Goal: Task Accomplishment & Management: Manage account settings

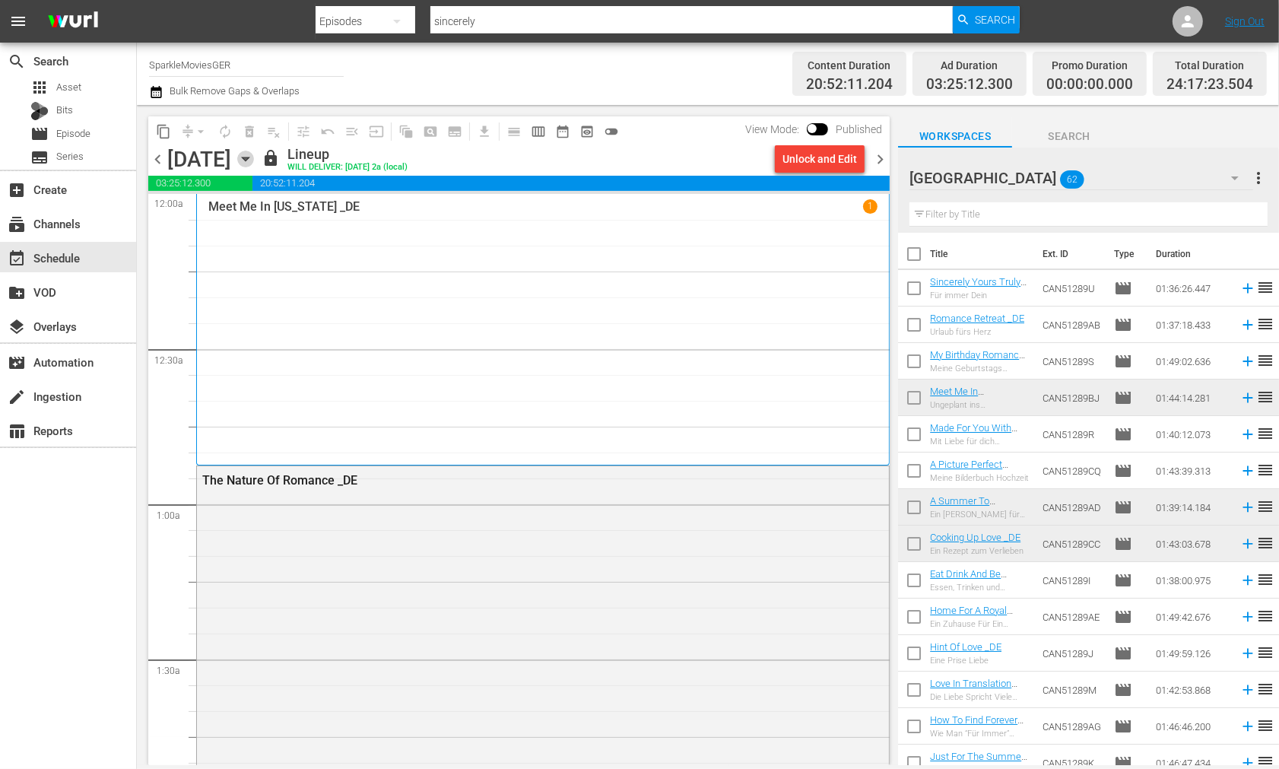
scroll to position [7238, 0]
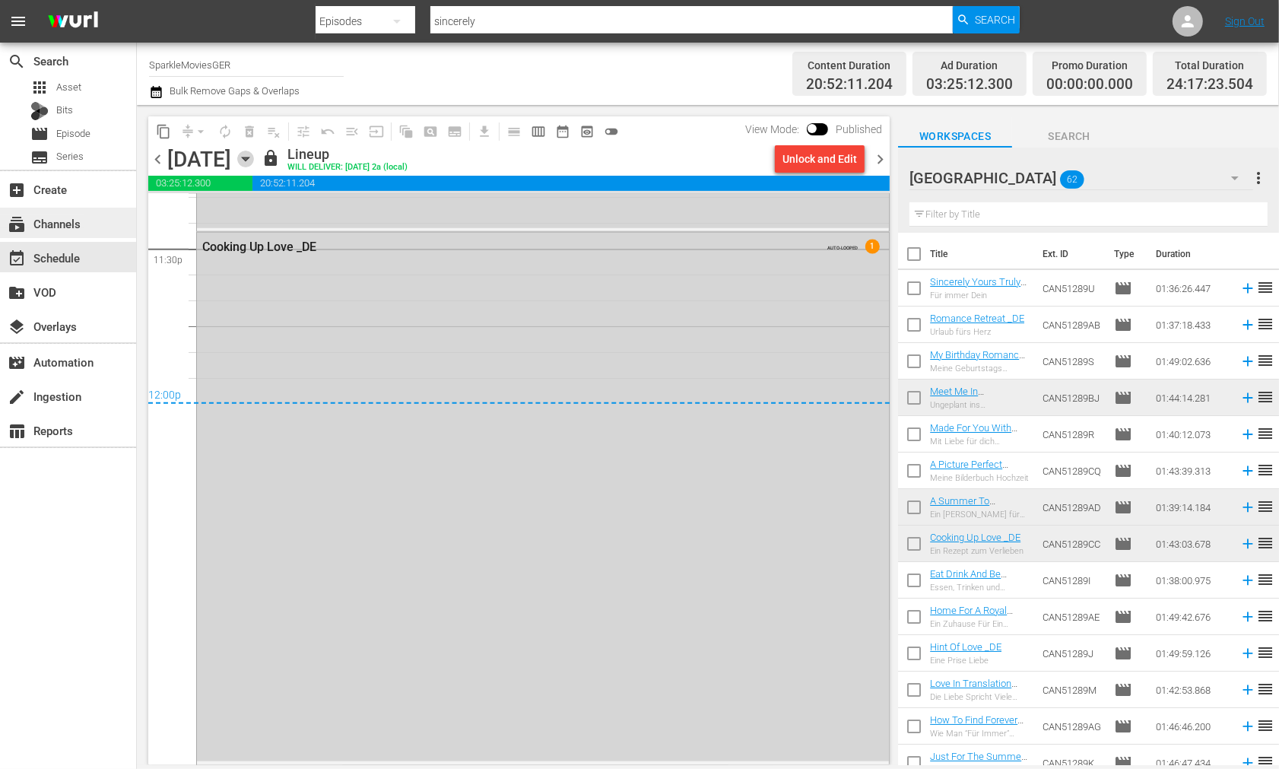
click at [69, 224] on div "subscriptions Channels" at bounding box center [42, 221] width 85 height 14
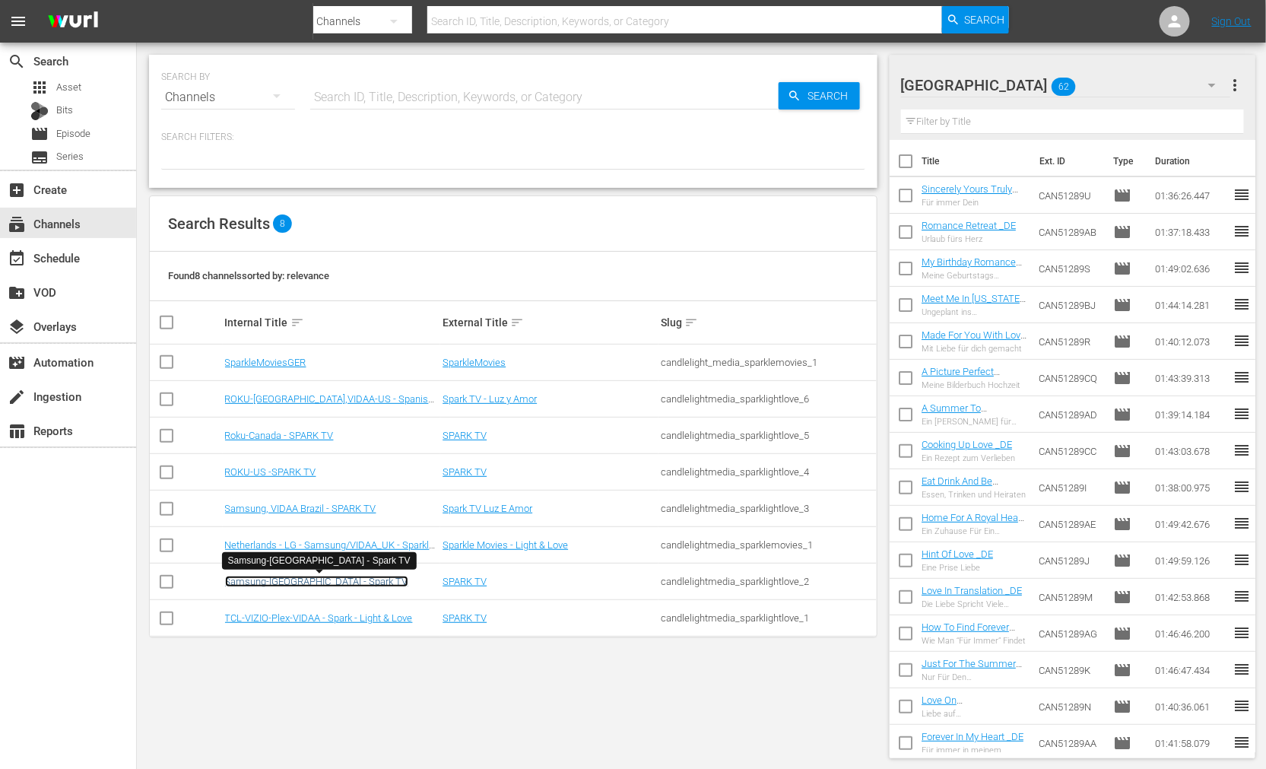
click at [310, 583] on link "Samsung-[GEOGRAPHIC_DATA] - Spark TV" at bounding box center [316, 581] width 183 height 11
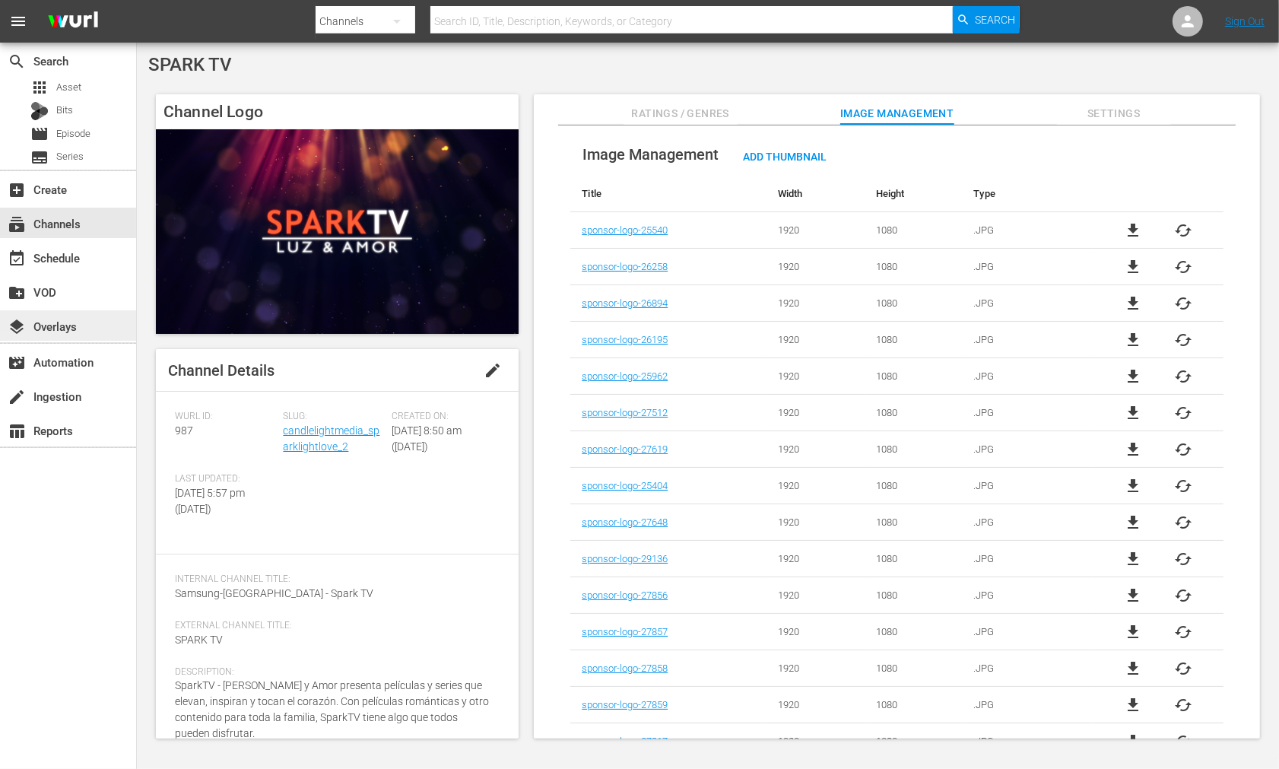
click at [53, 330] on div "layers Overlays" at bounding box center [42, 324] width 85 height 14
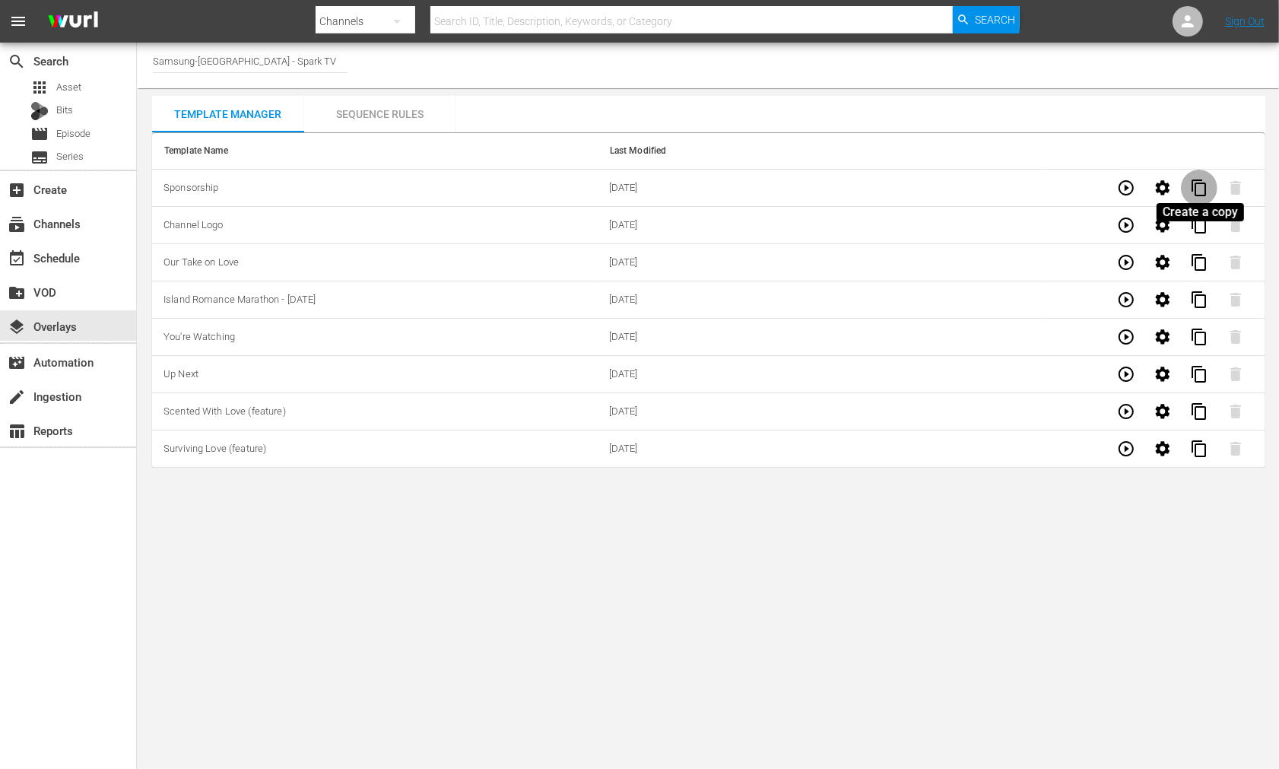
click at [1197, 186] on span "content_copy" at bounding box center [1199, 188] width 18 height 18
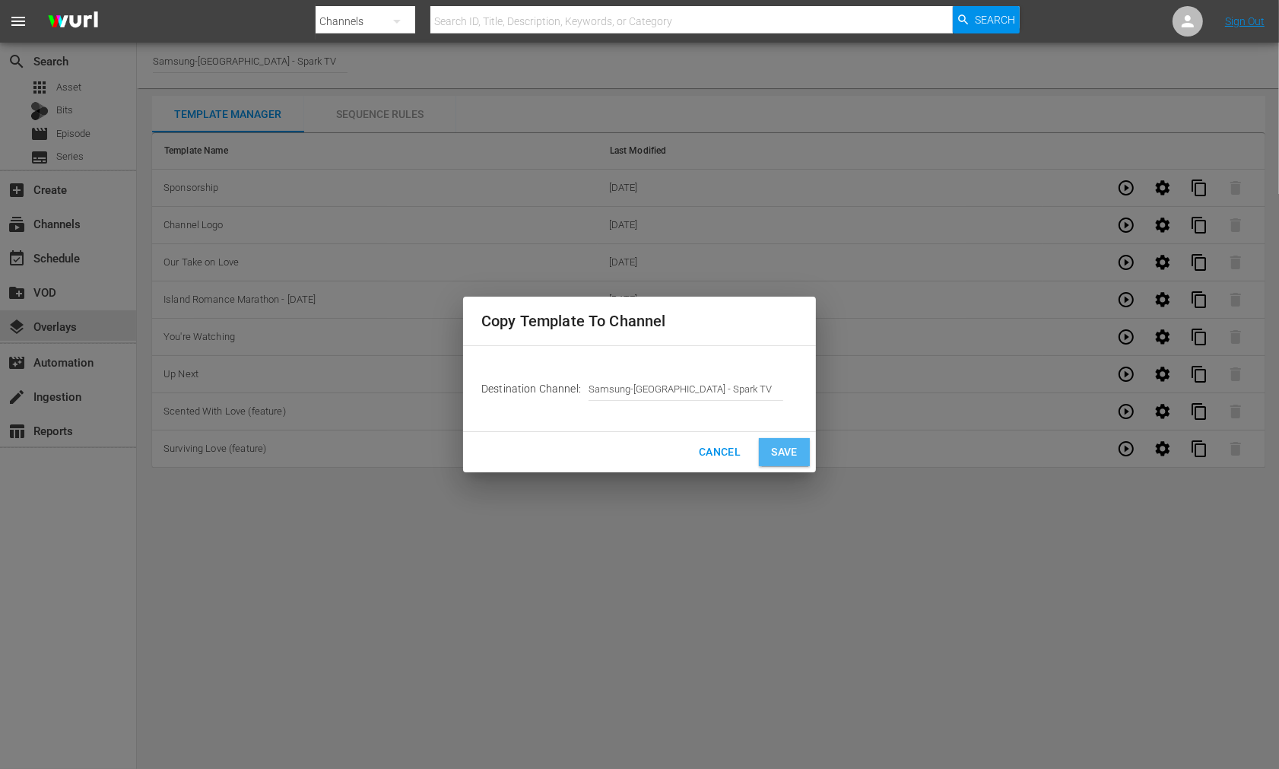
click at [778, 443] on span "Save" at bounding box center [784, 452] width 27 height 19
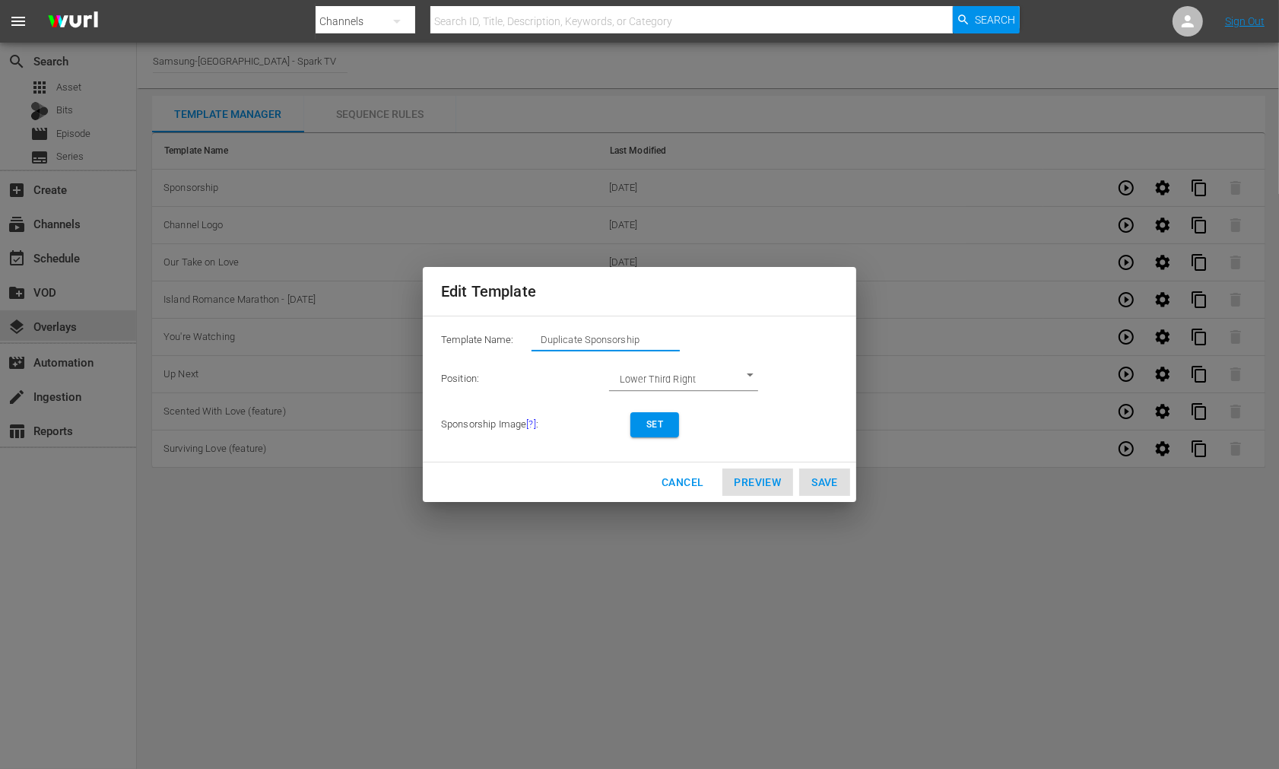
drag, startPoint x: 650, startPoint y: 335, endPoint x: 354, endPoint y: 309, distance: 296.3
click at [354, 309] on div "Edit Template Template Name: Duplicate Sponsorship Position: Lower Third Right …" at bounding box center [639, 384] width 1261 height 751
click at [644, 427] on span "Set" at bounding box center [655, 425] width 24 height 16
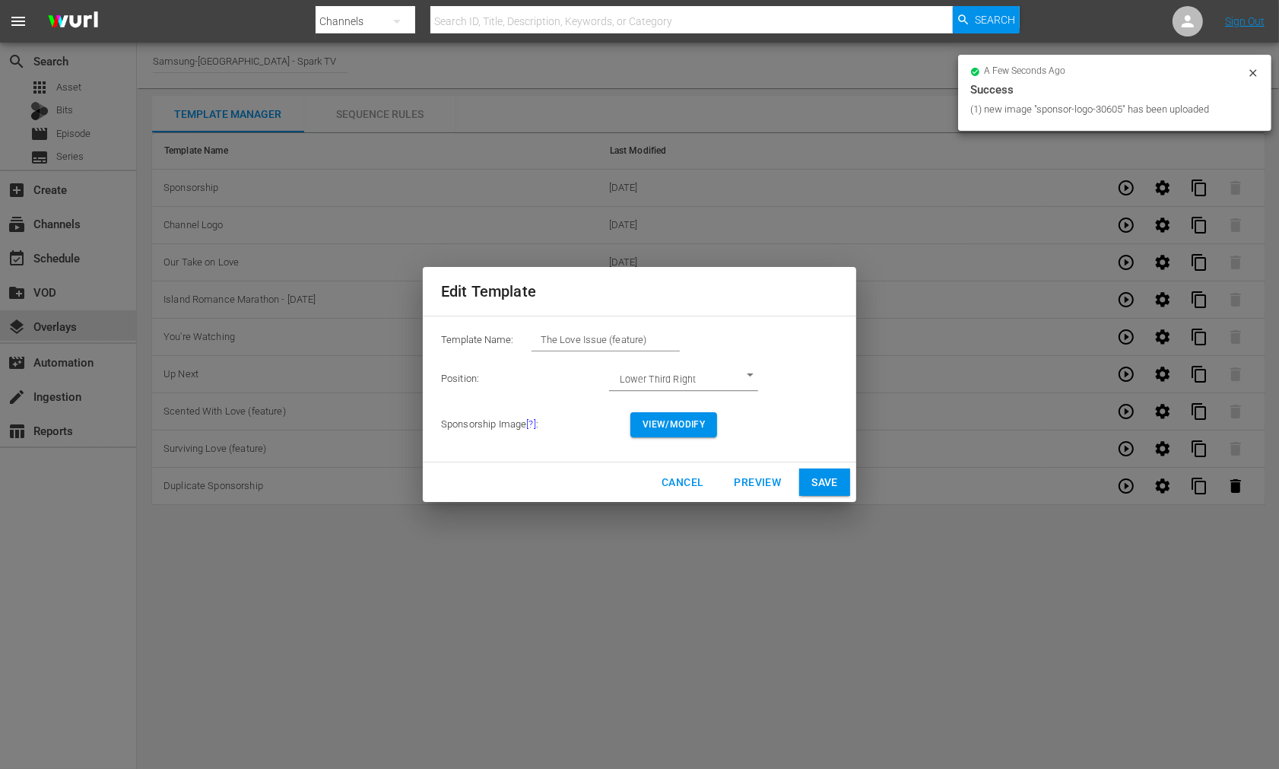
click at [666, 431] on span "View/Modify" at bounding box center [674, 425] width 62 height 16
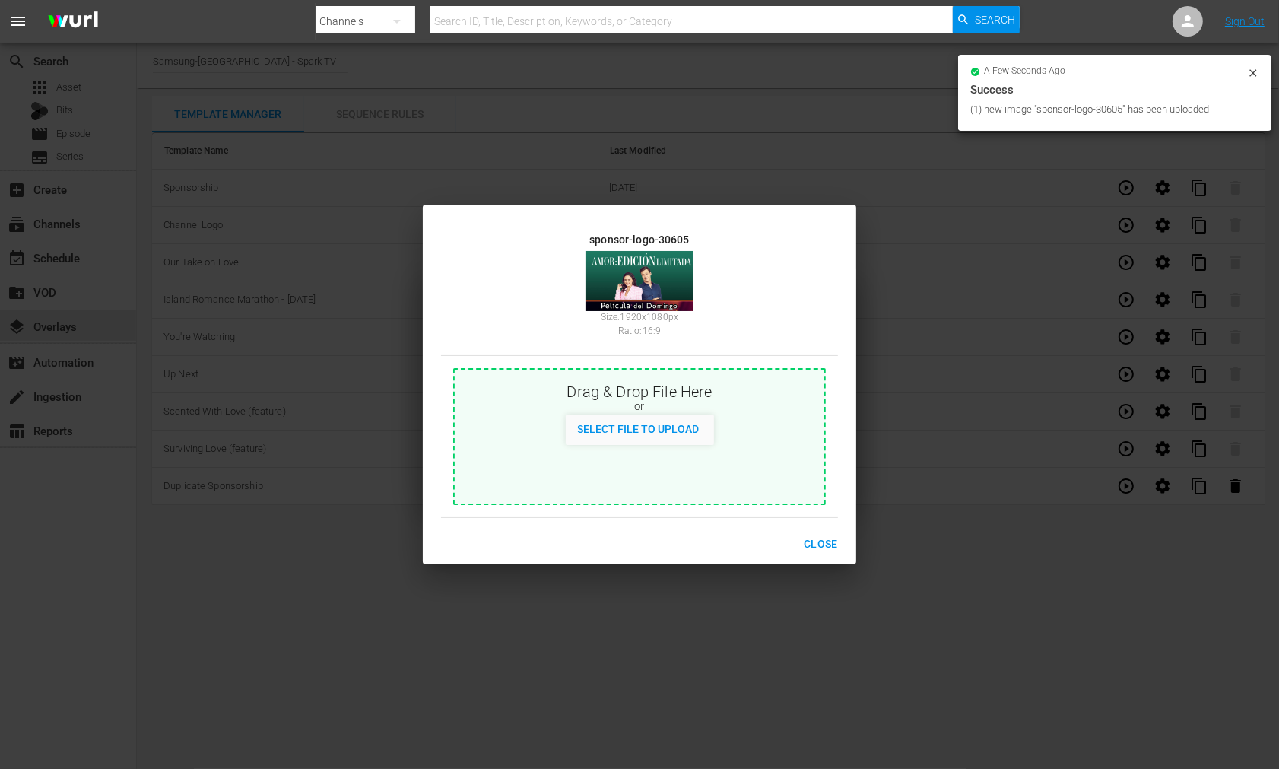
click at [822, 539] on span "Close" at bounding box center [821, 544] width 34 height 19
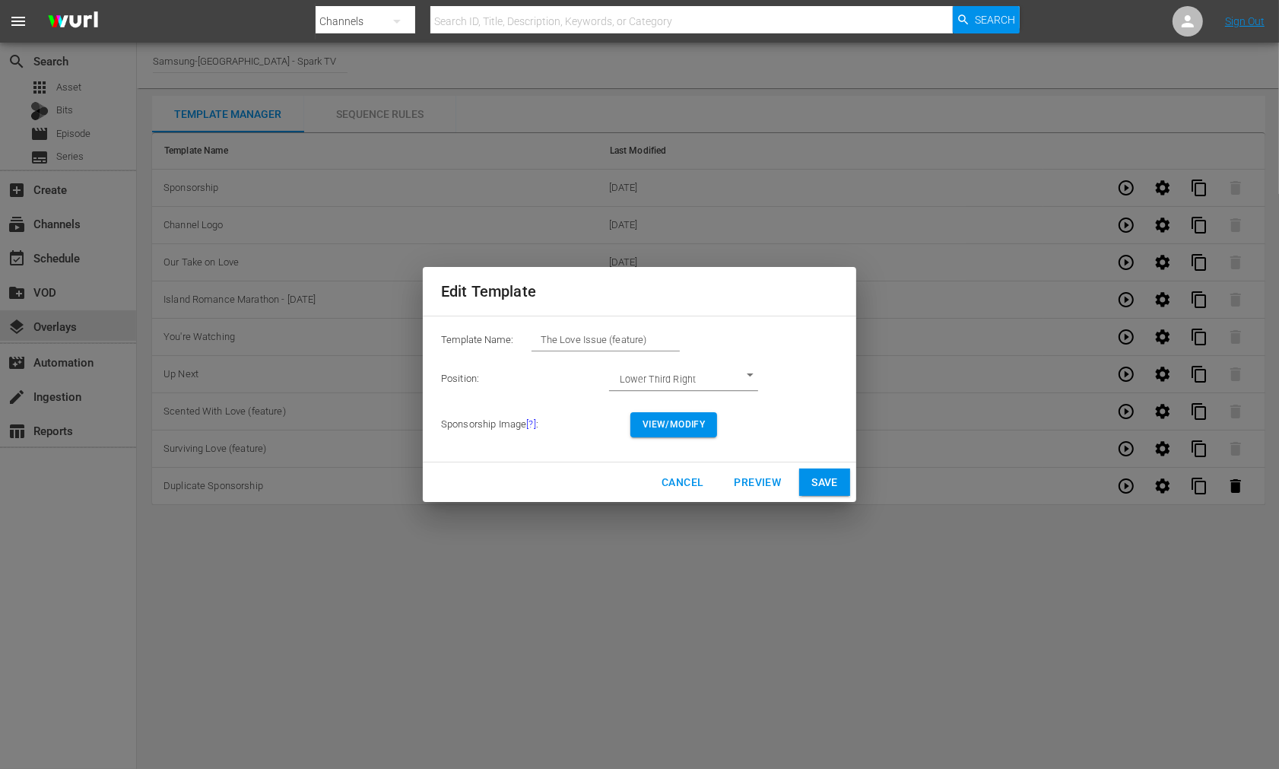
click at [830, 478] on span "Save" at bounding box center [825, 482] width 27 height 19
type input "Duplicate Sponsorship"
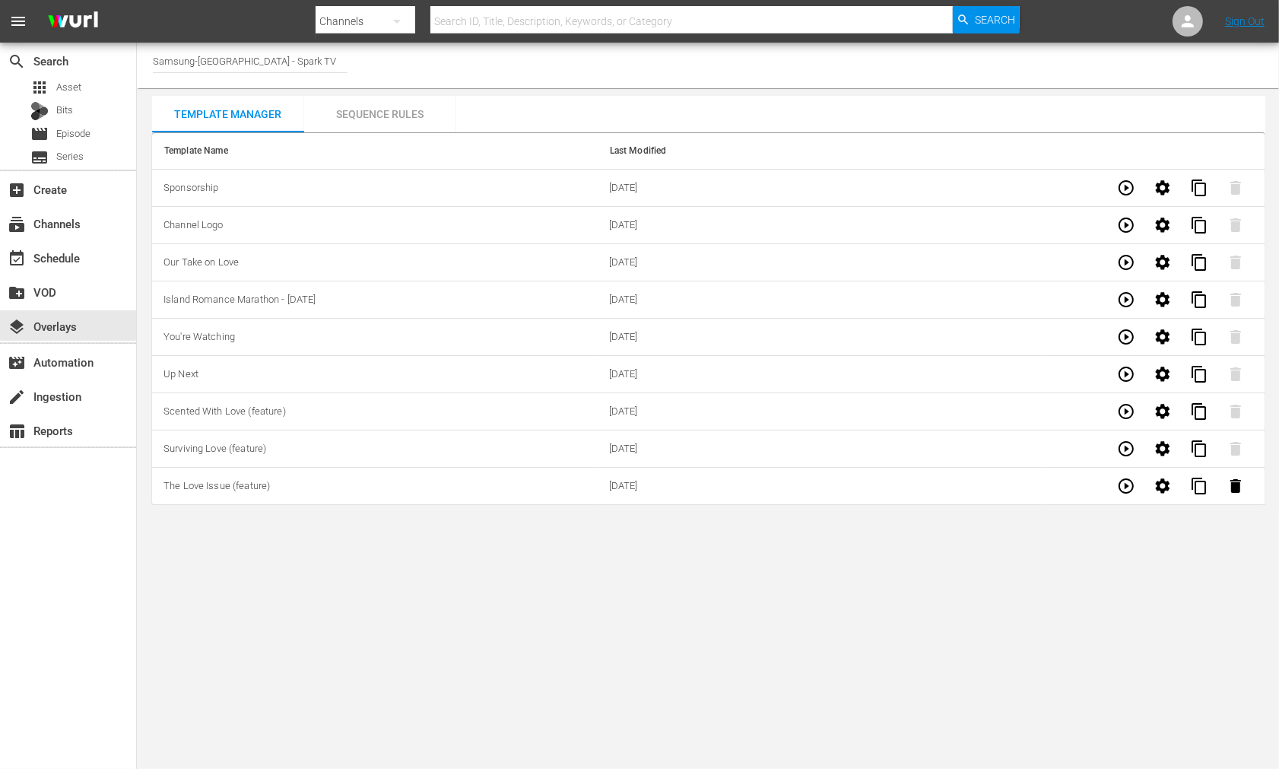
click at [379, 110] on div "Sequence Rules" at bounding box center [380, 114] width 152 height 37
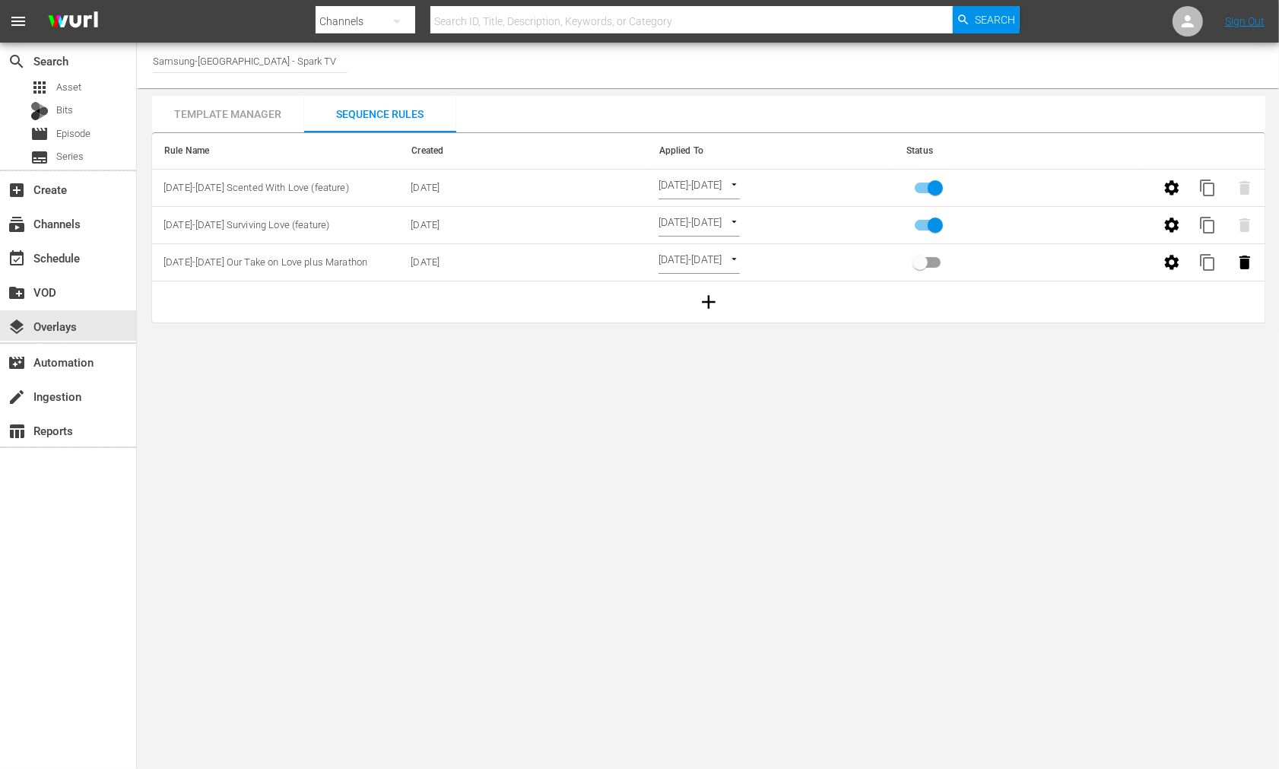
click at [1174, 189] on icon "button" at bounding box center [1171, 187] width 14 height 14
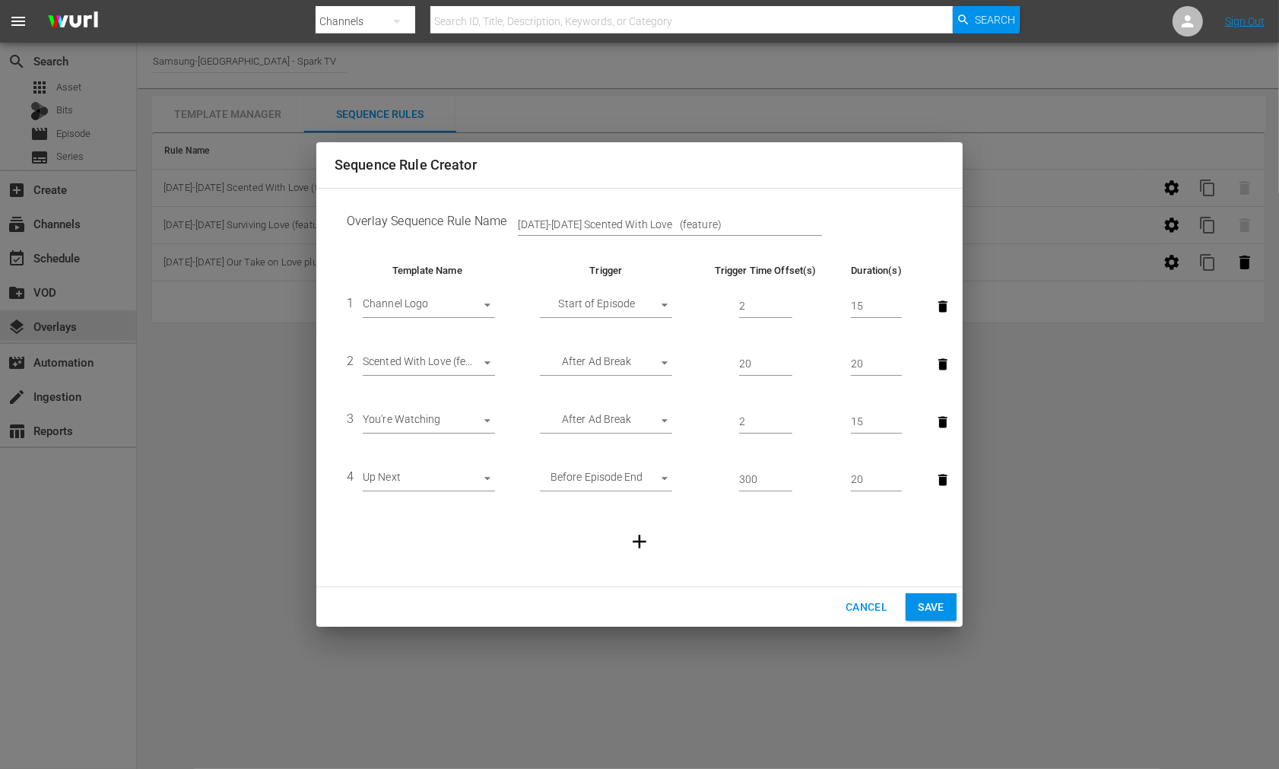
click at [491, 361] on body "menu Search By Channels Search ID, Title, Description, Keywords, or Category Se…" at bounding box center [639, 384] width 1279 height 769
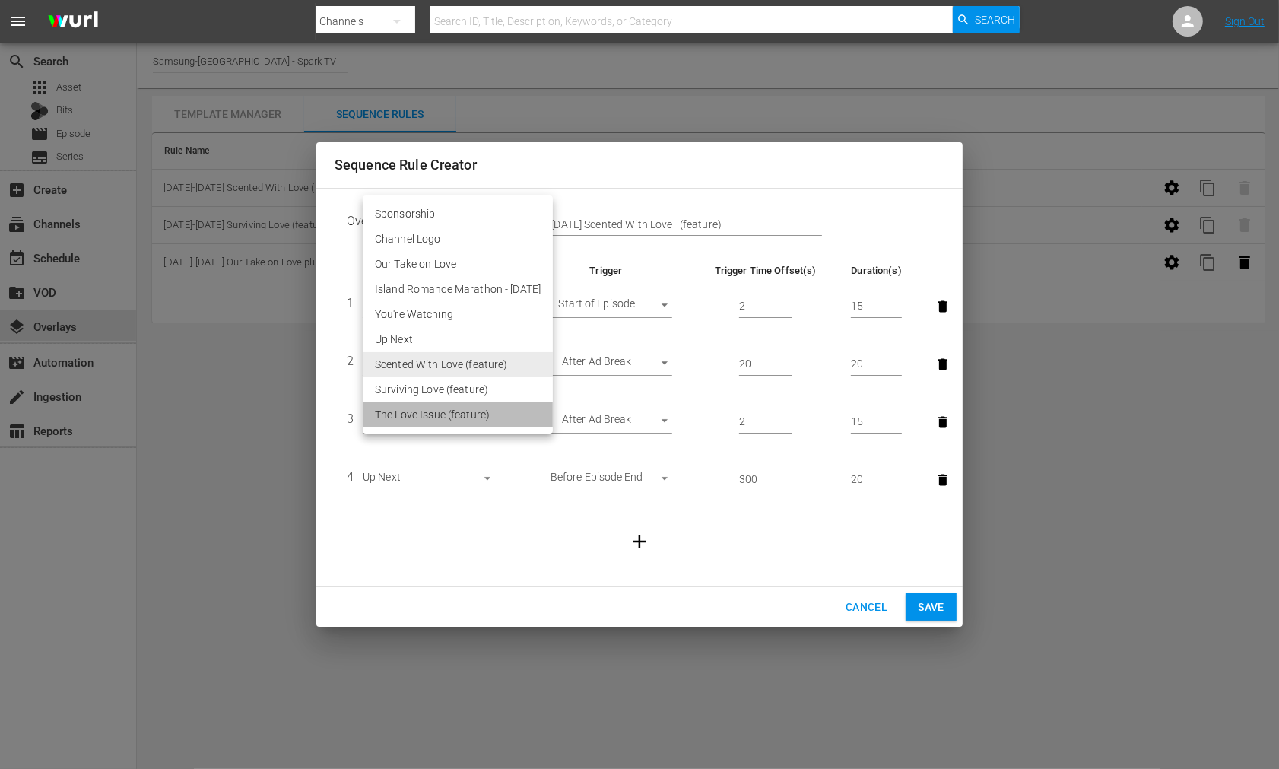
click at [469, 412] on li "The Love Issue (feature)" at bounding box center [458, 414] width 190 height 25
type input "30605"
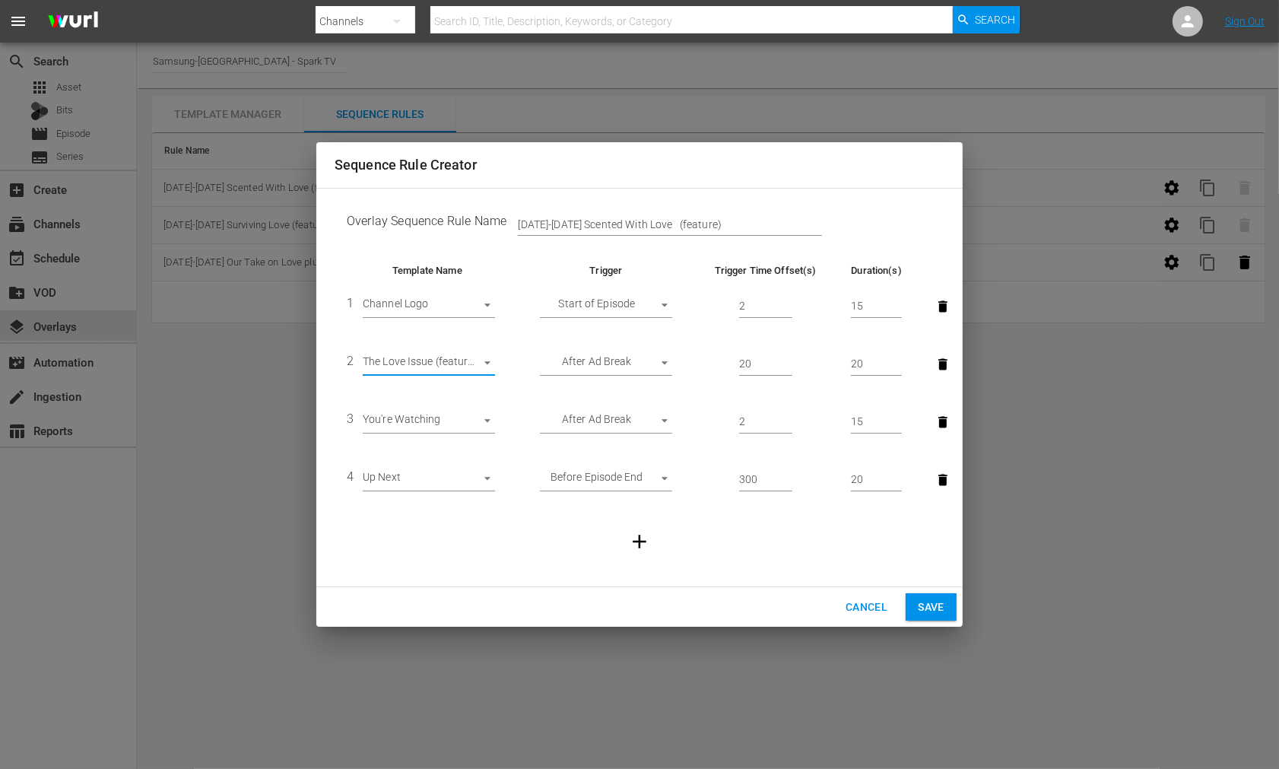
click at [563, 224] on input "[DATE]-[DATE] Scented With Love (feature)" at bounding box center [670, 224] width 304 height 23
drag, startPoint x: 660, startPoint y: 222, endPoint x: 572, endPoint y: 218, distance: 88.3
click at [572, 218] on input "[DATE]-[DATE] Scented With Love (feature)" at bounding box center [670, 224] width 304 height 23
type input "[DATE]-[DATE] The Love Issue (feature)"
click at [922, 602] on span "Save" at bounding box center [931, 607] width 27 height 19
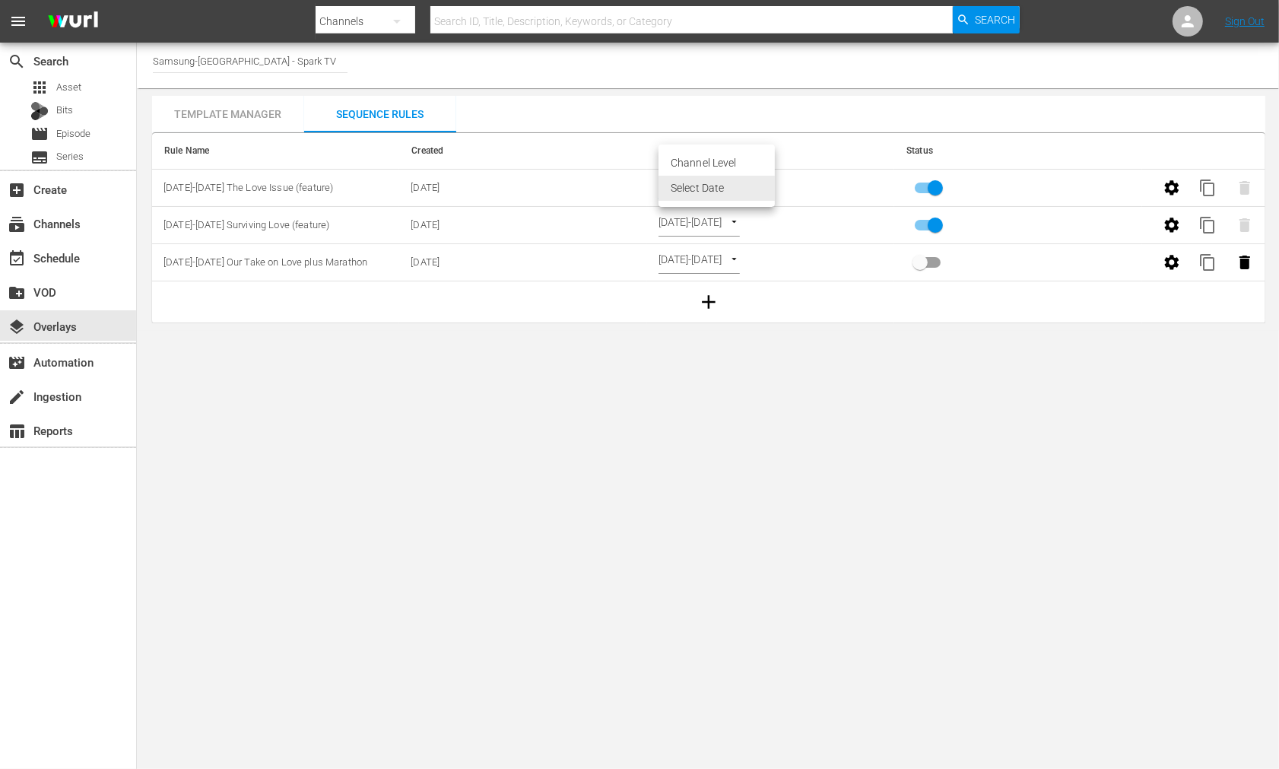
click at [770, 183] on body "menu Search By Channels Search ID, Title, Description, Keywords, or Category Se…" at bounding box center [639, 384] width 1279 height 769
click at [683, 162] on li "Channel Level" at bounding box center [717, 163] width 116 height 25
type input "CHANNEL_LEVEL"
click at [736, 186] on body "menu Search By Channels Search ID, Title, Description, Keywords, or Category Se…" at bounding box center [639, 384] width 1279 height 769
click at [675, 214] on li "Select Date" at bounding box center [704, 213] width 91 height 25
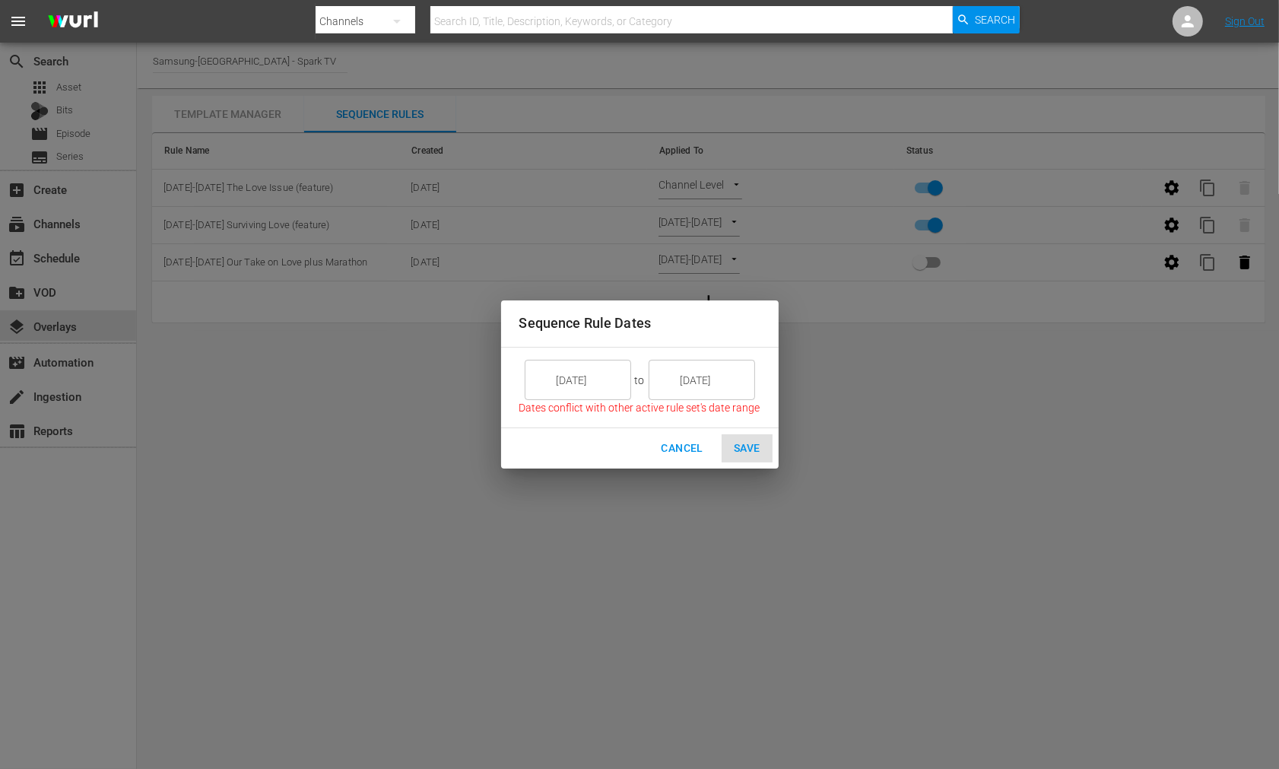
click at [596, 379] on input "[DATE]" at bounding box center [588, 380] width 85 height 41
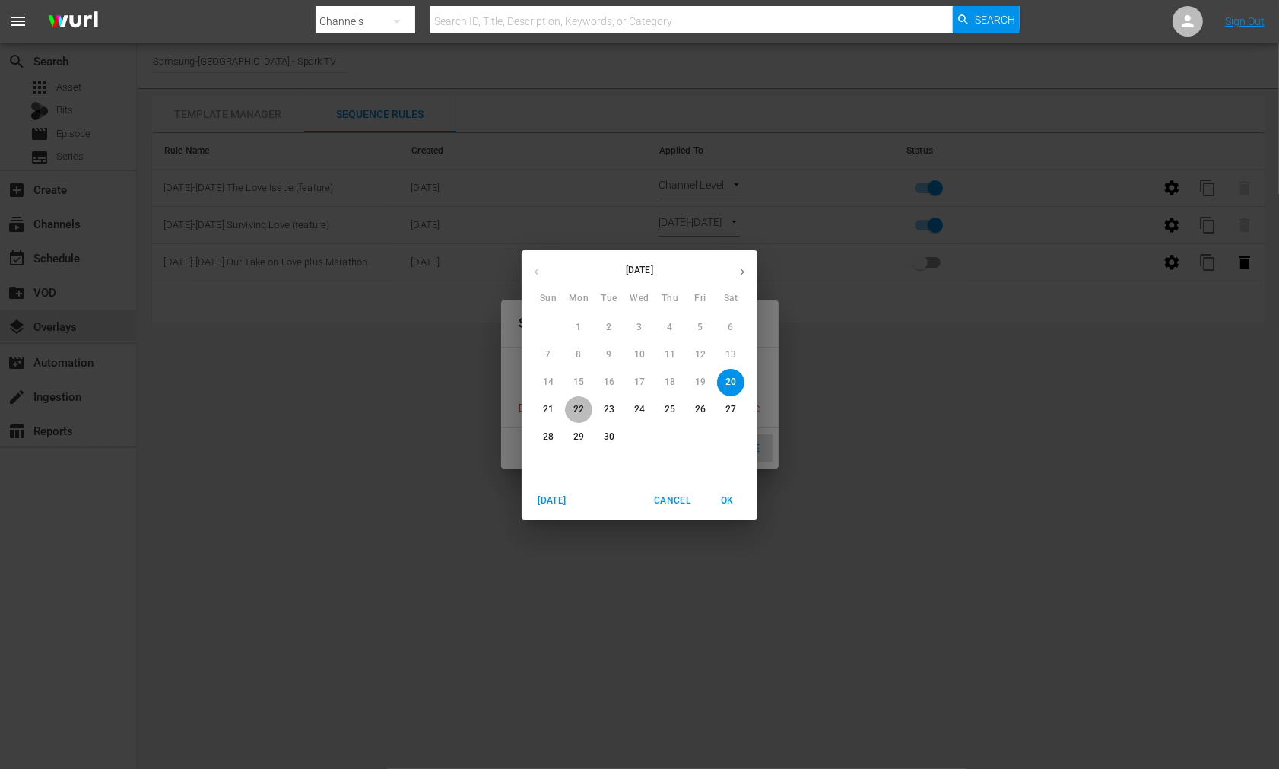
click at [575, 409] on p "22" at bounding box center [579, 409] width 11 height 13
type input "[DATE]"
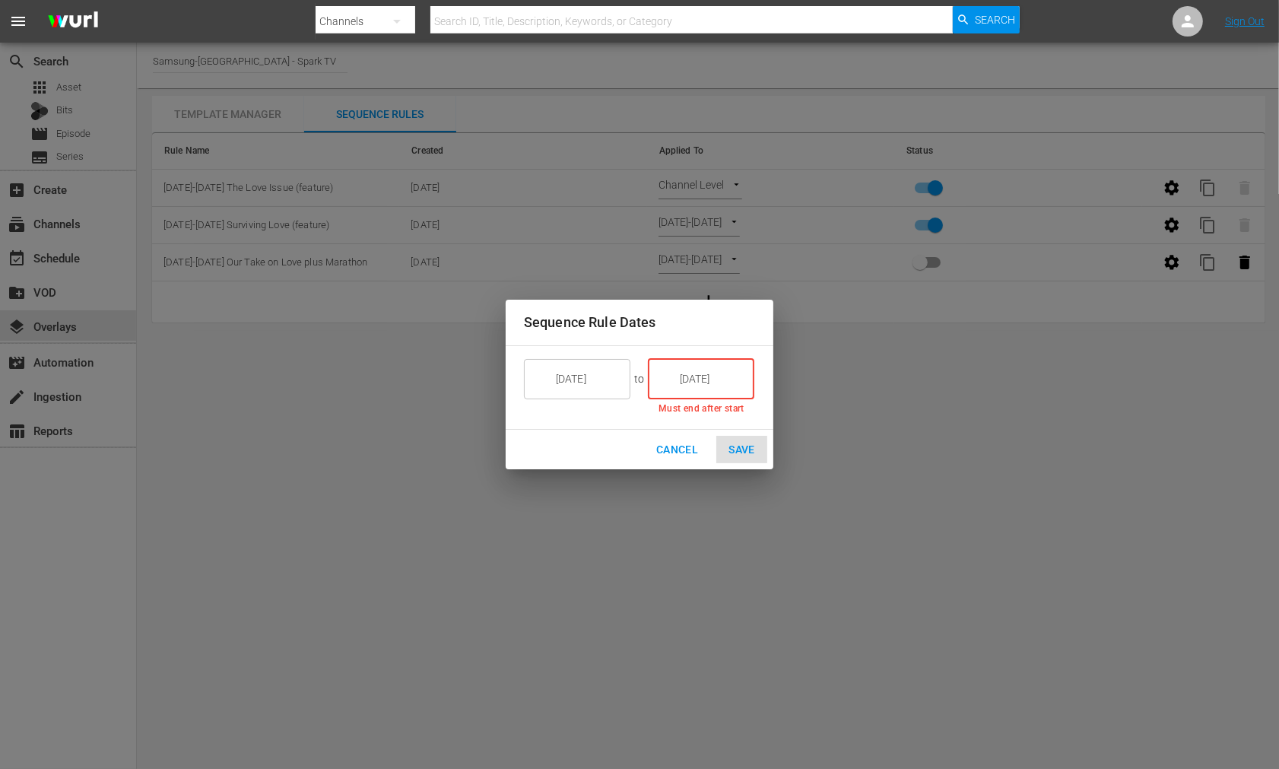
click at [697, 381] on input "[DATE]" at bounding box center [711, 378] width 85 height 41
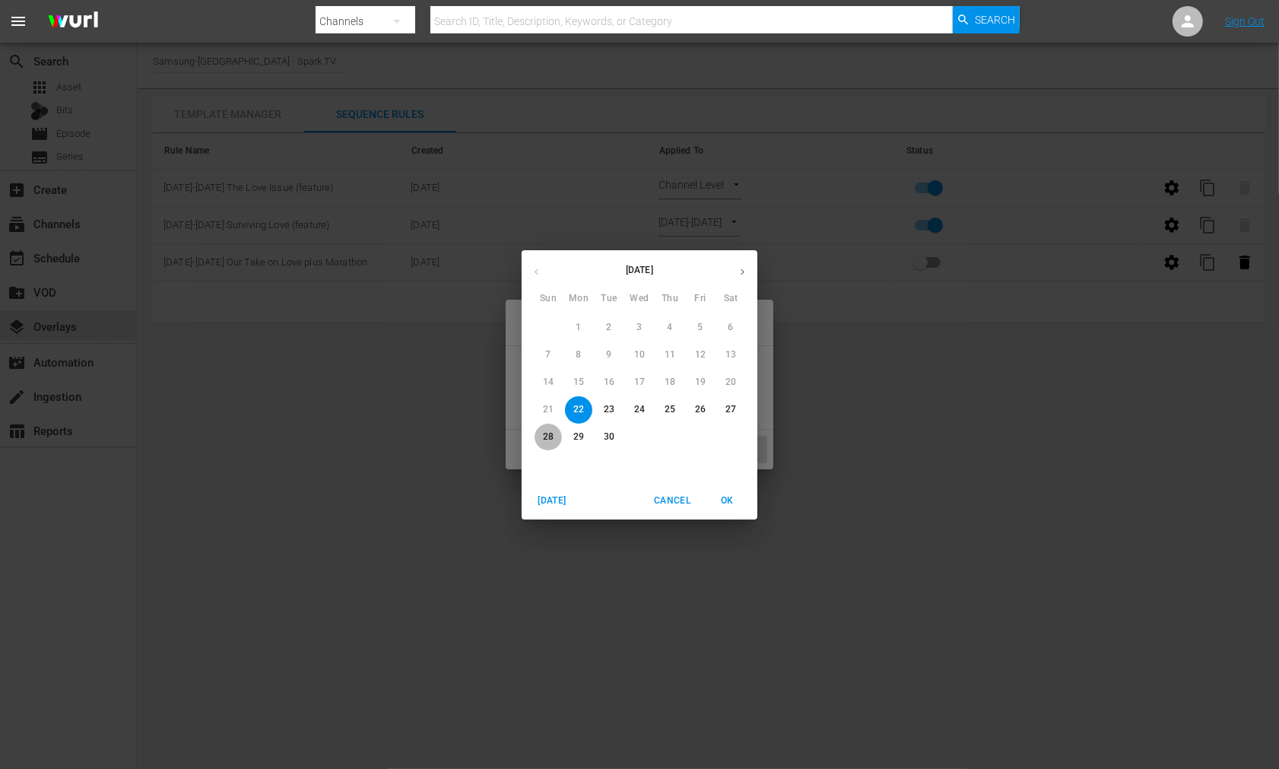
click at [548, 436] on p "28" at bounding box center [548, 437] width 11 height 13
type input "[DATE]"
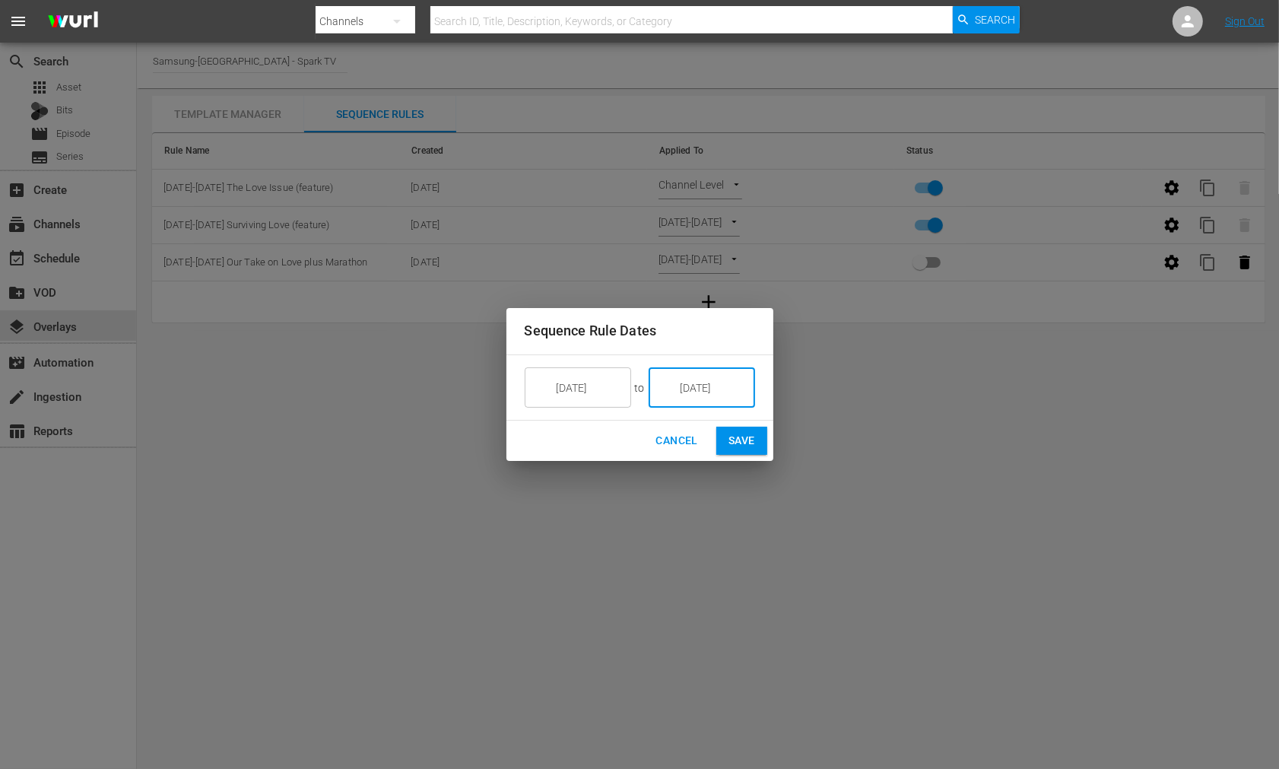
click at [746, 434] on span "Save" at bounding box center [742, 440] width 27 height 19
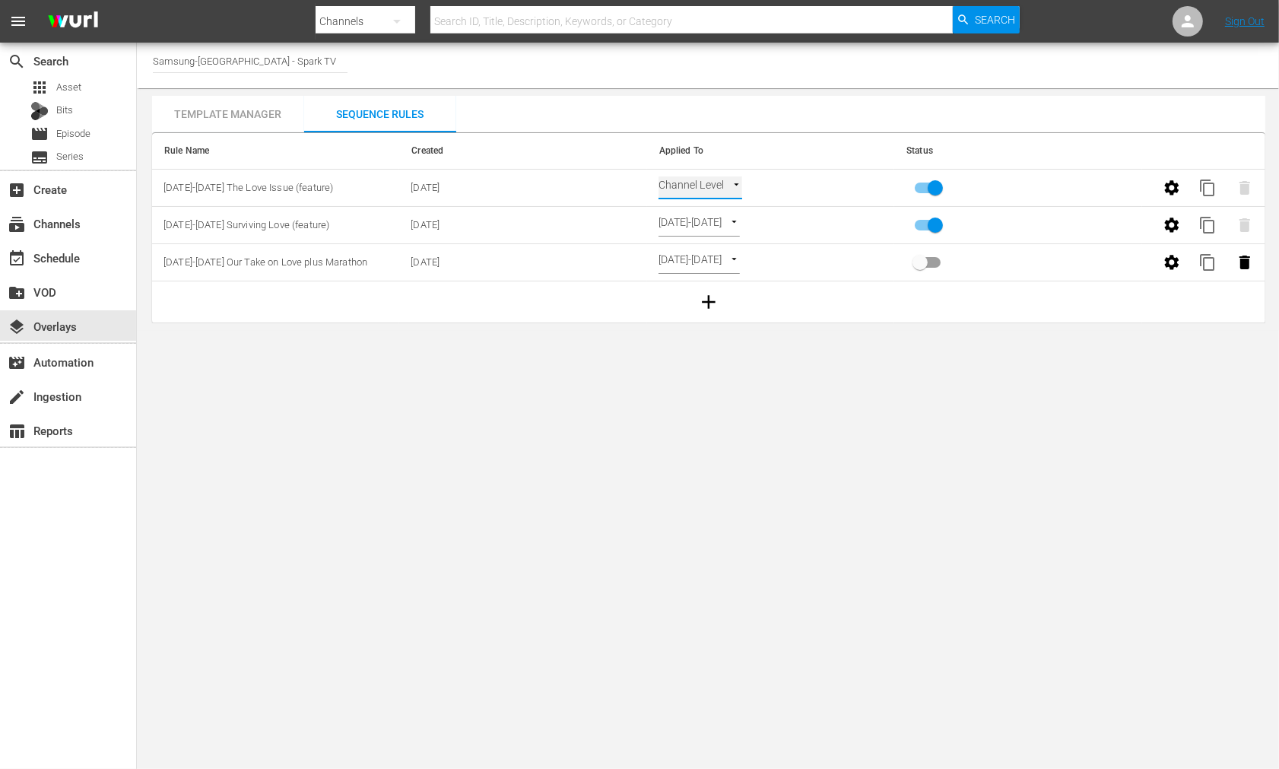
type input "SELECT_DATE"
click at [819, 424] on body "menu Search By Channels Search ID, Title, Description, Keywords, or Category Se…" at bounding box center [639, 384] width 1279 height 769
click at [934, 186] on input "primary checkbox" at bounding box center [935, 190] width 87 height 29
click at [920, 185] on input "primary checkbox" at bounding box center [920, 190] width 87 height 29
checkbox input "true"
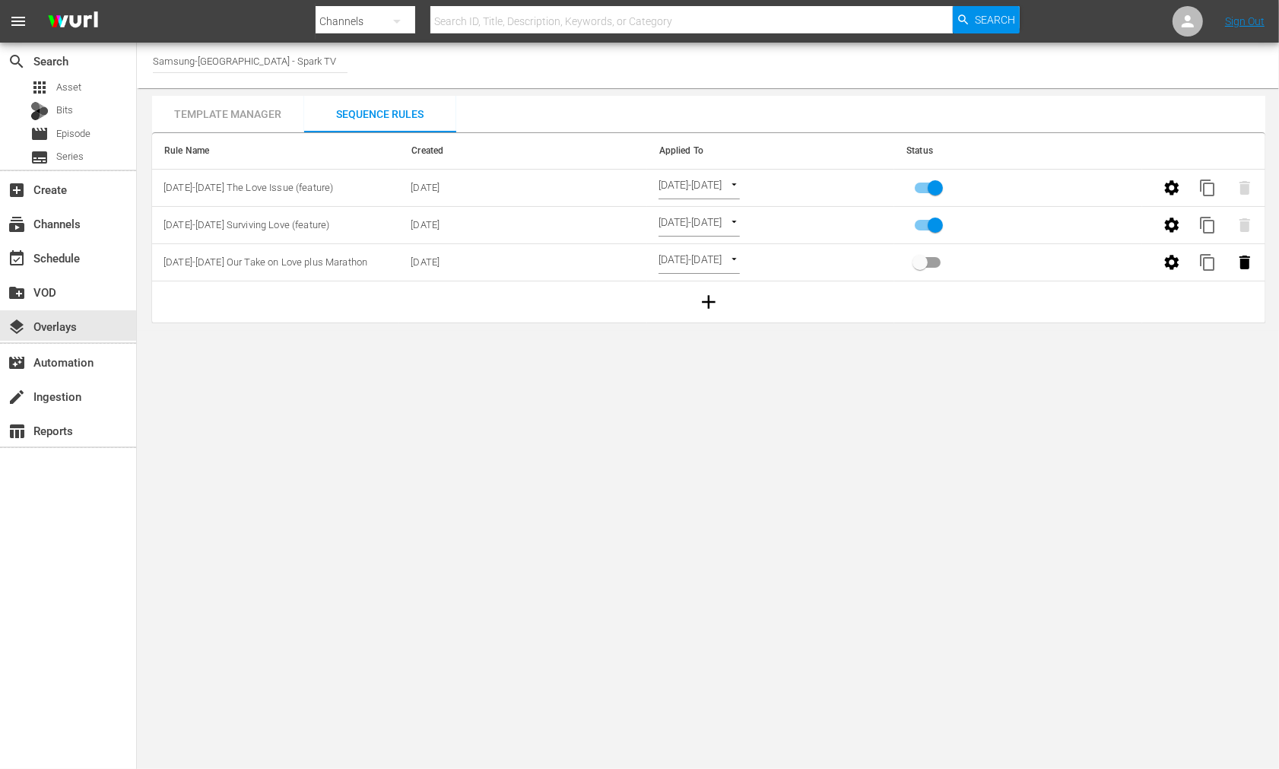
click at [929, 413] on body "menu Search By Channels Search ID, Title, Description, Keywords, or Category Se…" at bounding box center [639, 384] width 1279 height 769
click at [210, 116] on div "Template Manager" at bounding box center [228, 114] width 152 height 37
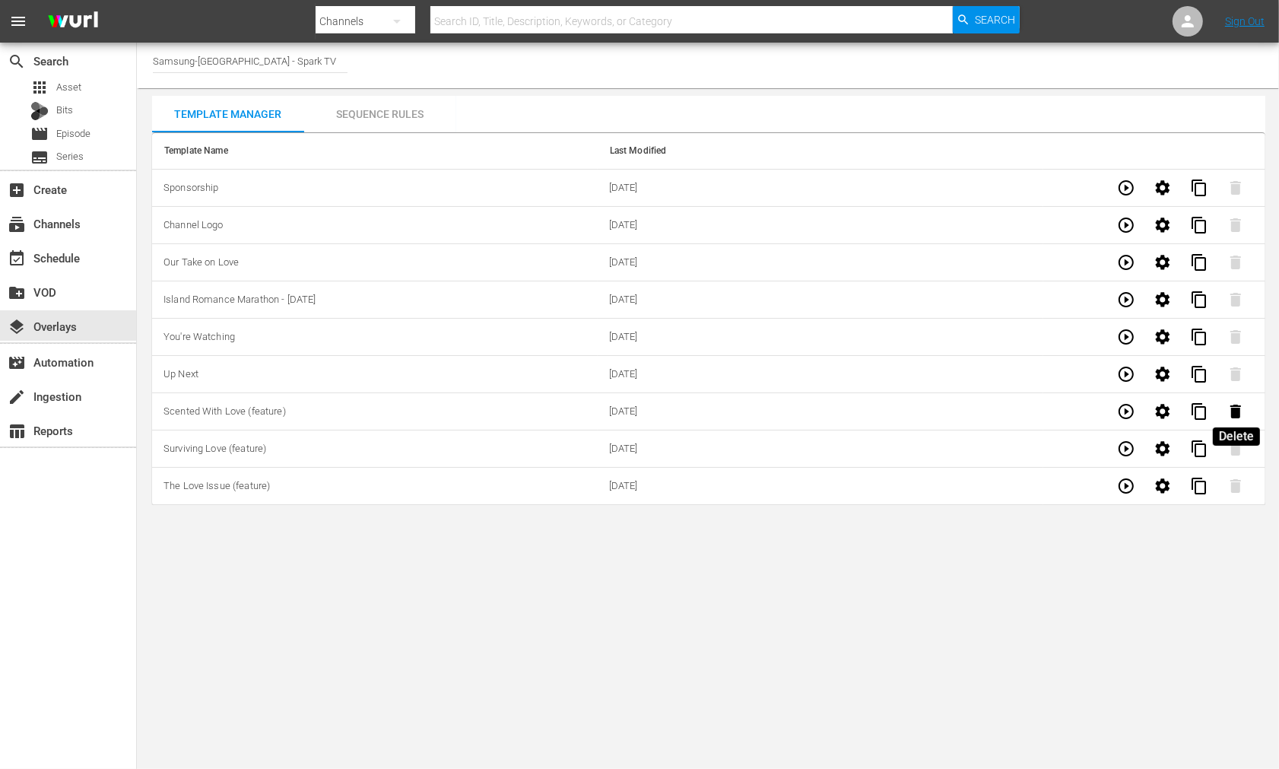
click at [1241, 414] on icon "button" at bounding box center [1236, 412] width 11 height 14
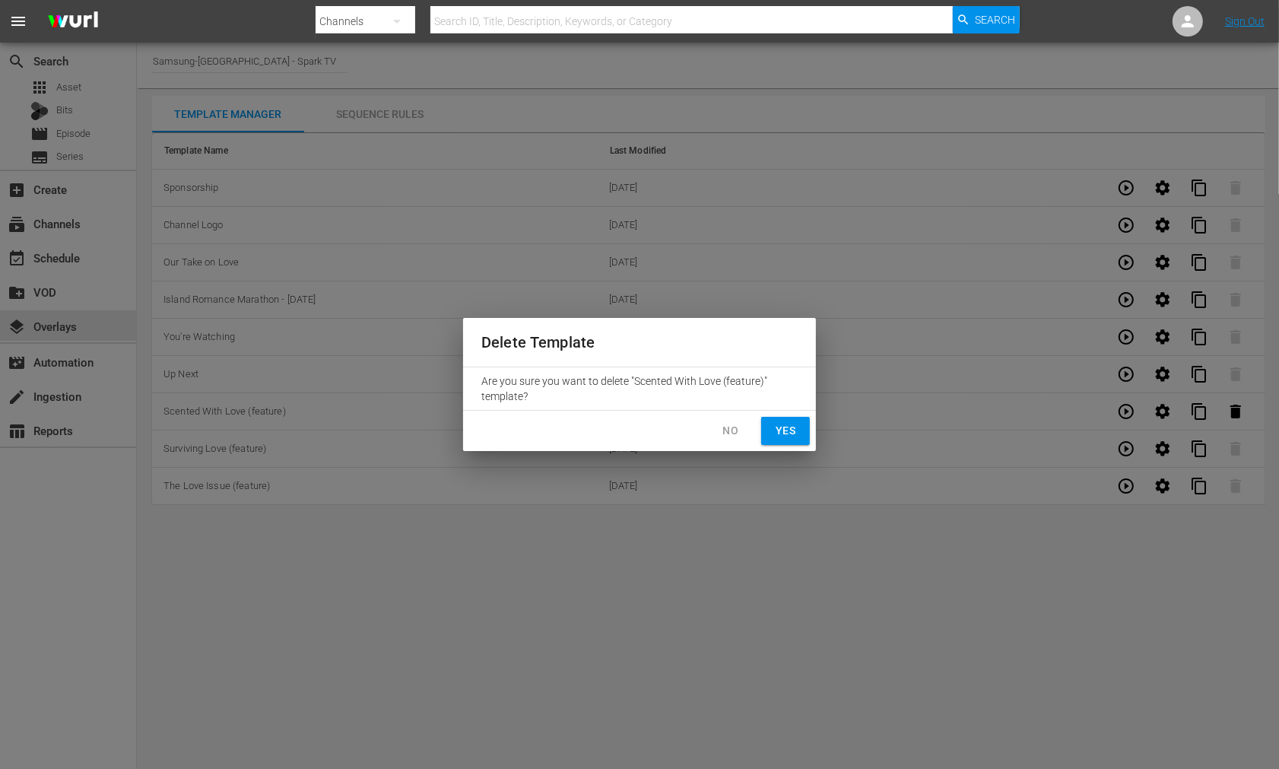
click at [799, 430] on button "Yes" at bounding box center [785, 431] width 49 height 28
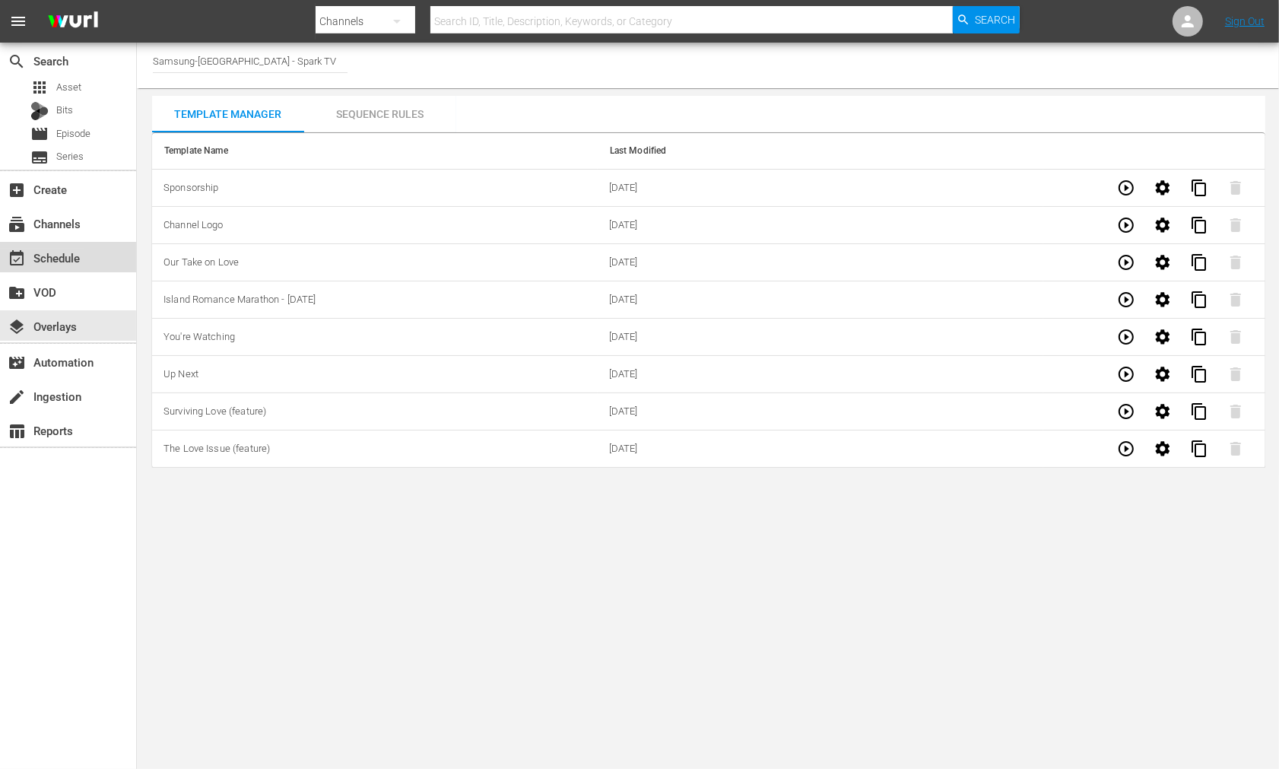
click at [81, 249] on div "event_available Schedule" at bounding box center [42, 256] width 85 height 14
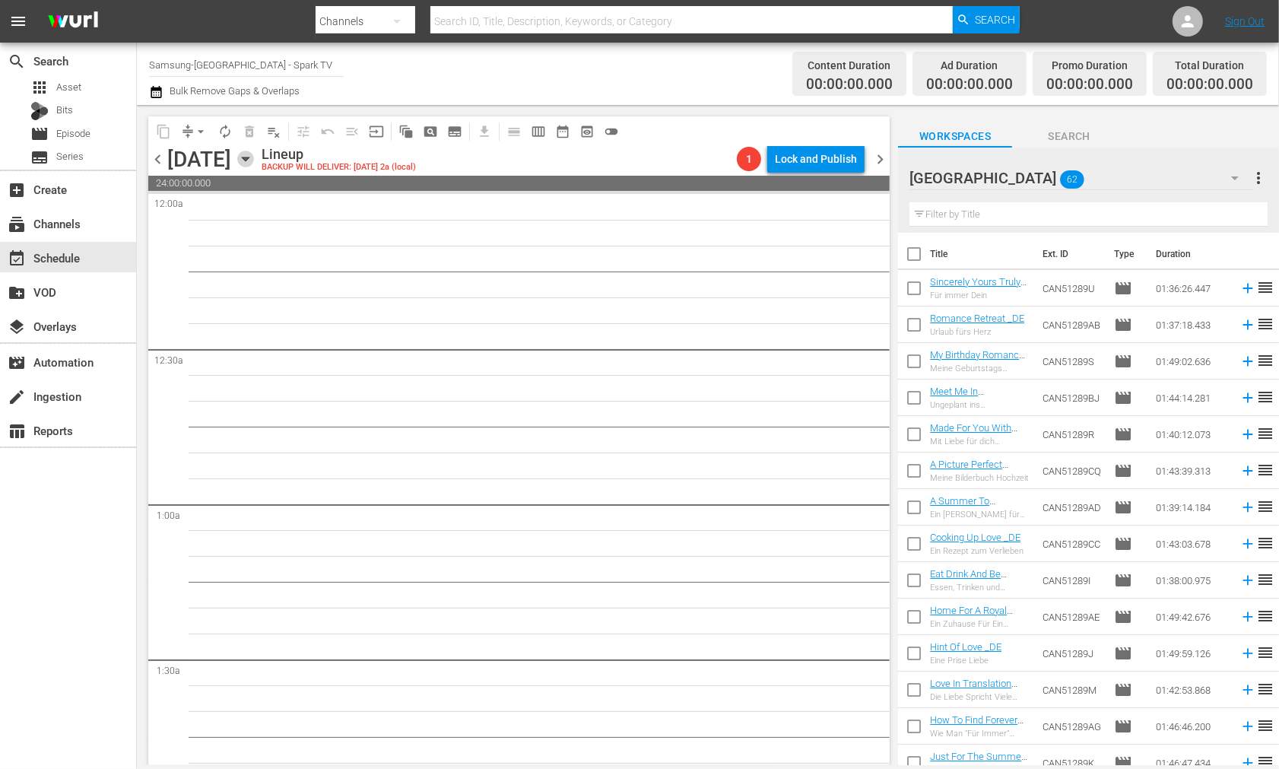
click at [254, 155] on icon "button" at bounding box center [245, 159] width 17 height 17
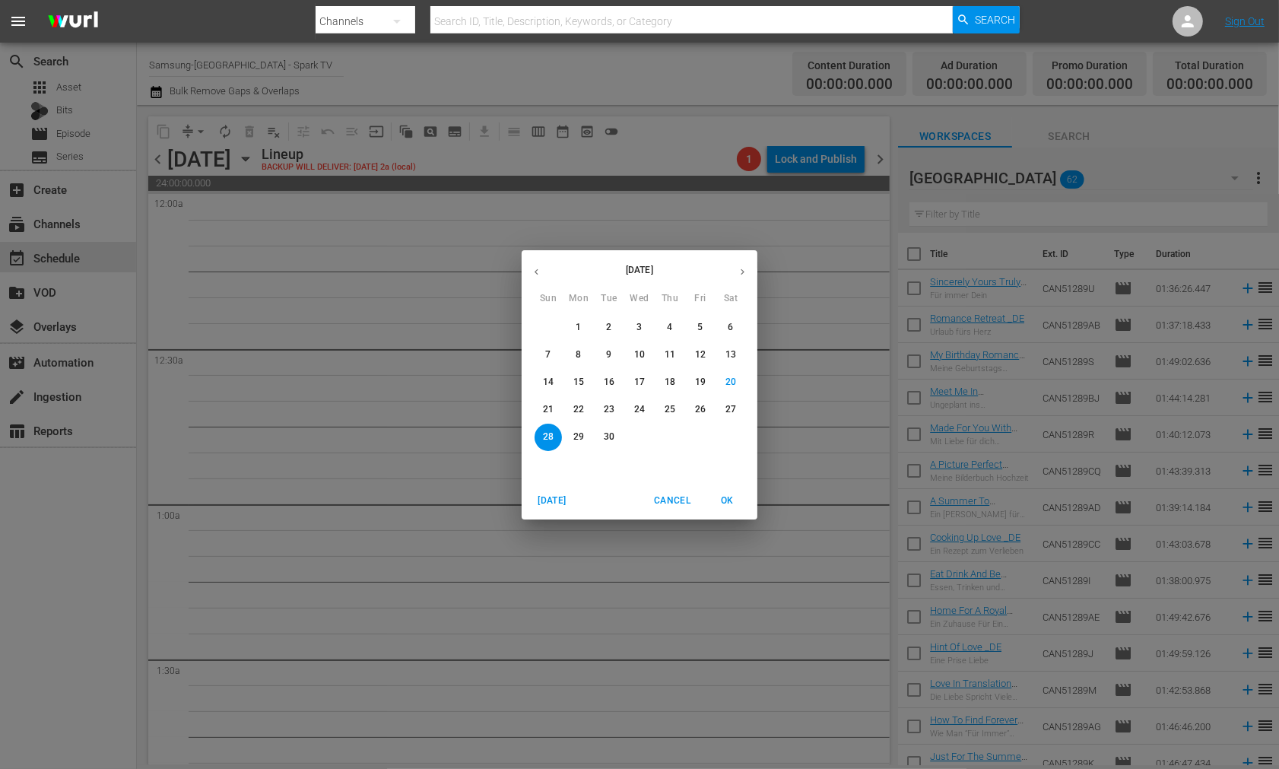
click at [577, 403] on p "22" at bounding box center [579, 409] width 11 height 13
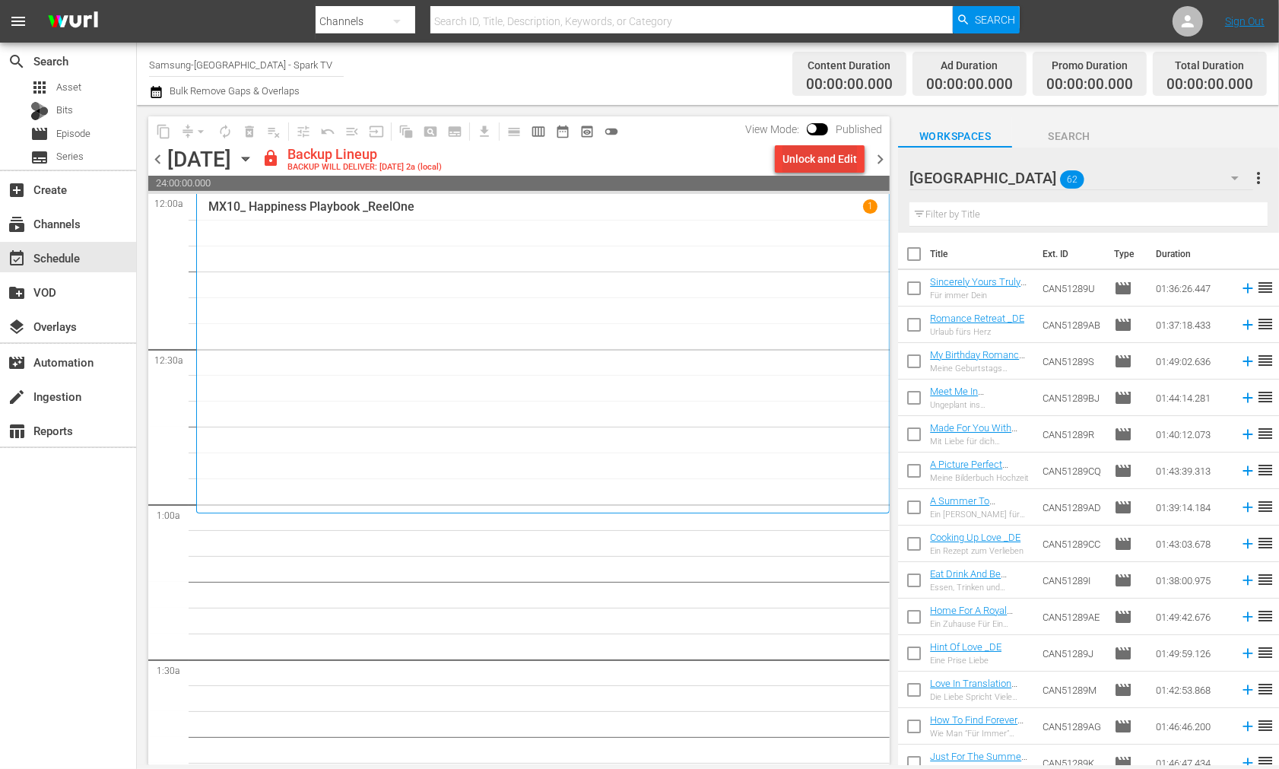
click at [816, 152] on div "Unlock and Edit" at bounding box center [820, 158] width 75 height 27
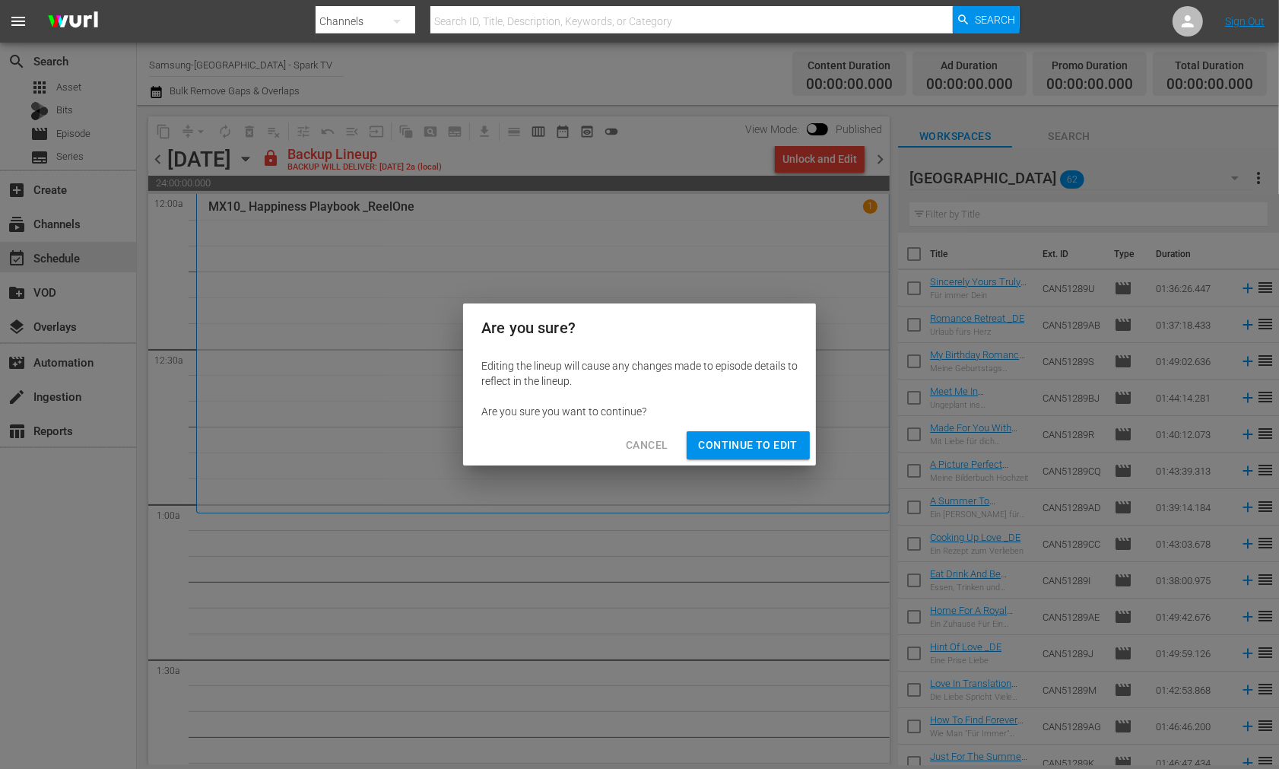
drag, startPoint x: 744, startPoint y: 439, endPoint x: 952, endPoint y: 363, distance: 221.1
click at [746, 438] on span "Continue to Edit" at bounding box center [748, 445] width 99 height 19
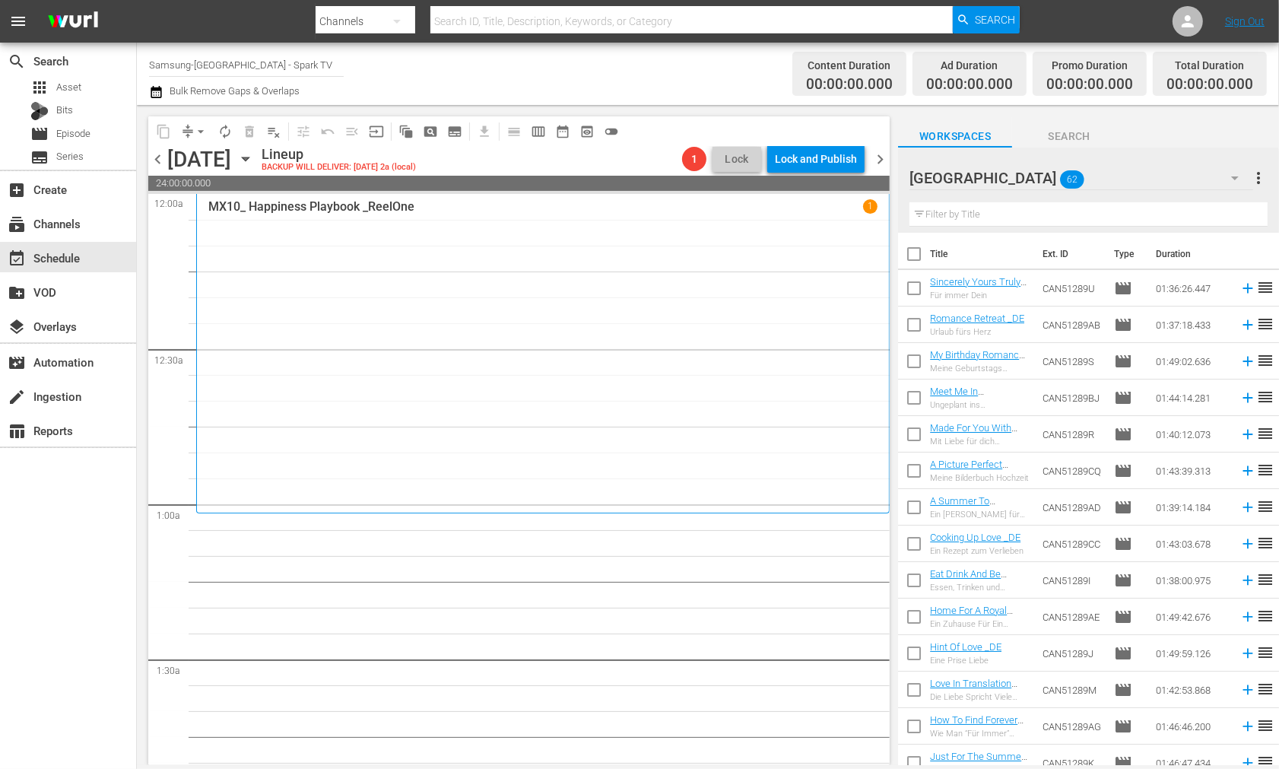
click at [1238, 177] on icon "button" at bounding box center [1235, 178] width 18 height 18
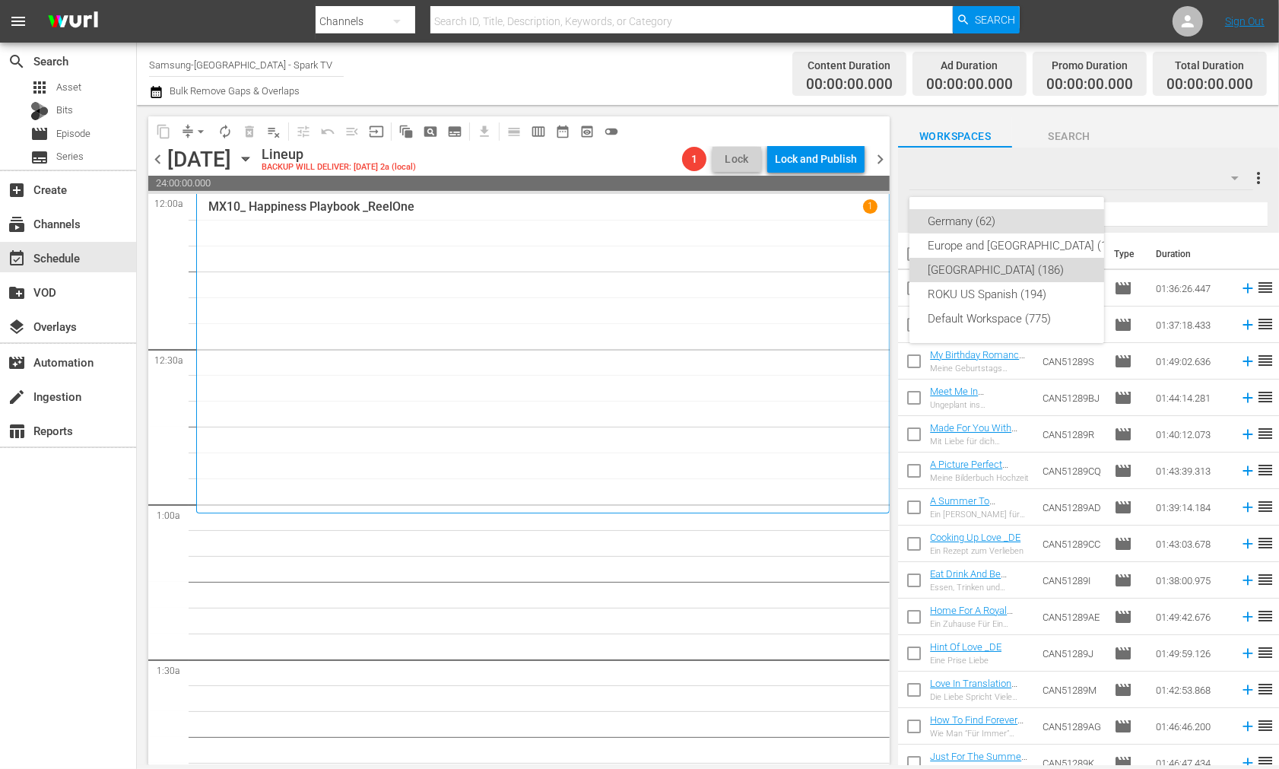
click at [990, 264] on div "[GEOGRAPHIC_DATA] (186)" at bounding box center [1025, 270] width 195 height 24
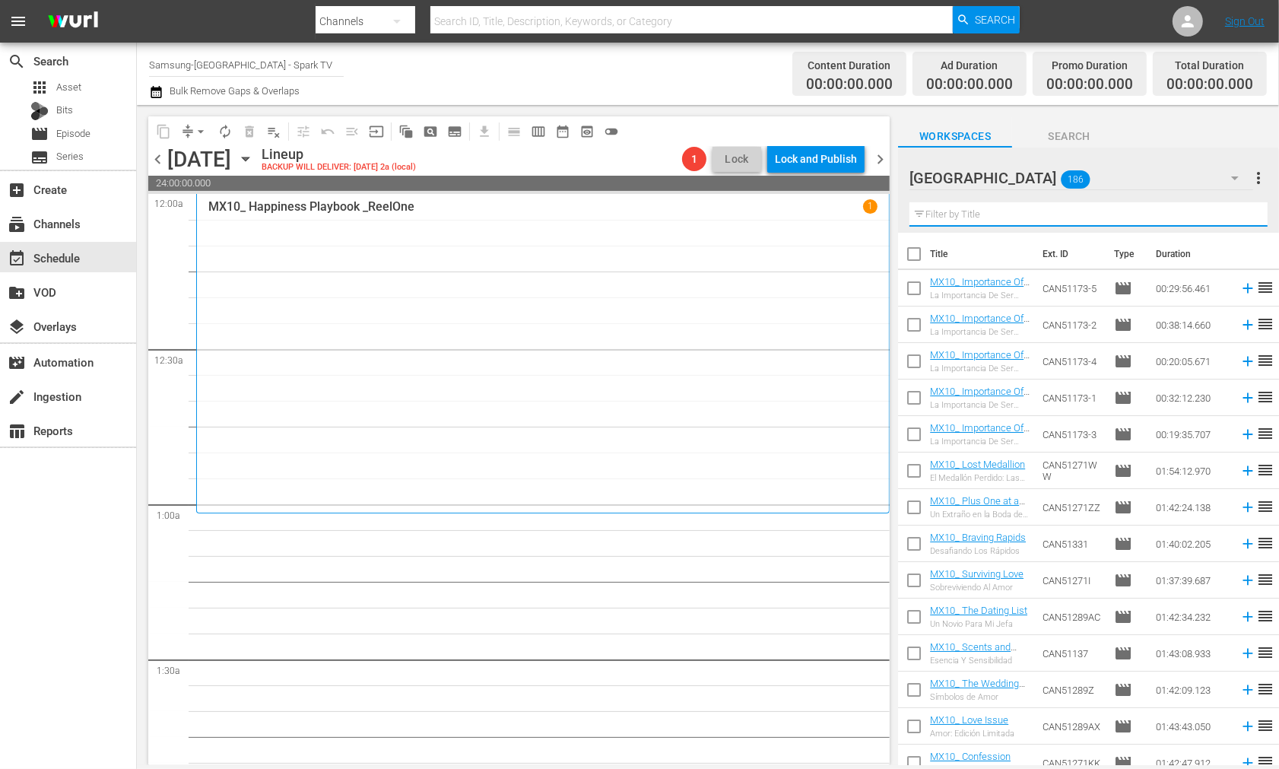
click at [966, 214] on input "text" at bounding box center [1089, 214] width 358 height 24
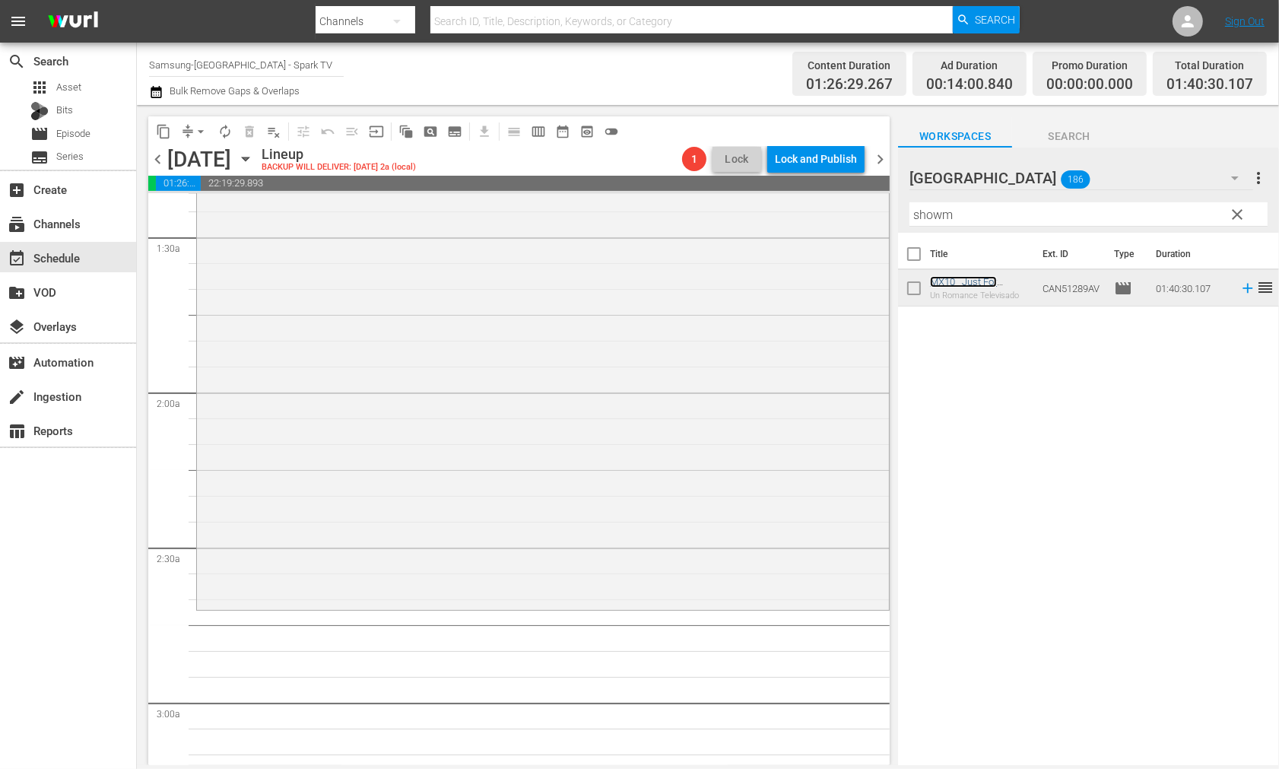
scroll to position [761, 0]
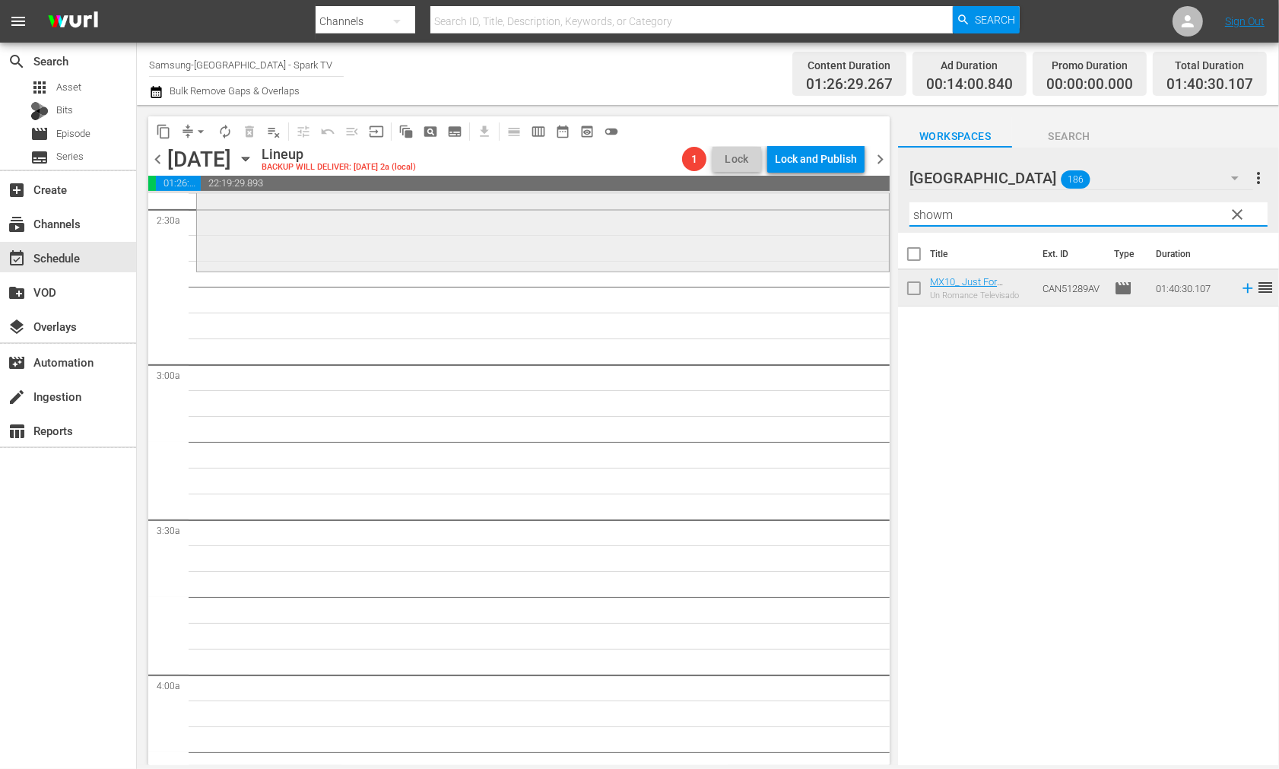
drag, startPoint x: 970, startPoint y: 217, endPoint x: 807, endPoint y: 204, distance: 163.3
click at [807, 204] on div "content_copy compress arrow_drop_down autorenew_outlined delete_forever_outline…" at bounding box center [708, 435] width 1142 height 660
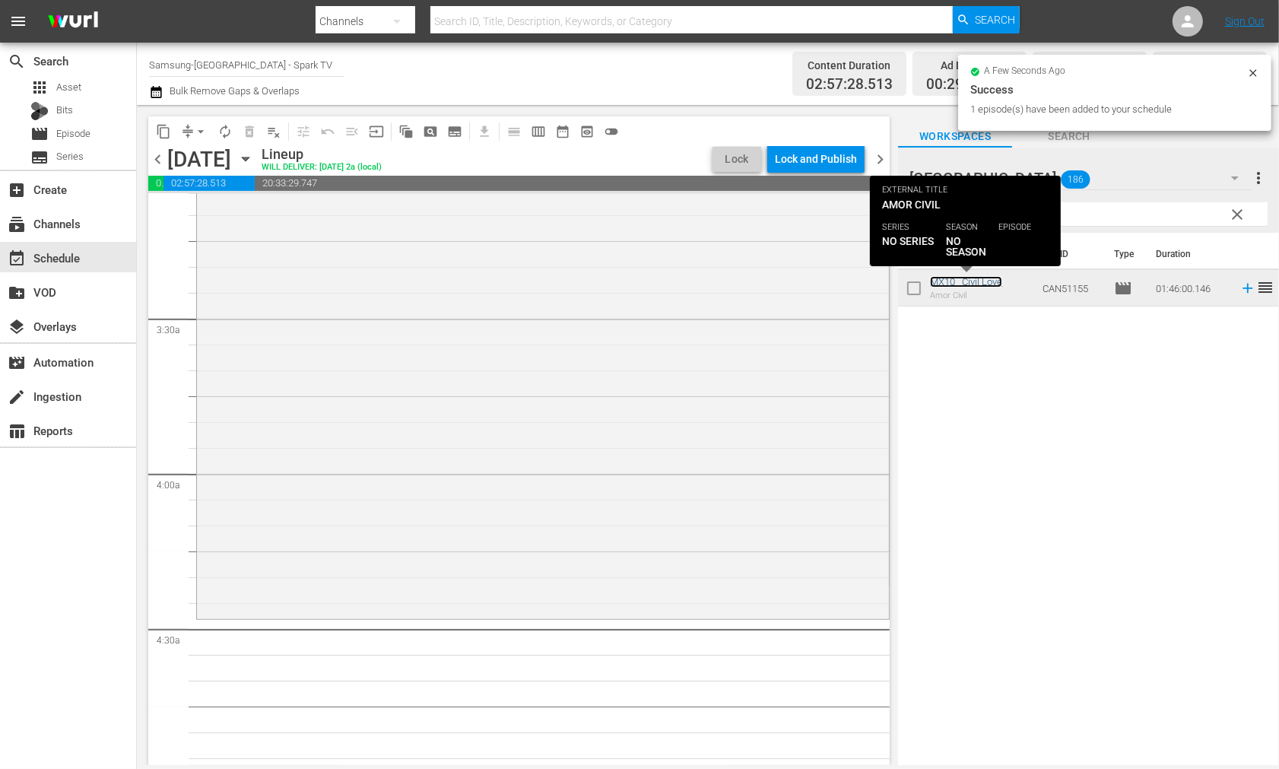
scroll to position [1352, 0]
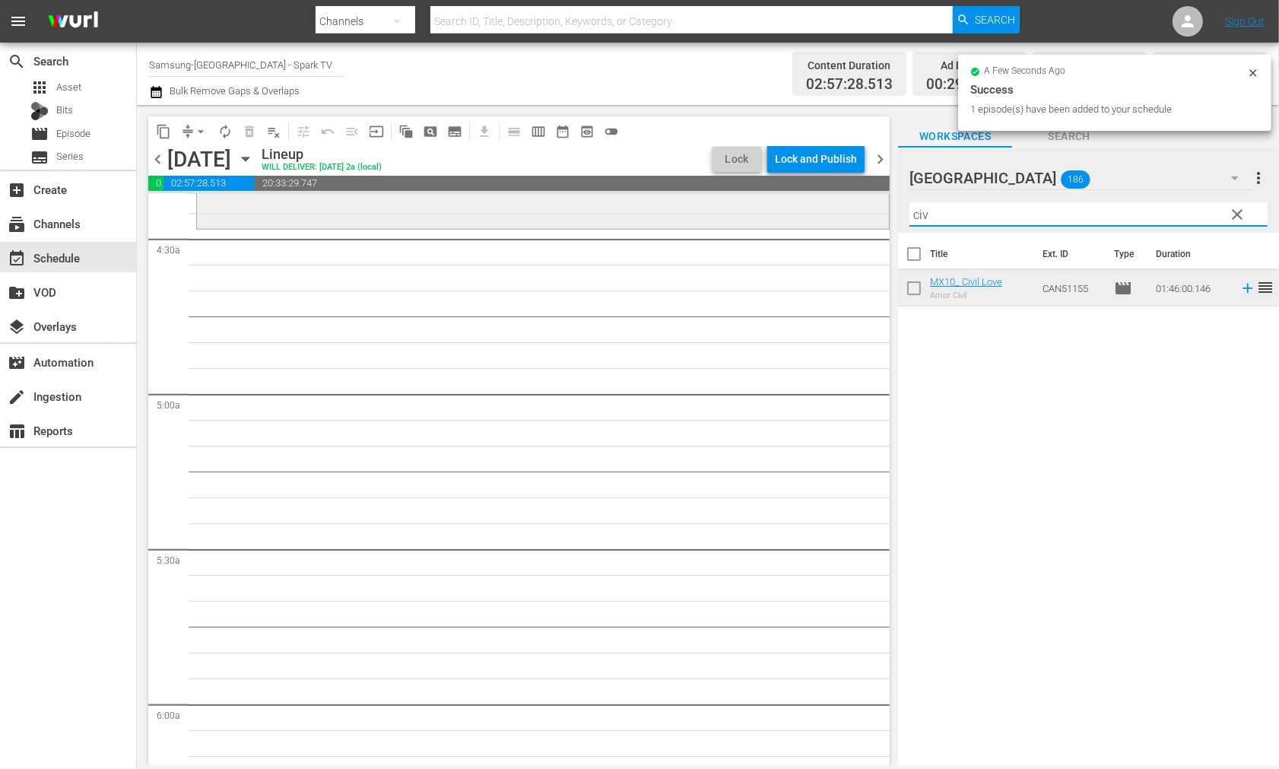
drag, startPoint x: 939, startPoint y: 214, endPoint x: 766, endPoint y: 204, distance: 173.7
click at [766, 204] on div "content_copy compress arrow_drop_down autorenew_outlined delete_forever_outline…" at bounding box center [708, 435] width 1142 height 660
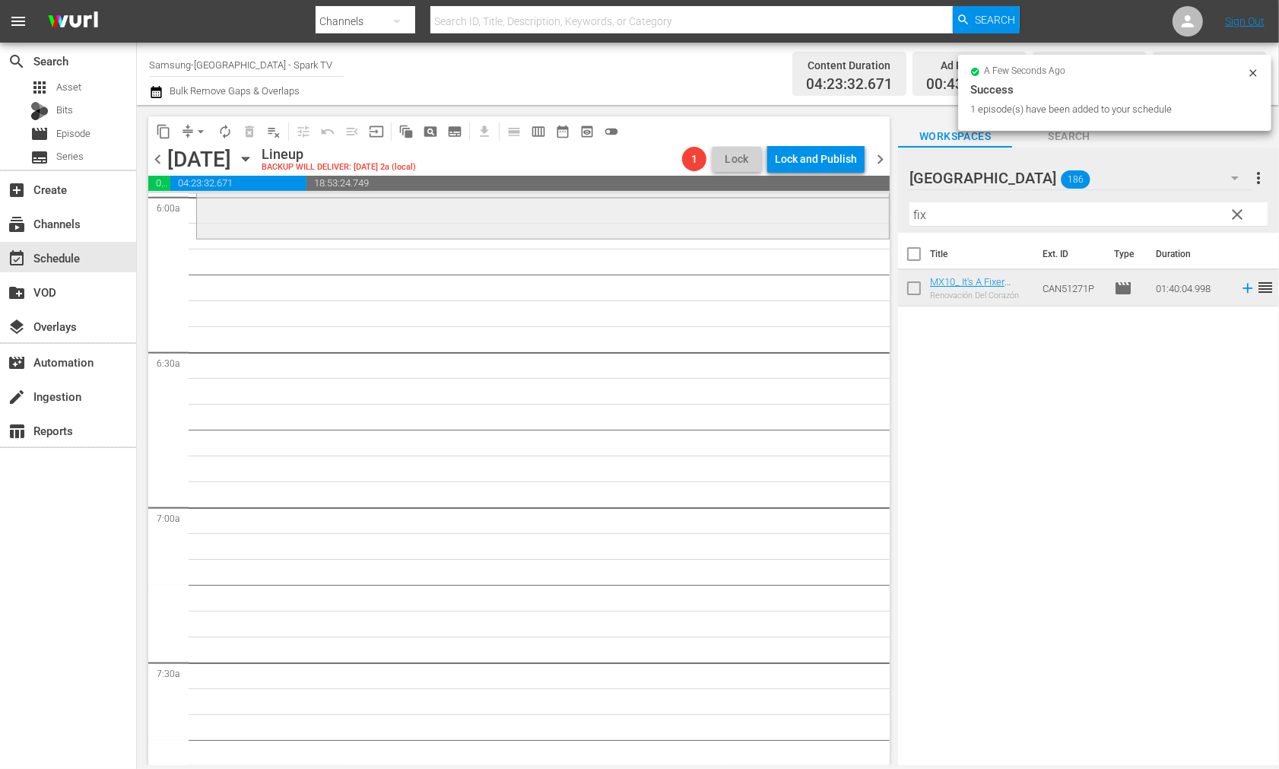
scroll to position [1830, 0]
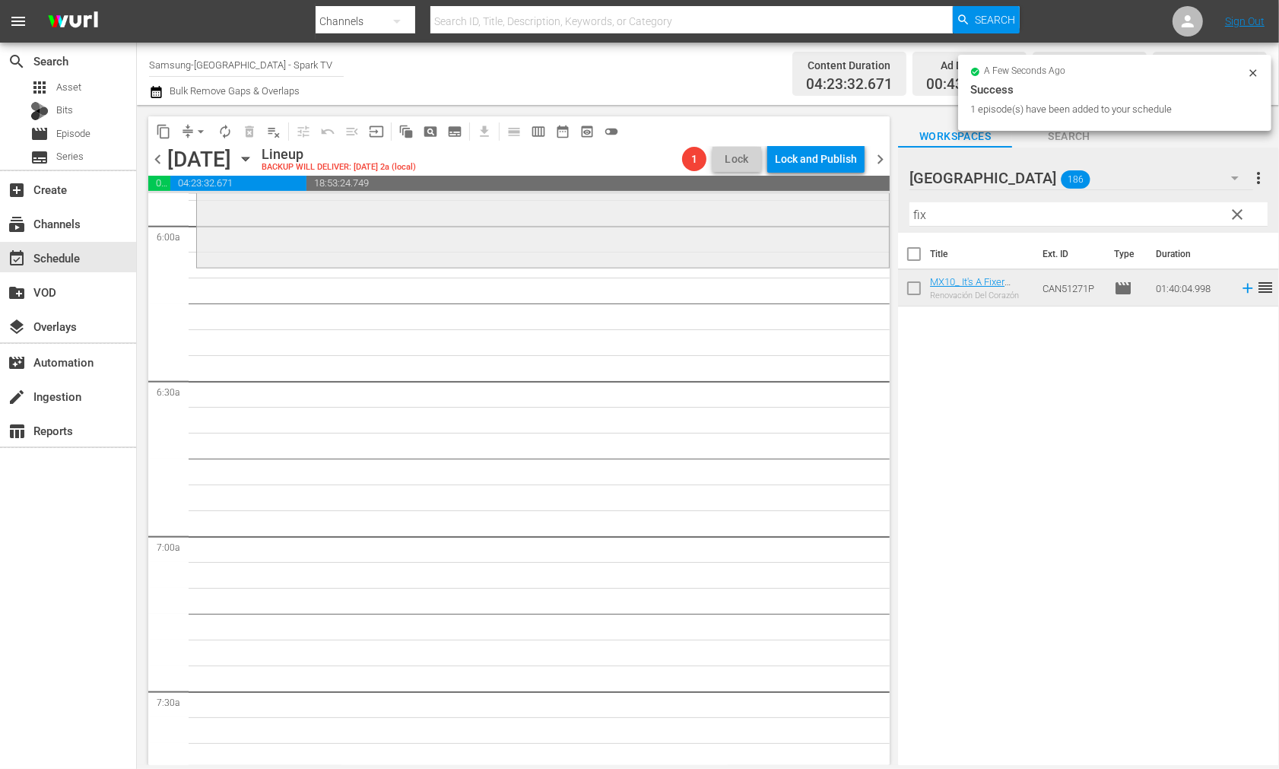
drag, startPoint x: 764, startPoint y: 205, endPoint x: 705, endPoint y: 200, distance: 58.8
click at [715, 203] on div "content_copy compress arrow_drop_down autorenew_outlined delete_forever_outline…" at bounding box center [708, 435] width 1142 height 660
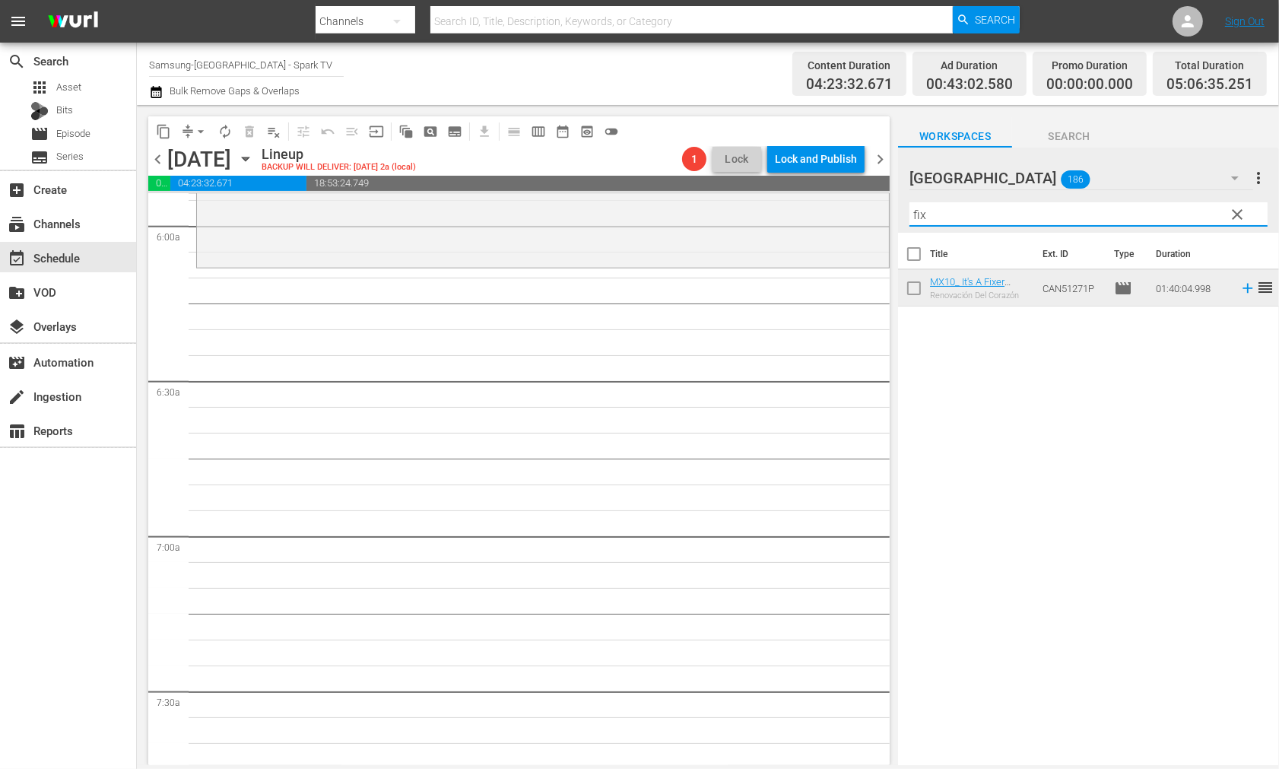
drag, startPoint x: 946, startPoint y: 214, endPoint x: 891, endPoint y: 214, distance: 54.8
click at [891, 214] on div "content_copy compress arrow_drop_down autorenew_outlined delete_forever_outline…" at bounding box center [708, 435] width 1142 height 660
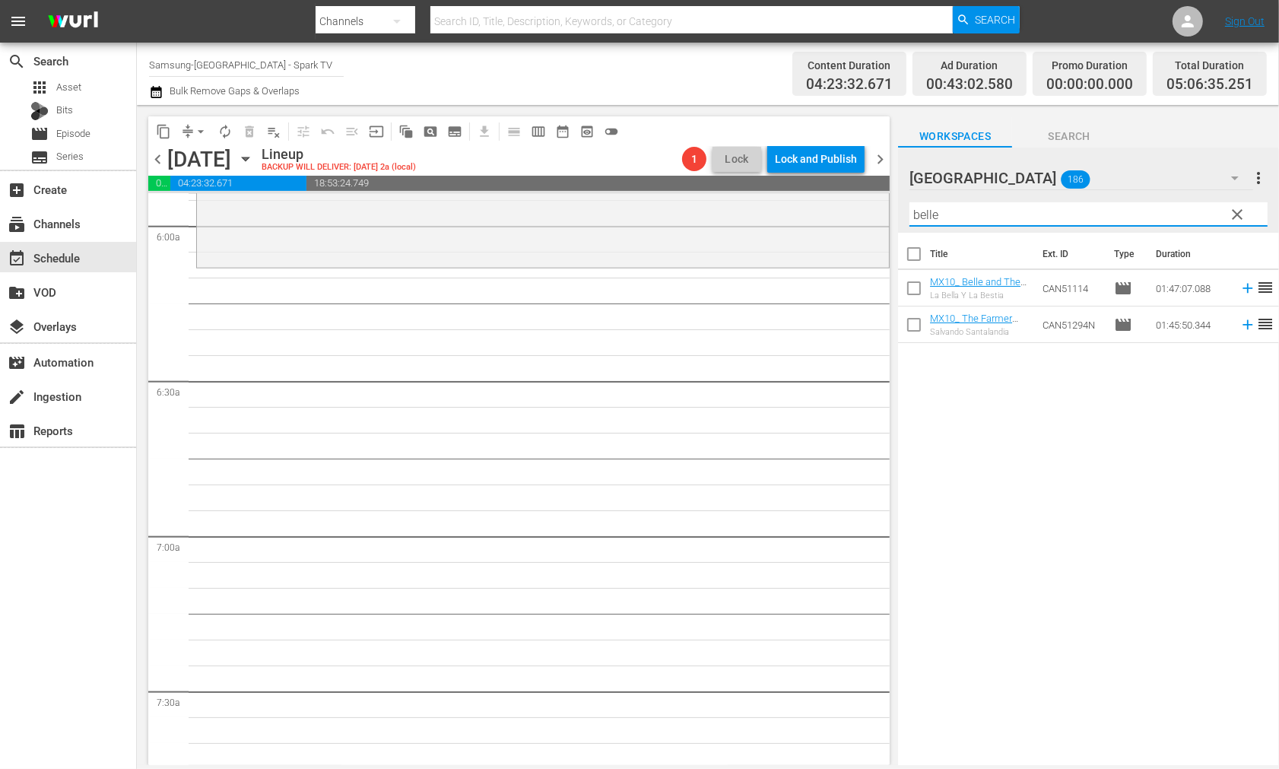
click at [1089, 528] on div "Title Ext. ID Type Duration MX10_ Belle and The Beast La Bella Y La Bestia CAN5…" at bounding box center [1088, 500] width 381 height 535
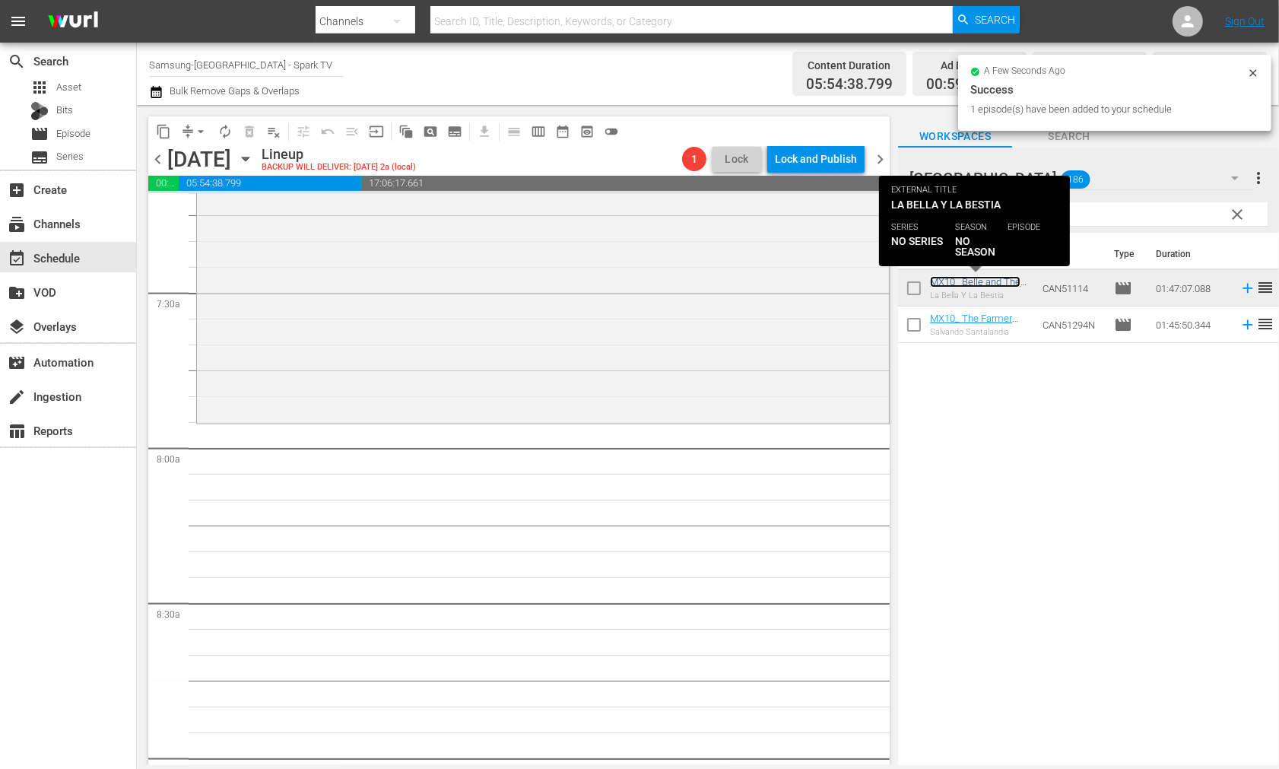
scroll to position [2253, 0]
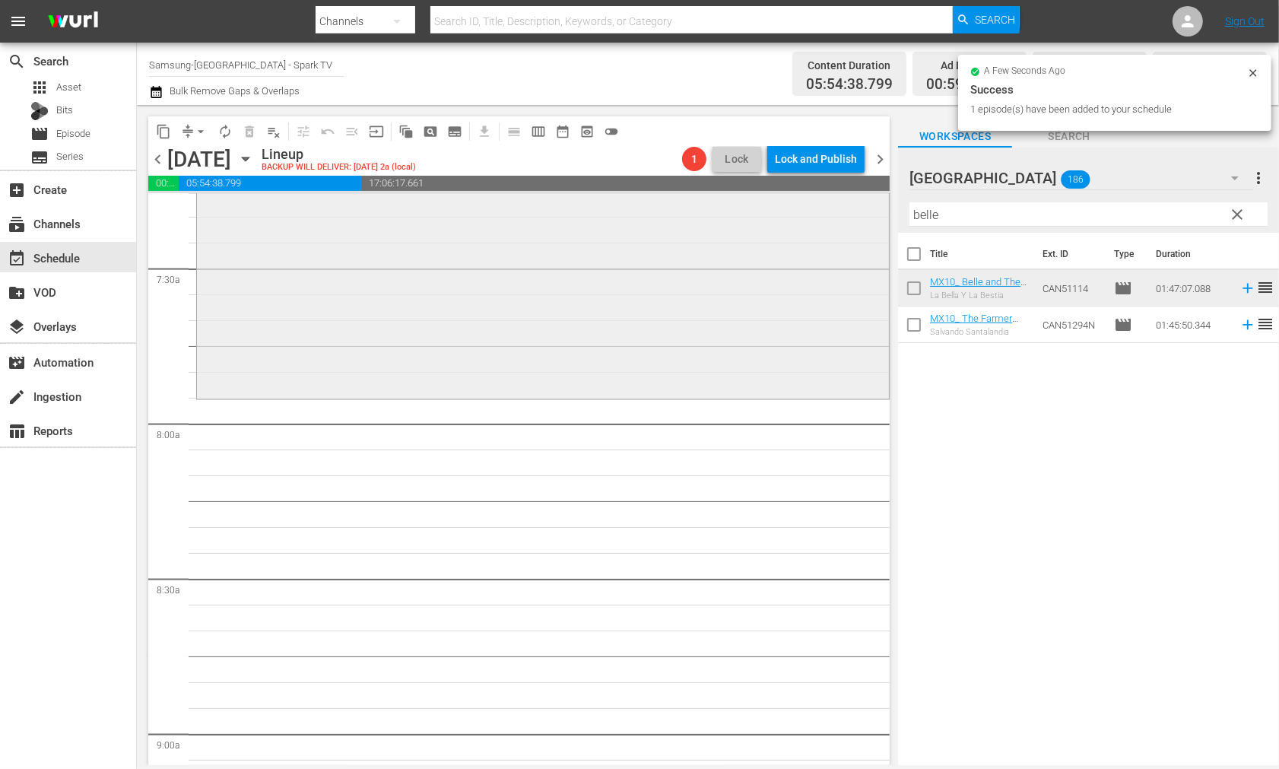
drag, startPoint x: 955, startPoint y: 218, endPoint x: 757, endPoint y: 214, distance: 198.5
click at [761, 214] on div "content_copy compress arrow_drop_down autorenew_outlined delete_forever_outline…" at bounding box center [708, 435] width 1142 height 660
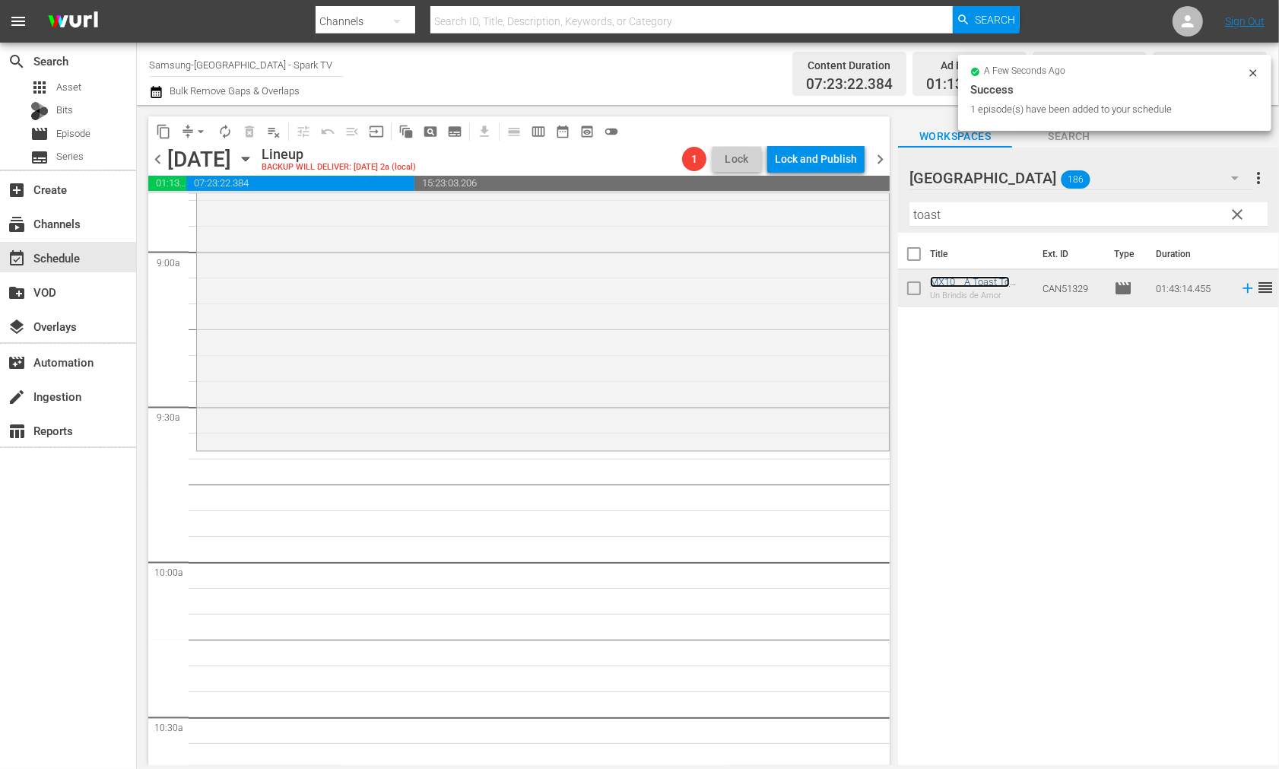
scroll to position [2760, 0]
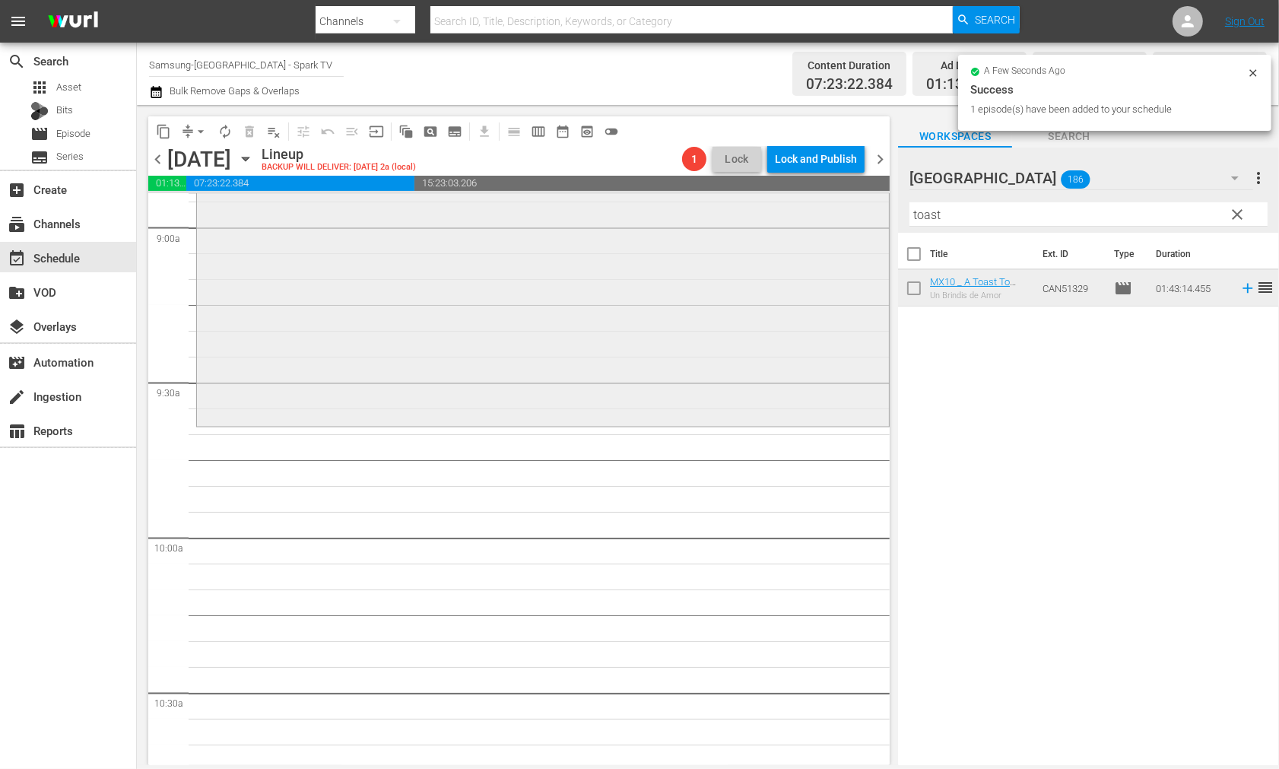
drag, startPoint x: 975, startPoint y: 216, endPoint x: 788, endPoint y: 214, distance: 187.1
click at [789, 214] on div "content_copy compress arrow_drop_down autorenew_outlined delete_forever_outline…" at bounding box center [708, 435] width 1142 height 660
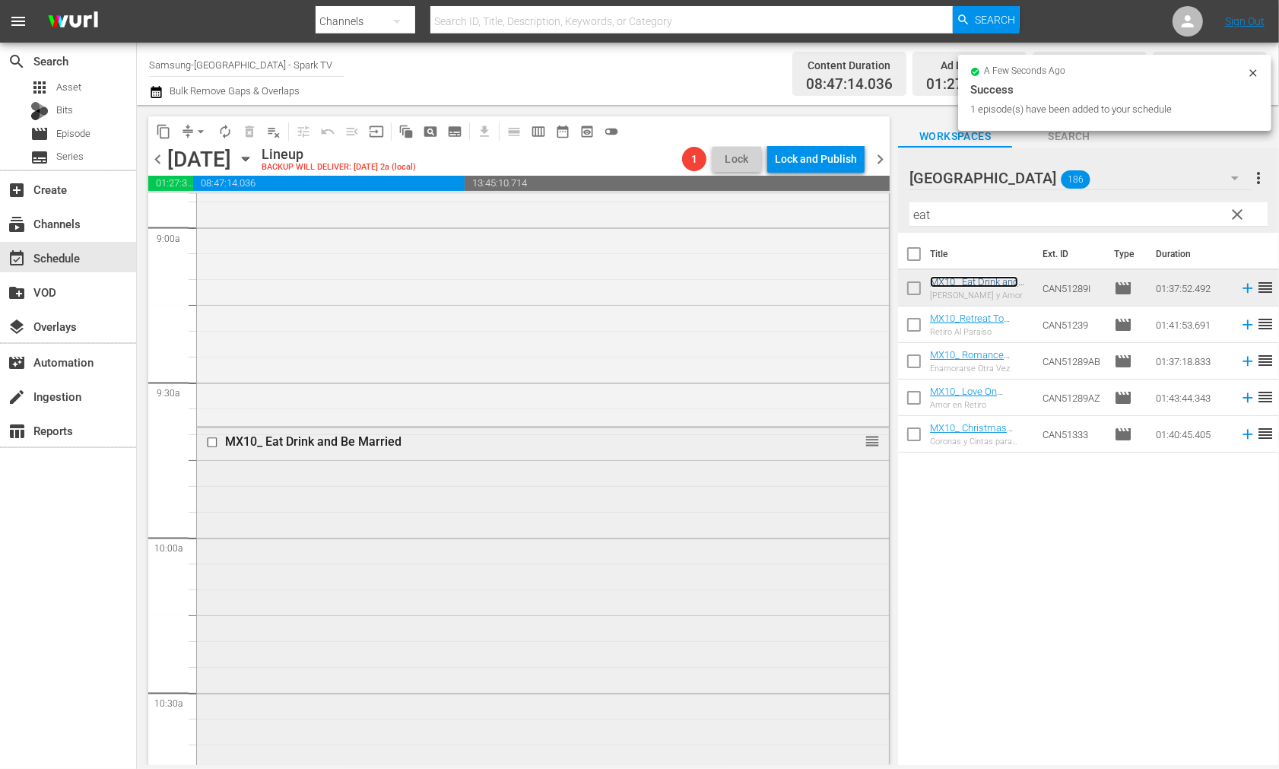
scroll to position [3098, 0]
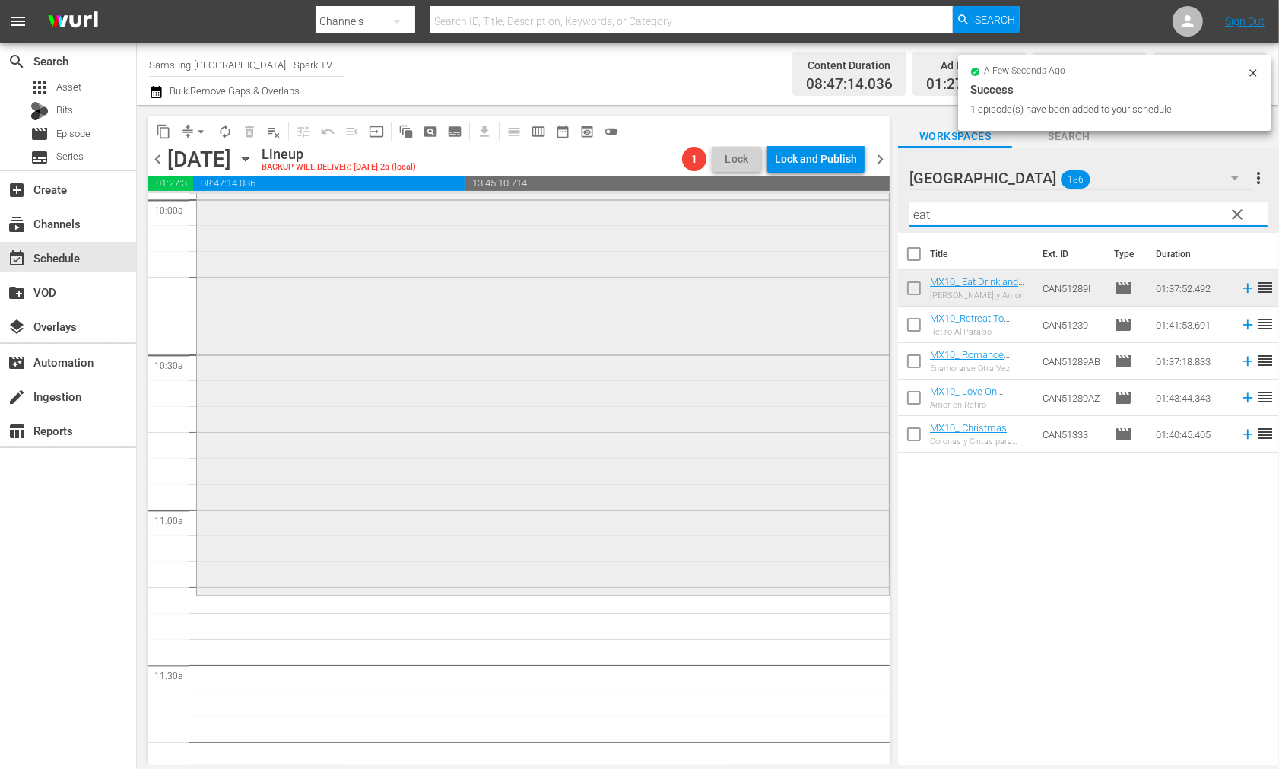
drag, startPoint x: 942, startPoint y: 218, endPoint x: 834, endPoint y: 207, distance: 107.9
click at [834, 207] on div "content_copy compress arrow_drop_down autorenew_outlined delete_forever_outline…" at bounding box center [708, 435] width 1142 height 660
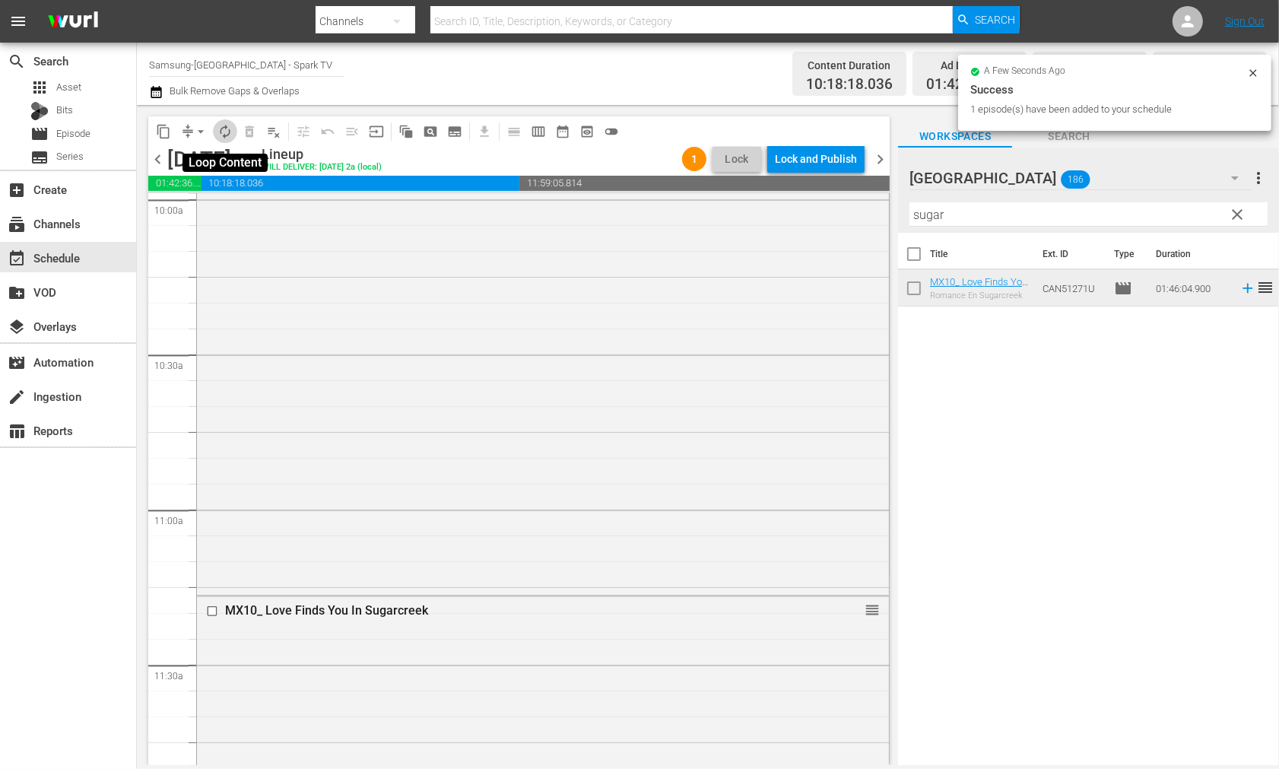
click at [224, 132] on span "autorenew_outlined" at bounding box center [225, 131] width 15 height 15
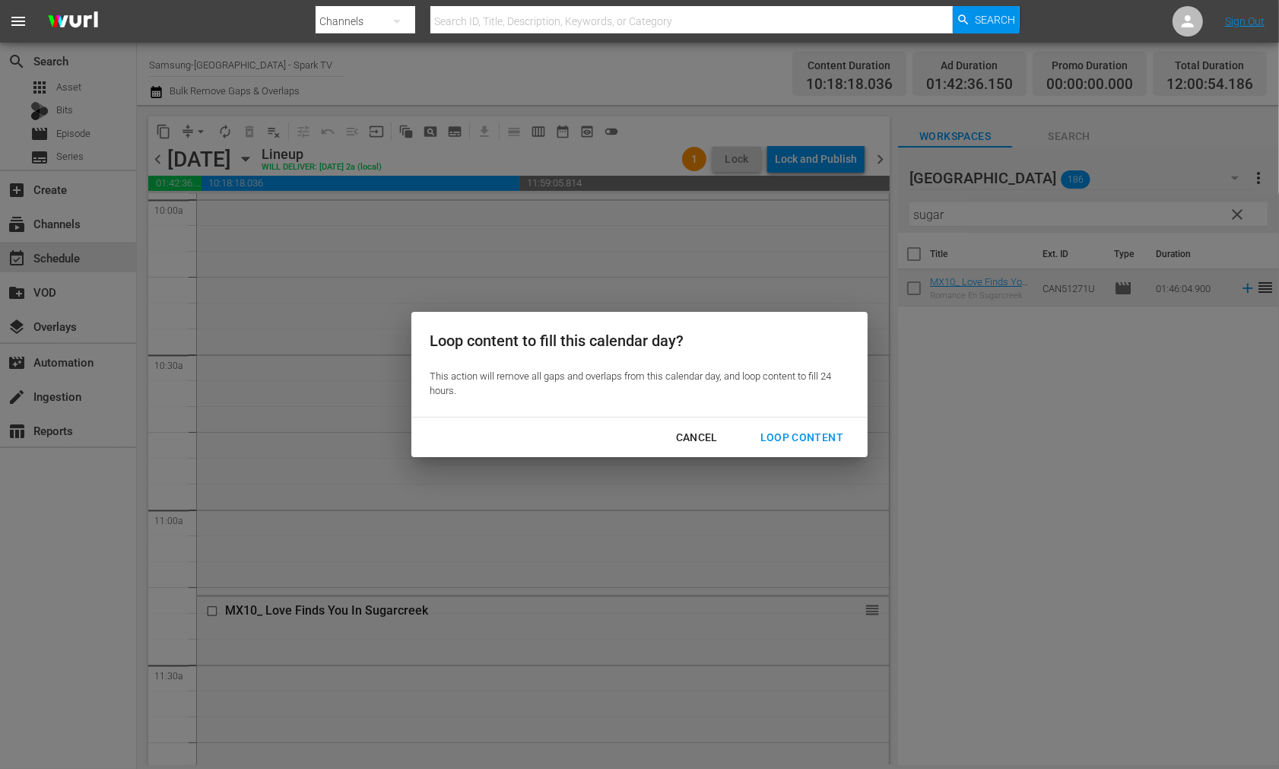
click at [805, 432] on div "Loop Content" at bounding box center [801, 437] width 107 height 19
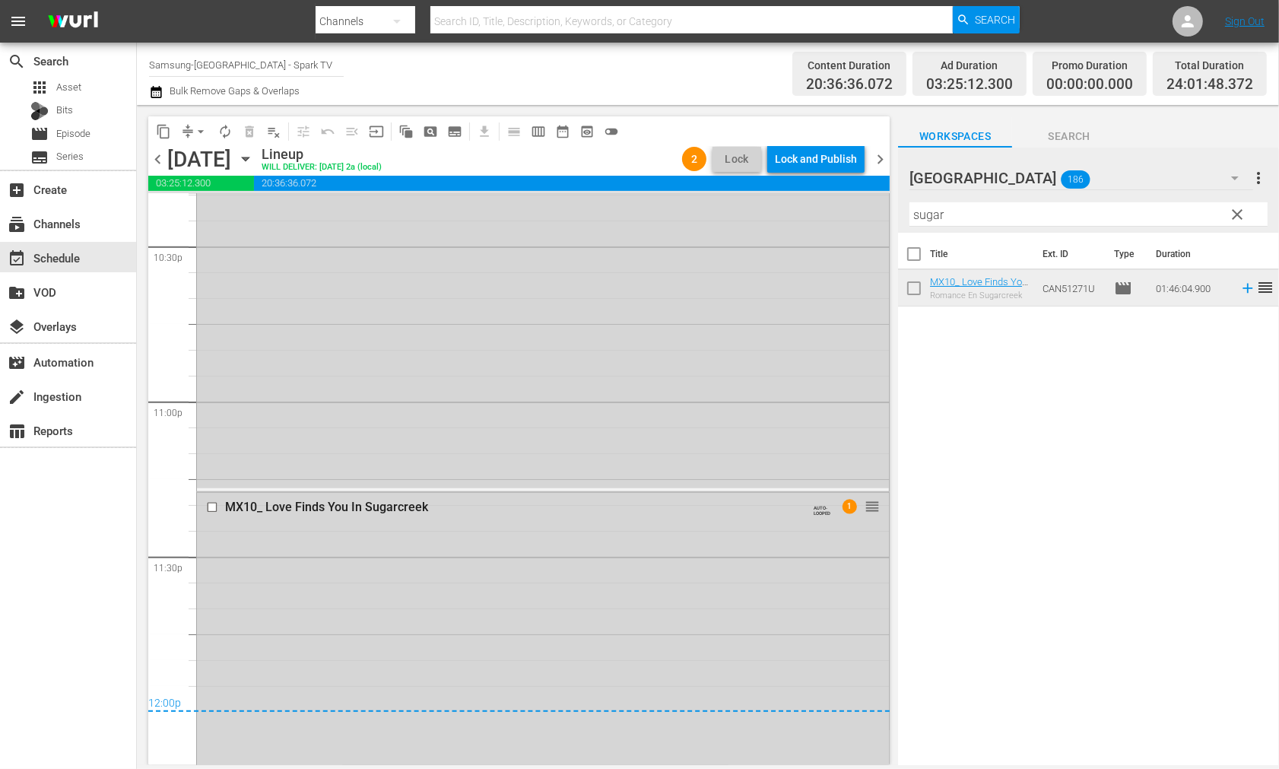
scroll to position [7205, 0]
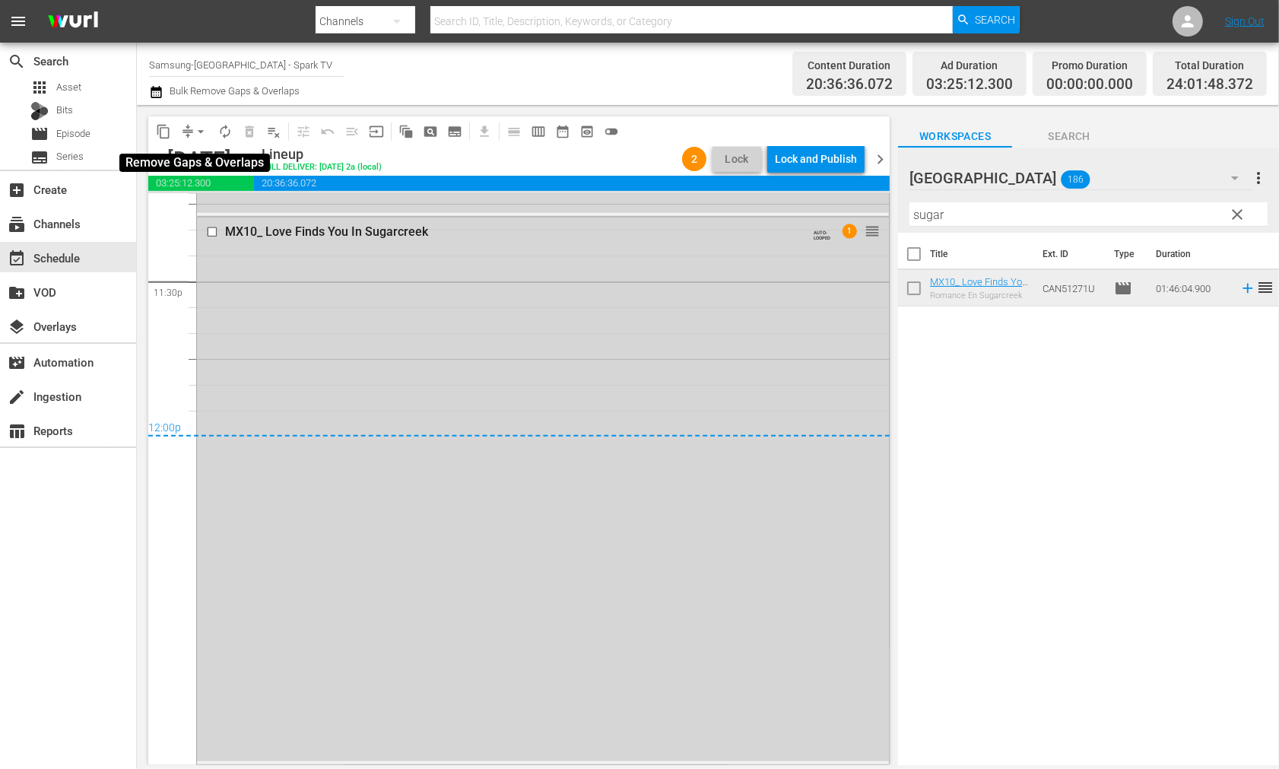
click at [201, 131] on span "arrow_drop_down" at bounding box center [200, 131] width 15 height 15
click at [194, 210] on li "Align to End of Previous Day" at bounding box center [202, 211] width 160 height 25
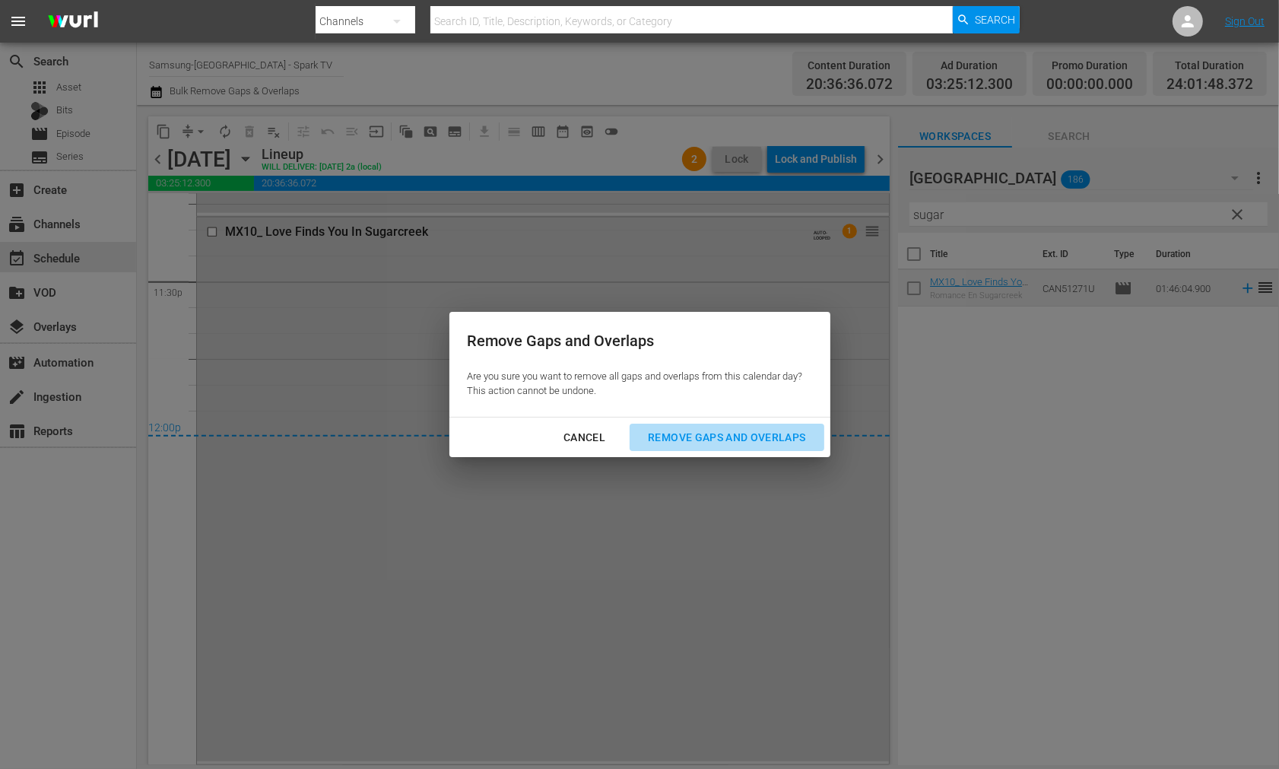
click at [750, 437] on div "Remove Gaps and Overlaps" at bounding box center [727, 437] width 182 height 19
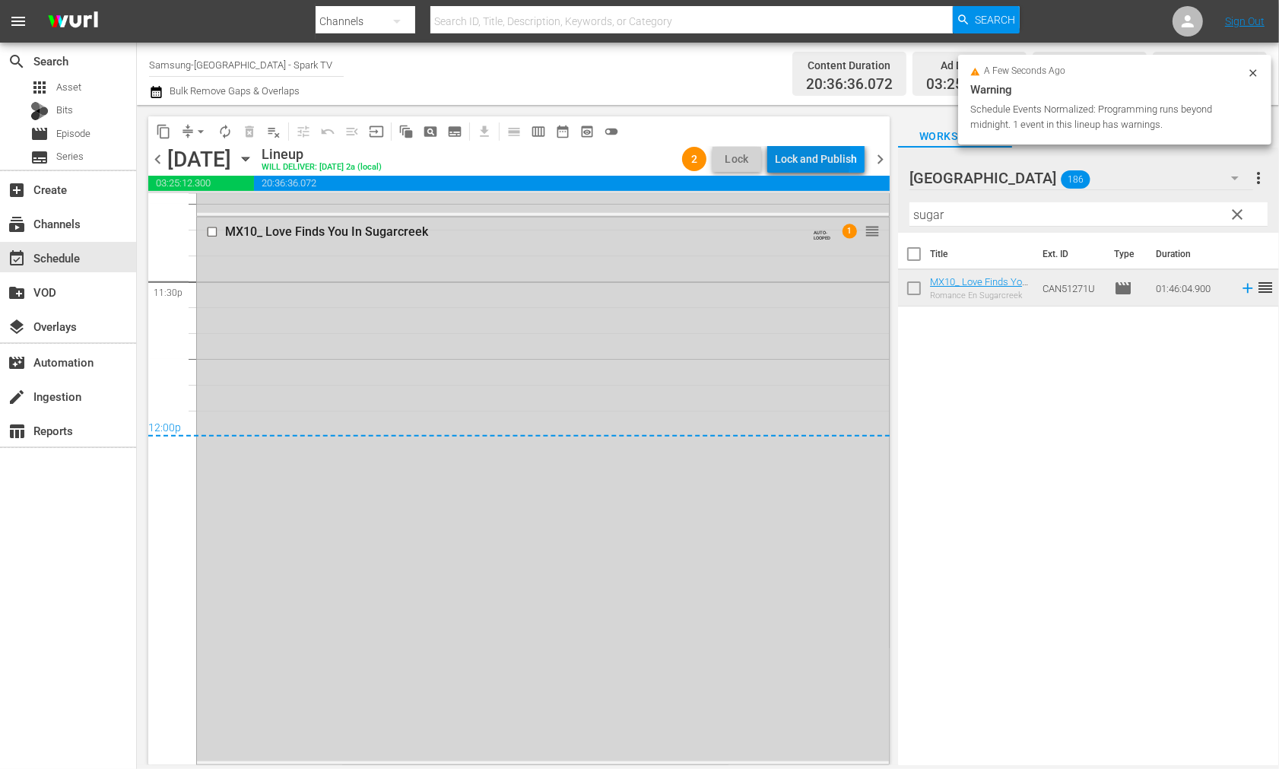
click at [807, 157] on div "Lock and Publish" at bounding box center [816, 158] width 82 height 27
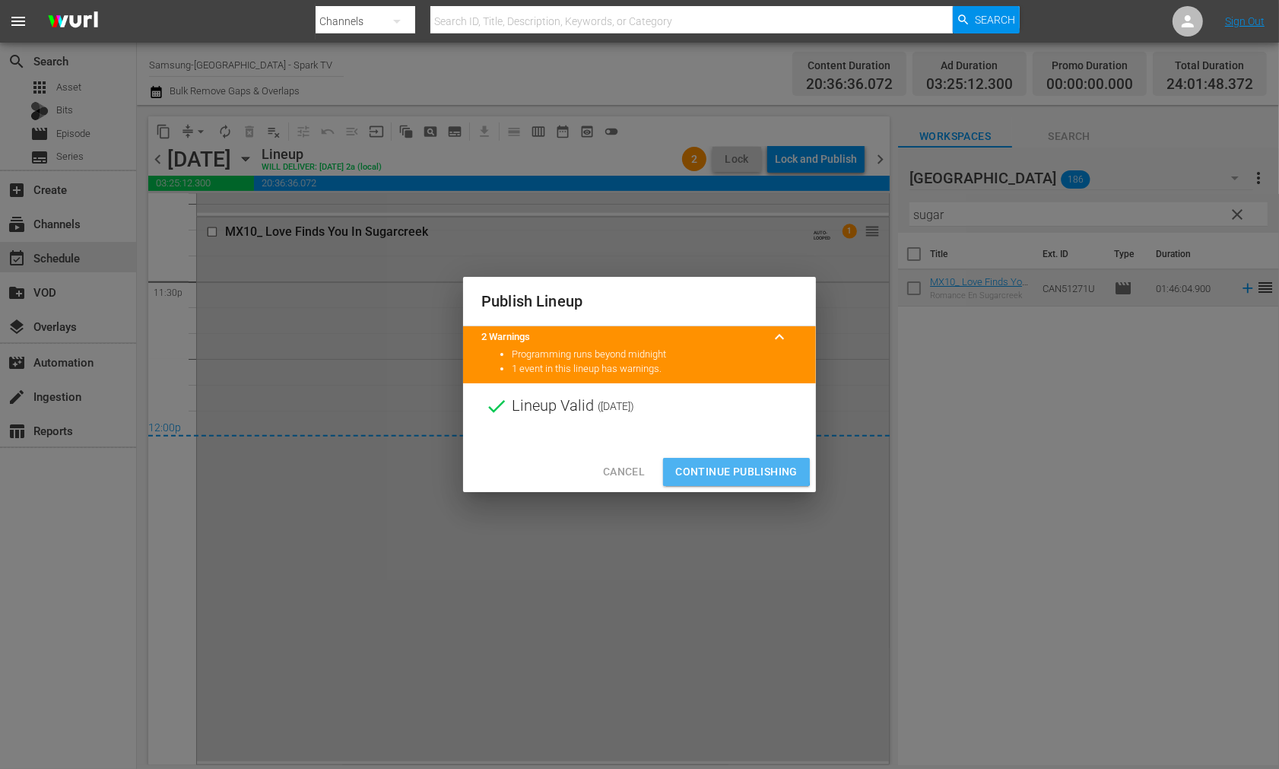
click at [732, 470] on span "Continue Publishing" at bounding box center [736, 471] width 122 height 19
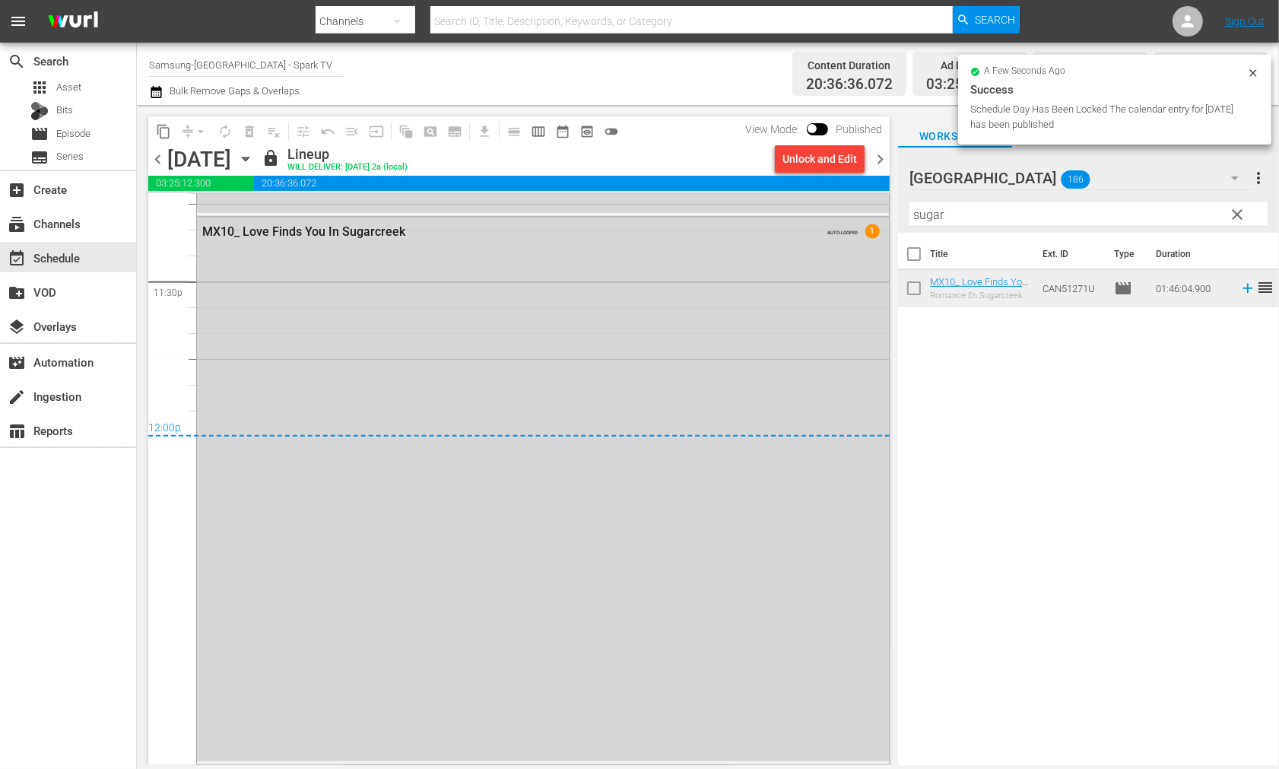
click at [254, 160] on icon "button" at bounding box center [245, 159] width 17 height 17
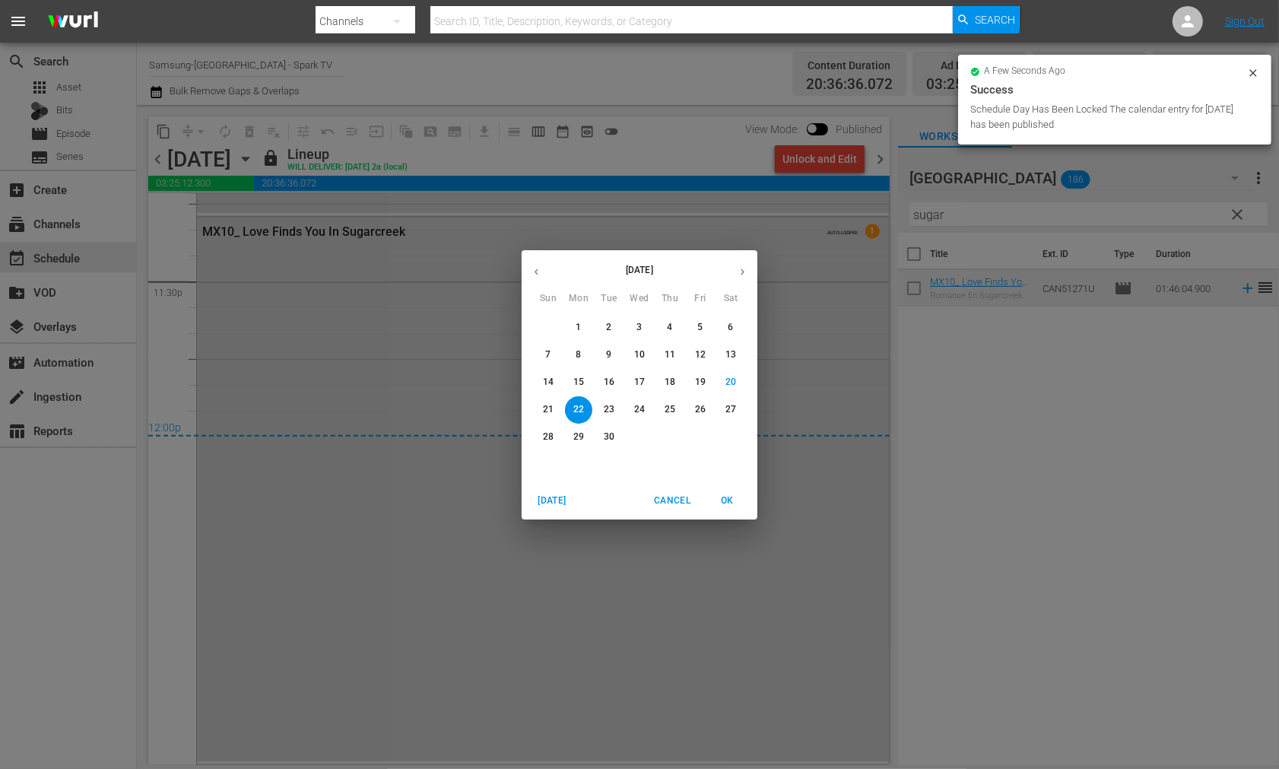
click at [608, 408] on p "23" at bounding box center [609, 409] width 11 height 13
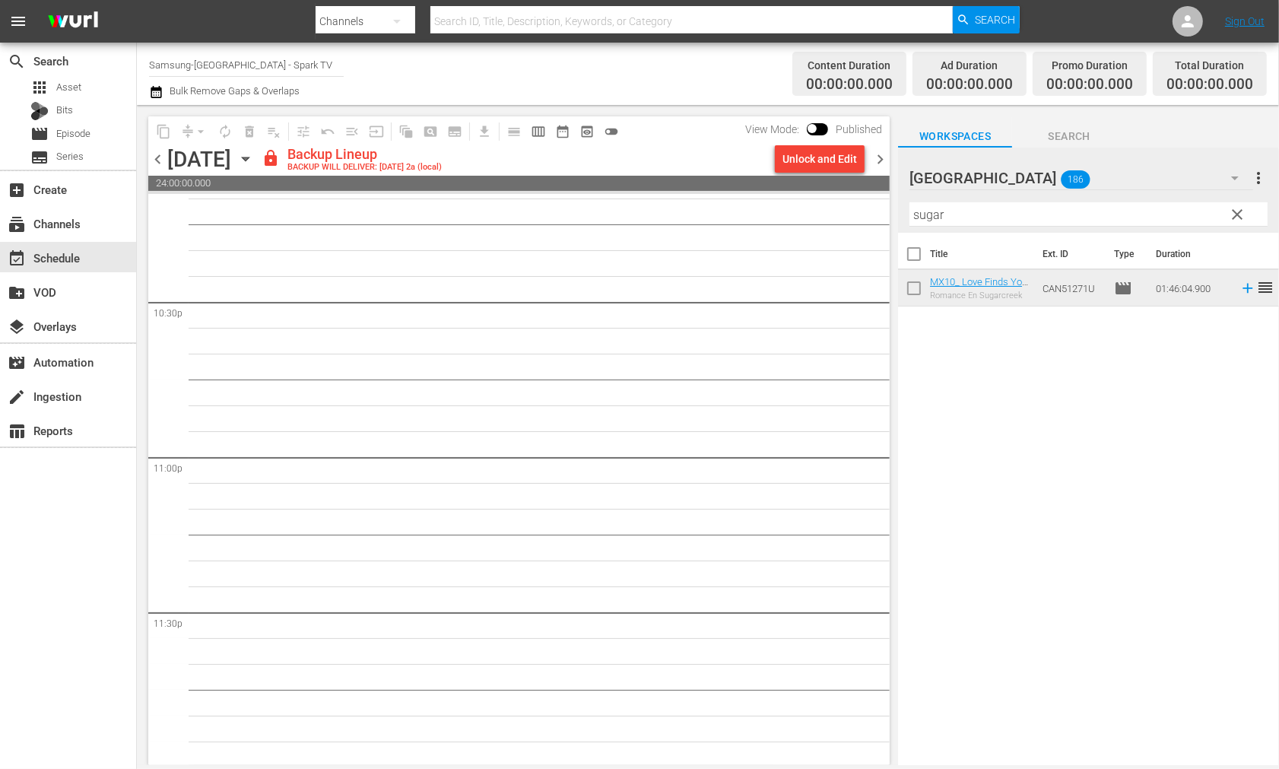
scroll to position [6849, 0]
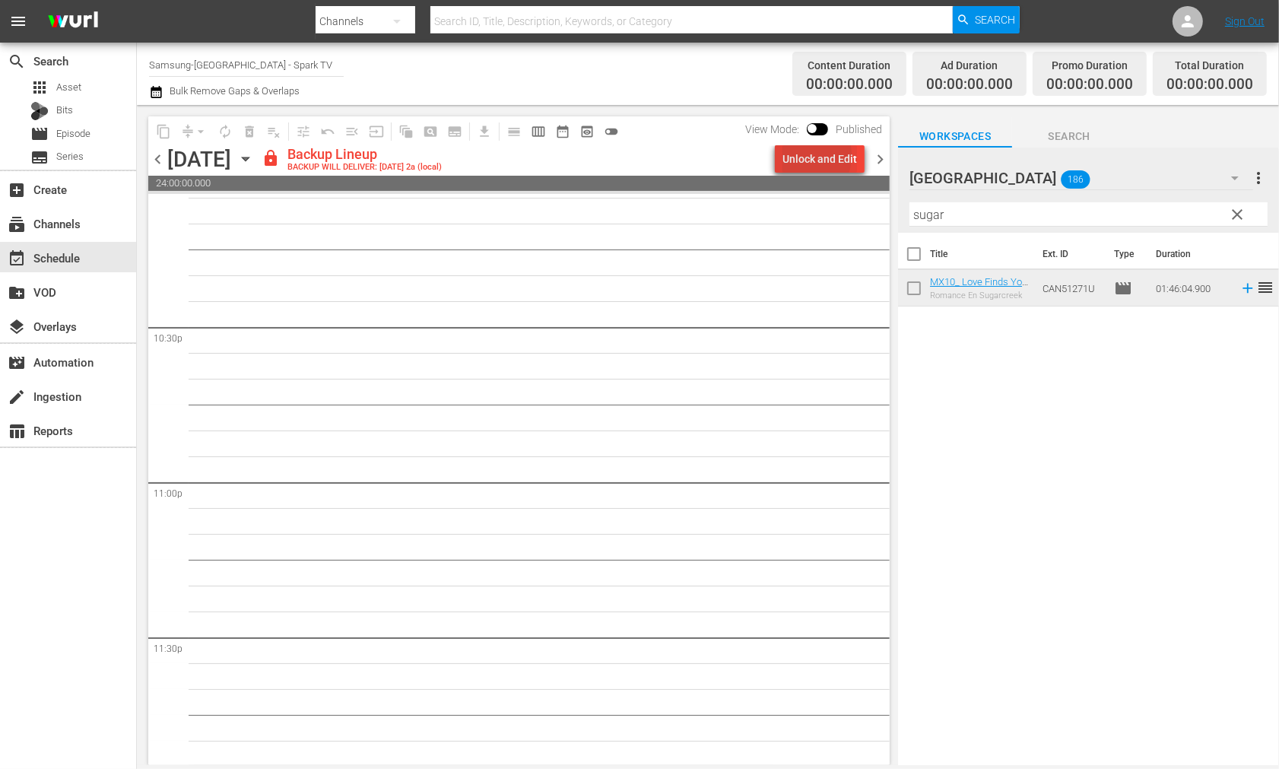
click at [802, 155] on div "Unlock and Edit" at bounding box center [820, 158] width 75 height 27
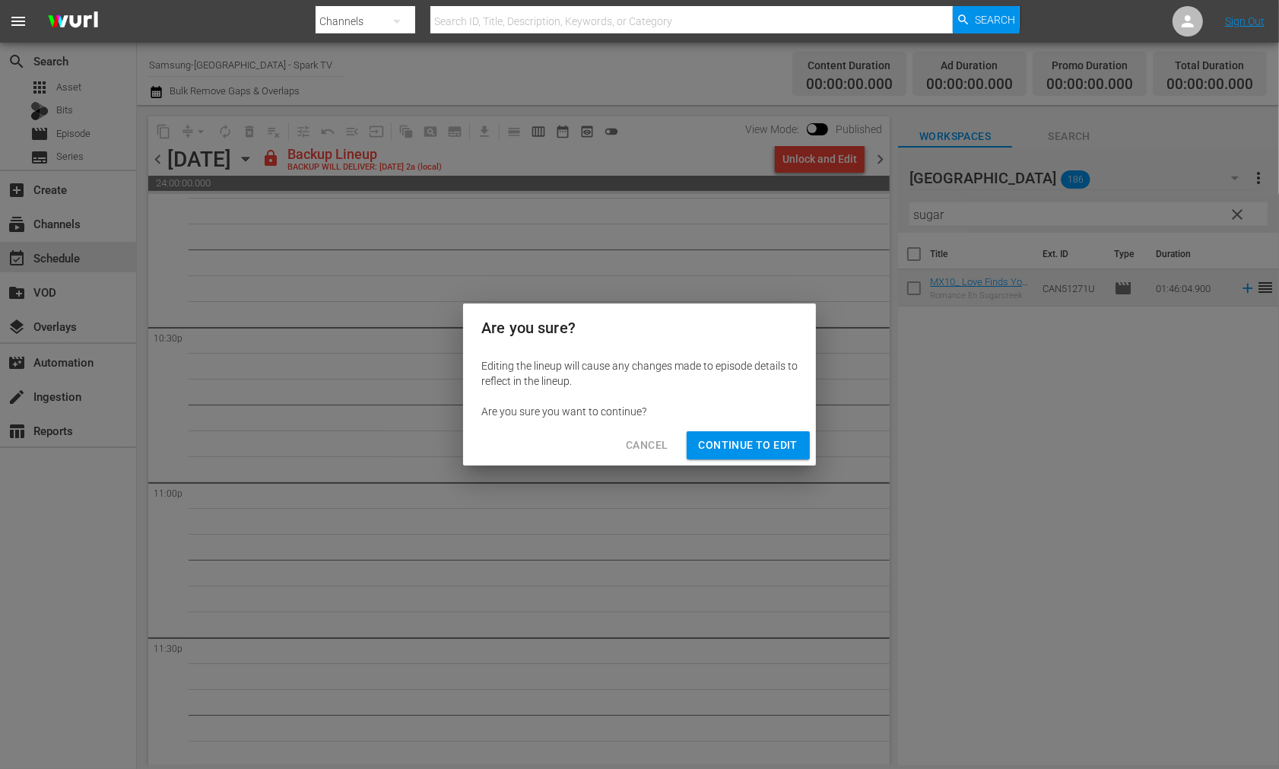
click at [724, 445] on span "Continue to Edit" at bounding box center [748, 445] width 99 height 19
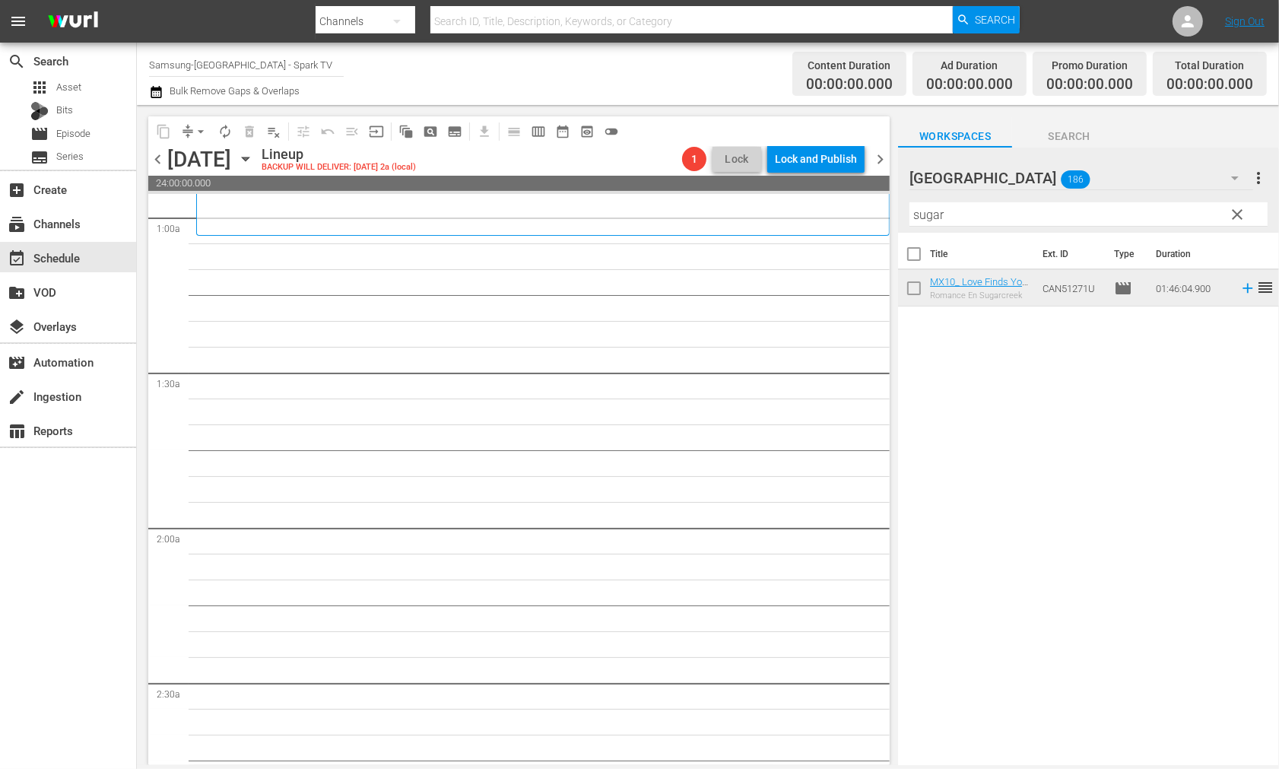
scroll to position [0, 0]
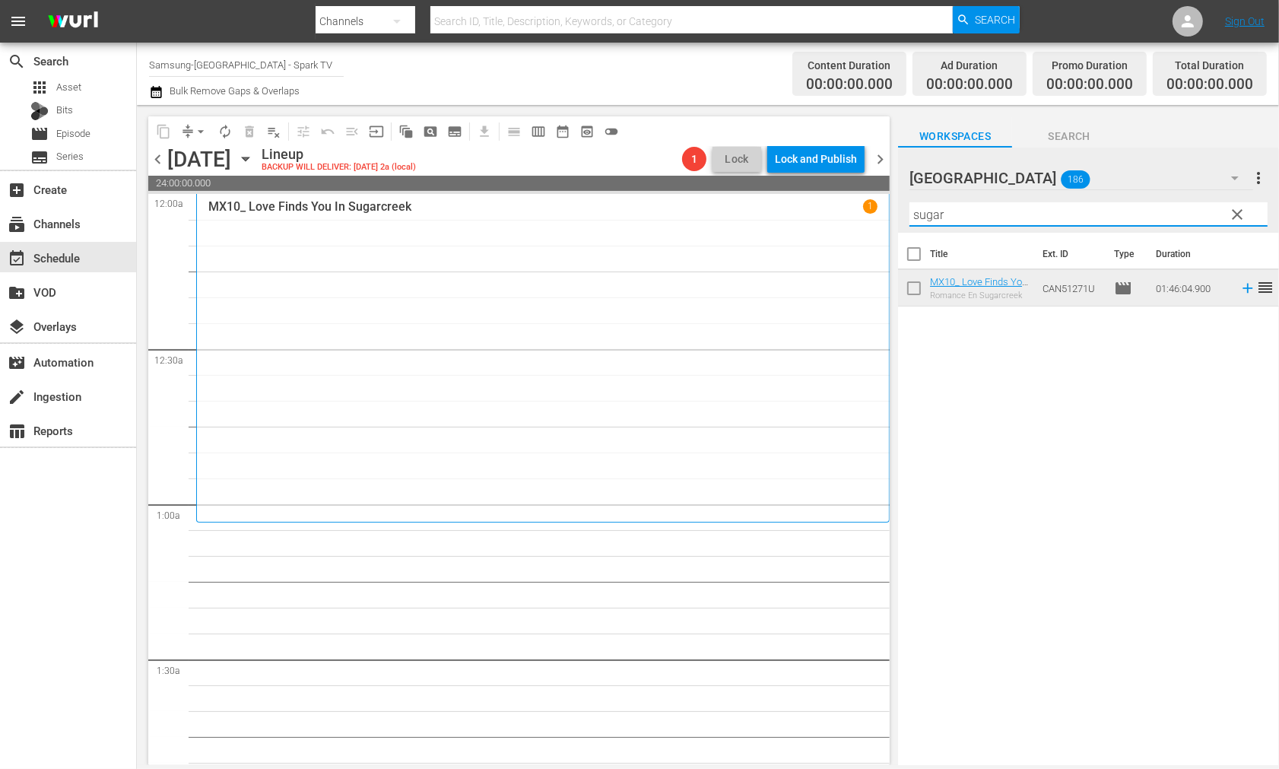
drag, startPoint x: 974, startPoint y: 222, endPoint x: 659, endPoint y: 215, distance: 315.0
click at [662, 215] on div "content_copy compress arrow_drop_down autorenew_outlined delete_forever_outline…" at bounding box center [708, 435] width 1142 height 660
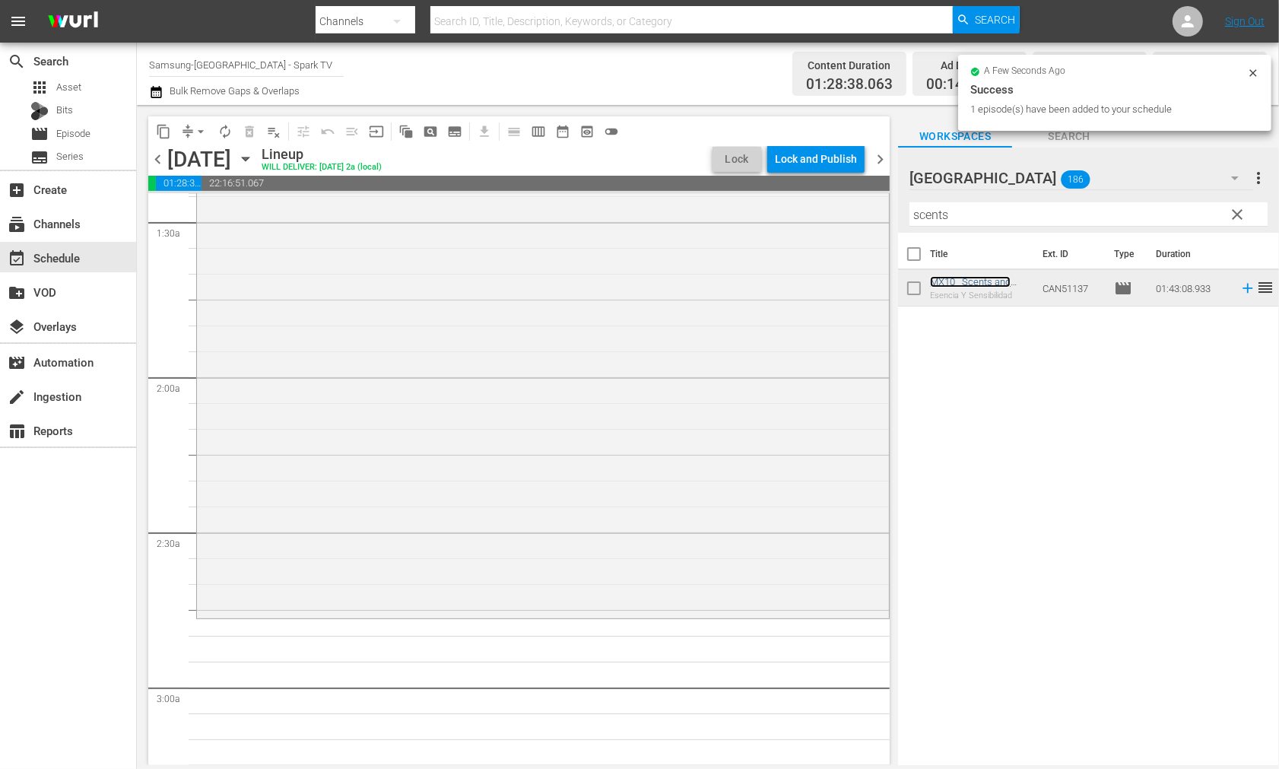
scroll to position [591, 0]
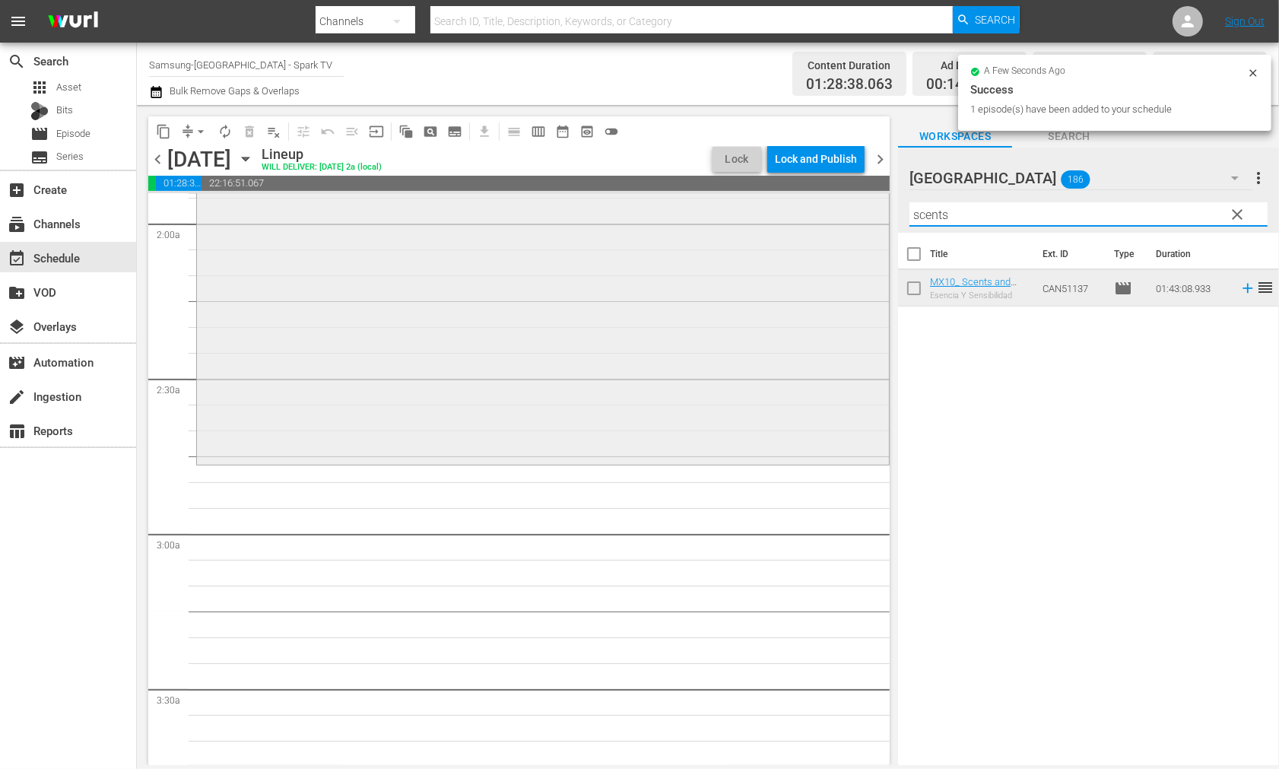
drag, startPoint x: 989, startPoint y: 217, endPoint x: 850, endPoint y: 209, distance: 139.4
click at [852, 209] on div "content_copy compress arrow_drop_down autorenew_outlined delete_forever_outline…" at bounding box center [708, 435] width 1142 height 660
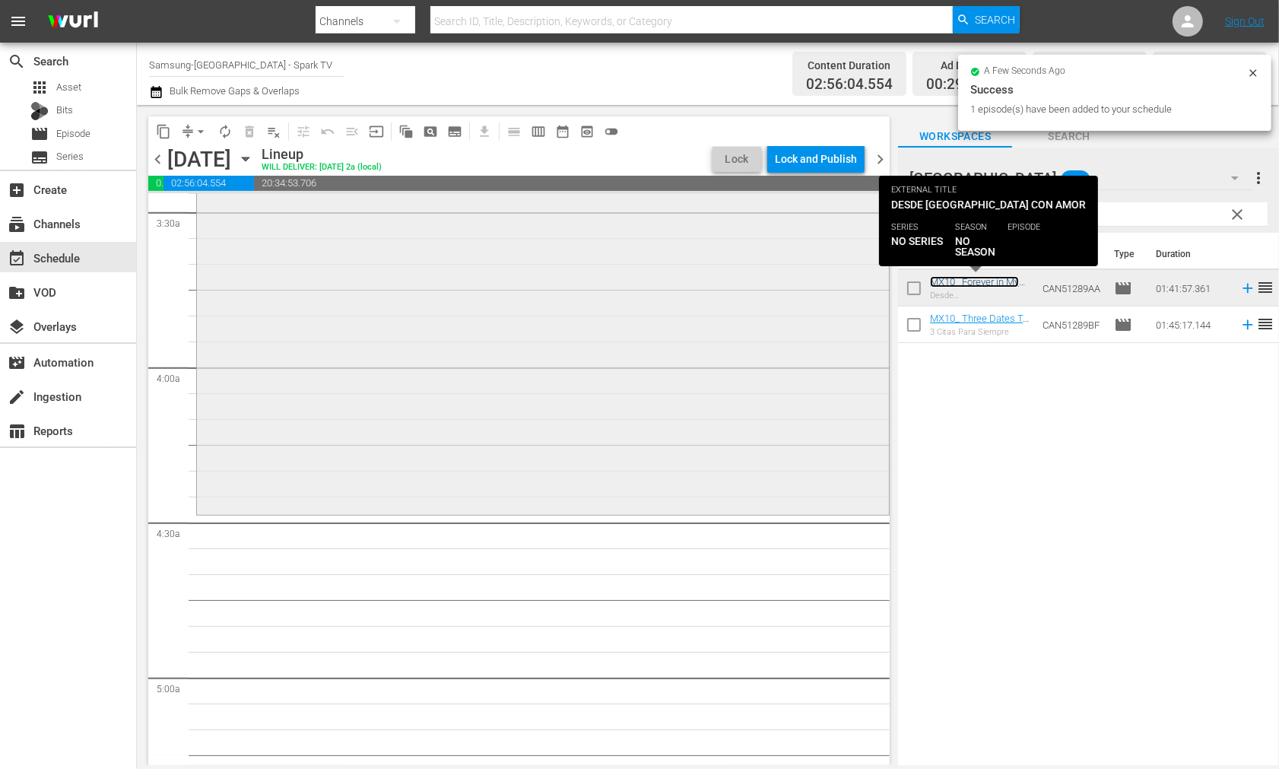
scroll to position [1098, 0]
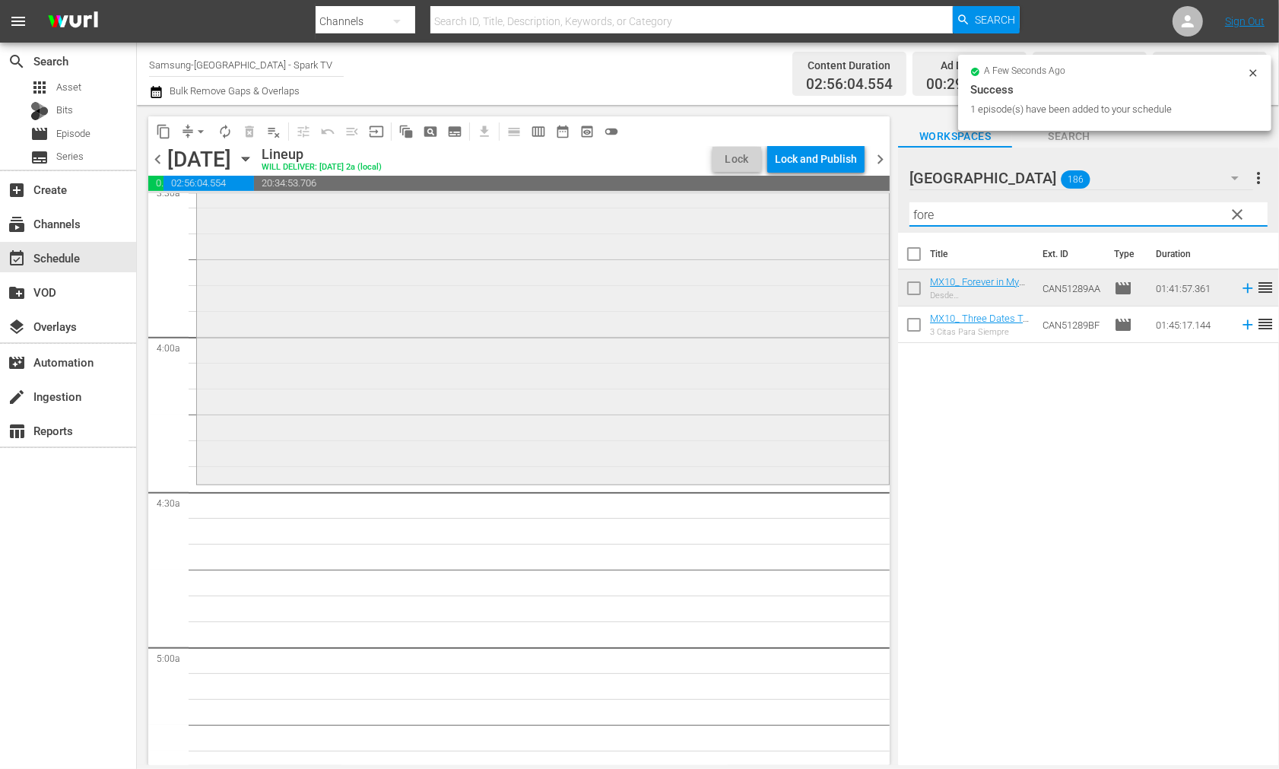
drag, startPoint x: 957, startPoint y: 221, endPoint x: 791, endPoint y: 202, distance: 166.8
click at [791, 202] on div "content_copy compress arrow_drop_down autorenew_outlined delete_forever_outline…" at bounding box center [708, 435] width 1142 height 660
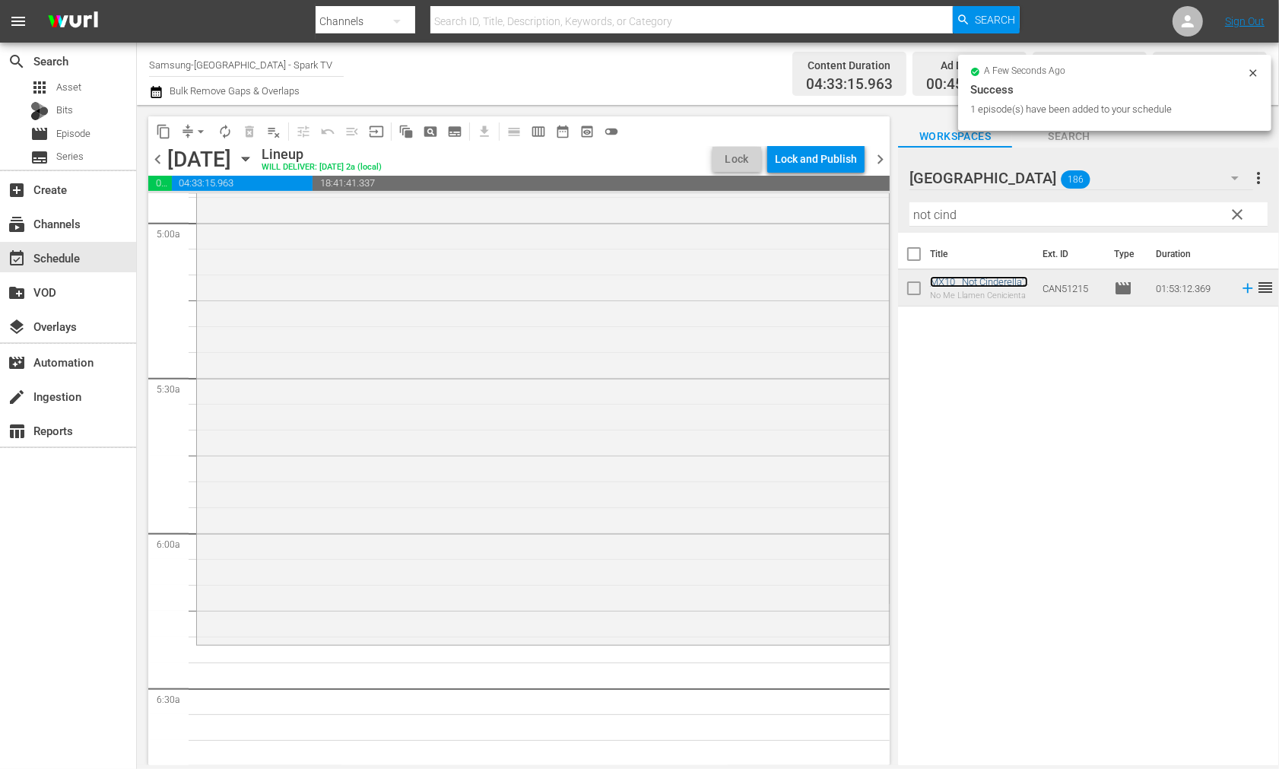
scroll to position [1606, 0]
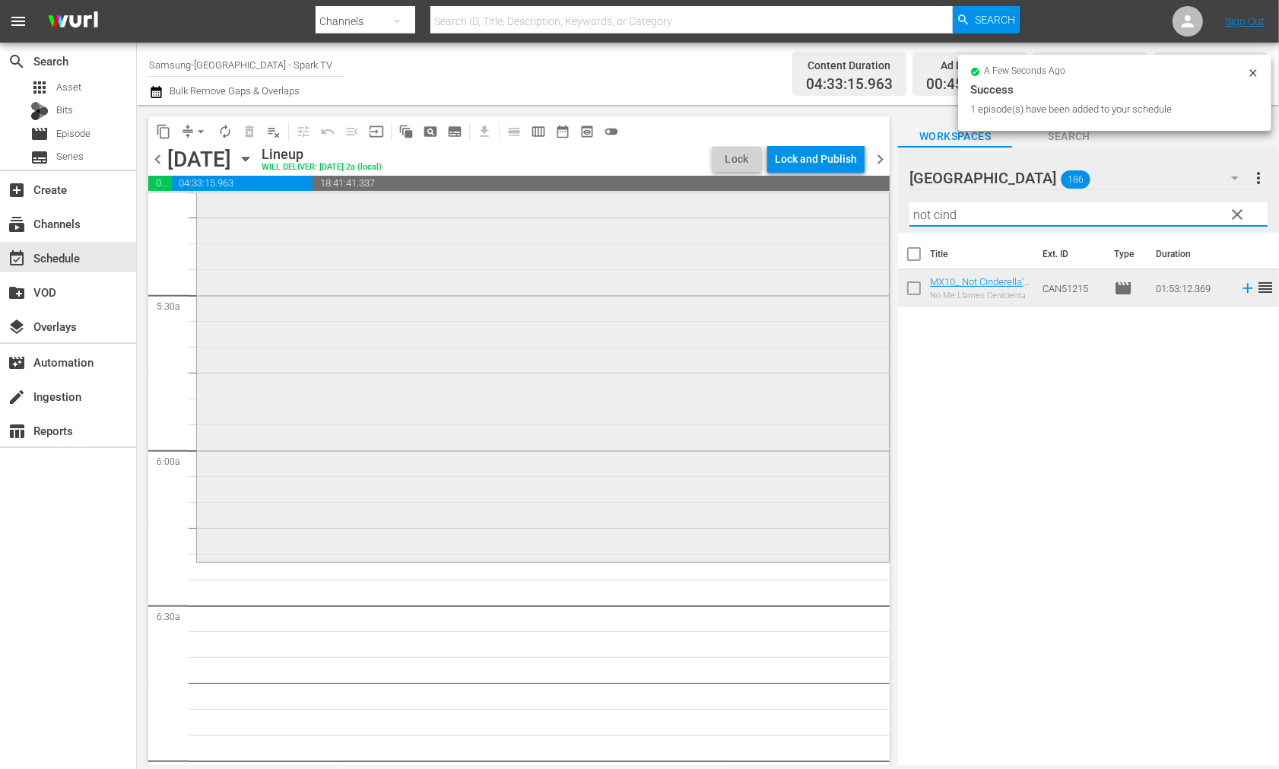
drag, startPoint x: 990, startPoint y: 221, endPoint x: 848, endPoint y: 205, distance: 142.4
click at [848, 205] on div "content_copy compress arrow_drop_down autorenew_outlined delete_forever_outline…" at bounding box center [708, 435] width 1142 height 660
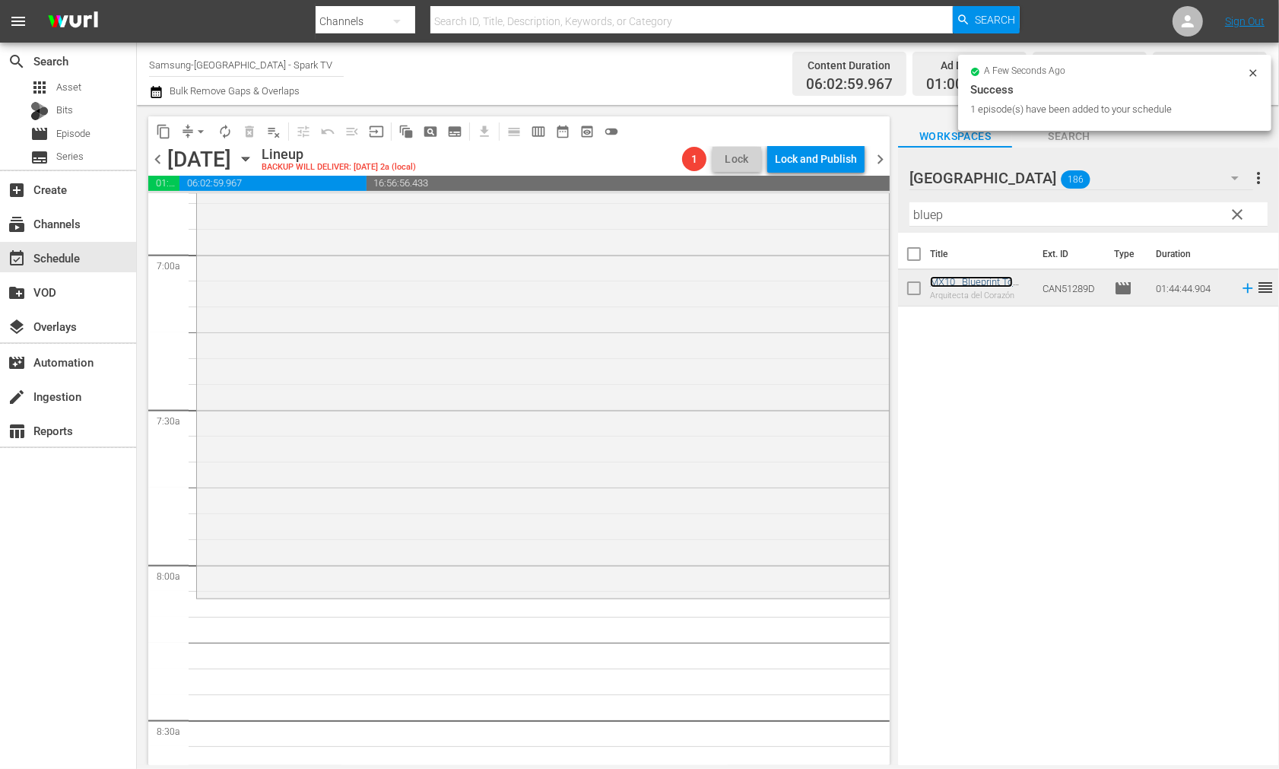
scroll to position [2112, 0]
drag, startPoint x: 958, startPoint y: 211, endPoint x: 831, endPoint y: 206, distance: 127.1
click at [831, 206] on div "content_copy compress arrow_drop_down autorenew_outlined delete_forever_outline…" at bounding box center [708, 435] width 1142 height 660
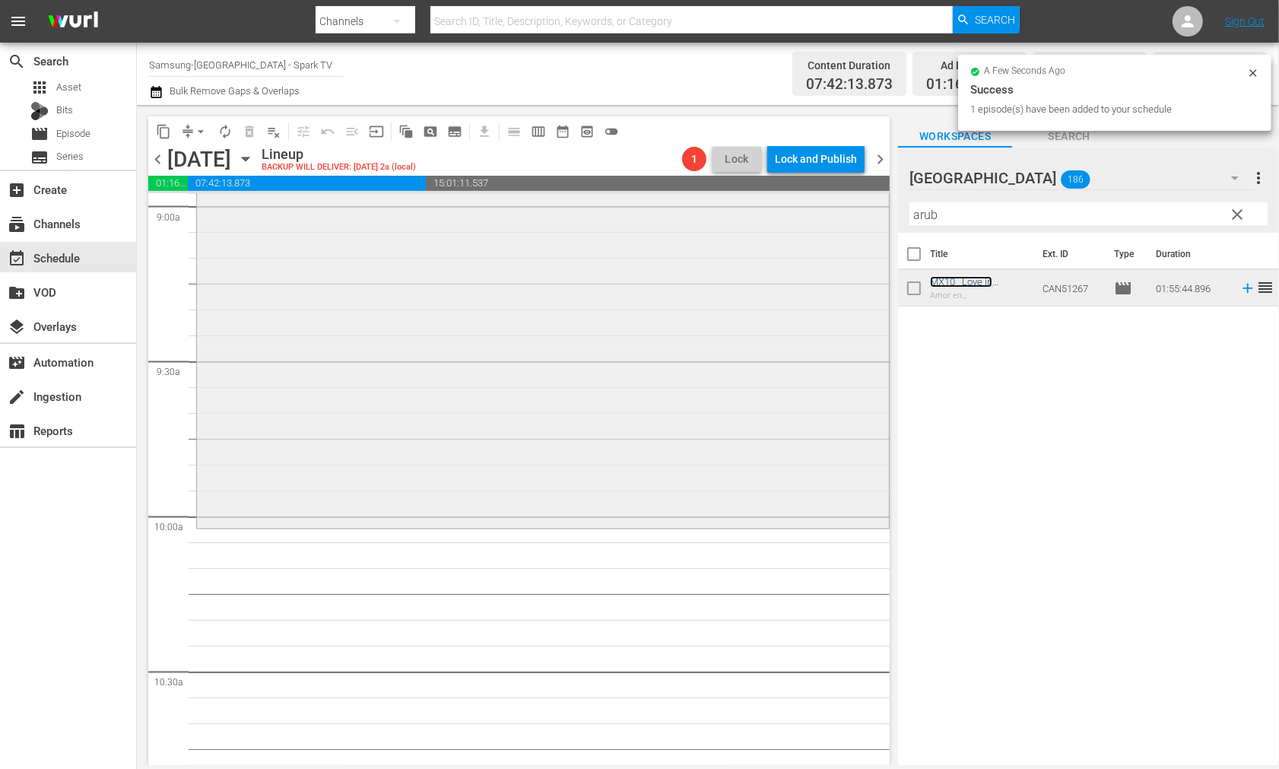
scroll to position [2788, 0]
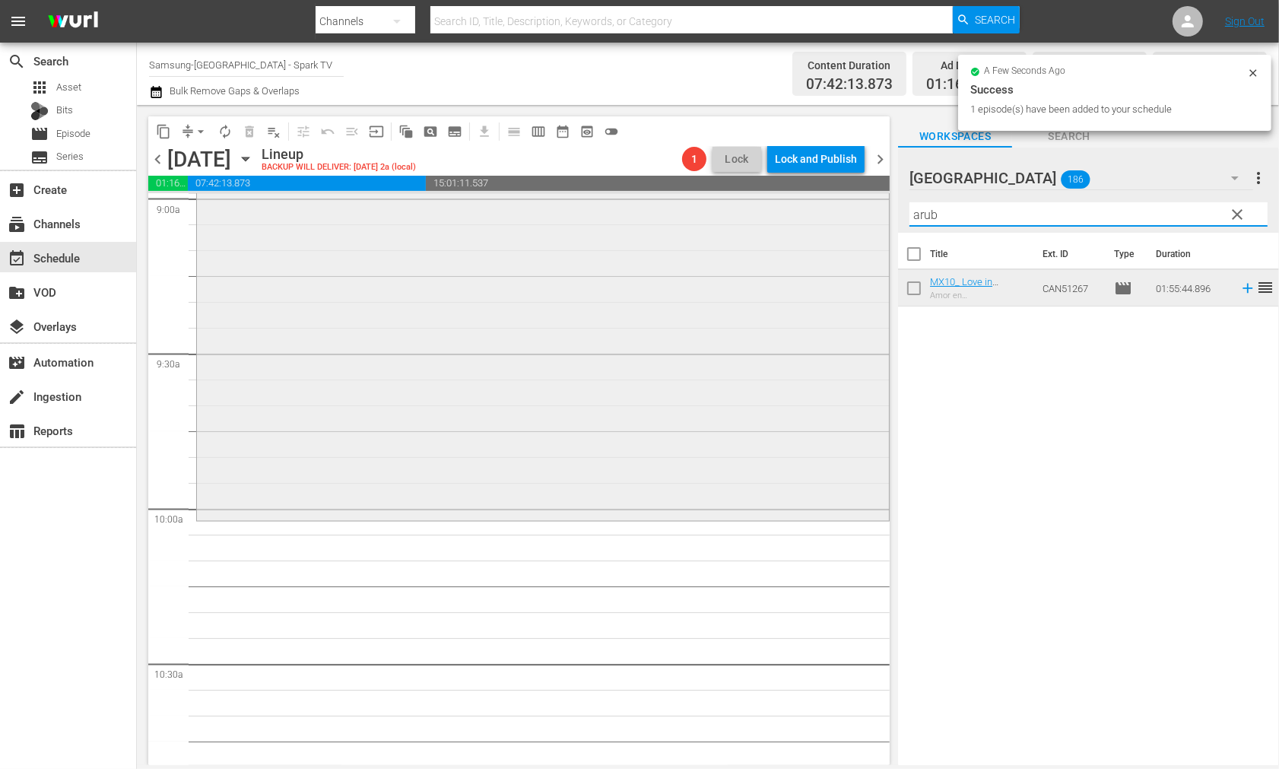
drag, startPoint x: 955, startPoint y: 218, endPoint x: 856, endPoint y: 208, distance: 99.4
click at [856, 208] on div "content_copy compress arrow_drop_down autorenew_outlined delete_forever_outline…" at bounding box center [708, 435] width 1142 height 660
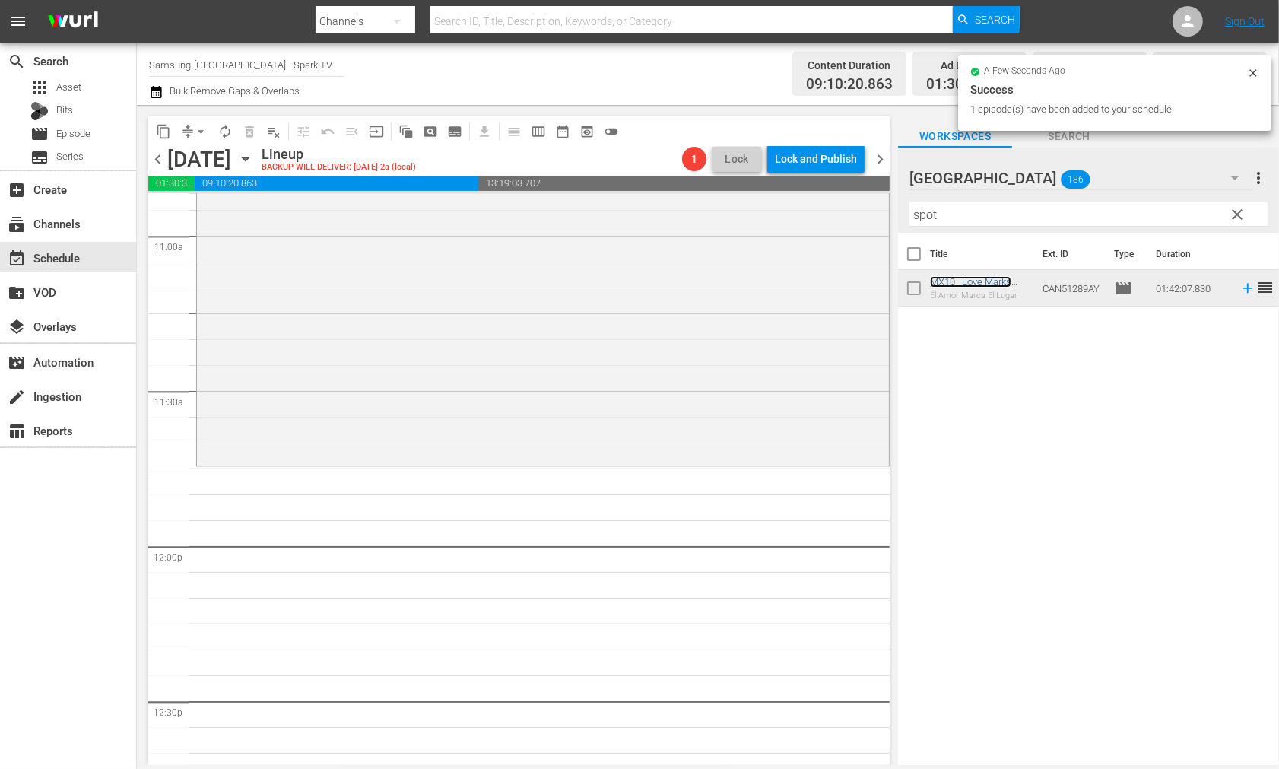
scroll to position [3380, 0]
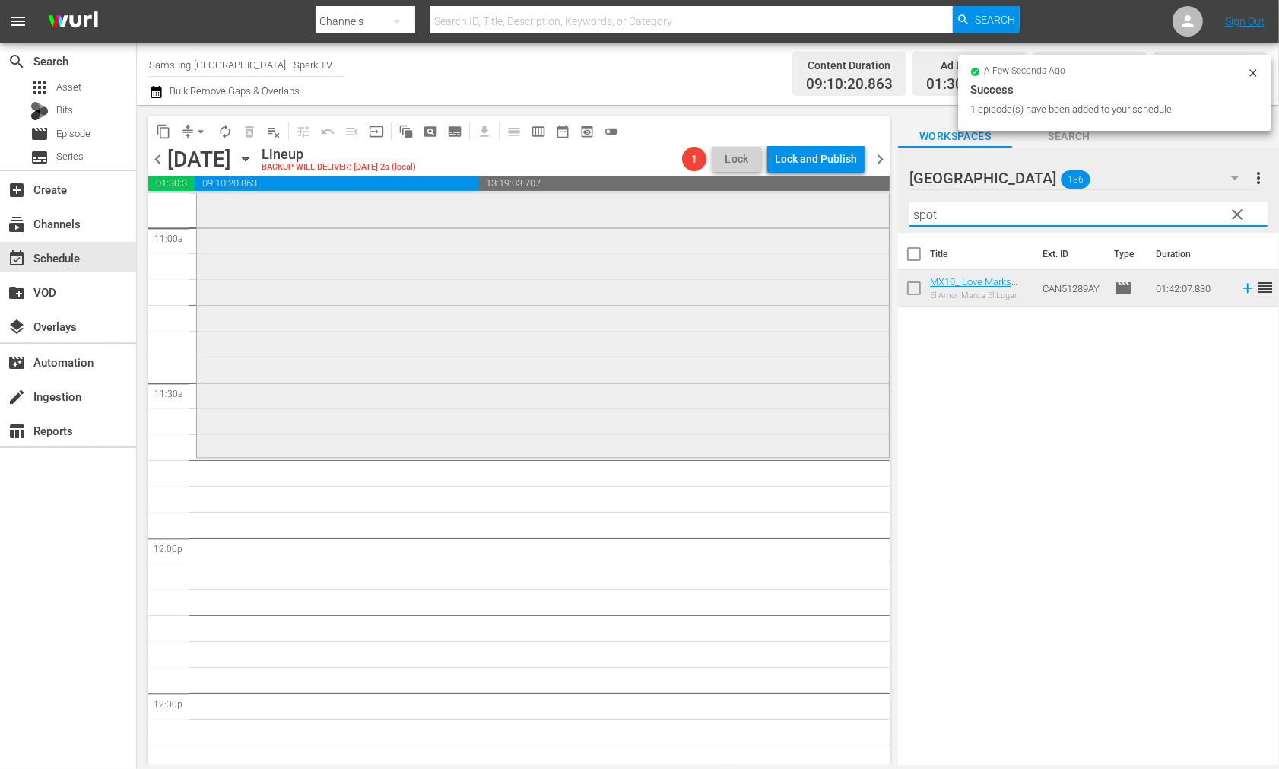
drag, startPoint x: 958, startPoint y: 213, endPoint x: 786, endPoint y: 193, distance: 173.0
click at [788, 193] on div "content_copy compress arrow_drop_down autorenew_outlined delete_forever_outline…" at bounding box center [708, 435] width 1142 height 660
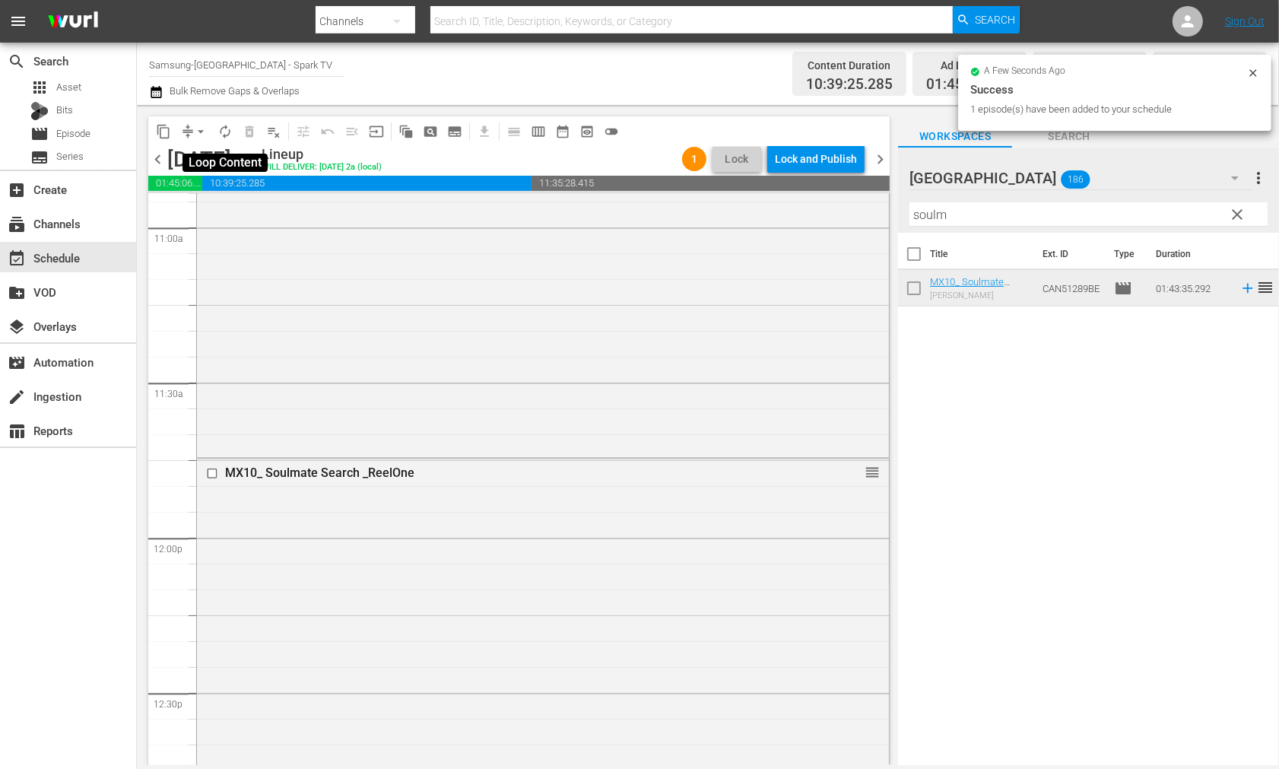
click at [227, 132] on span "autorenew_outlined" at bounding box center [225, 131] width 15 height 15
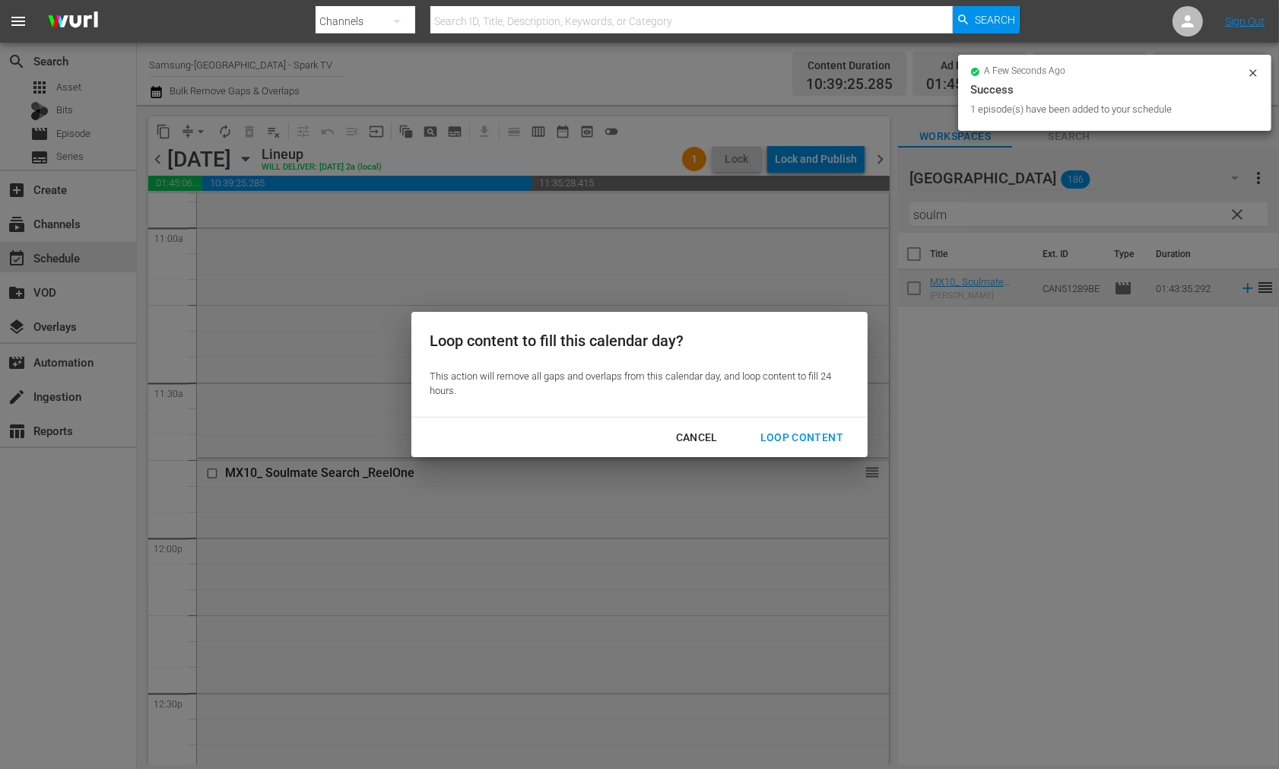
click at [791, 432] on div "Loop Content" at bounding box center [801, 437] width 107 height 19
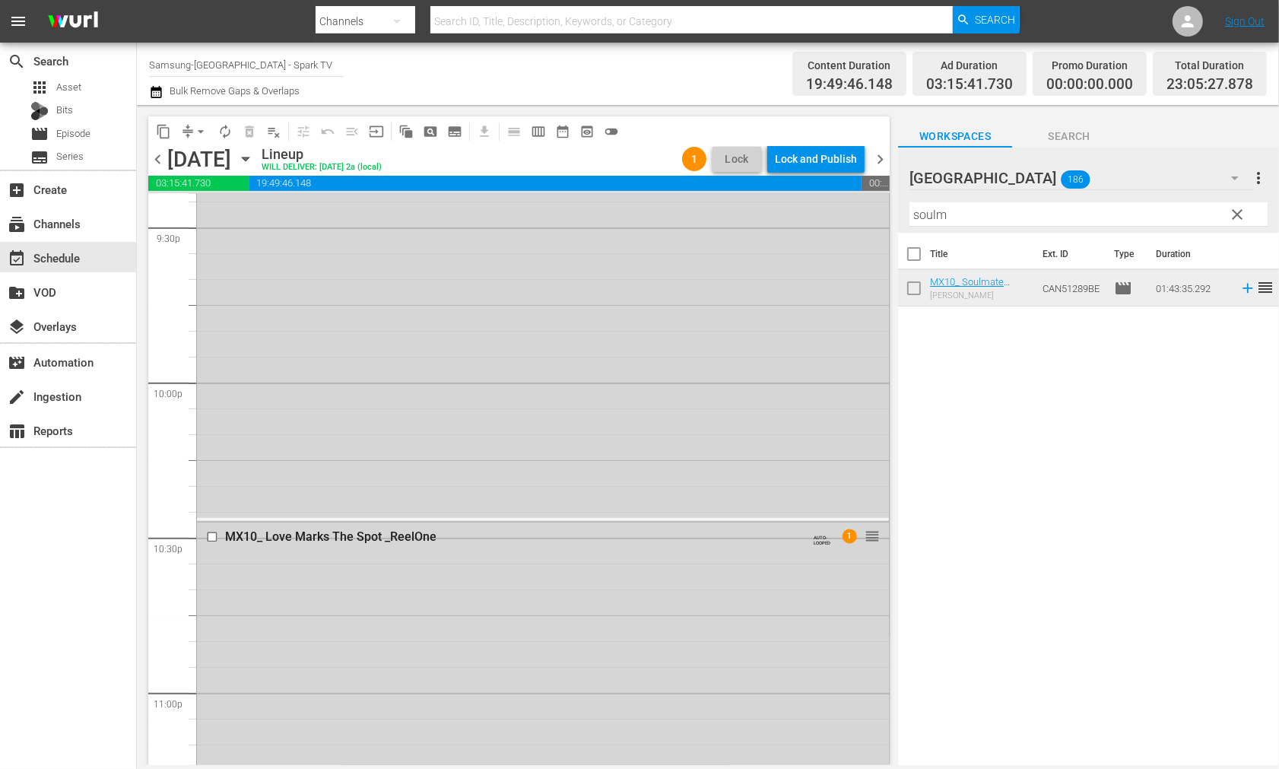
scroll to position [6923, 0]
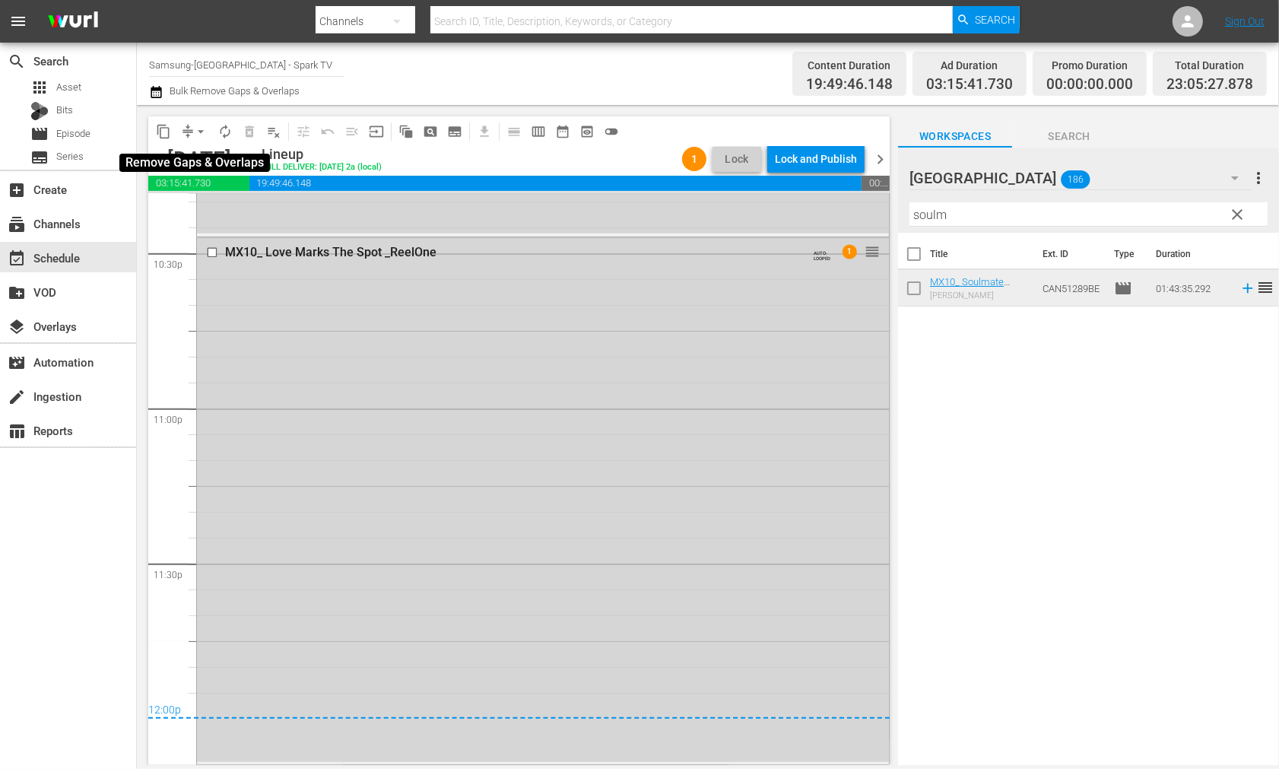
click at [203, 130] on span "arrow_drop_down" at bounding box center [200, 131] width 15 height 15
click at [252, 211] on li "Align to End of Previous Day" at bounding box center [202, 211] width 160 height 25
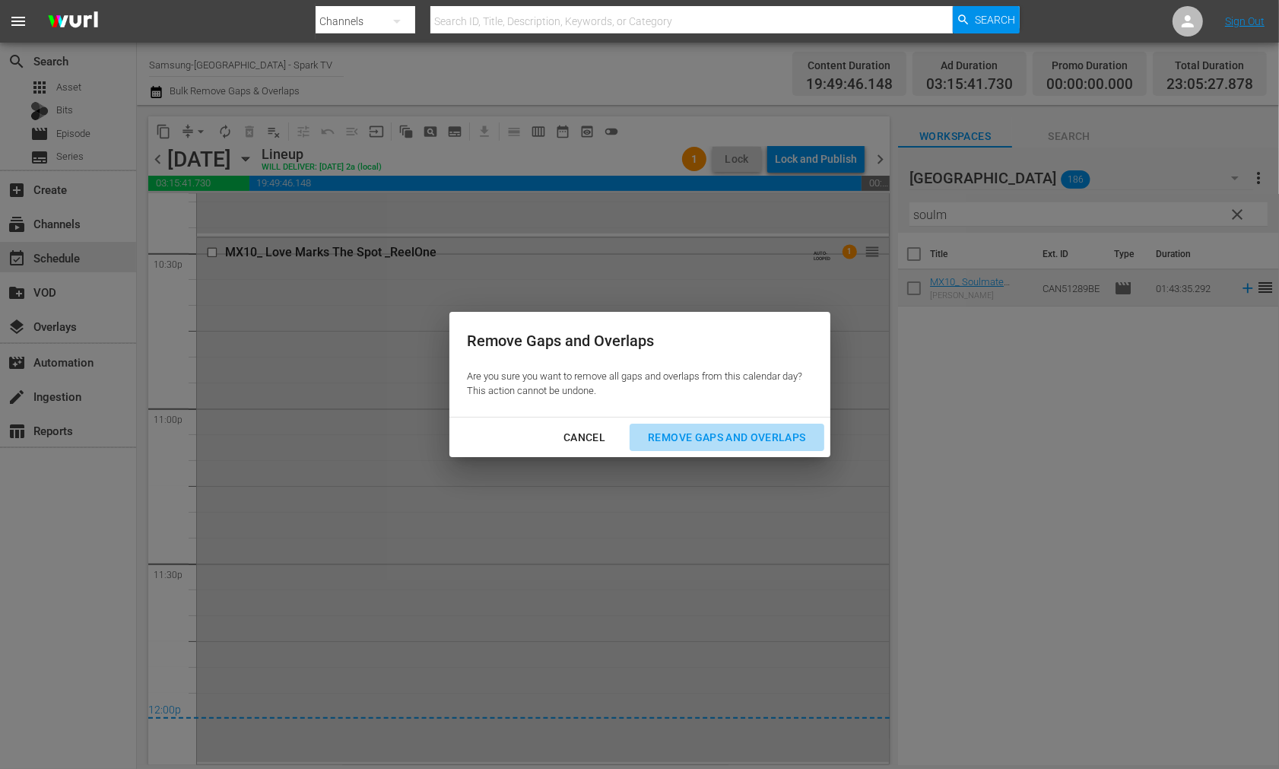
click at [742, 431] on div "Remove Gaps and Overlaps" at bounding box center [727, 437] width 182 height 19
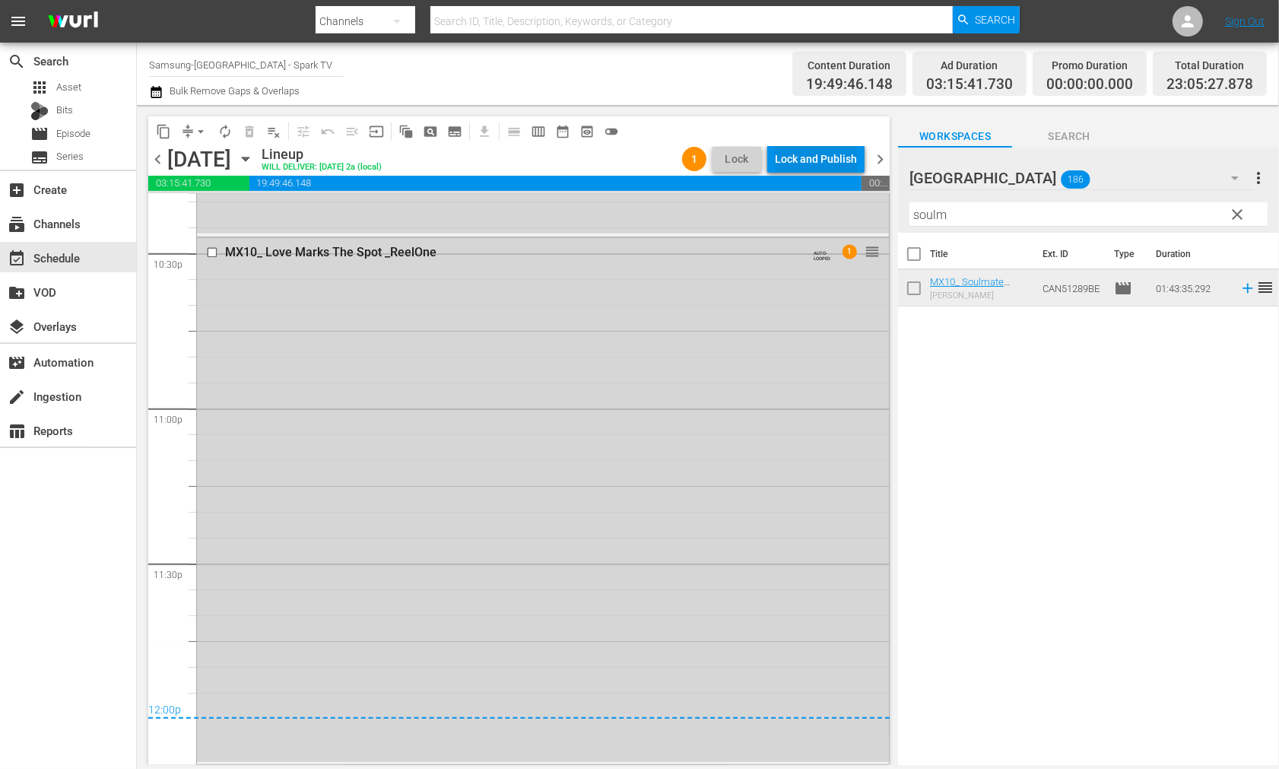
click at [824, 158] on div "Lock and Publish" at bounding box center [816, 158] width 82 height 27
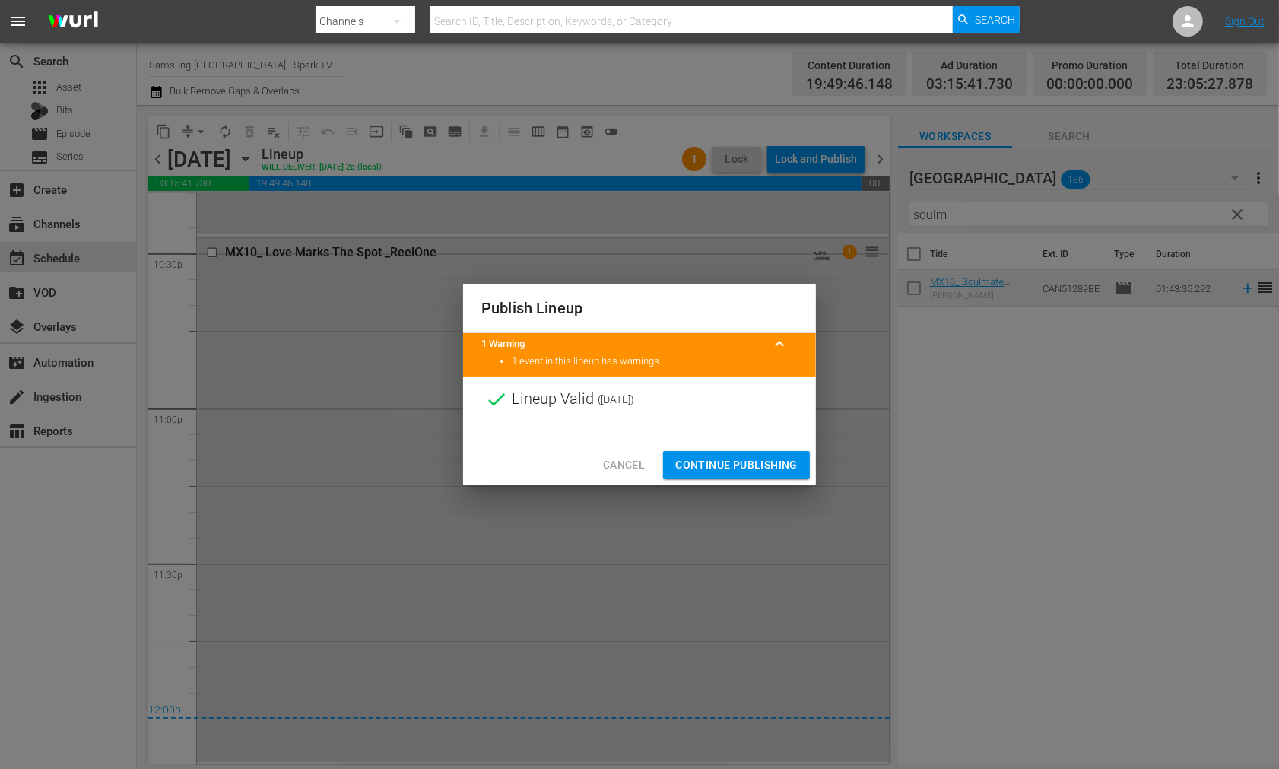
click at [745, 462] on span "Continue Publishing" at bounding box center [736, 465] width 122 height 19
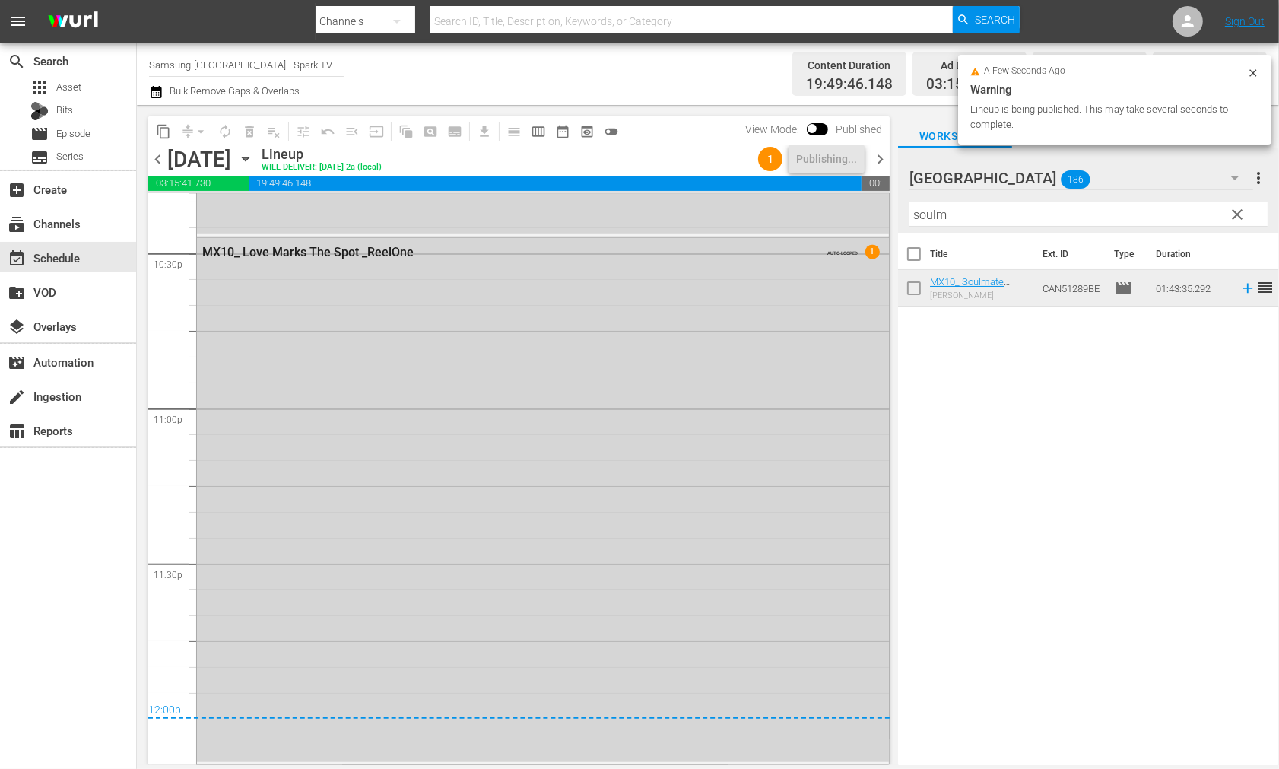
click at [249, 160] on icon "button" at bounding box center [245, 159] width 7 height 4
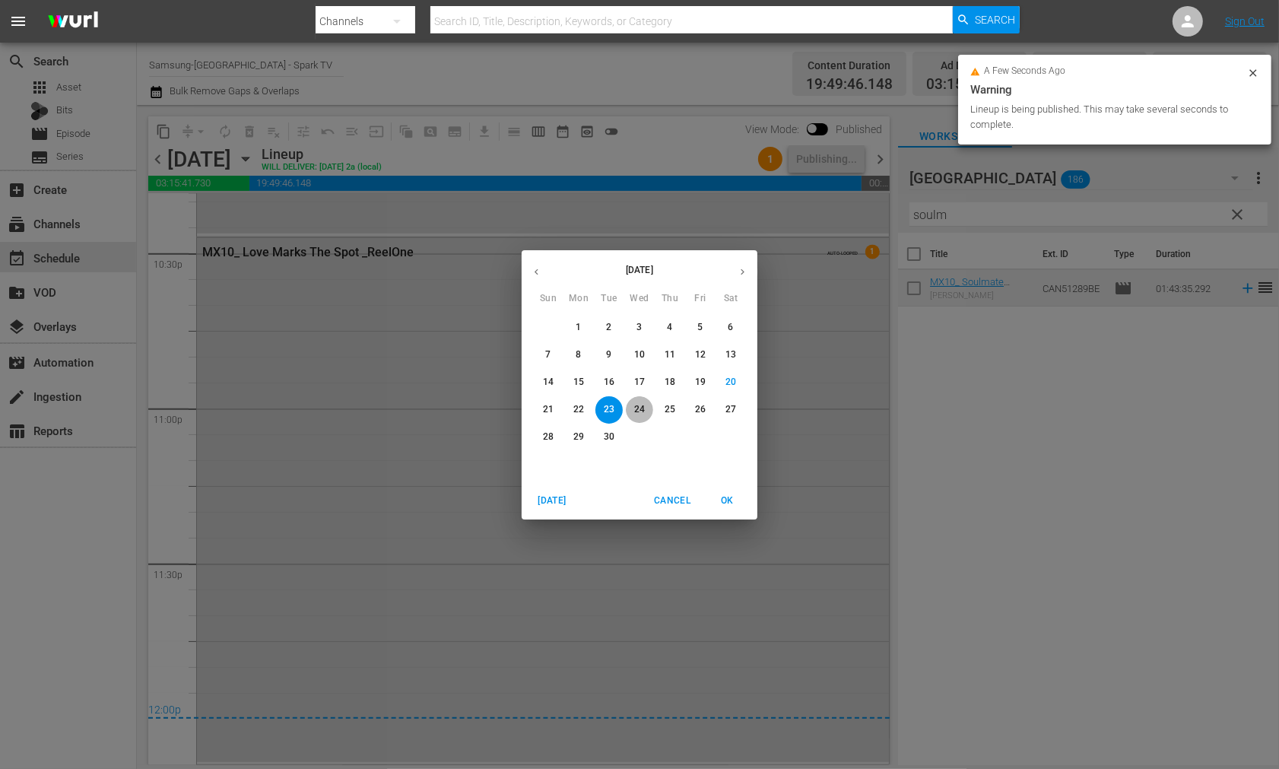
click at [642, 408] on p "24" at bounding box center [639, 409] width 11 height 13
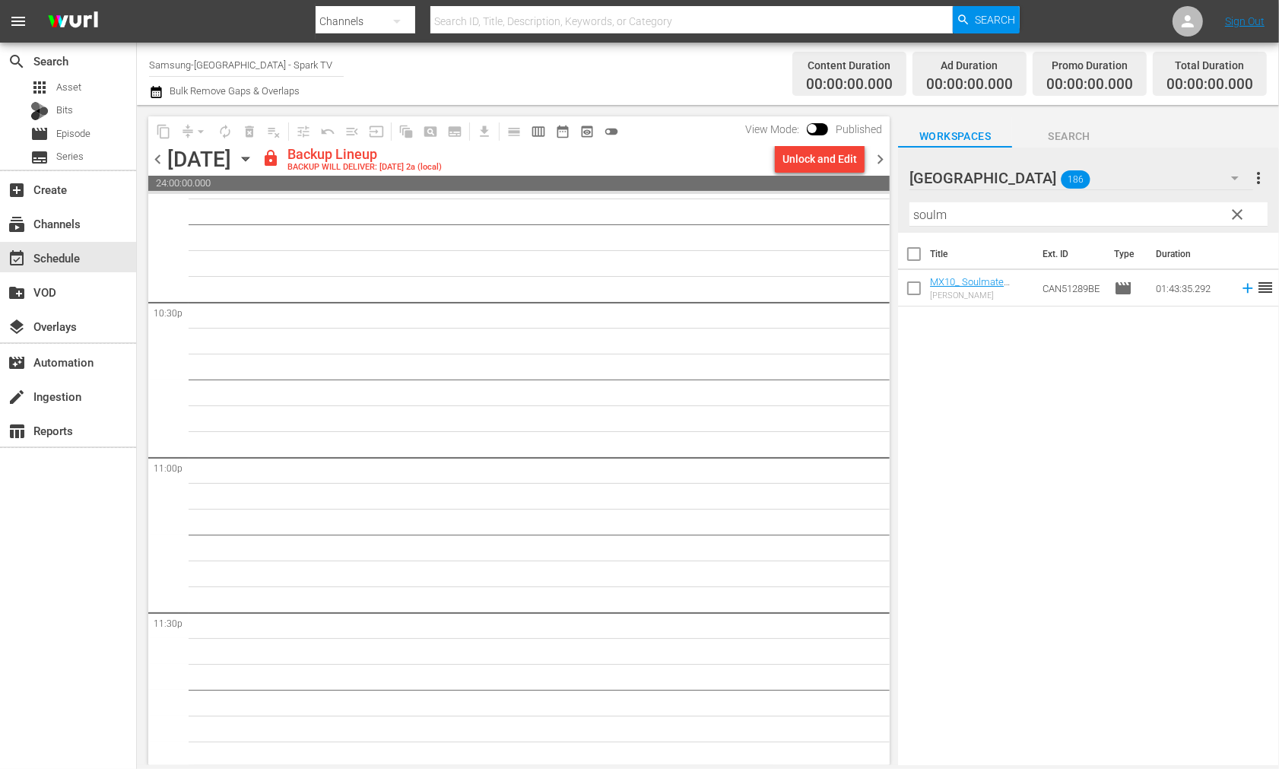
scroll to position [6877, 0]
click at [805, 160] on div "Unlock and Edit" at bounding box center [820, 158] width 75 height 27
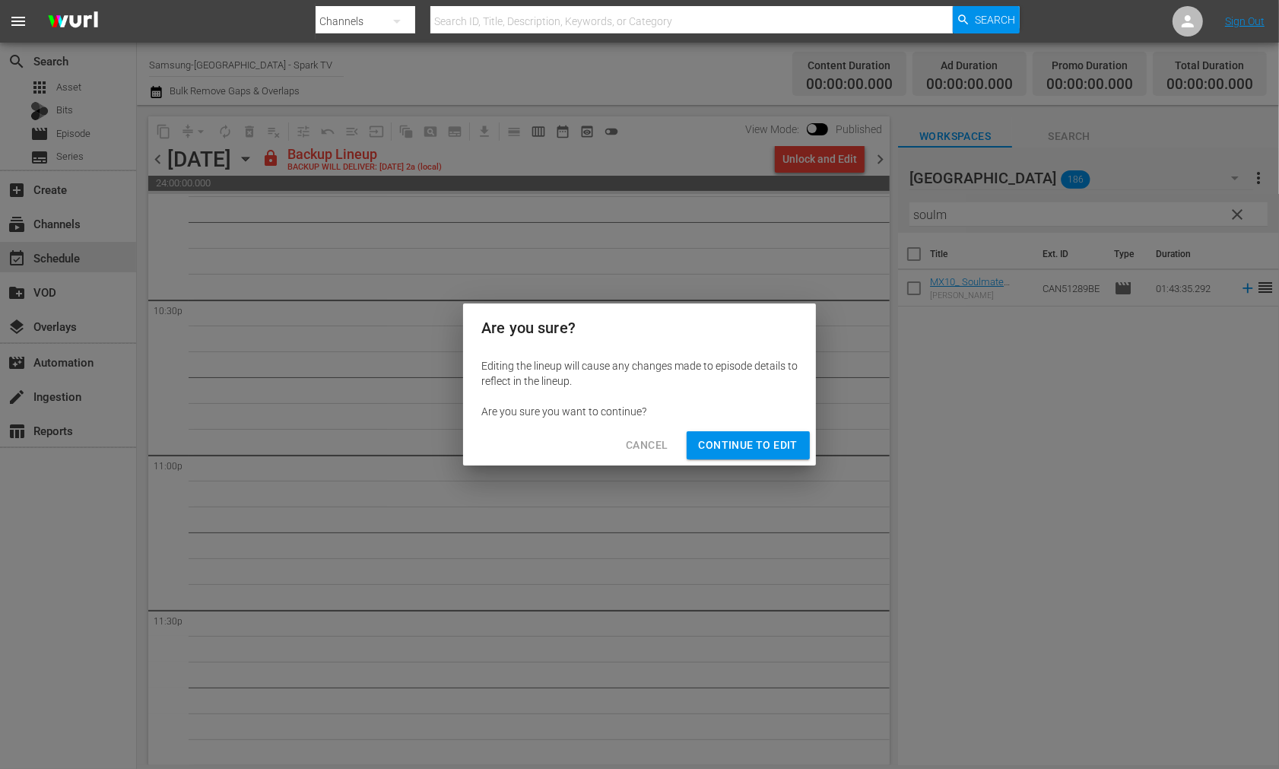
click at [754, 438] on span "Continue to Edit" at bounding box center [748, 445] width 99 height 19
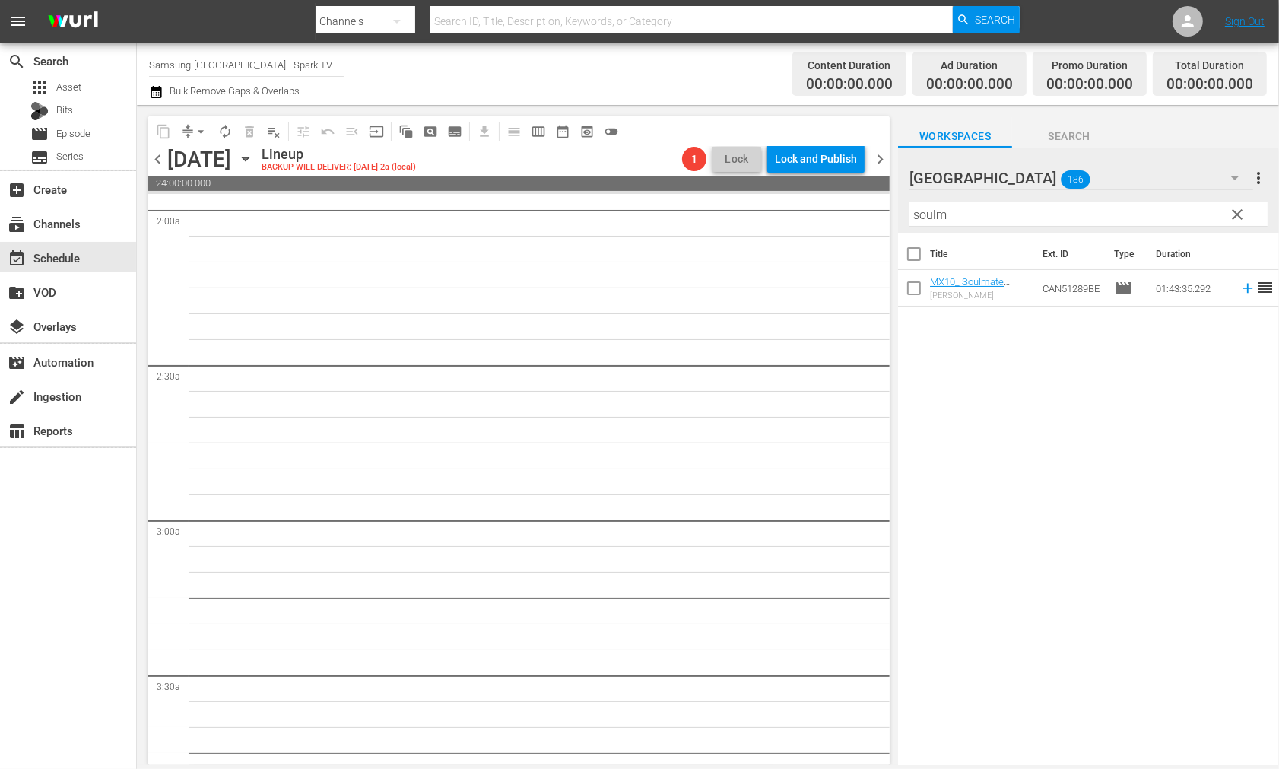
scroll to position [0, 0]
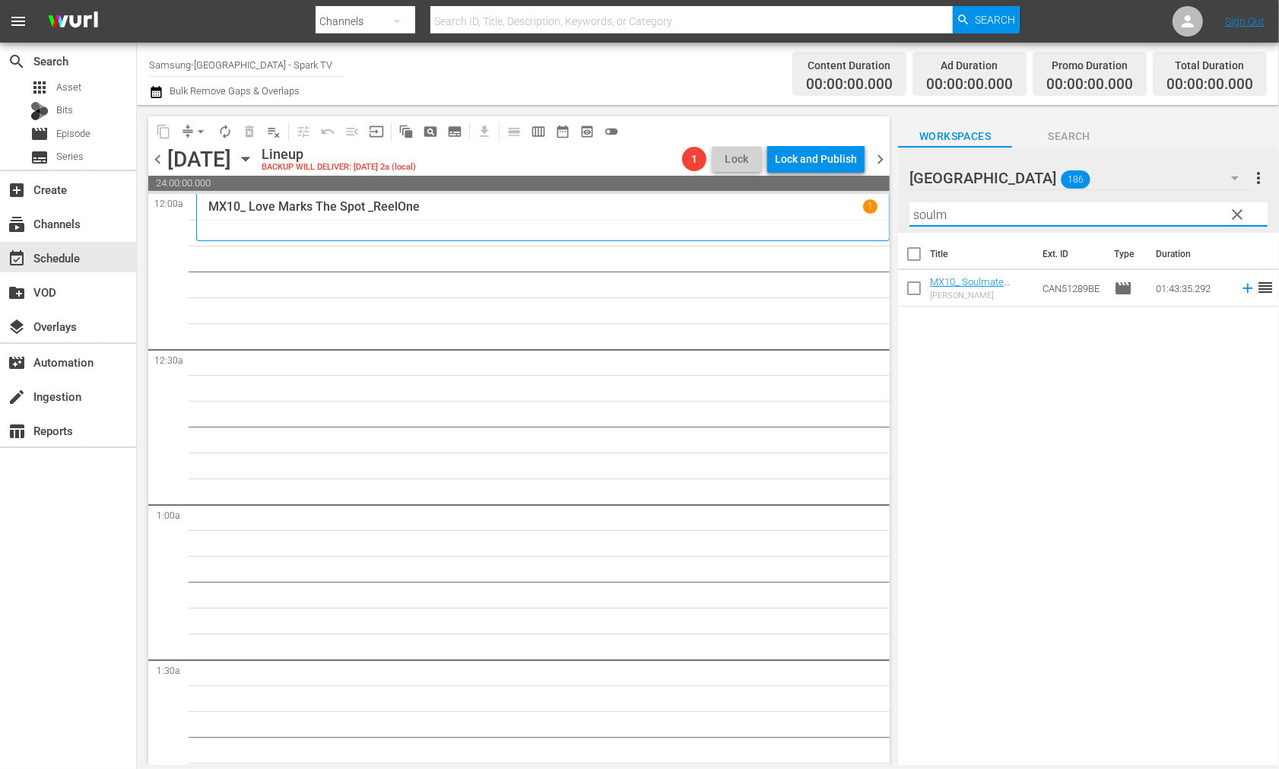
drag, startPoint x: 971, startPoint y: 216, endPoint x: 704, endPoint y: 214, distance: 267.0
click at [704, 214] on div "content_copy compress arrow_drop_down autorenew_outlined delete_forever_outline…" at bounding box center [708, 435] width 1142 height 660
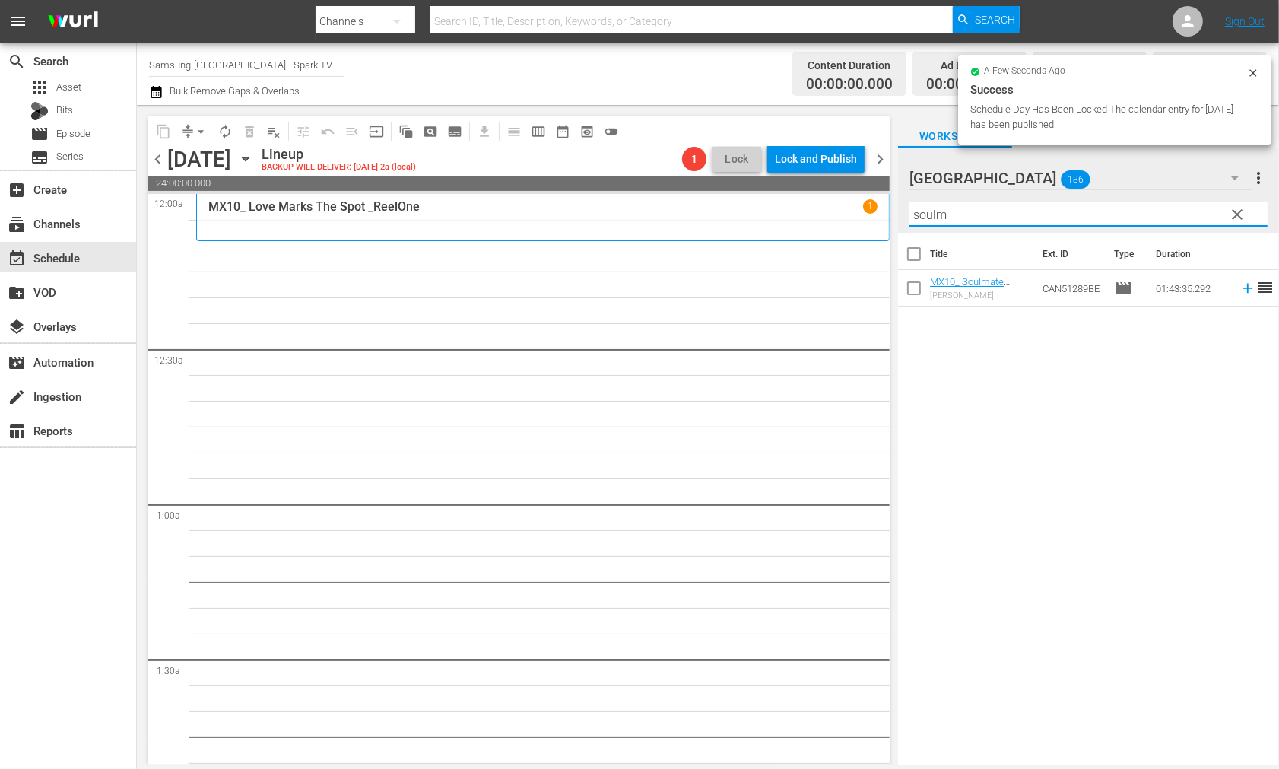
type input "t"
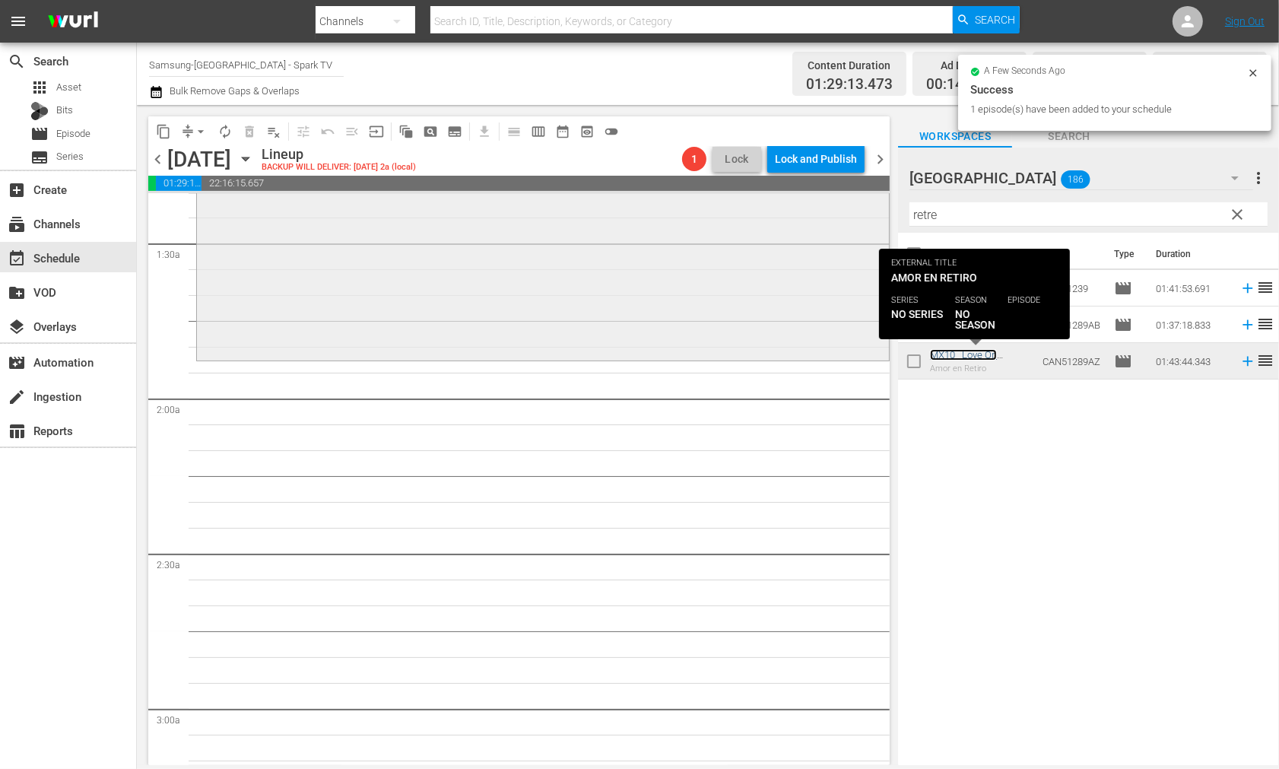
scroll to position [422, 0]
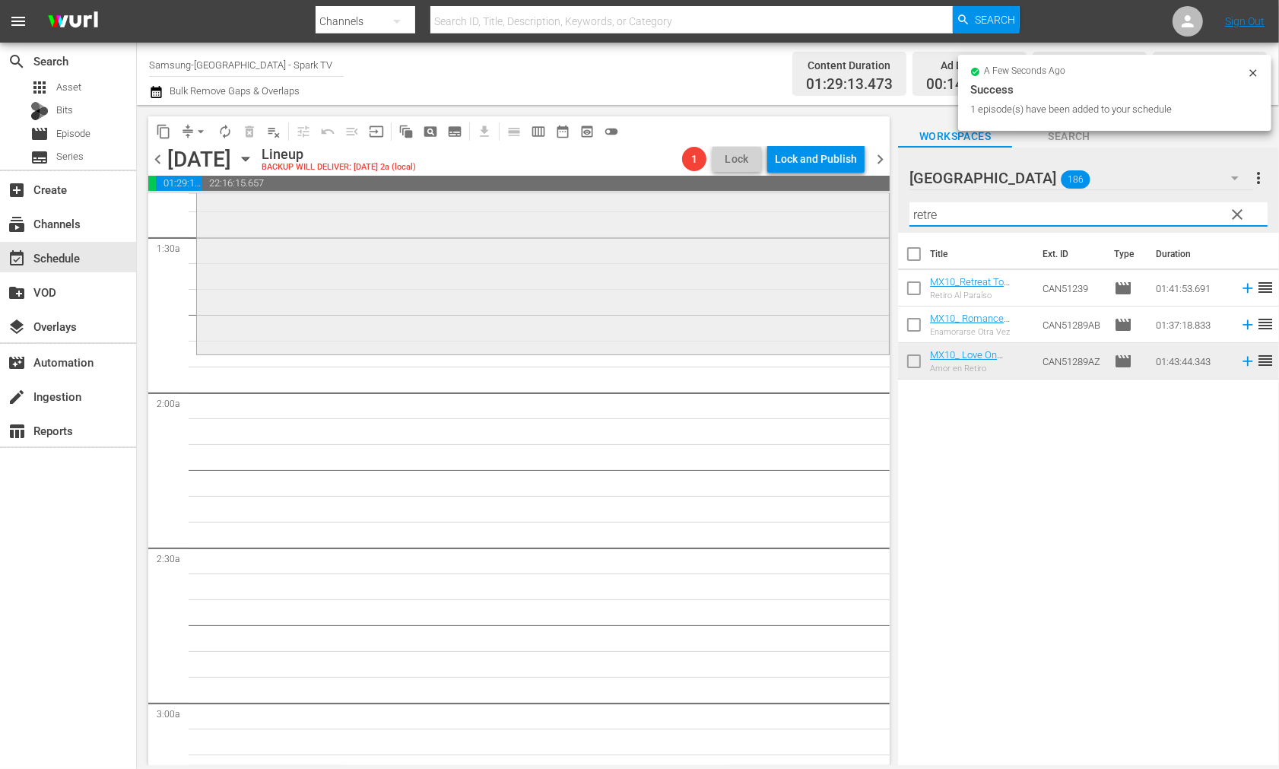
drag, startPoint x: 967, startPoint y: 221, endPoint x: 793, endPoint y: 208, distance: 173.9
click at [796, 208] on div "content_copy compress arrow_drop_down autorenew_outlined delete_forever_outline…" at bounding box center [708, 435] width 1142 height 660
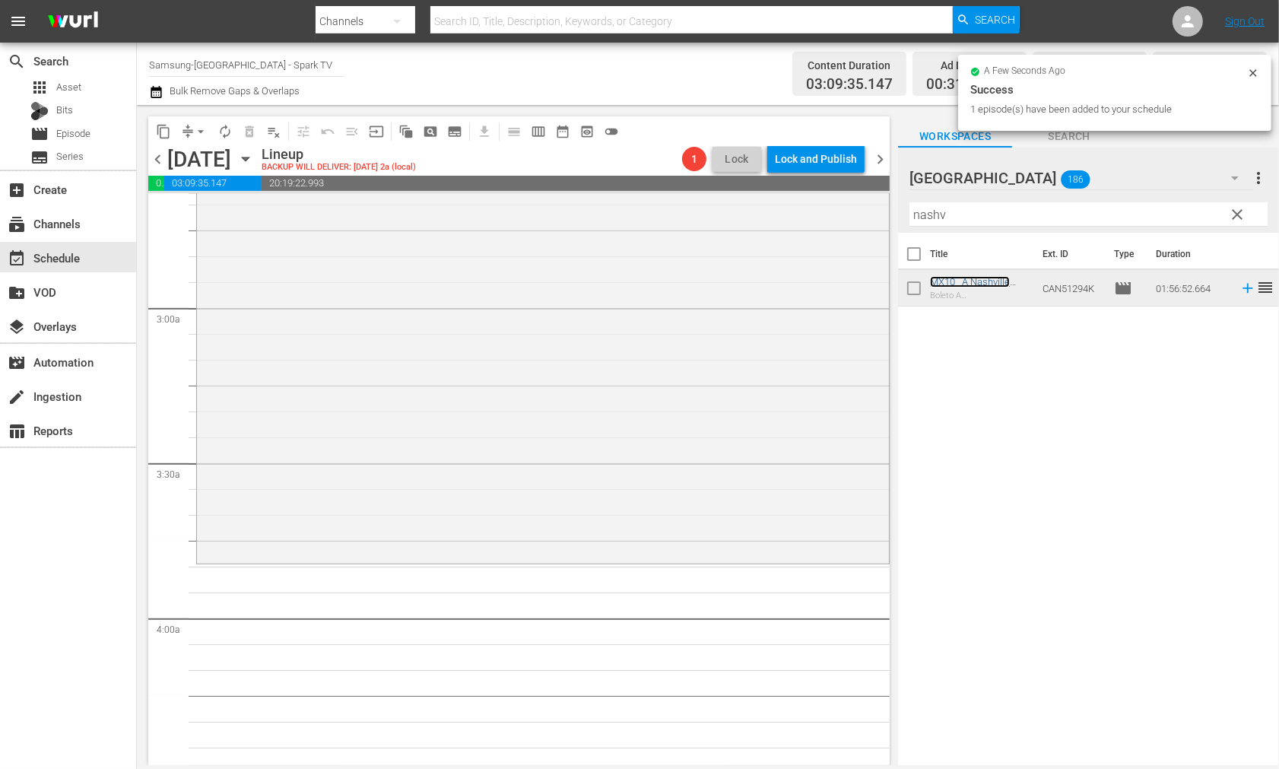
scroll to position [845, 0]
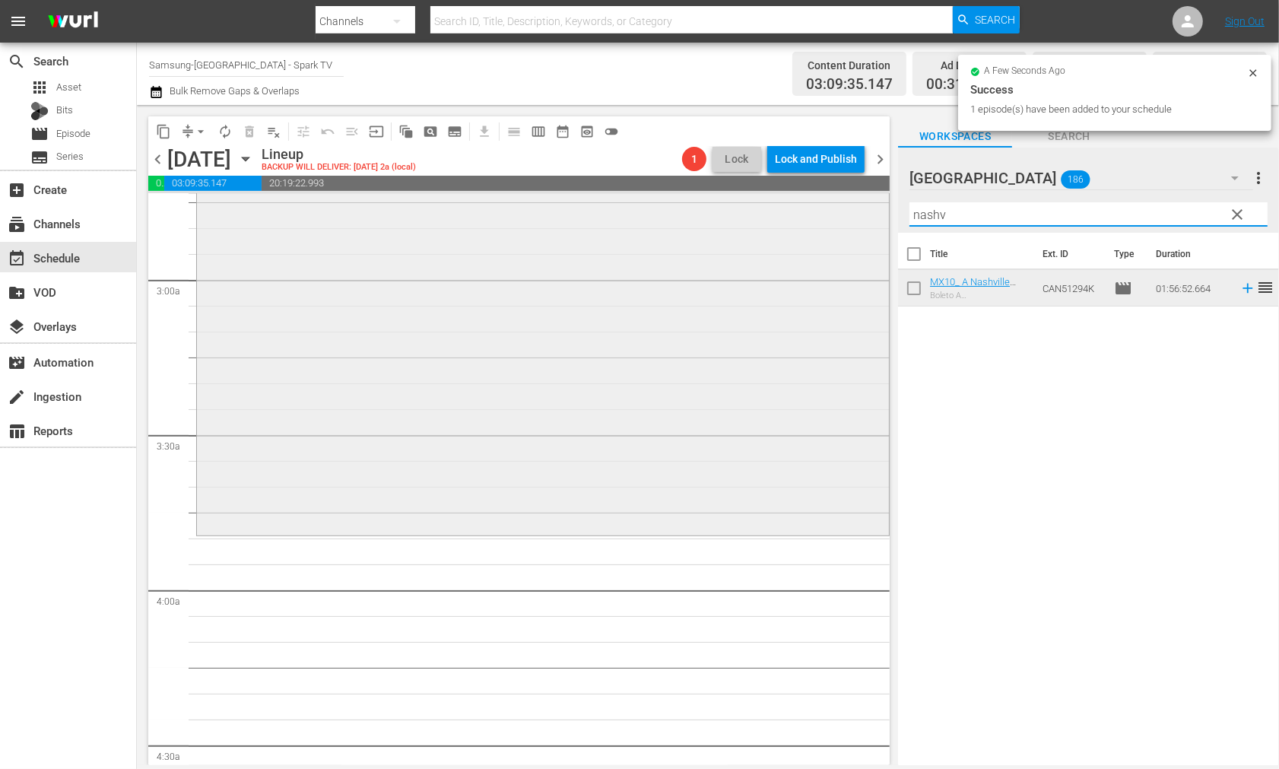
drag, startPoint x: 964, startPoint y: 218, endPoint x: 802, endPoint y: 202, distance: 163.5
click at [803, 202] on div "content_copy compress arrow_drop_down autorenew_outlined delete_forever_outline…" at bounding box center [708, 435] width 1142 height 660
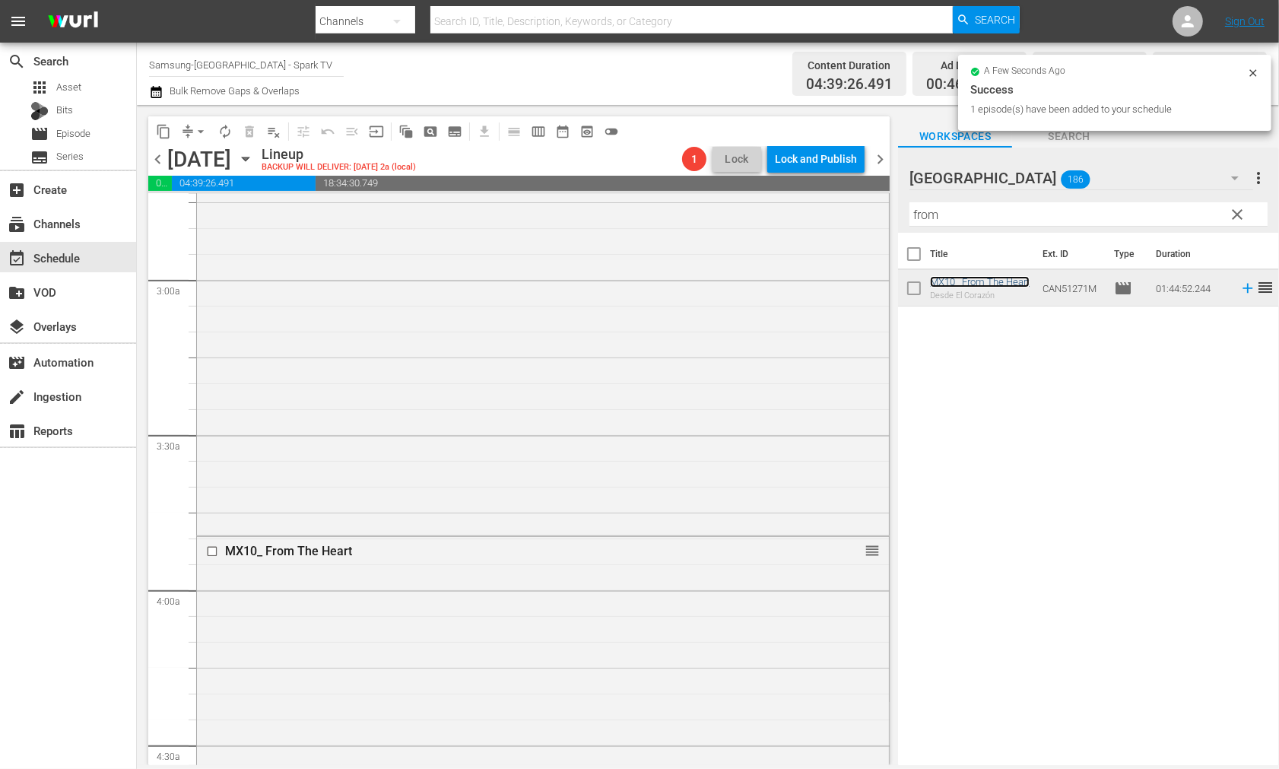
scroll to position [1183, 0]
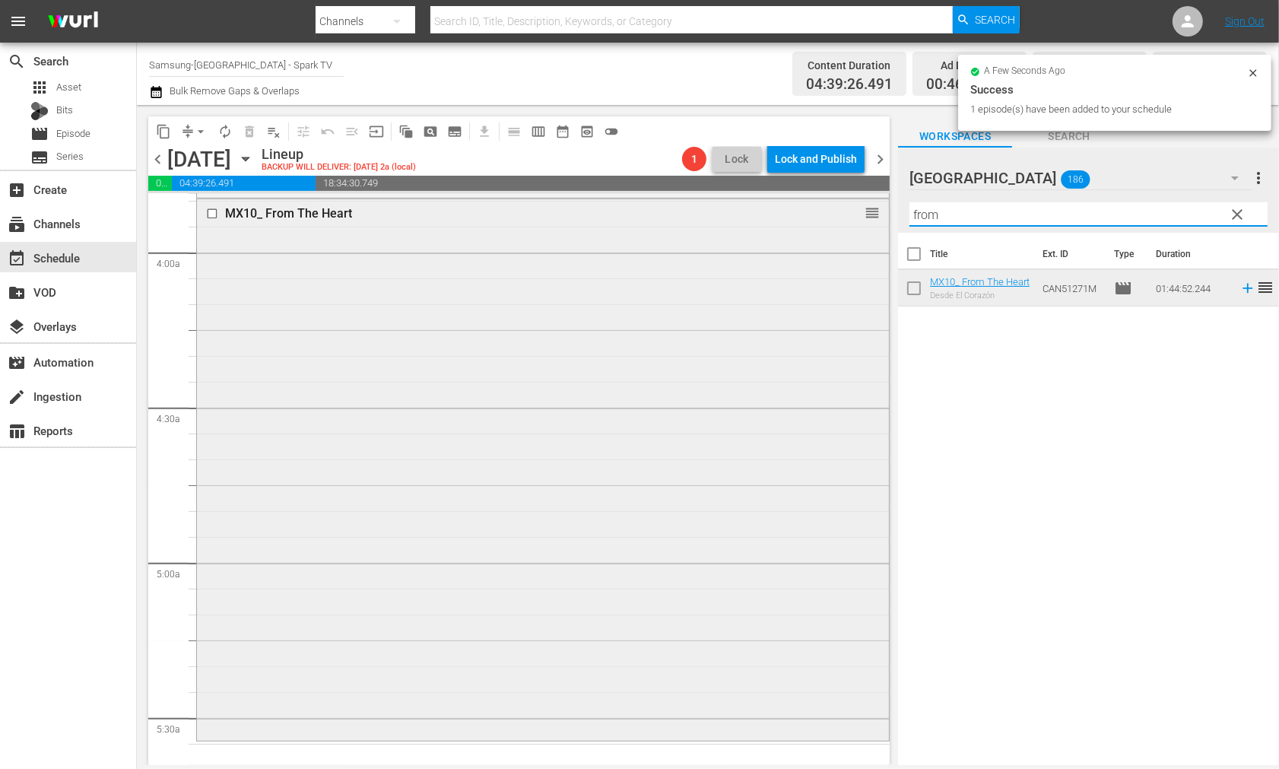
drag, startPoint x: 953, startPoint y: 219, endPoint x: 858, endPoint y: 213, distance: 95.3
click at [858, 213] on div "content_copy compress arrow_drop_down autorenew_outlined delete_forever_outline…" at bounding box center [708, 435] width 1142 height 660
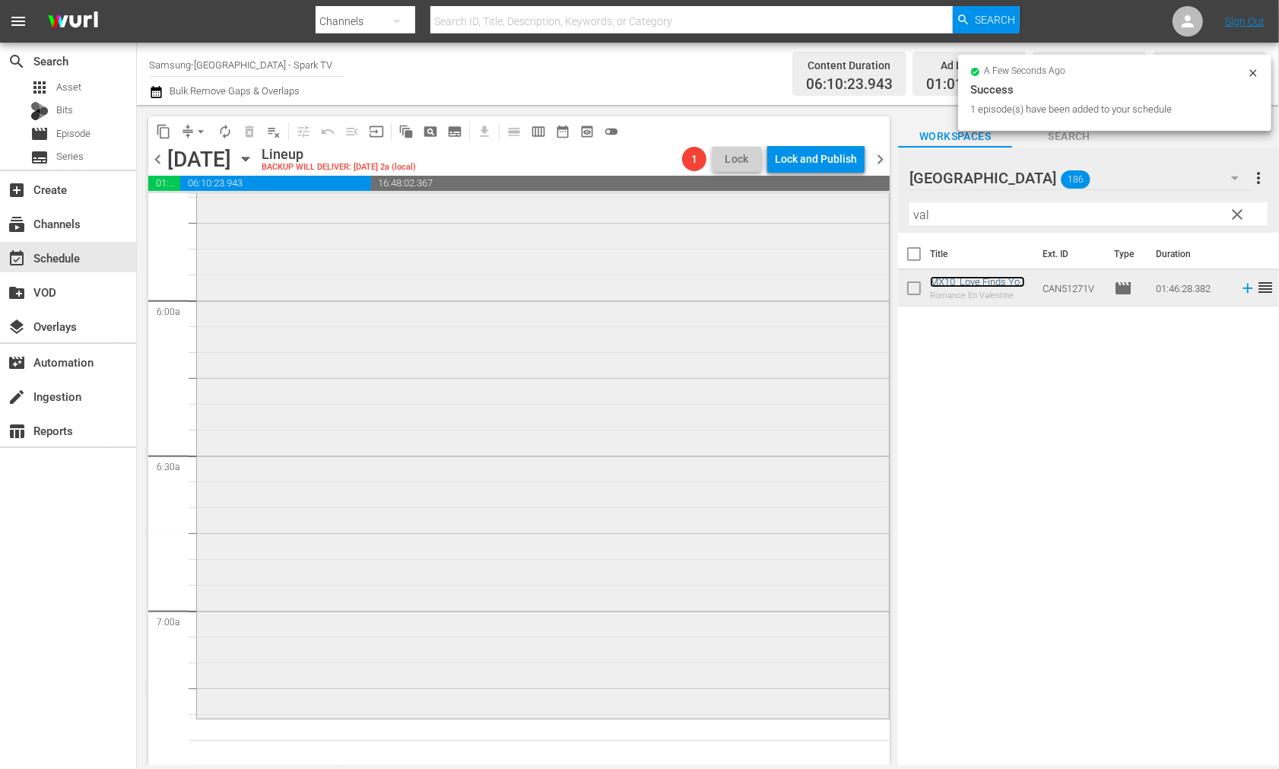
scroll to position [1943, 0]
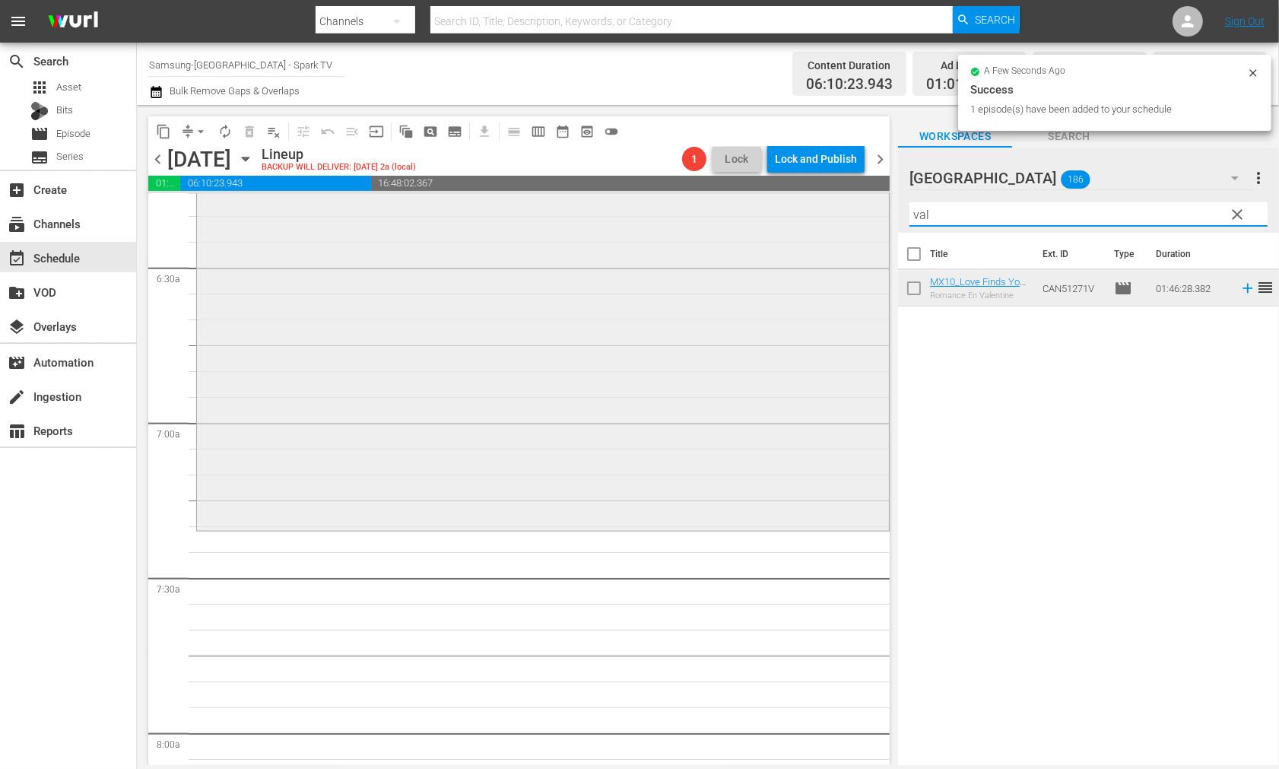
drag, startPoint x: 958, startPoint y: 216, endPoint x: 801, endPoint y: 214, distance: 157.5
click at [801, 214] on div "content_copy compress arrow_drop_down autorenew_outlined delete_forever_outline…" at bounding box center [708, 435] width 1142 height 660
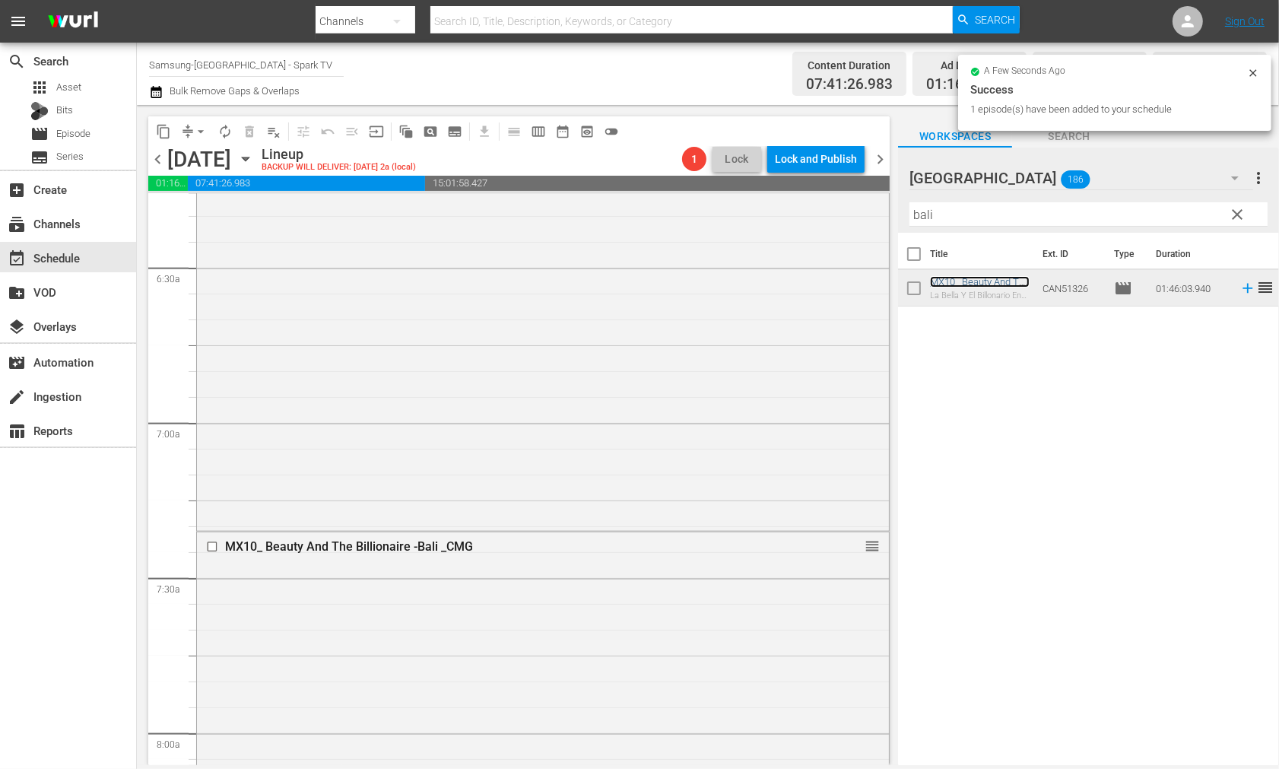
scroll to position [2366, 0]
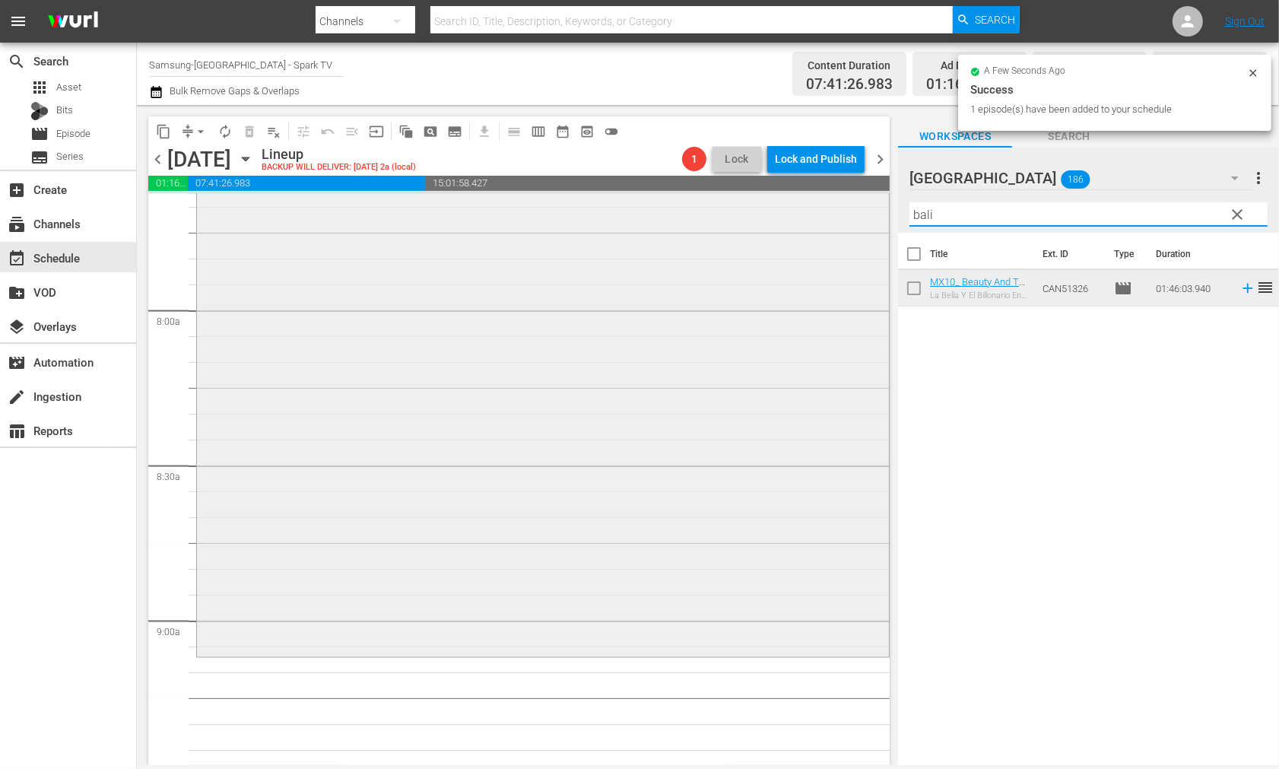
drag, startPoint x: 877, startPoint y: 217, endPoint x: 855, endPoint y: 217, distance: 22.1
click at [855, 217] on div "content_copy compress arrow_drop_down autorenew_outlined delete_forever_outline…" at bounding box center [708, 435] width 1142 height 660
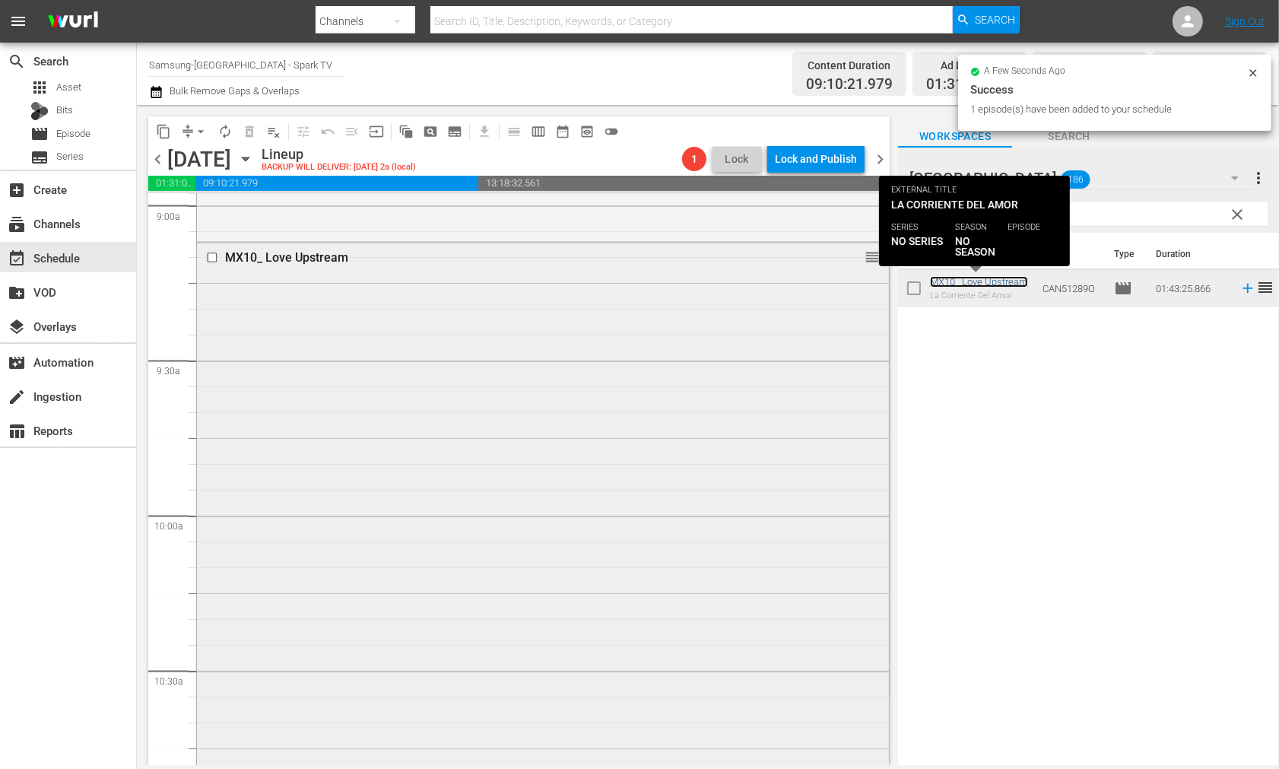
scroll to position [3042, 0]
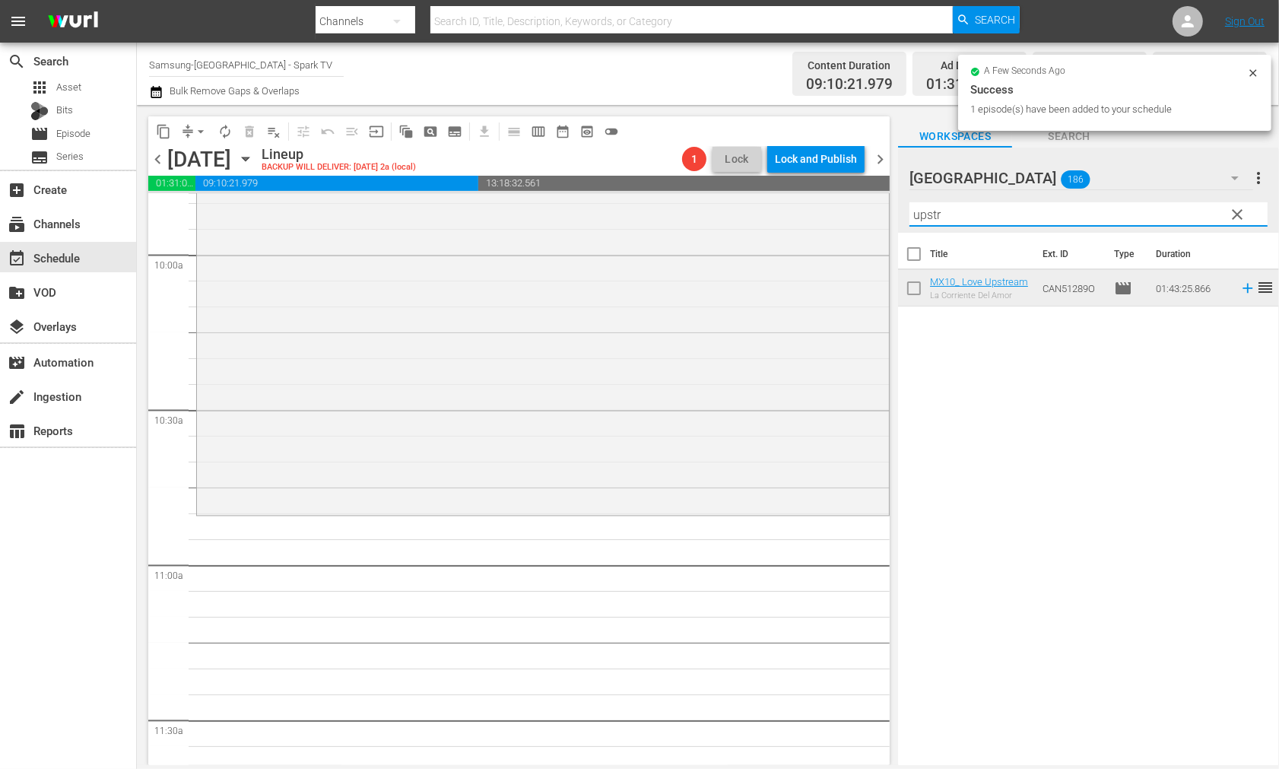
click at [826, 213] on div "content_copy compress arrow_drop_down autorenew_outlined delete_forever_outline…" at bounding box center [708, 435] width 1142 height 660
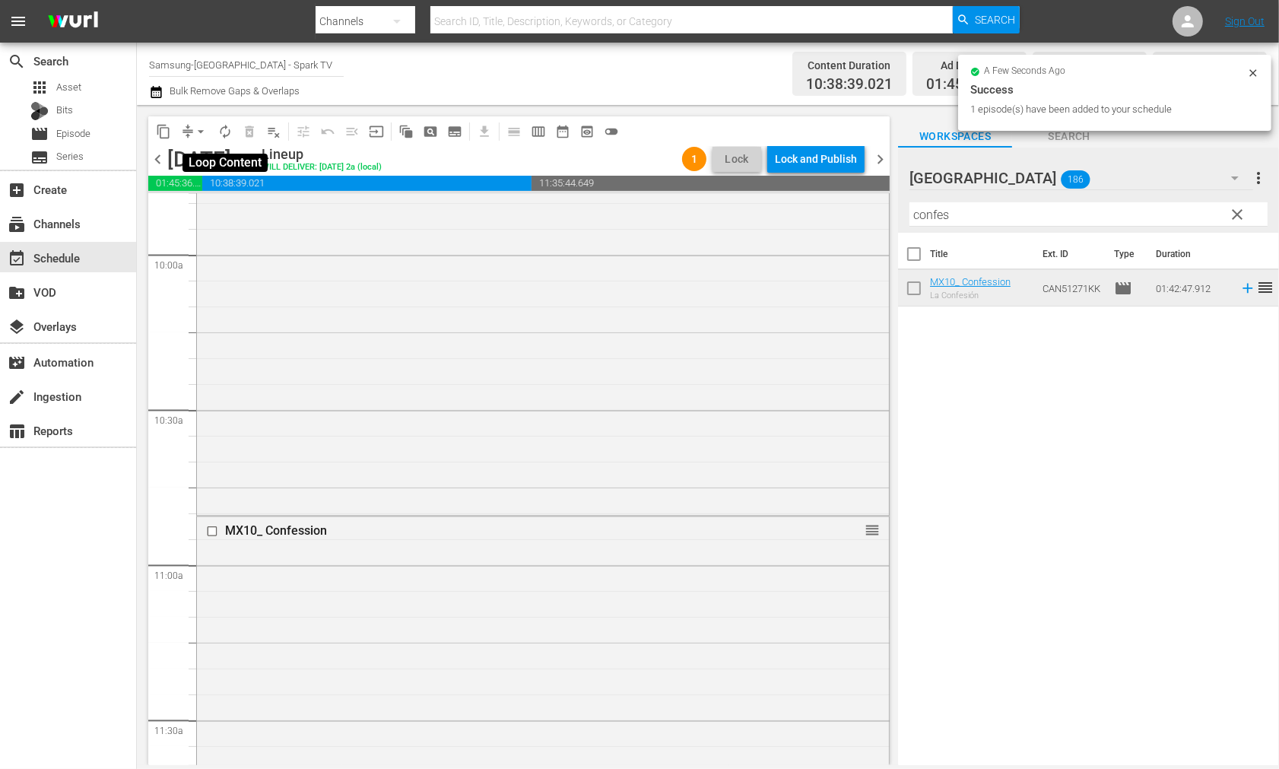
click at [227, 128] on span "autorenew_outlined" at bounding box center [225, 131] width 15 height 15
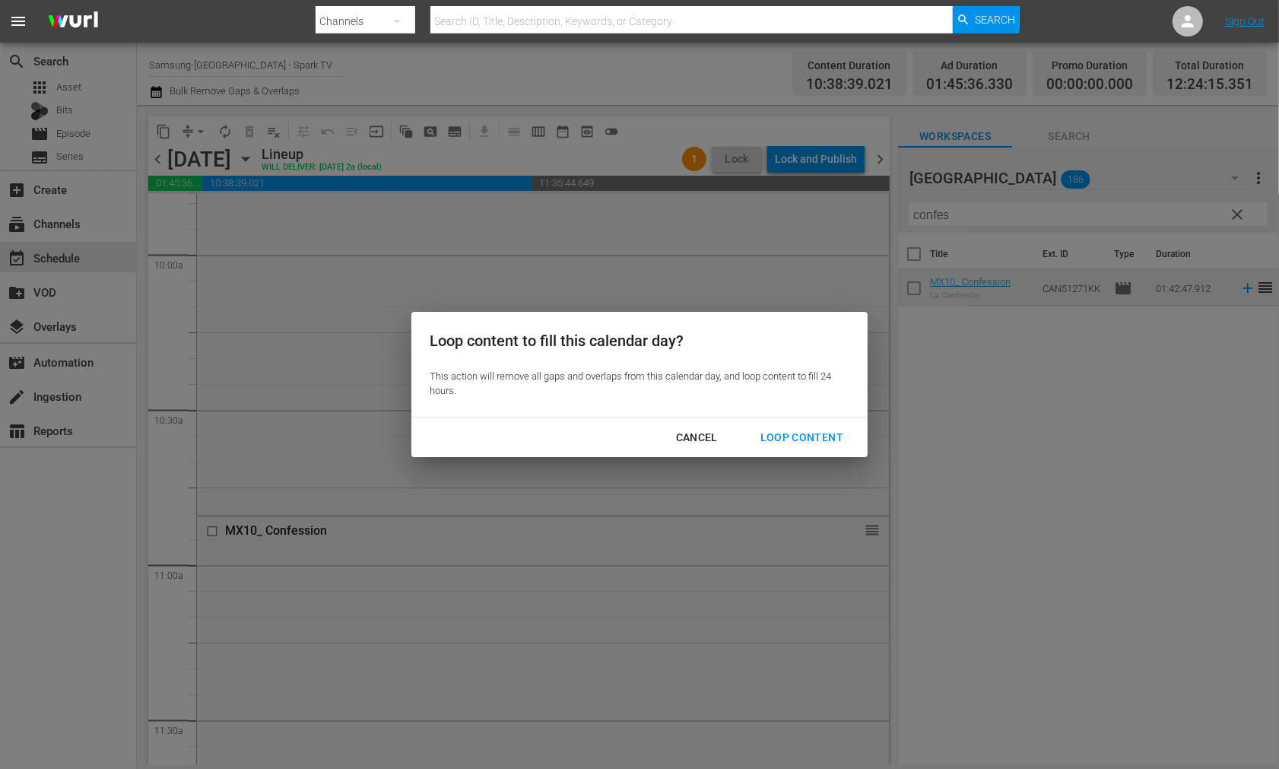
drag, startPoint x: 802, startPoint y: 434, endPoint x: 837, endPoint y: 434, distance: 35.8
click at [802, 434] on div "Loop Content" at bounding box center [801, 437] width 107 height 19
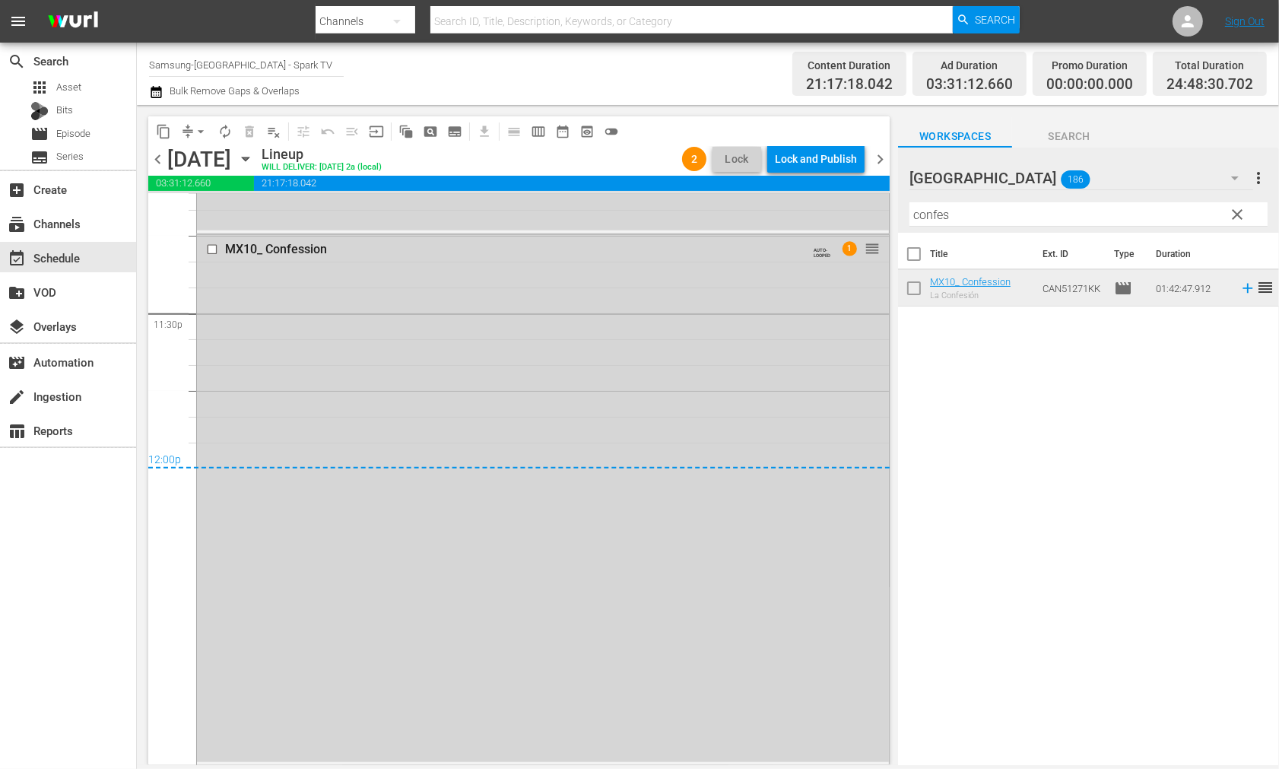
scroll to position [7174, 0]
click at [198, 128] on span "arrow_drop_down" at bounding box center [200, 131] width 15 height 15
click at [218, 214] on li "Align to End of Previous Day" at bounding box center [202, 211] width 160 height 25
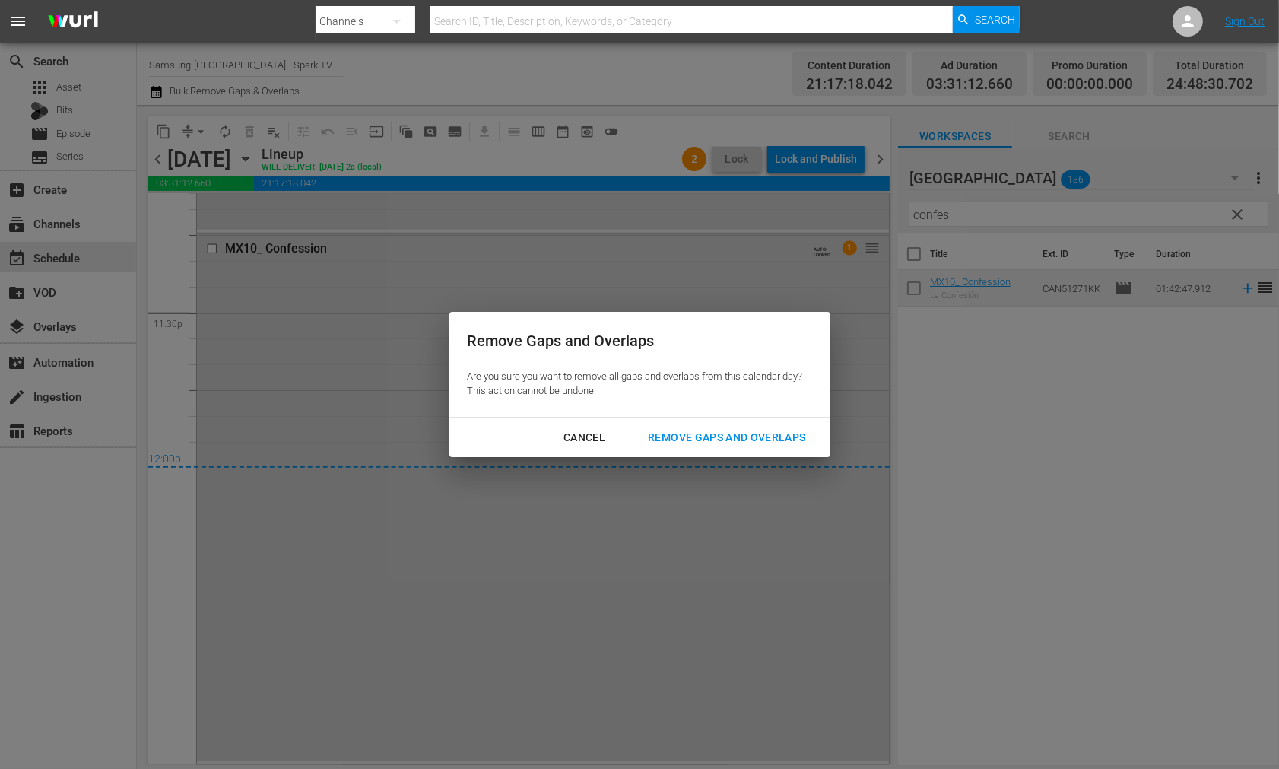
click at [774, 438] on div "Remove Gaps and Overlaps" at bounding box center [727, 437] width 182 height 19
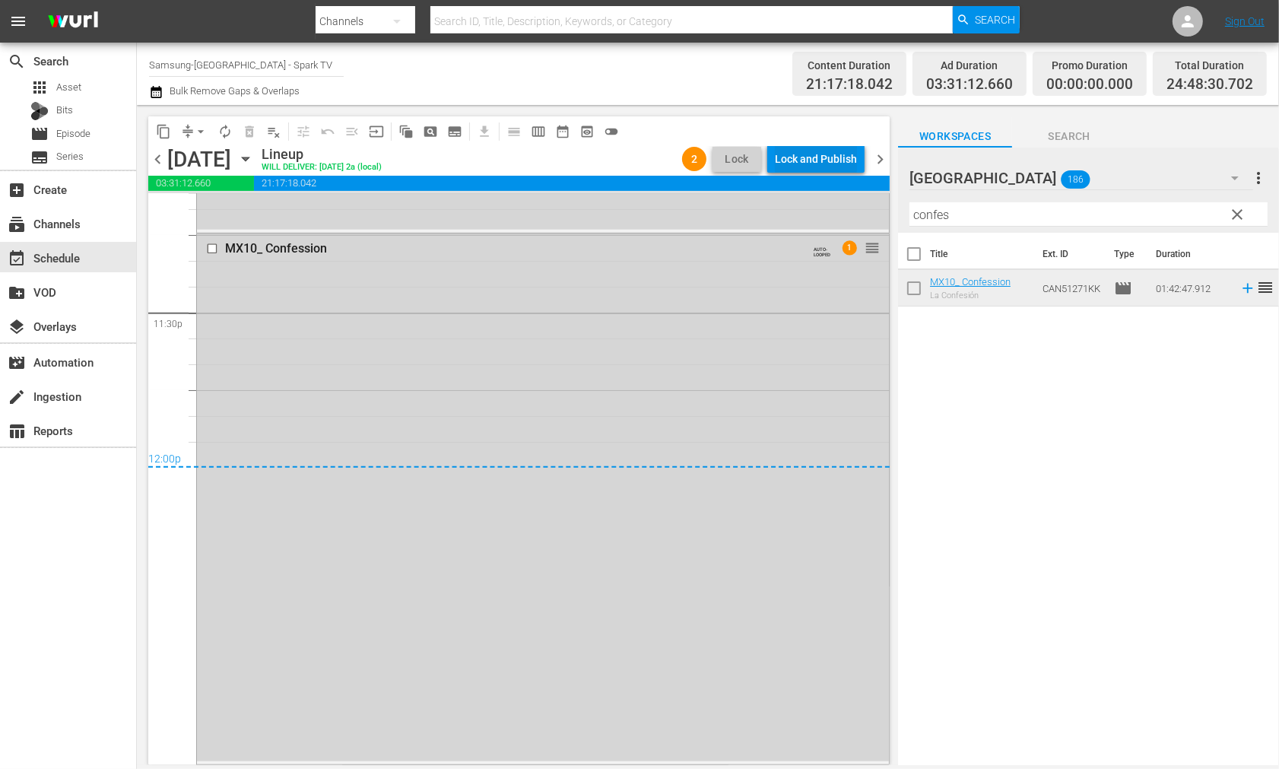
click at [805, 158] on div "Lock and Publish" at bounding box center [816, 158] width 82 height 27
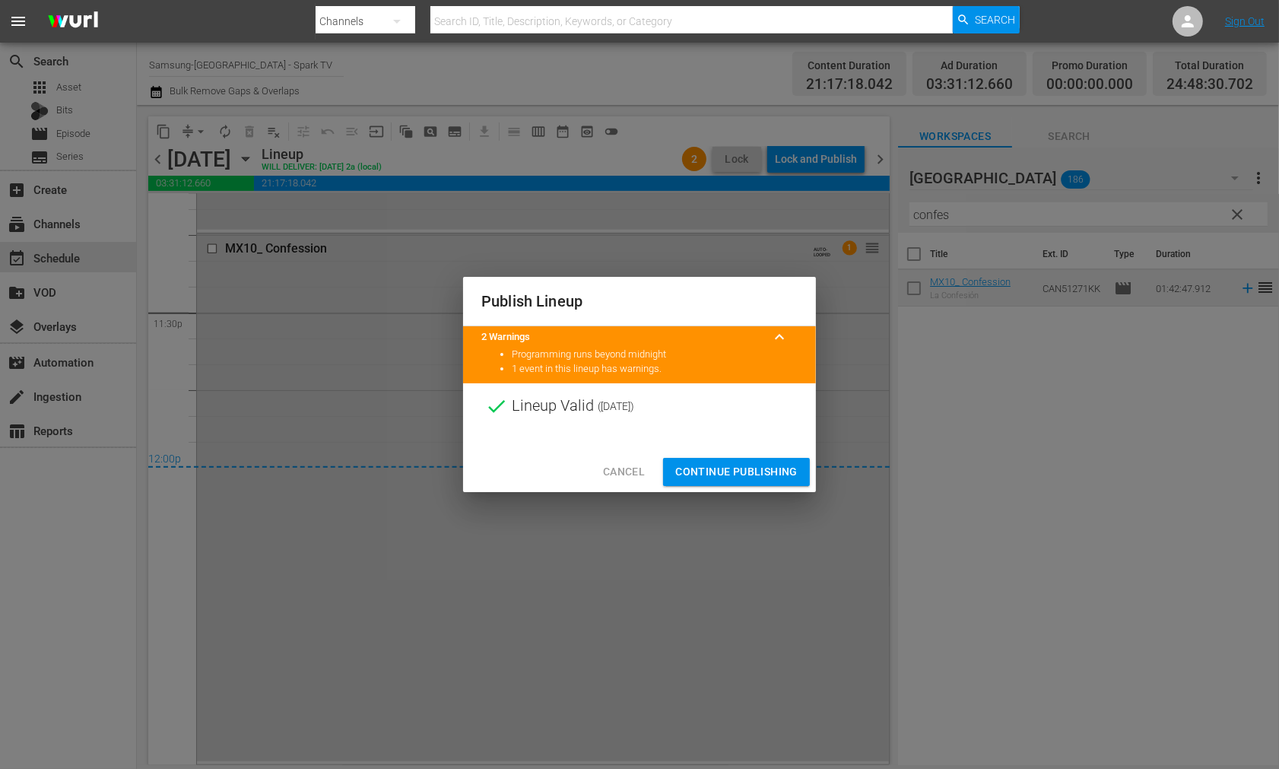
click at [755, 466] on span "Continue Publishing" at bounding box center [736, 471] width 122 height 19
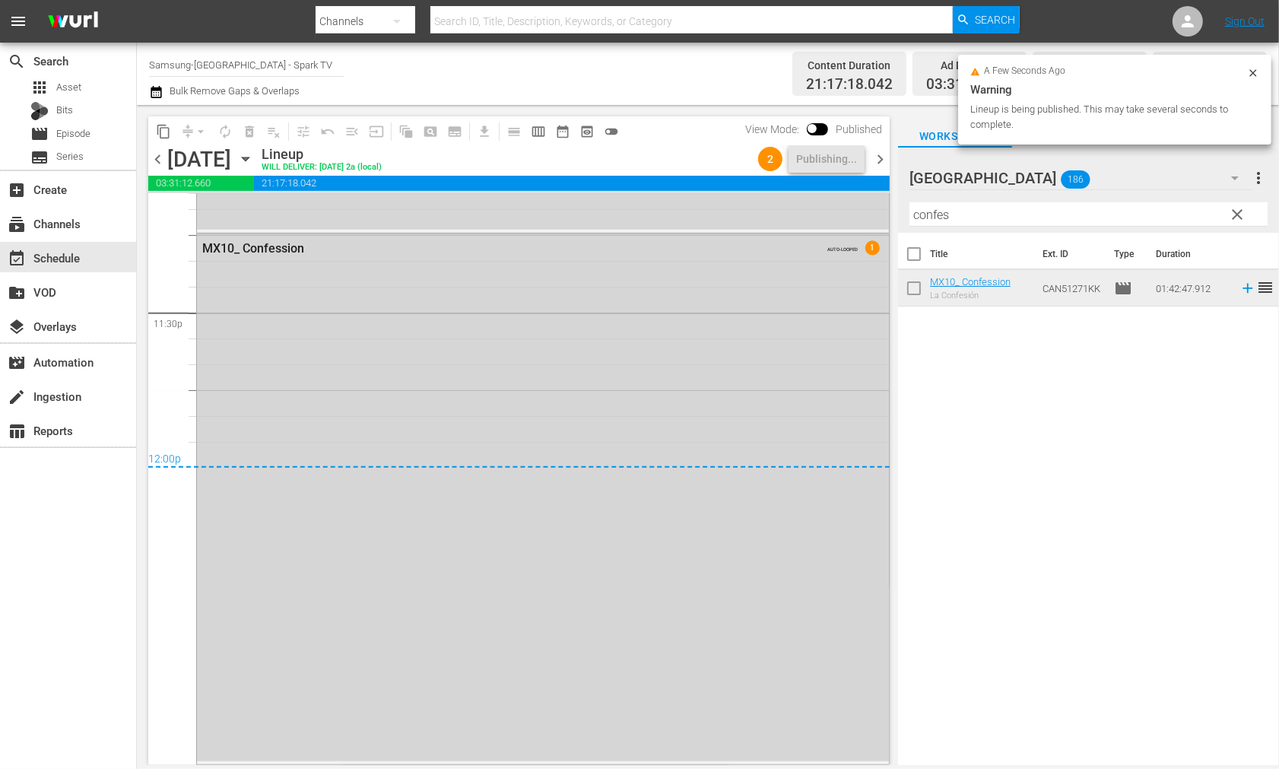
click at [249, 160] on icon "button" at bounding box center [245, 159] width 7 height 4
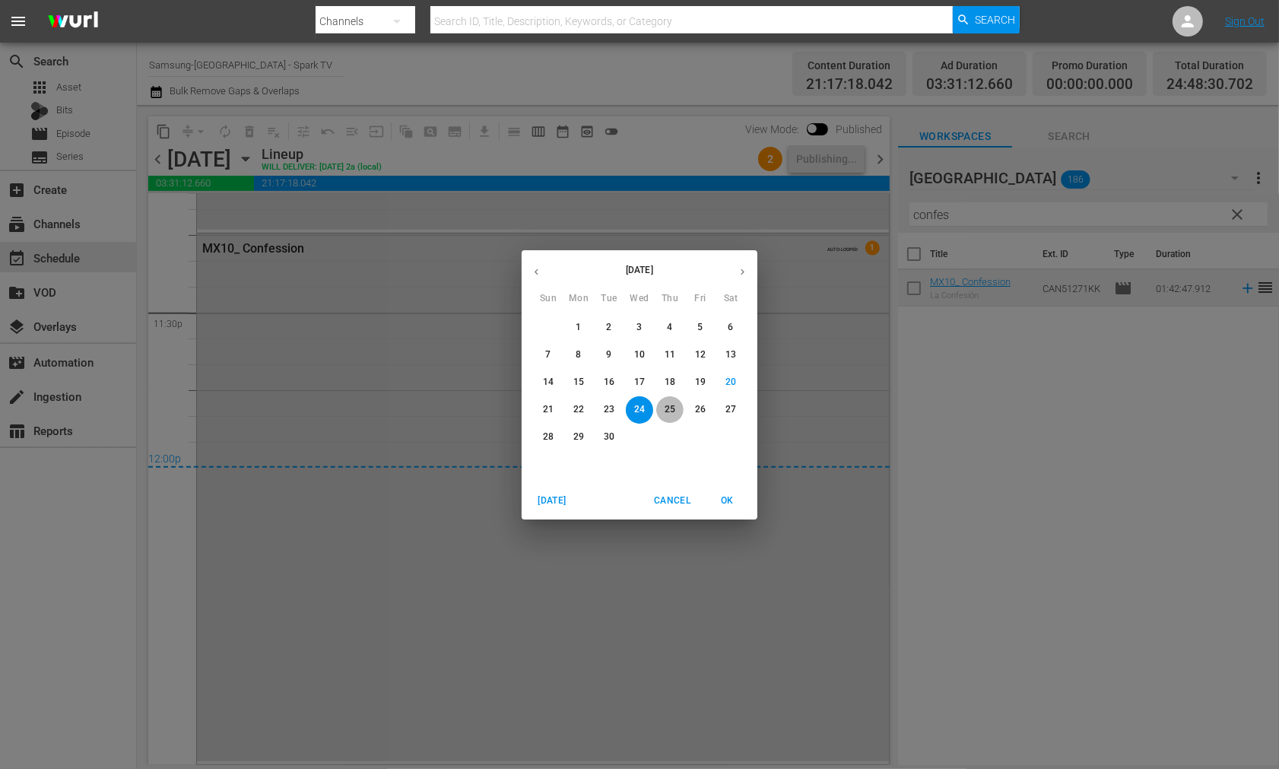
click at [673, 408] on p "25" at bounding box center [670, 409] width 11 height 13
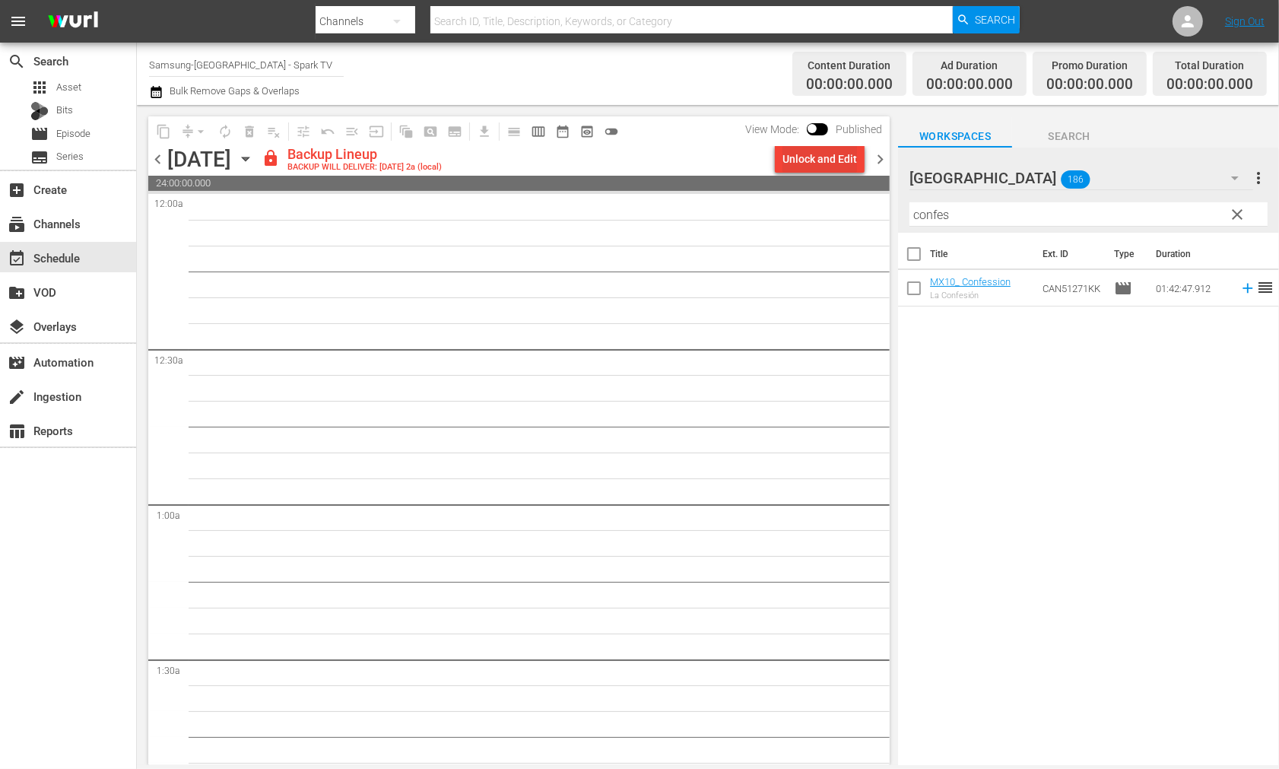
click at [811, 157] on div "Unlock and Edit" at bounding box center [820, 158] width 75 height 27
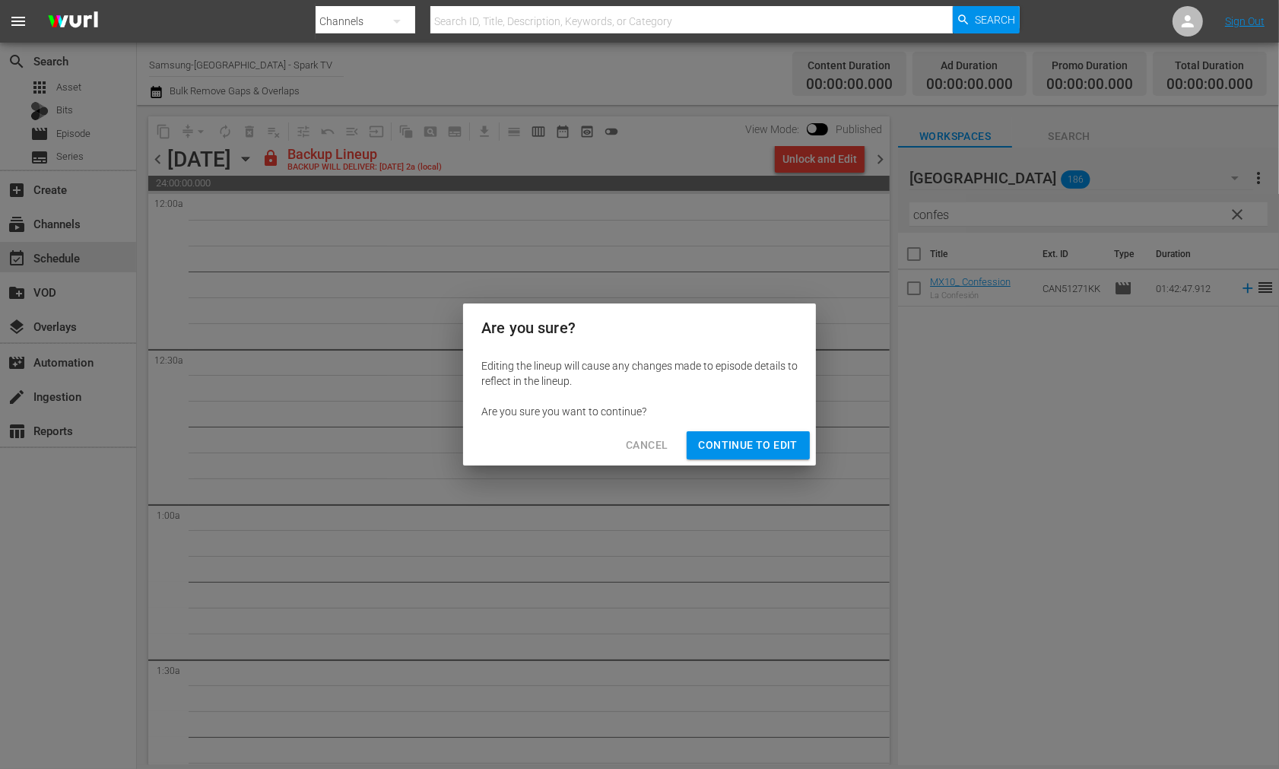
click at [726, 442] on span "Continue to Edit" at bounding box center [748, 445] width 99 height 19
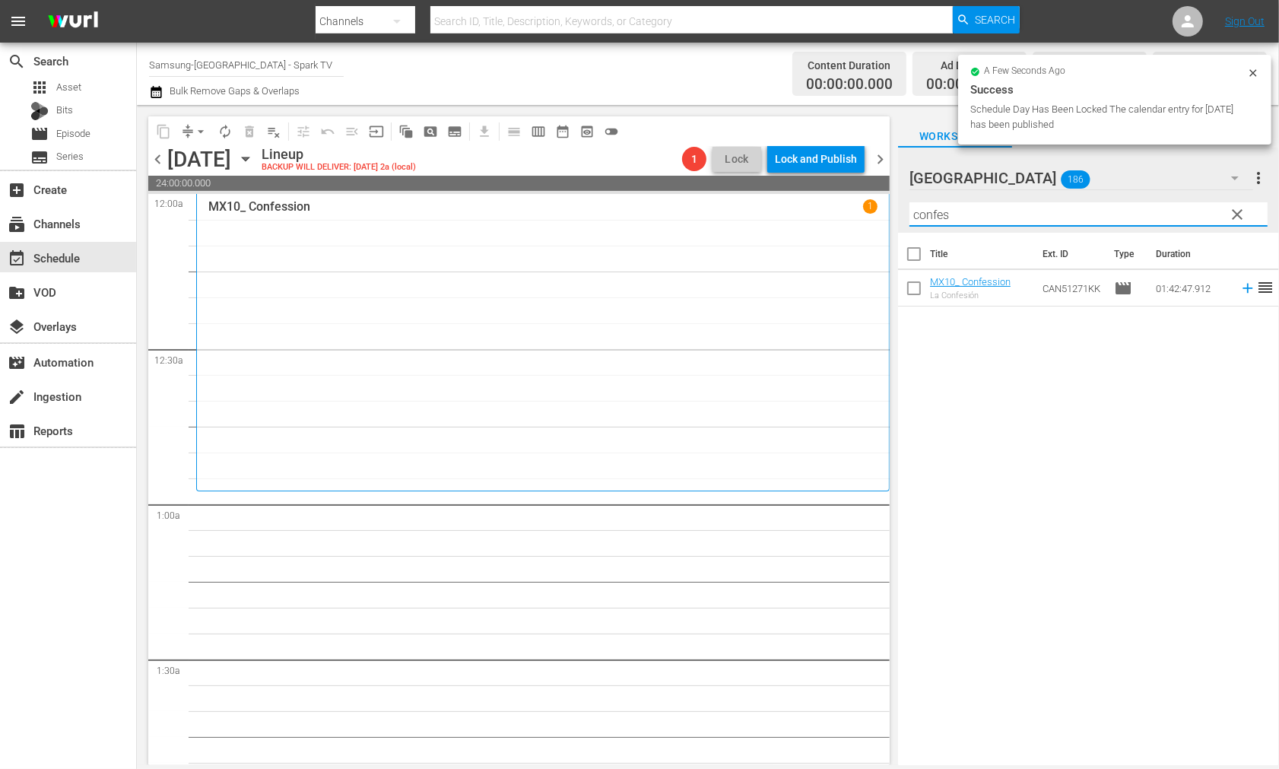
drag, startPoint x: 974, startPoint y: 213, endPoint x: 769, endPoint y: 194, distance: 205.5
click at [770, 194] on div "content_copy compress arrow_drop_down autorenew_outlined delete_forever_outline…" at bounding box center [708, 435] width 1142 height 660
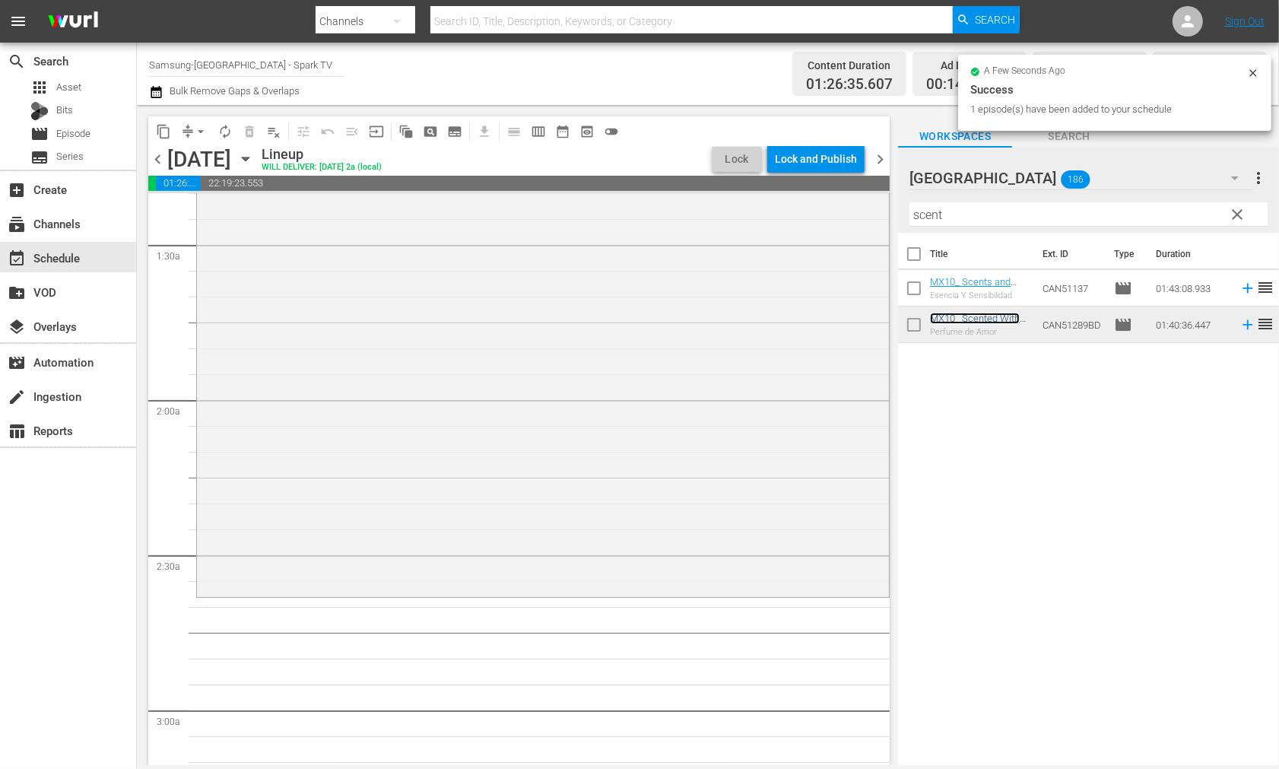
scroll to position [422, 0]
drag, startPoint x: 981, startPoint y: 224, endPoint x: 863, endPoint y: 206, distance: 119.2
click at [863, 206] on div "content_copy compress arrow_drop_down autorenew_outlined delete_forever_outline…" at bounding box center [708, 435] width 1142 height 660
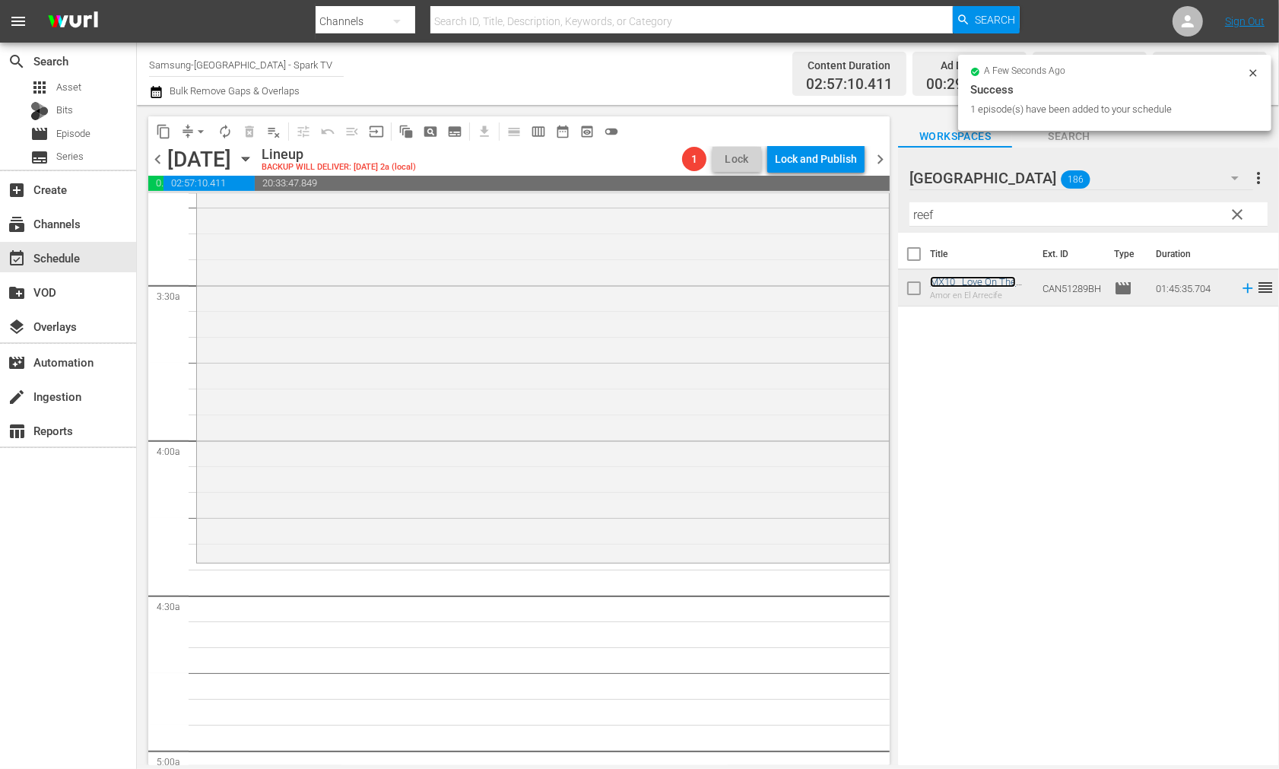
scroll to position [1183, 0]
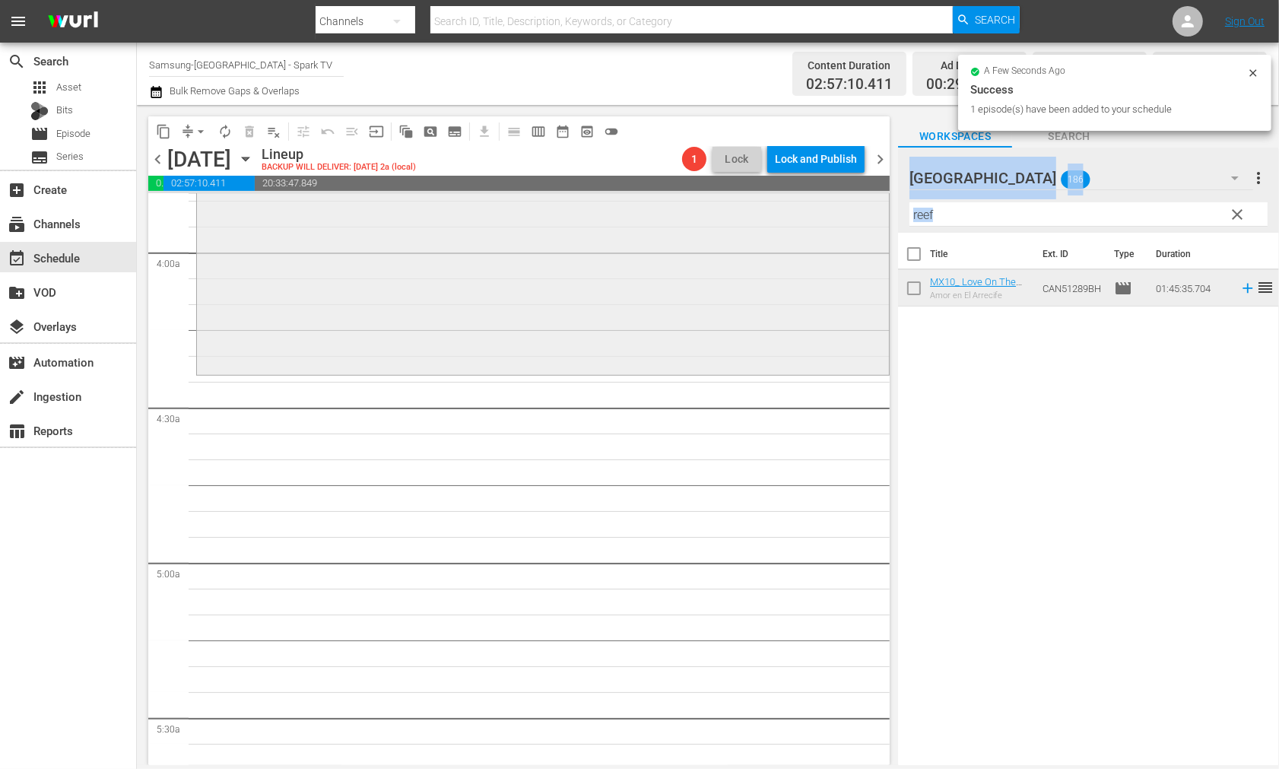
drag, startPoint x: 977, startPoint y: 226, endPoint x: 866, endPoint y: 216, distance: 112.2
click at [866, 216] on div "content_copy compress arrow_drop_down autorenew_outlined delete_forever_outline…" at bounding box center [708, 435] width 1142 height 660
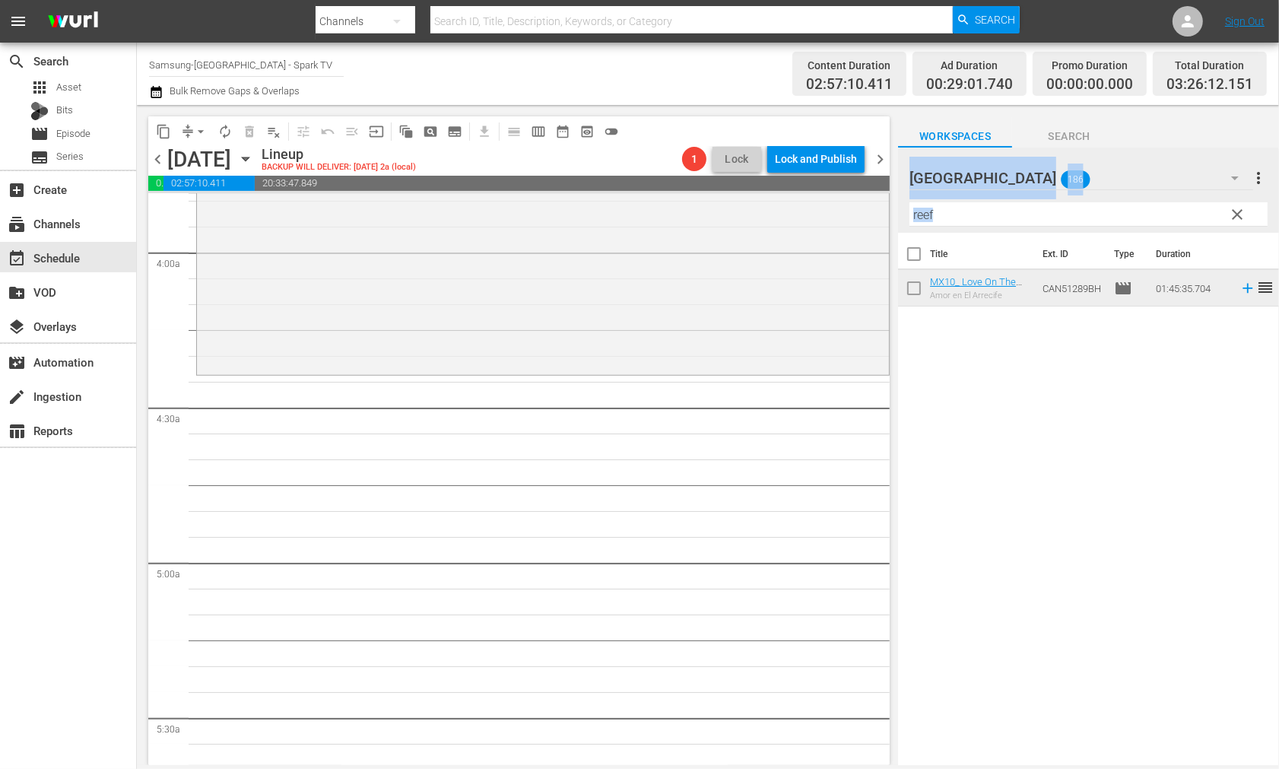
click at [955, 219] on input "reef" at bounding box center [1089, 214] width 358 height 24
drag, startPoint x: 958, startPoint y: 215, endPoint x: 905, endPoint y: 215, distance: 53.2
click at [905, 215] on div "[GEOGRAPHIC_DATA] 186 [GEOGRAPHIC_DATA] more_vert clear Filter by Title reef" at bounding box center [1088, 190] width 381 height 85
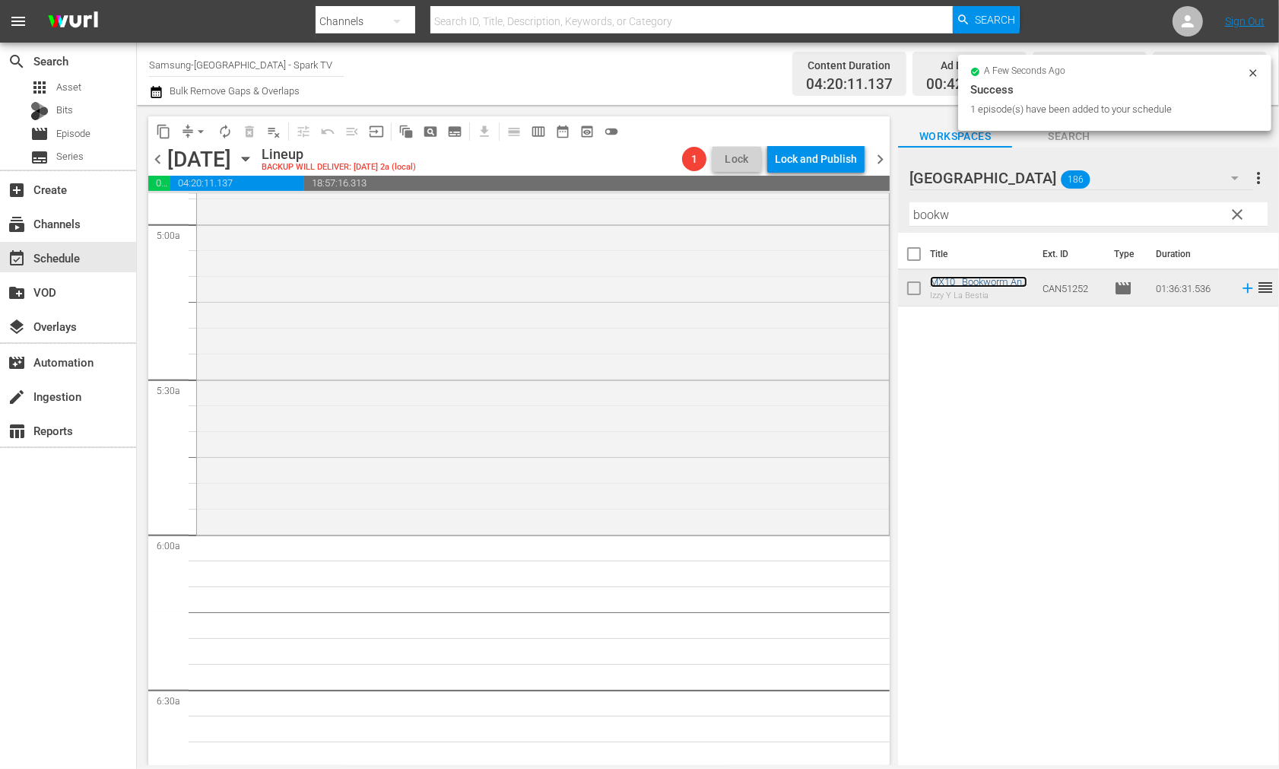
scroll to position [1775, 0]
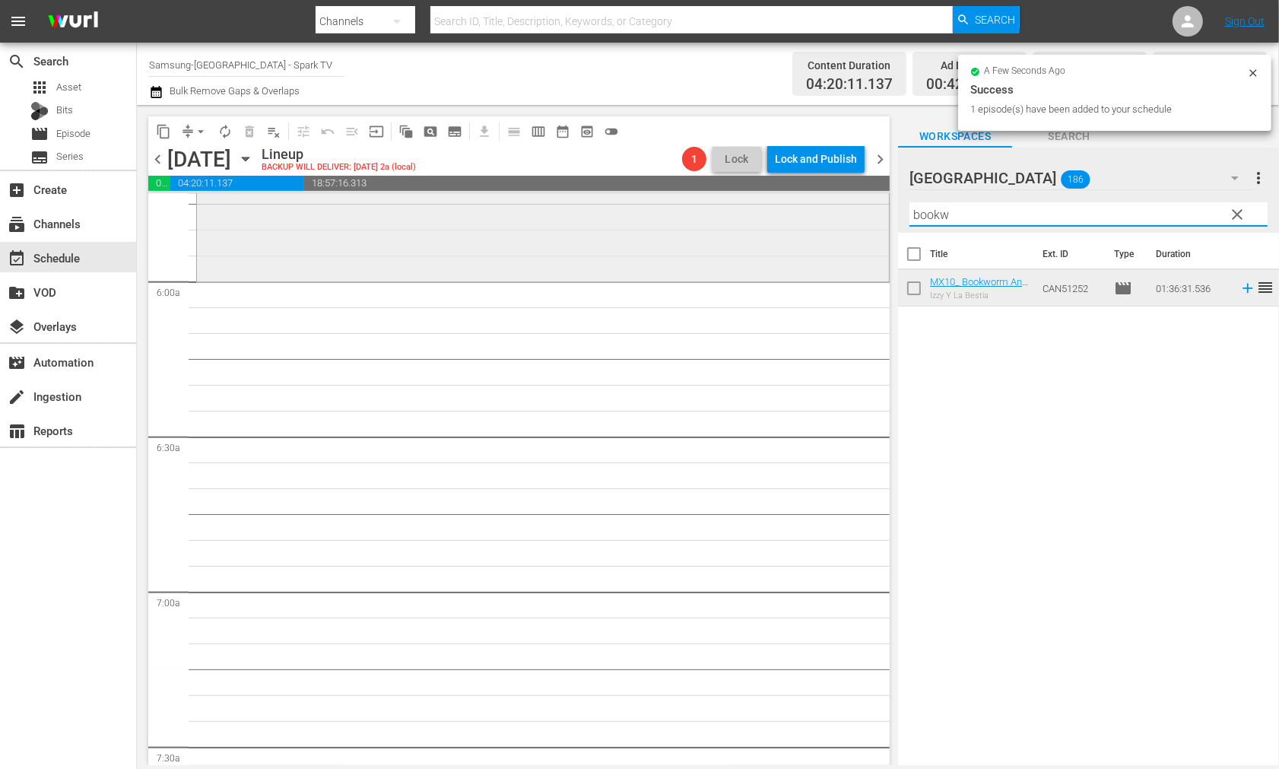
drag, startPoint x: 993, startPoint y: 218, endPoint x: 828, endPoint y: 222, distance: 165.1
click at [828, 222] on div "content_copy compress arrow_drop_down autorenew_outlined delete_forever_outline…" at bounding box center [708, 435] width 1142 height 660
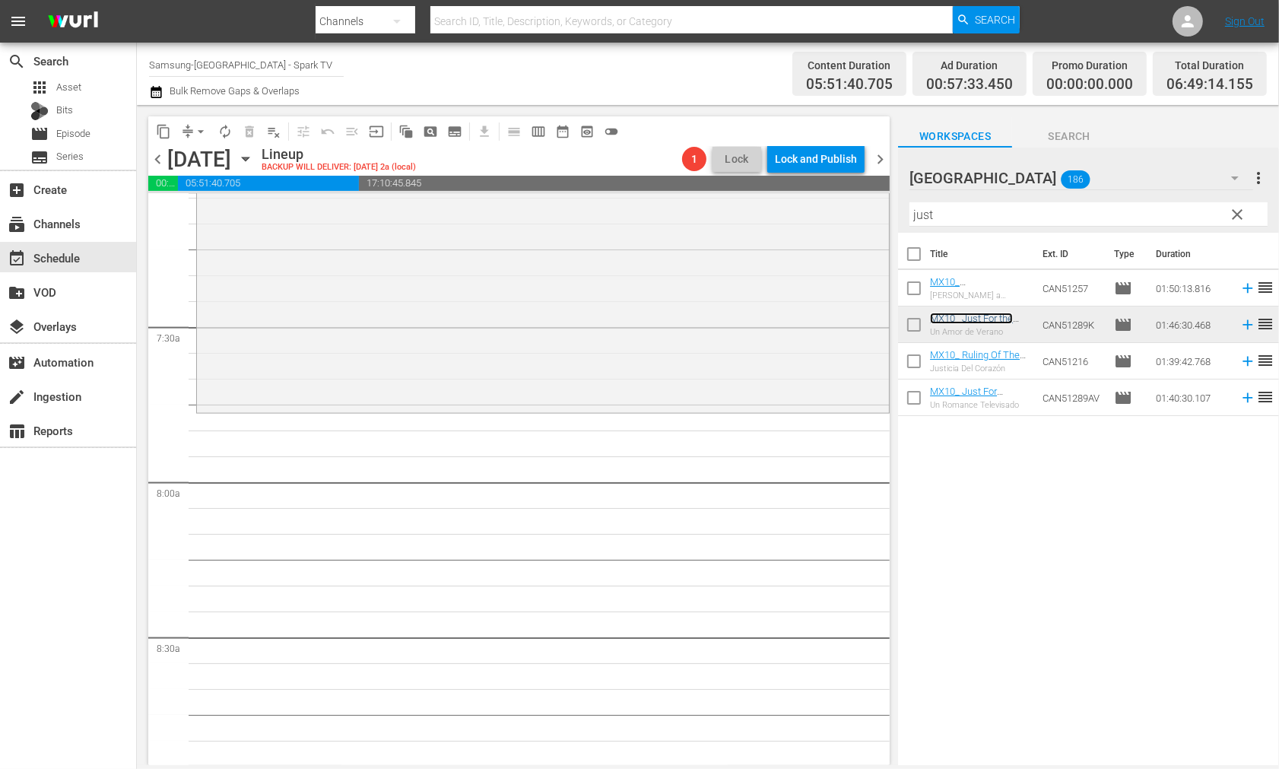
scroll to position [2197, 0]
drag, startPoint x: 932, startPoint y: 207, endPoint x: 825, endPoint y: 207, distance: 107.2
click at [825, 207] on div "content_copy compress arrow_drop_down autorenew_outlined delete_forever_outline…" at bounding box center [708, 435] width 1142 height 660
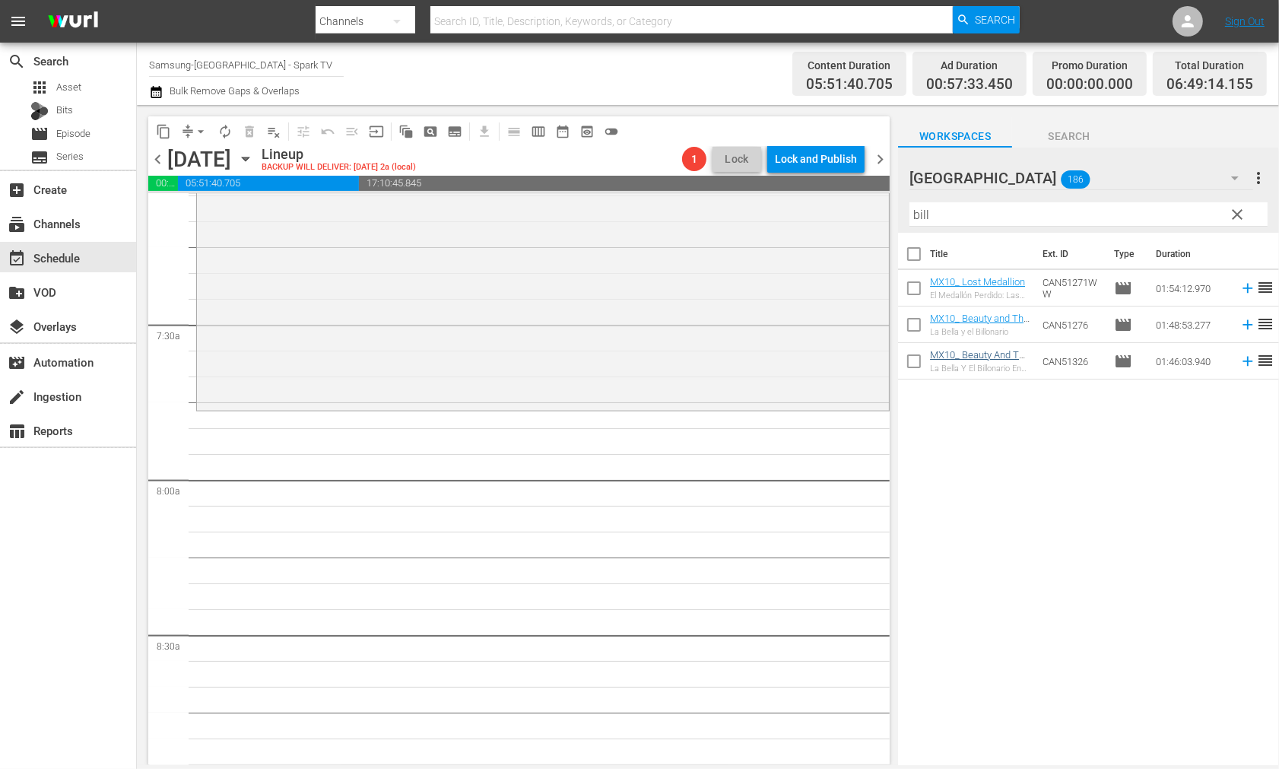
drag, startPoint x: 1065, startPoint y: 465, endPoint x: 1007, endPoint y: 356, distance: 123.2
click at [1063, 461] on div "Title Ext. ID Type Duration MX10_ Lost Medallion El Medallón Perdido: Las Avent…" at bounding box center [1088, 500] width 381 height 535
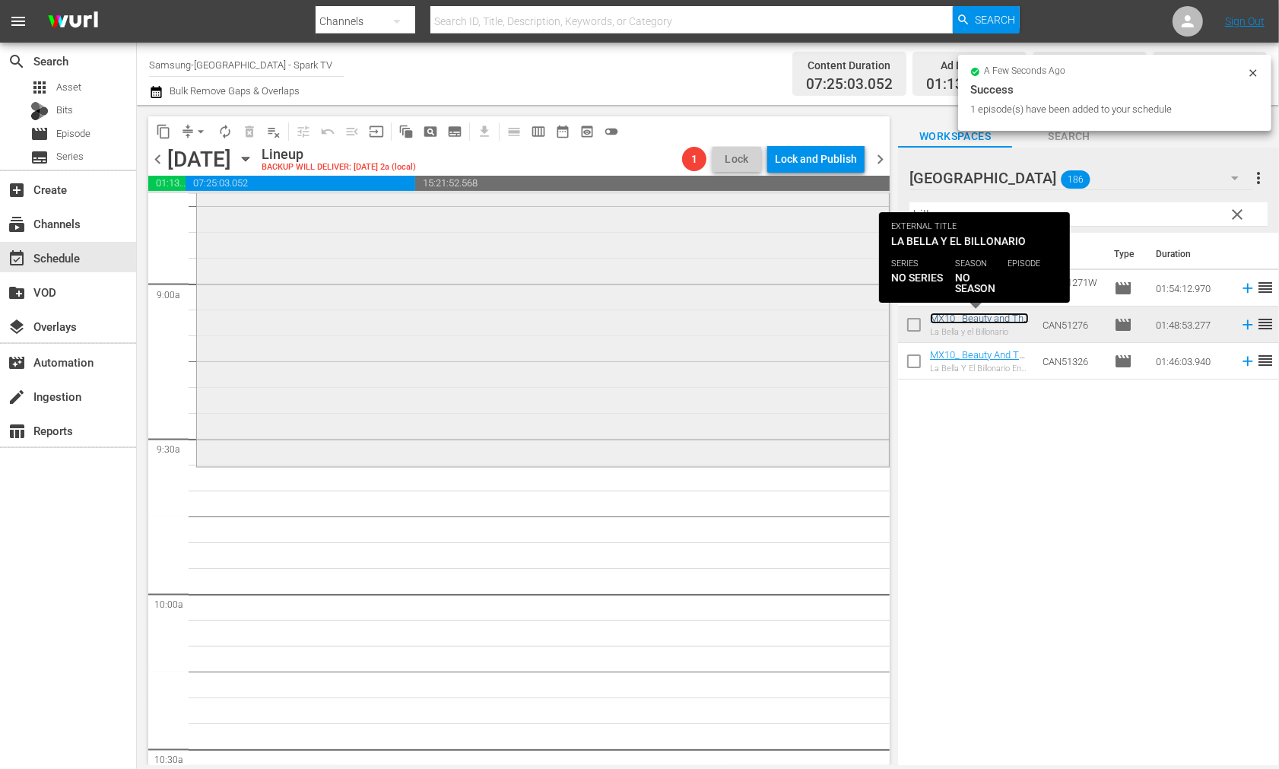
scroll to position [2704, 0]
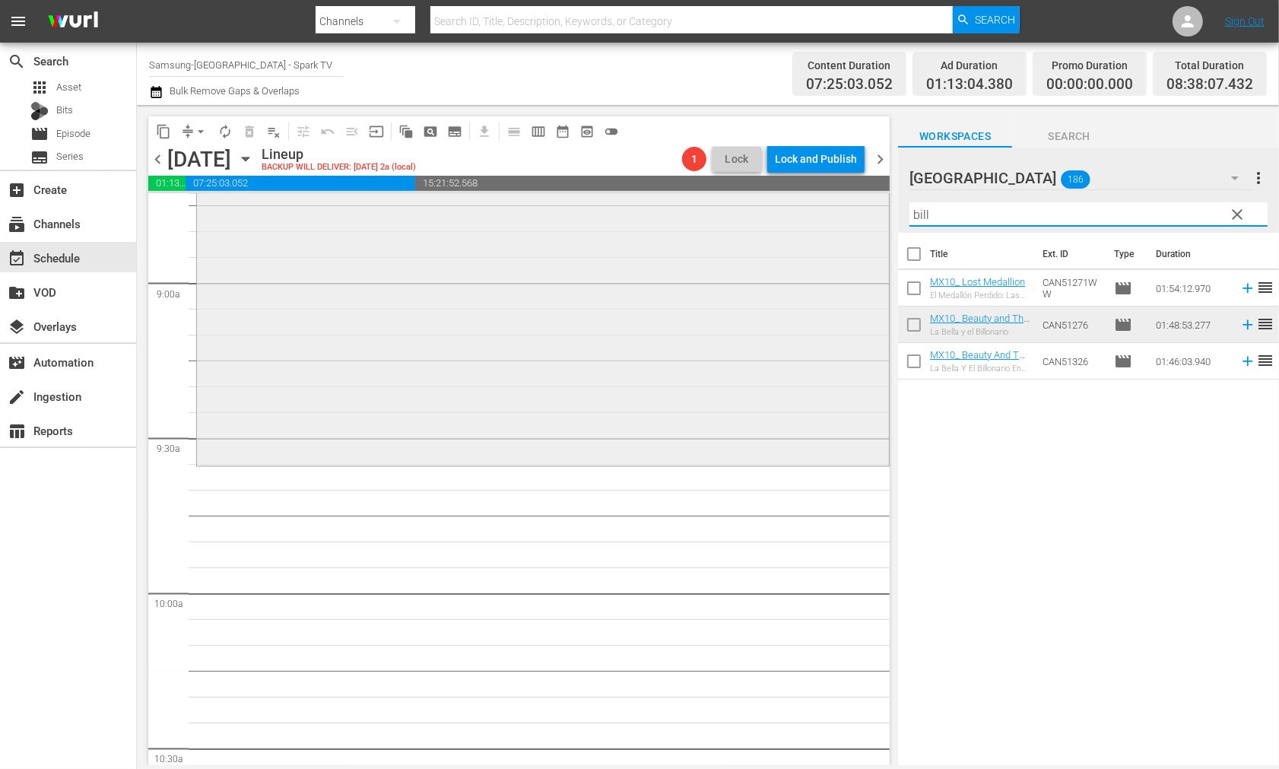
drag, startPoint x: 934, startPoint y: 214, endPoint x: 832, endPoint y: 219, distance: 102.1
click at [832, 219] on div "content_copy compress arrow_drop_down autorenew_outlined delete_forever_outline…" at bounding box center [708, 435] width 1142 height 660
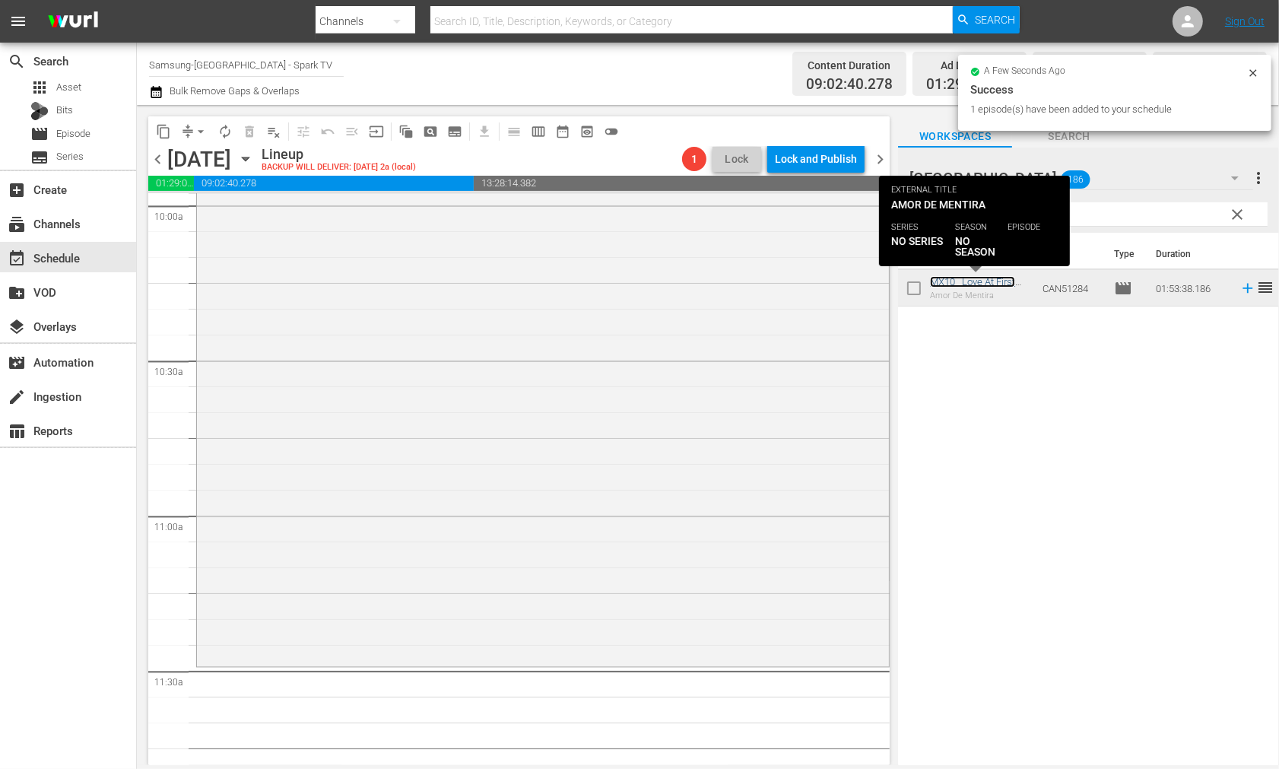
scroll to position [3127, 0]
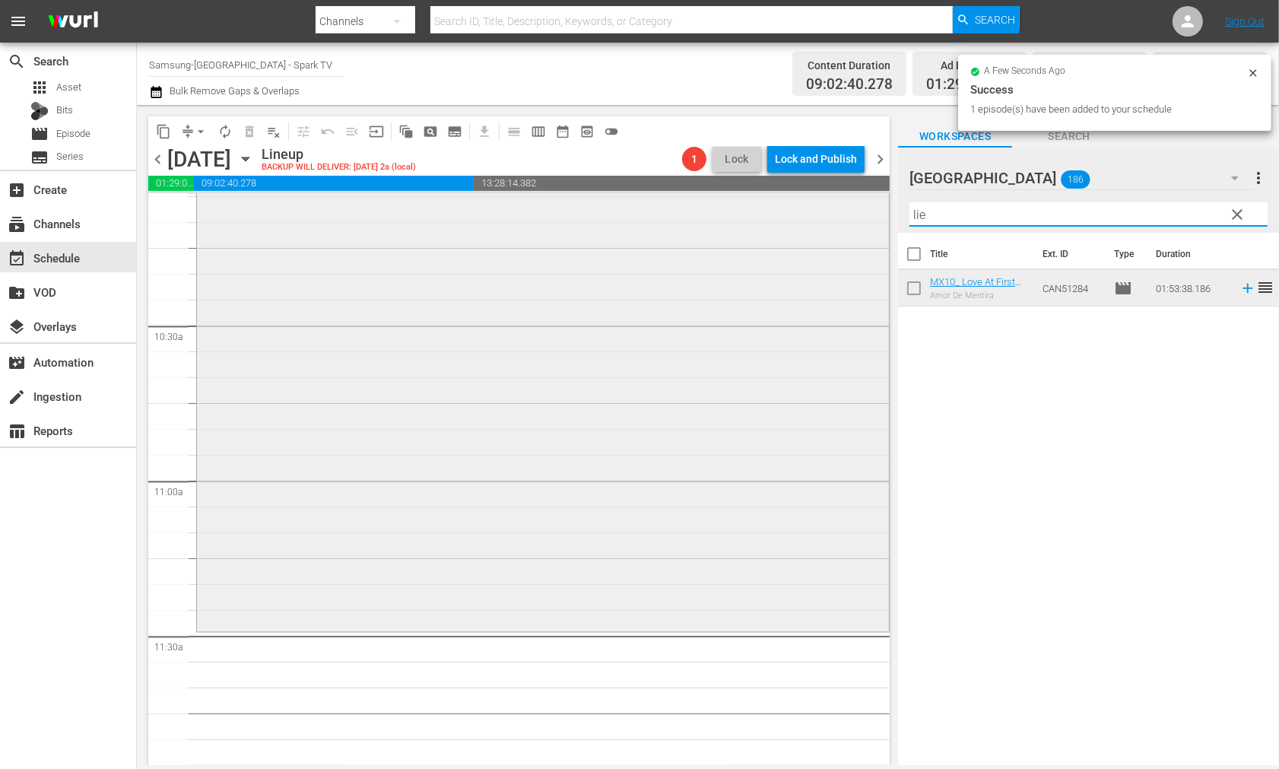
drag, startPoint x: 947, startPoint y: 211, endPoint x: 804, endPoint y: 210, distance: 143.0
click at [806, 210] on div "content_copy compress arrow_drop_down autorenew_outlined delete_forever_outline…" at bounding box center [708, 435] width 1142 height 660
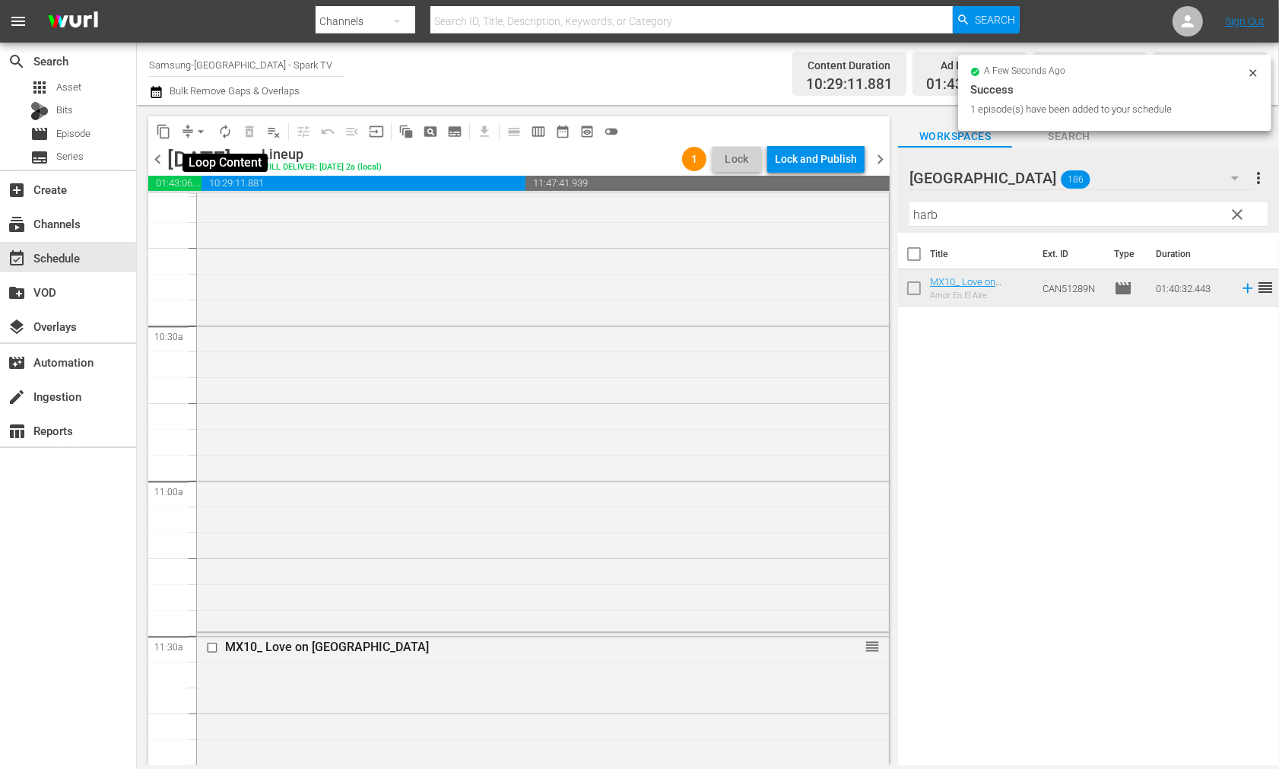
click at [227, 132] on span "autorenew_outlined" at bounding box center [225, 131] width 15 height 15
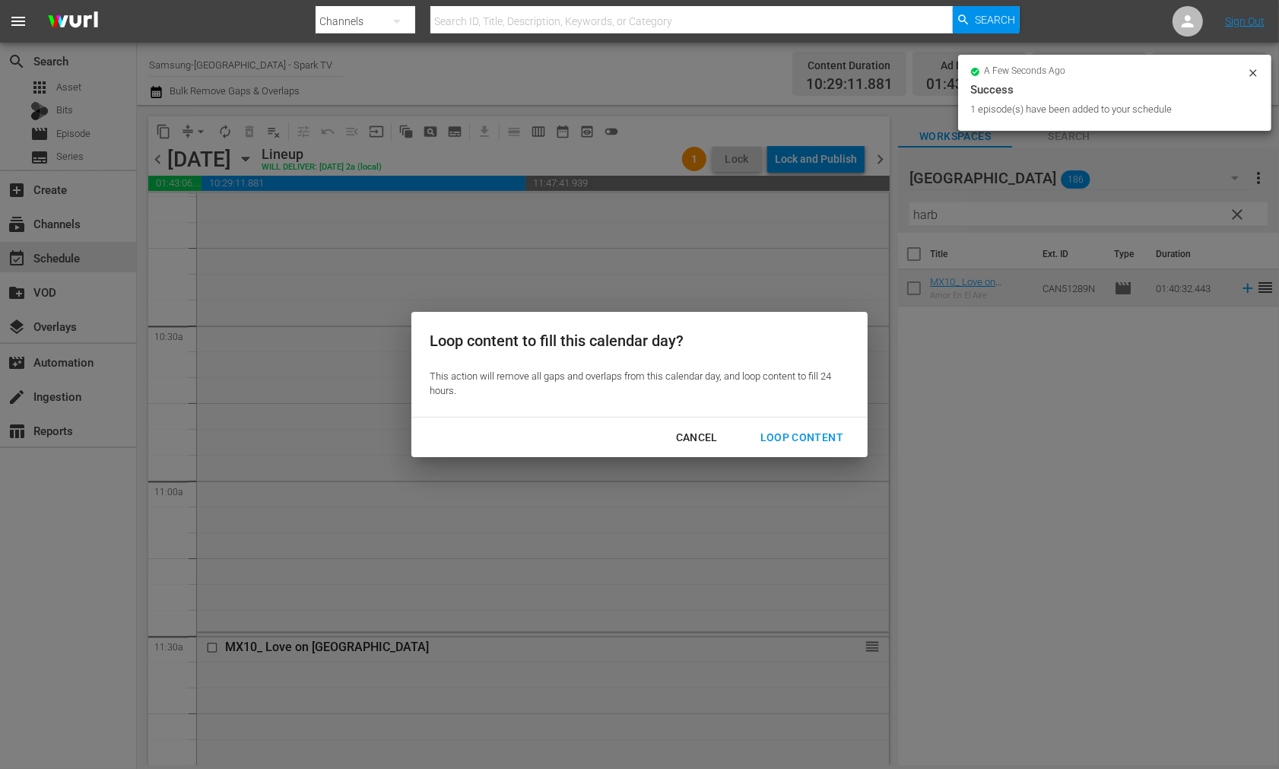
click at [797, 431] on div "Loop Content" at bounding box center [801, 437] width 107 height 19
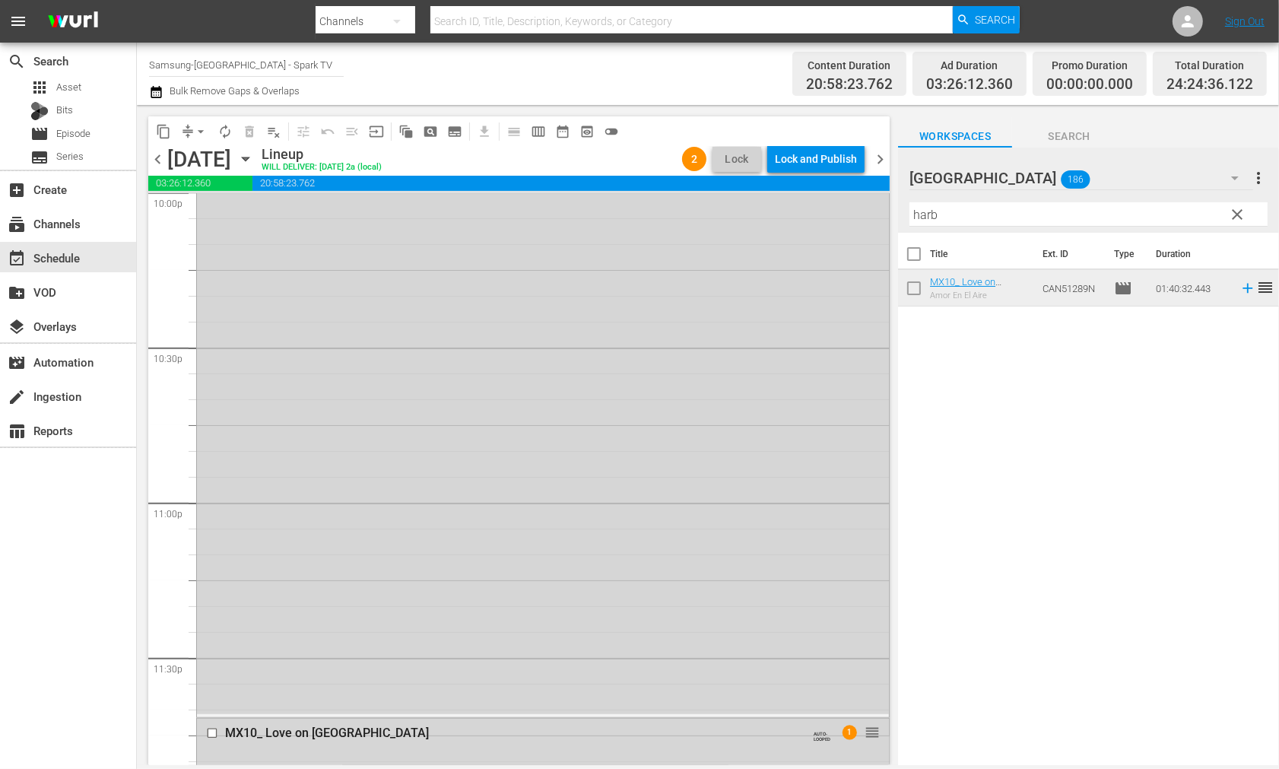
scroll to position [7014, 0]
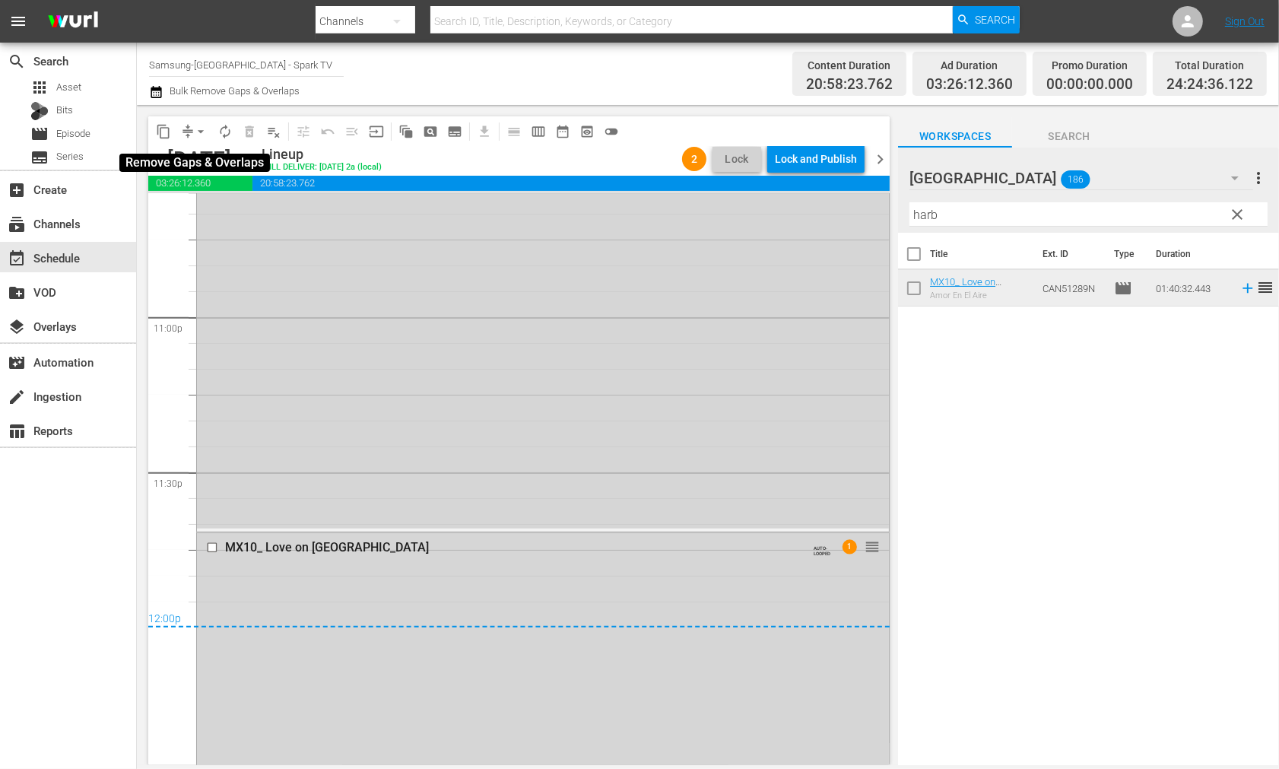
click at [200, 132] on span "arrow_drop_down" at bounding box center [200, 131] width 15 height 15
click at [236, 213] on li "Align to End of Previous Day" at bounding box center [202, 211] width 160 height 25
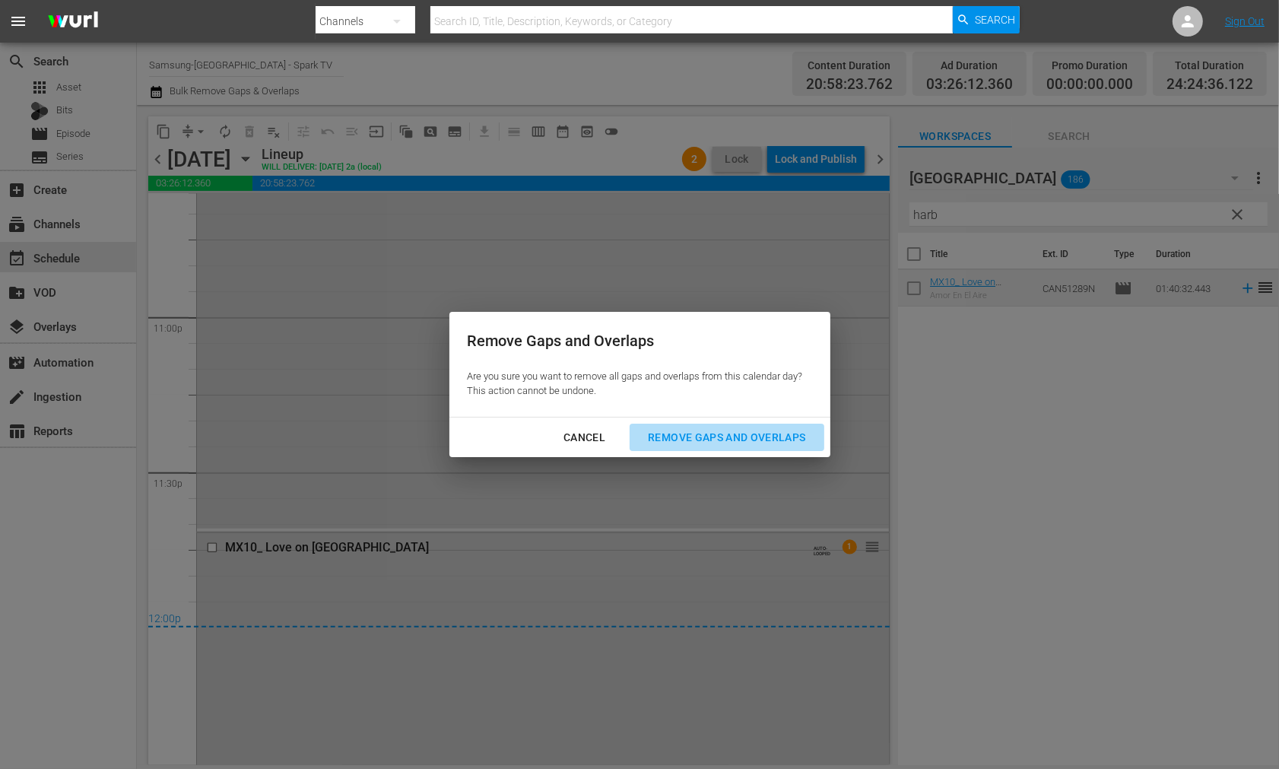
click at [750, 435] on div "Remove Gaps and Overlaps" at bounding box center [727, 437] width 182 height 19
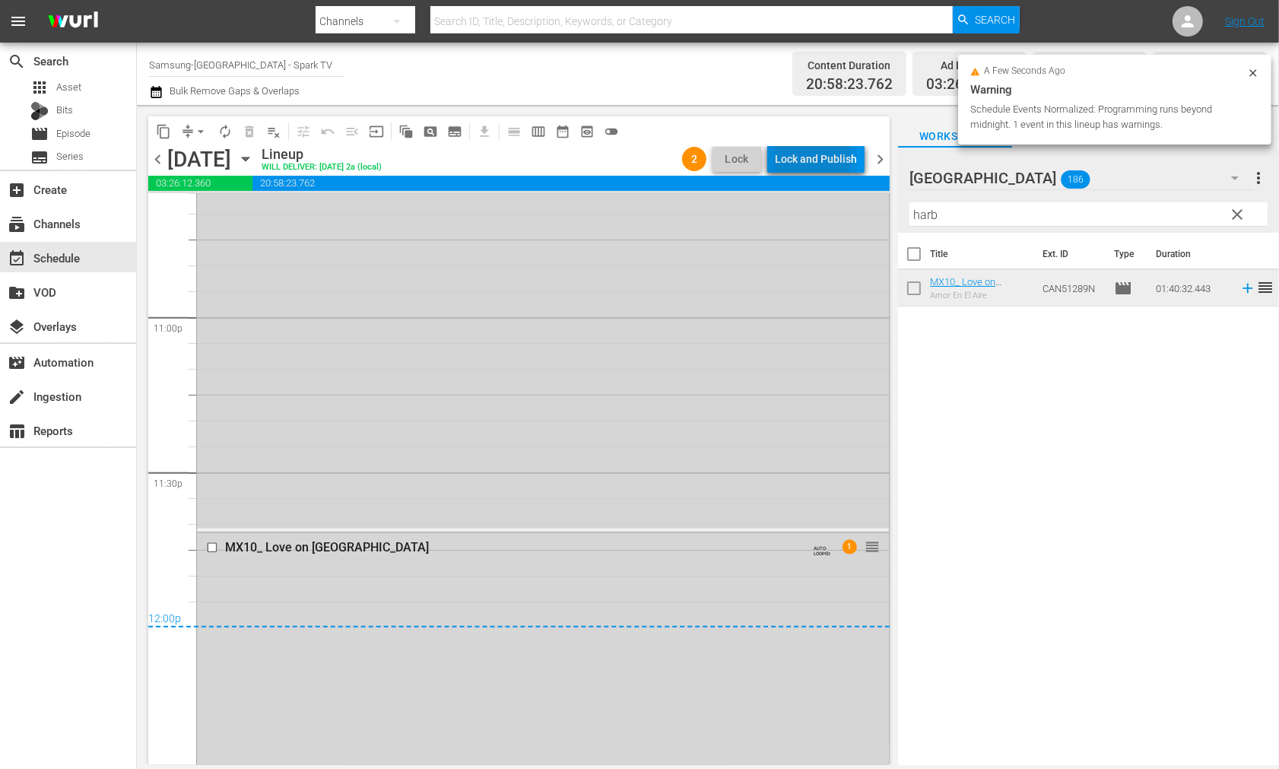
click at [791, 156] on div "Lock and Publish" at bounding box center [816, 158] width 82 height 27
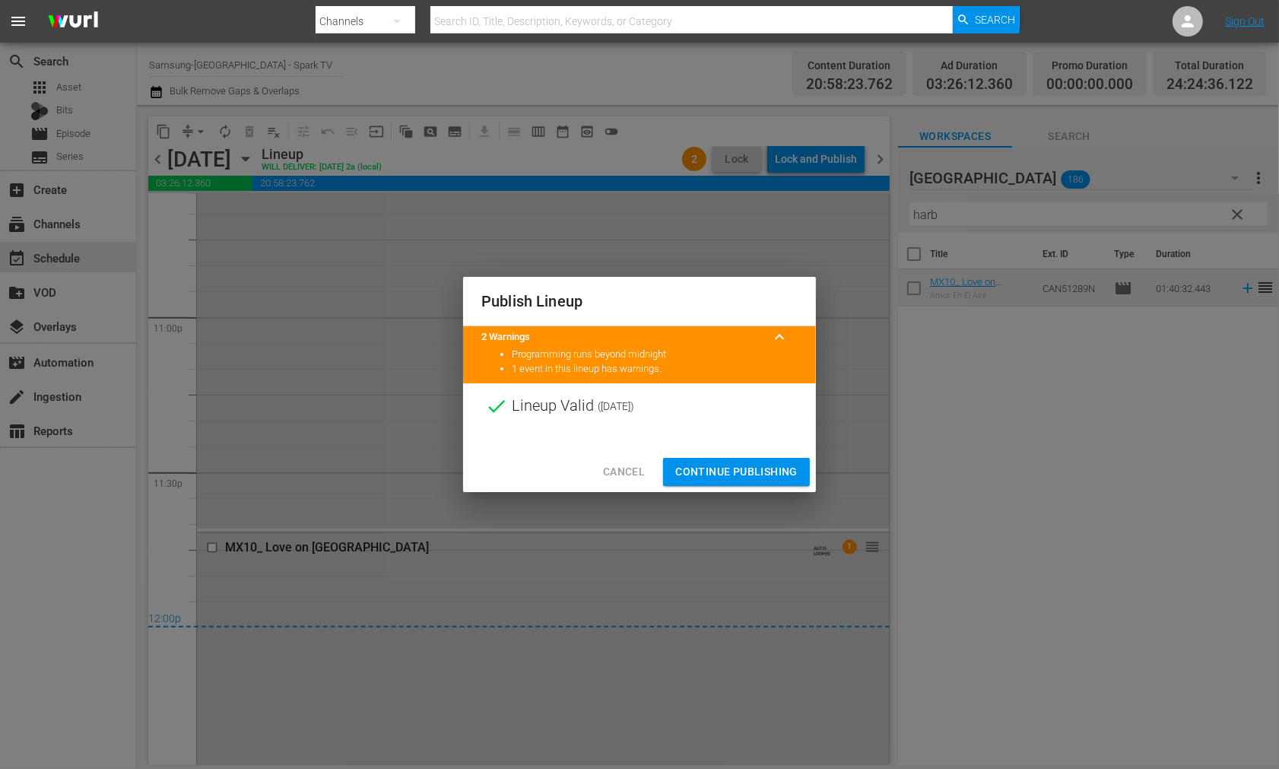
click at [719, 478] on span "Continue Publishing" at bounding box center [736, 471] width 122 height 19
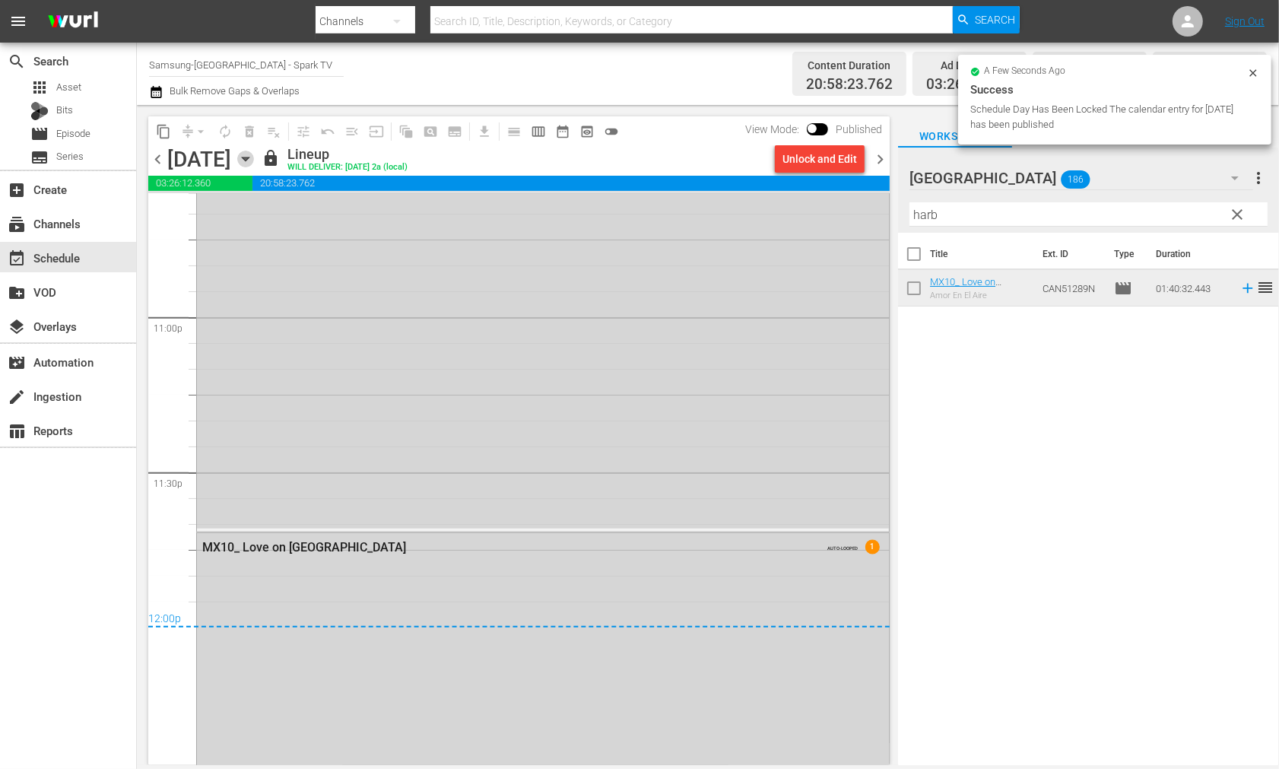
click at [249, 157] on icon "button" at bounding box center [245, 159] width 7 height 4
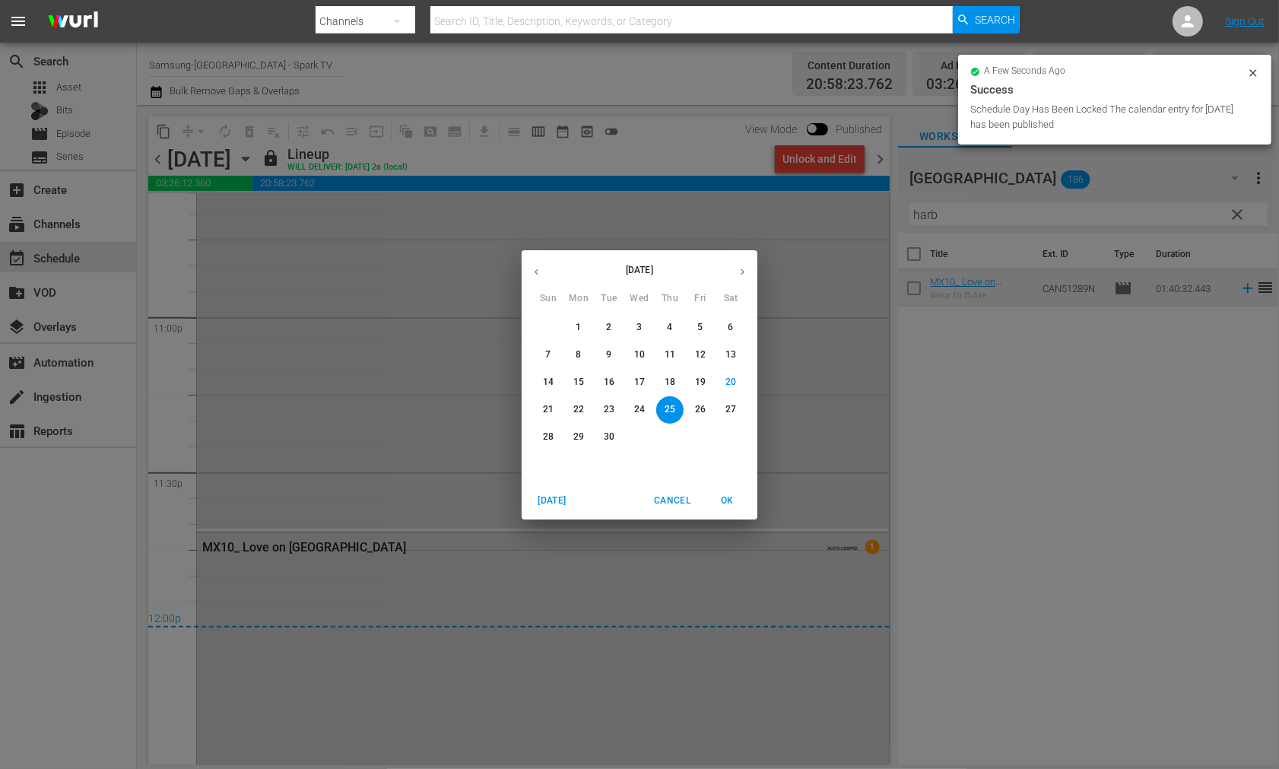
click at [698, 406] on p "26" at bounding box center [700, 409] width 11 height 13
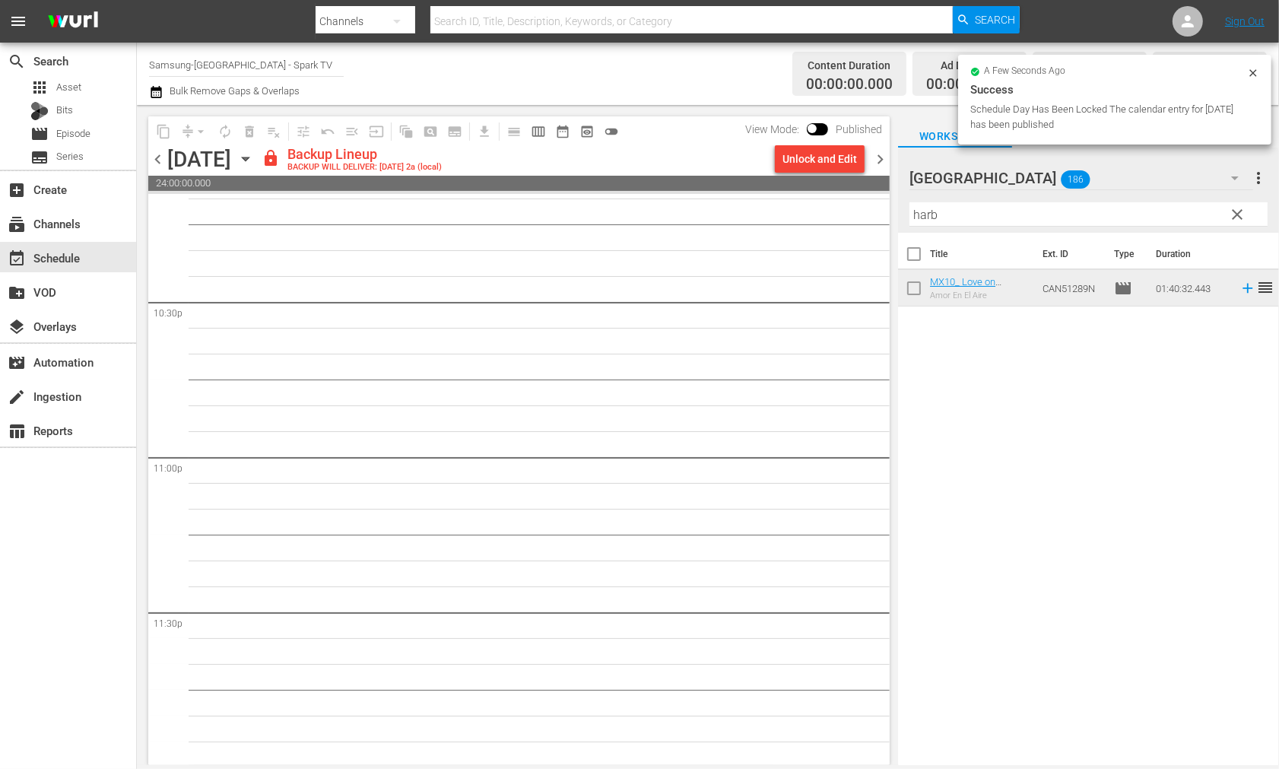
scroll to position [6877, 0]
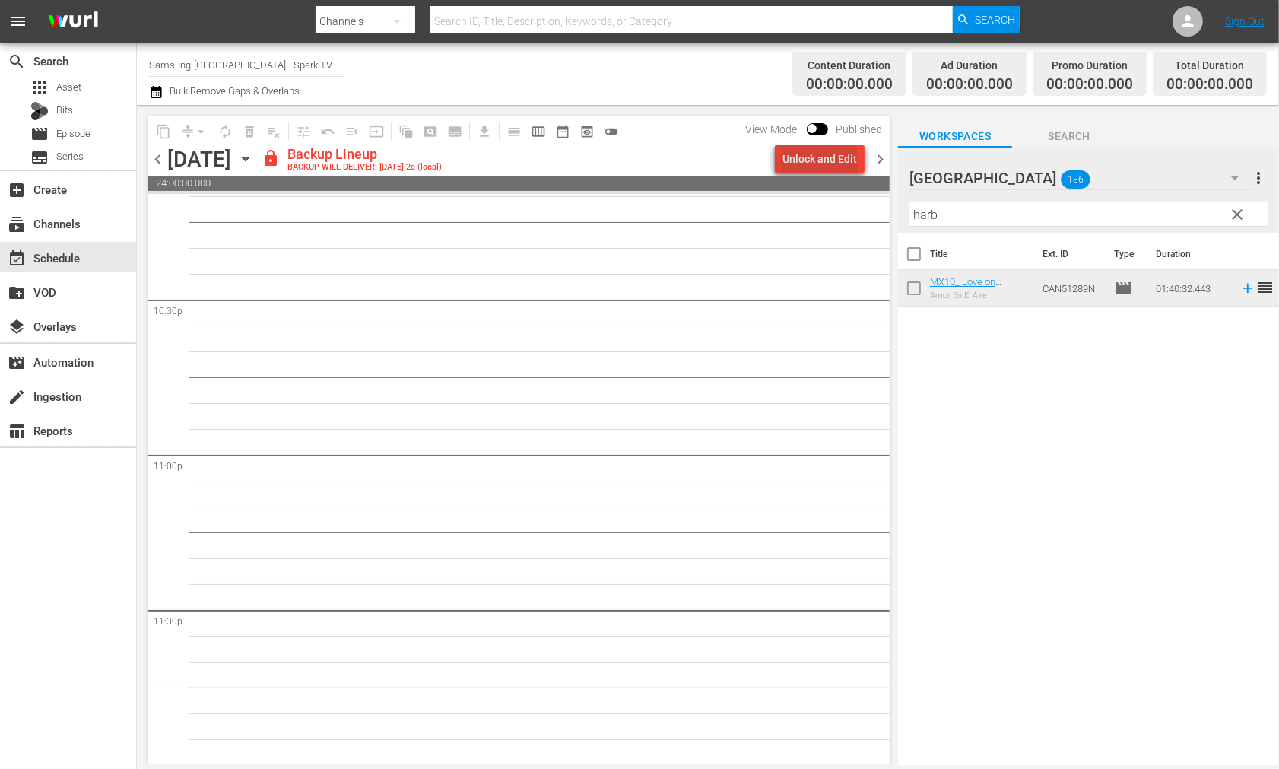
click at [824, 161] on div "Unlock and Edit" at bounding box center [820, 158] width 75 height 27
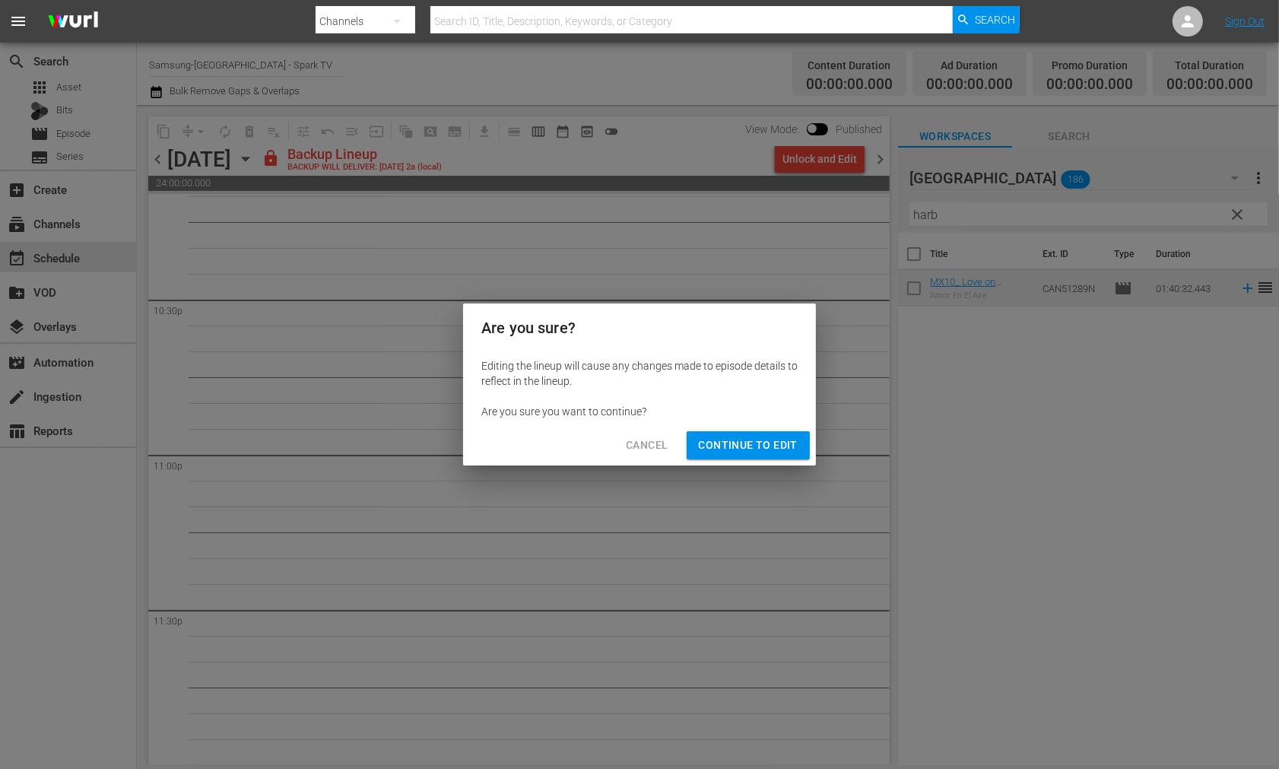
drag, startPoint x: 724, startPoint y: 437, endPoint x: 741, endPoint y: 457, distance: 26.5
click at [725, 437] on span "Continue to Edit" at bounding box center [748, 445] width 99 height 19
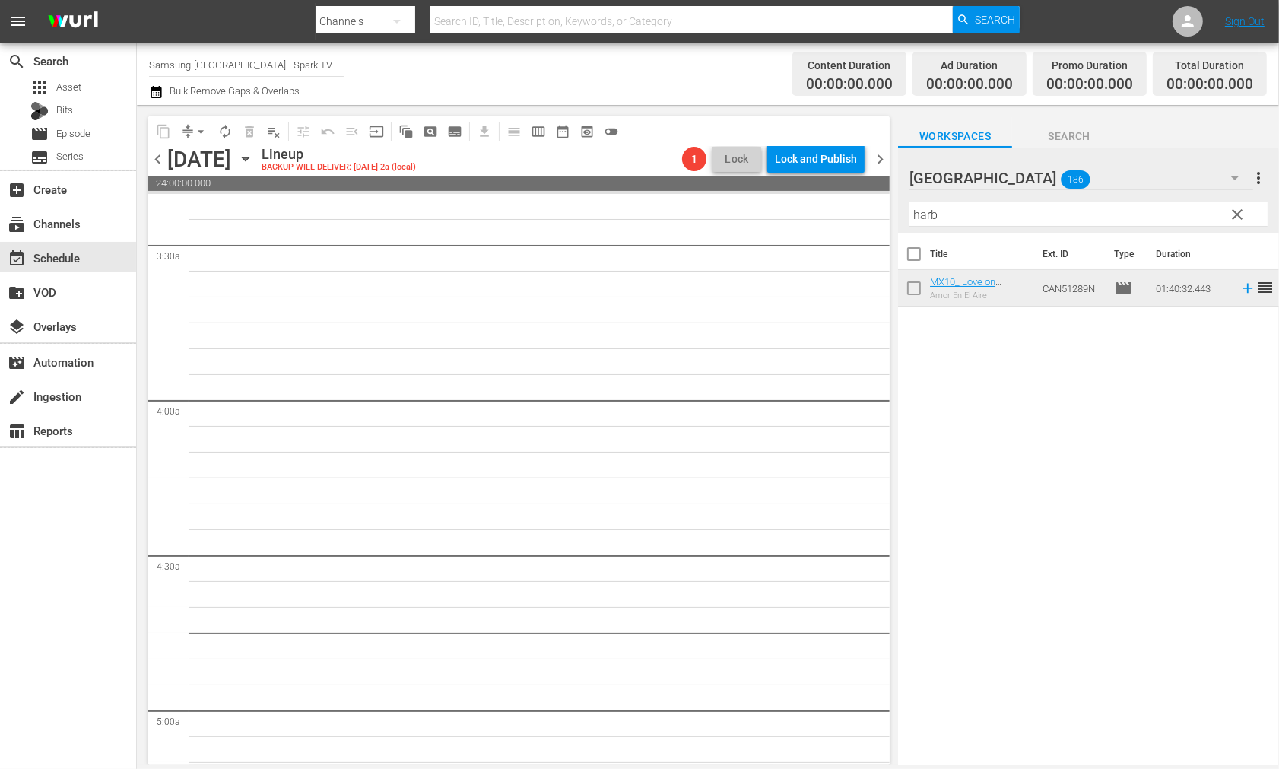
scroll to position [0, 0]
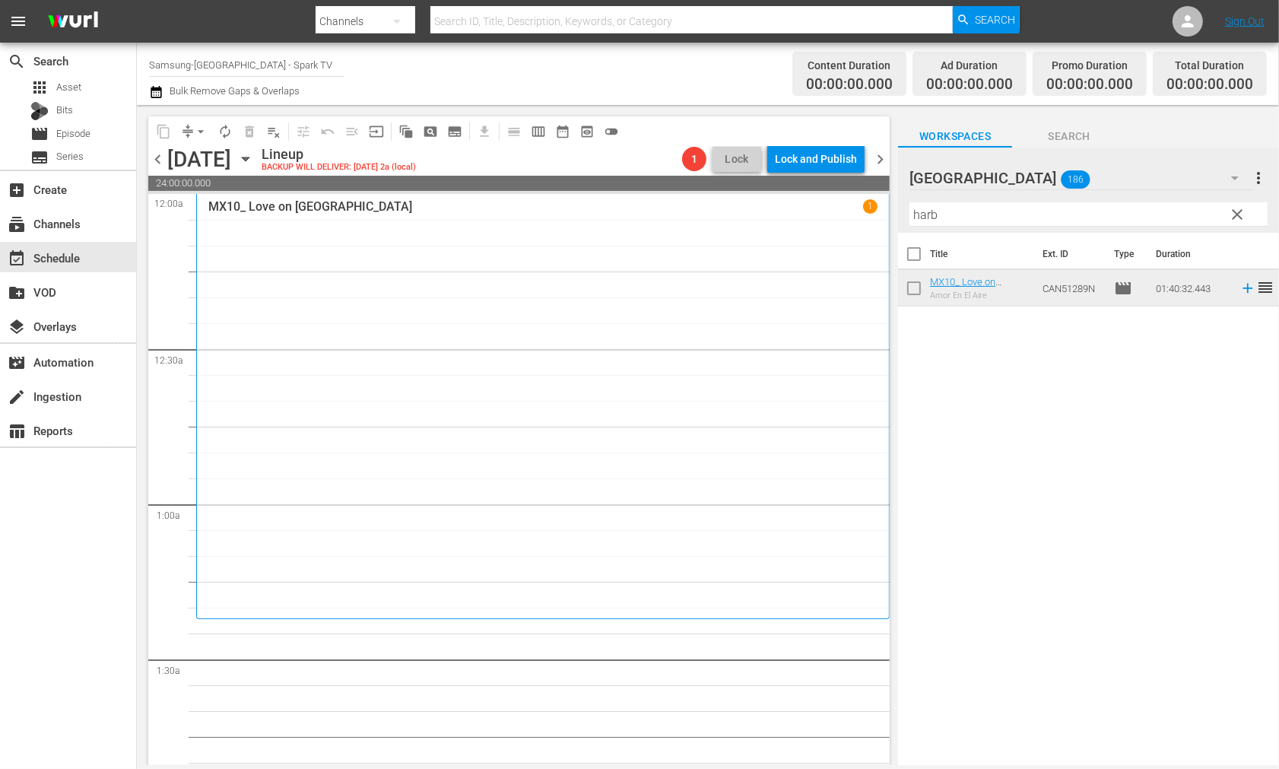
drag, startPoint x: 945, startPoint y: 213, endPoint x: 811, endPoint y: 213, distance: 134.6
click at [811, 213] on div "content_copy compress arrow_drop_down autorenew_outlined delete_forever_outline…" at bounding box center [708, 435] width 1142 height 660
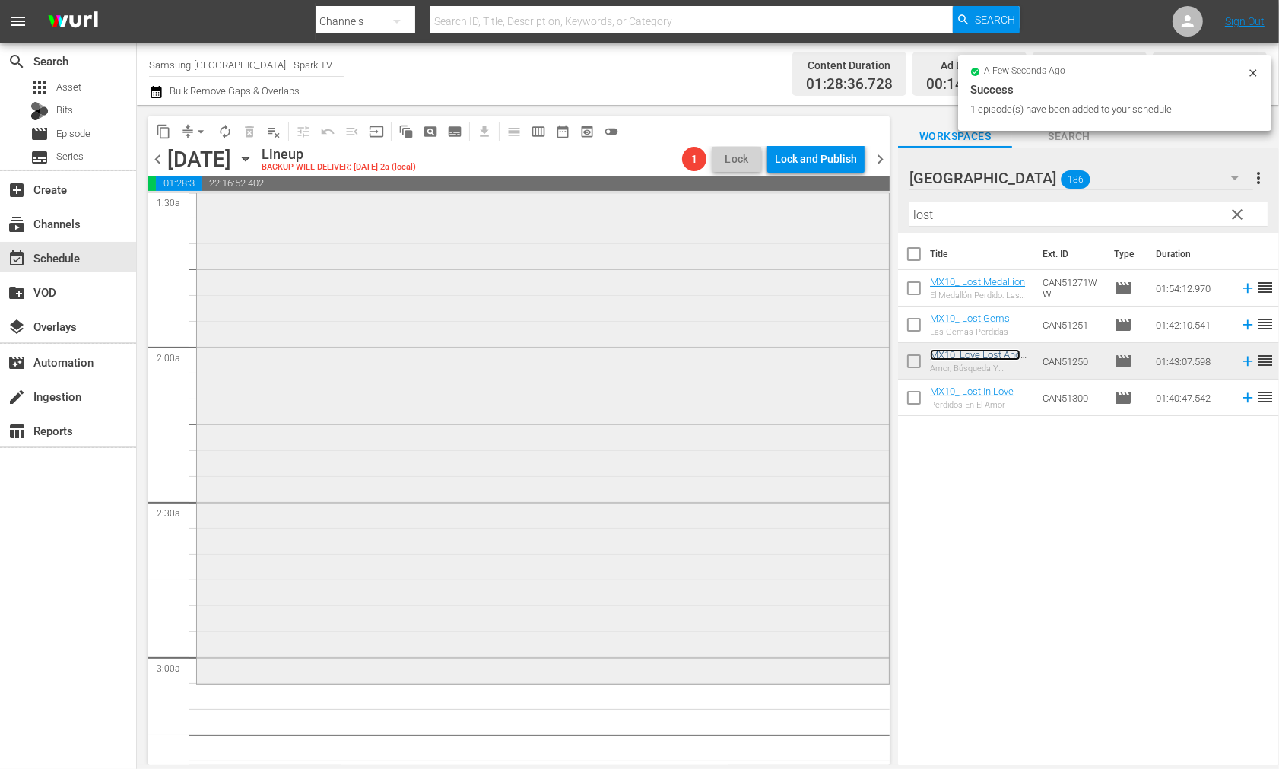
scroll to position [591, 0]
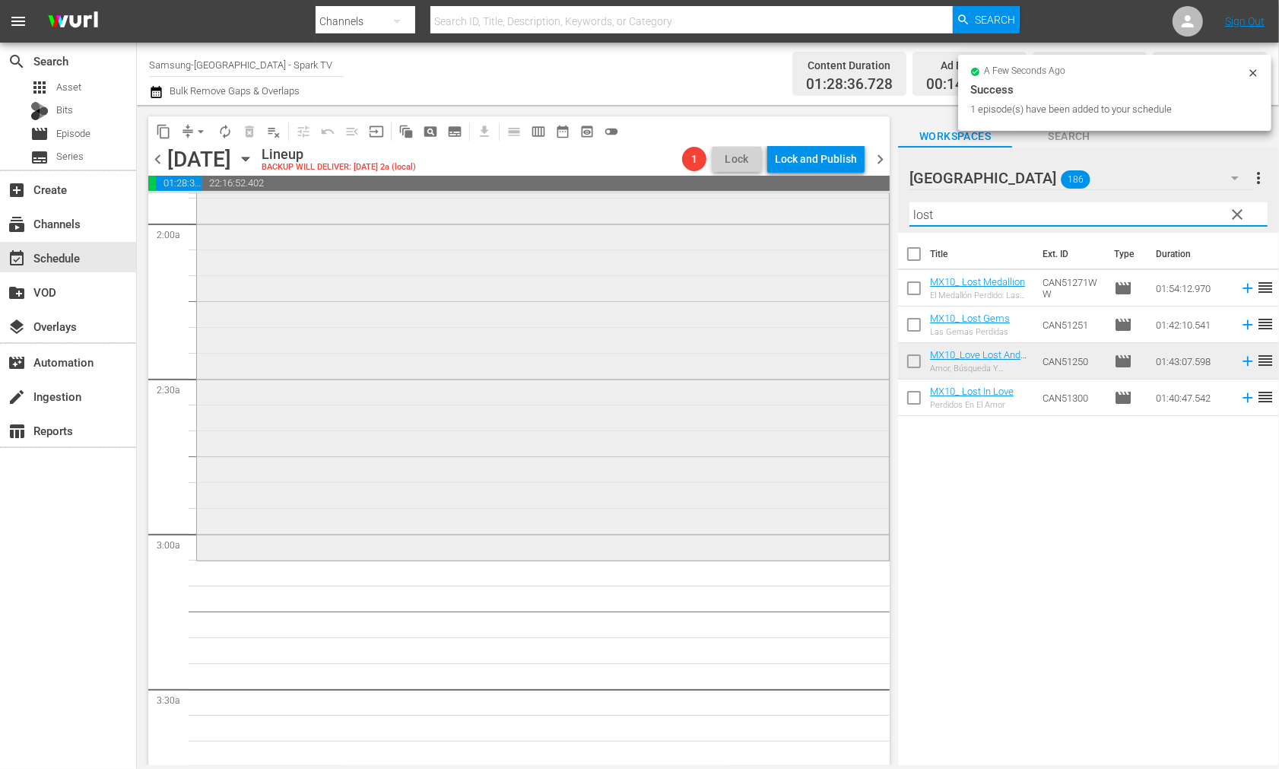
drag, startPoint x: 1009, startPoint y: 214, endPoint x: 815, endPoint y: 224, distance: 193.4
click at [815, 224] on div "content_copy compress arrow_drop_down autorenew_outlined delete_forever_outline…" at bounding box center [708, 435] width 1142 height 660
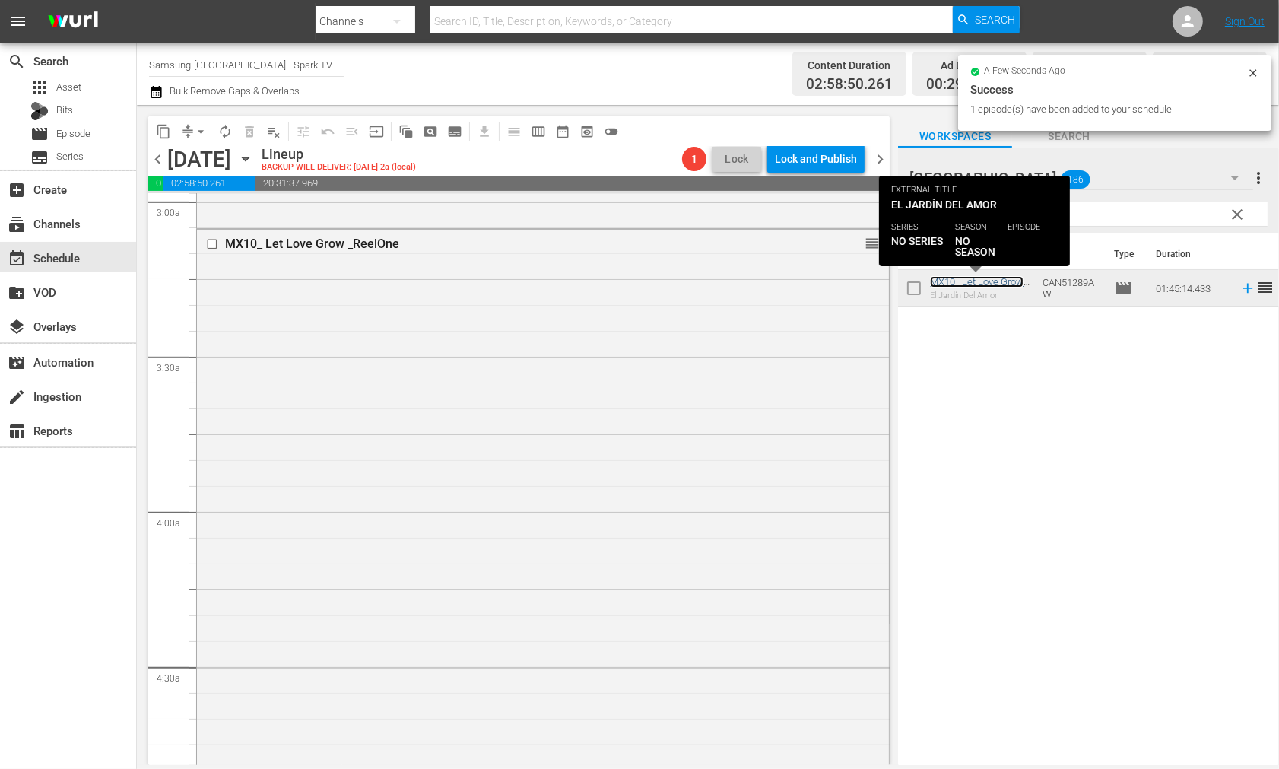
scroll to position [1014, 0]
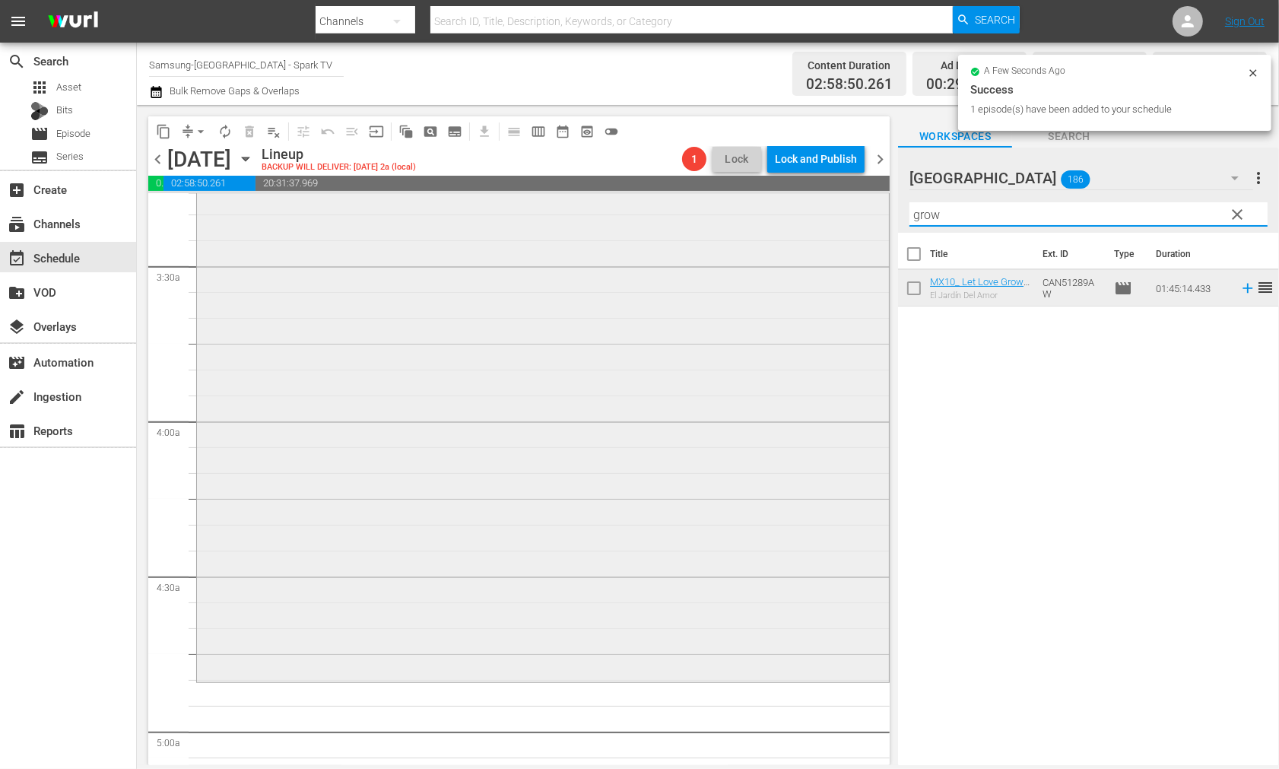
drag, startPoint x: 945, startPoint y: 208, endPoint x: 815, endPoint y: 230, distance: 132.1
click at [826, 229] on div "content_copy compress arrow_drop_down autorenew_outlined delete_forever_outline…" at bounding box center [708, 435] width 1142 height 660
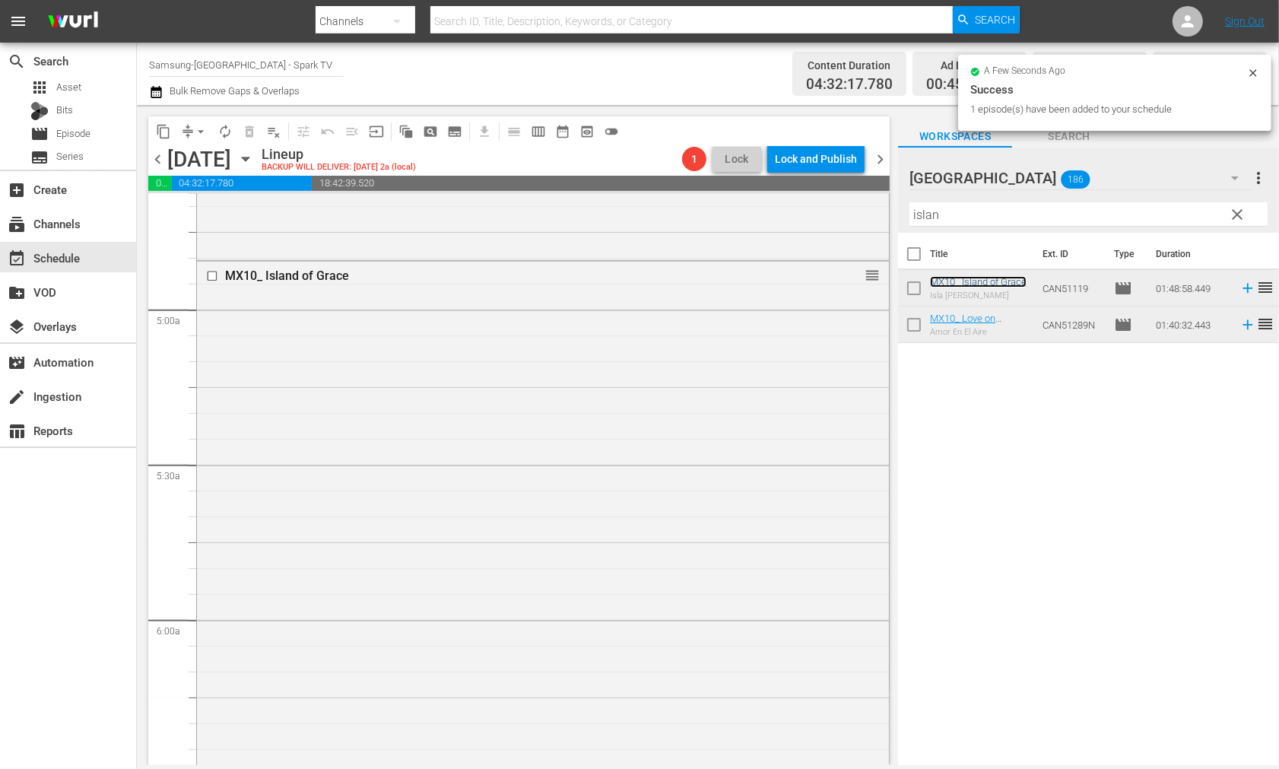
scroll to position [1775, 0]
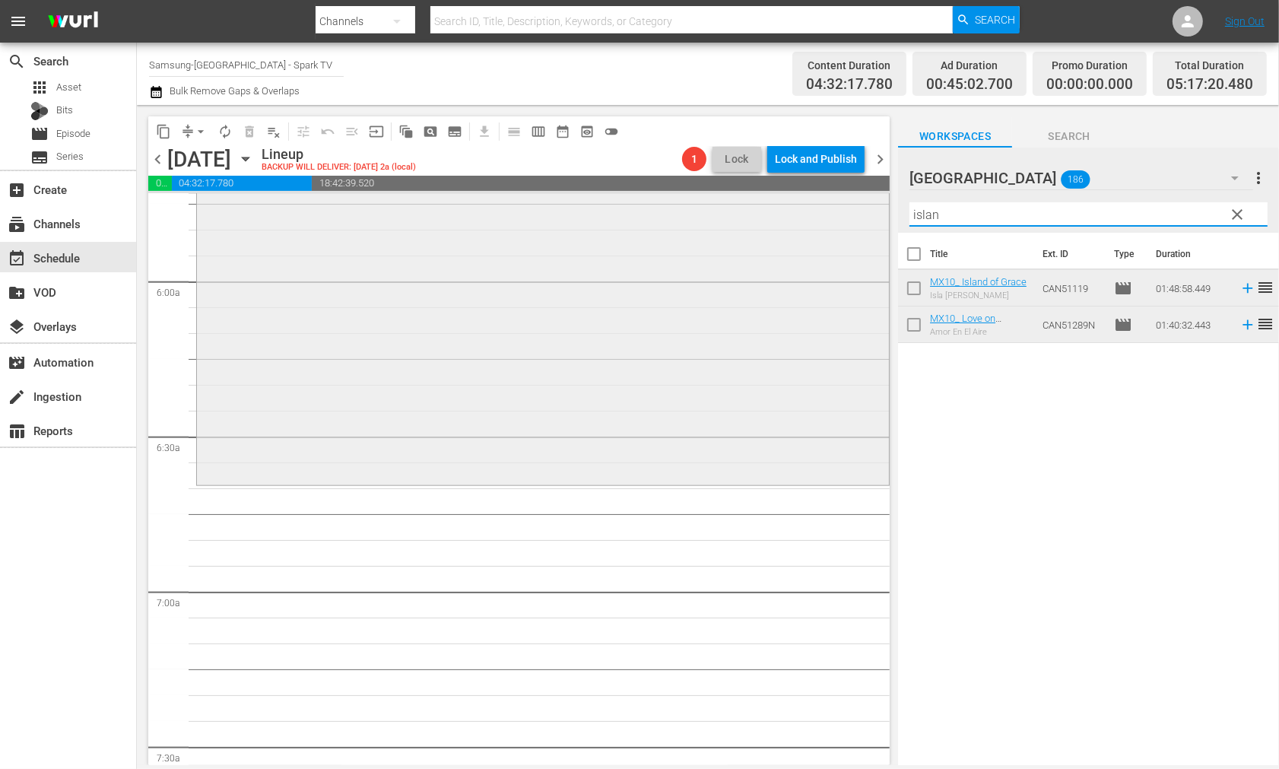
drag, startPoint x: 940, startPoint y: 216, endPoint x: 853, endPoint y: 214, distance: 86.7
click at [855, 214] on div "content_copy compress arrow_drop_down autorenew_outlined delete_forever_outline…" at bounding box center [708, 435] width 1142 height 660
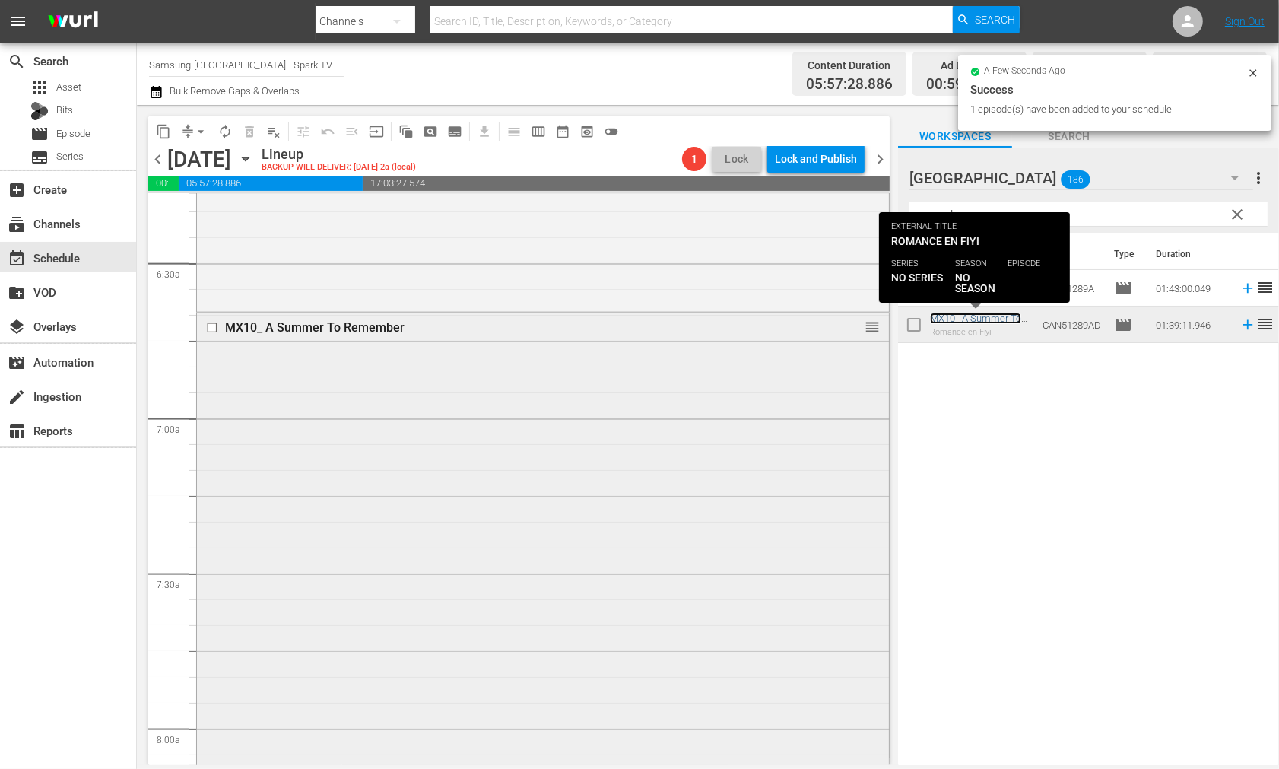
scroll to position [2197, 0]
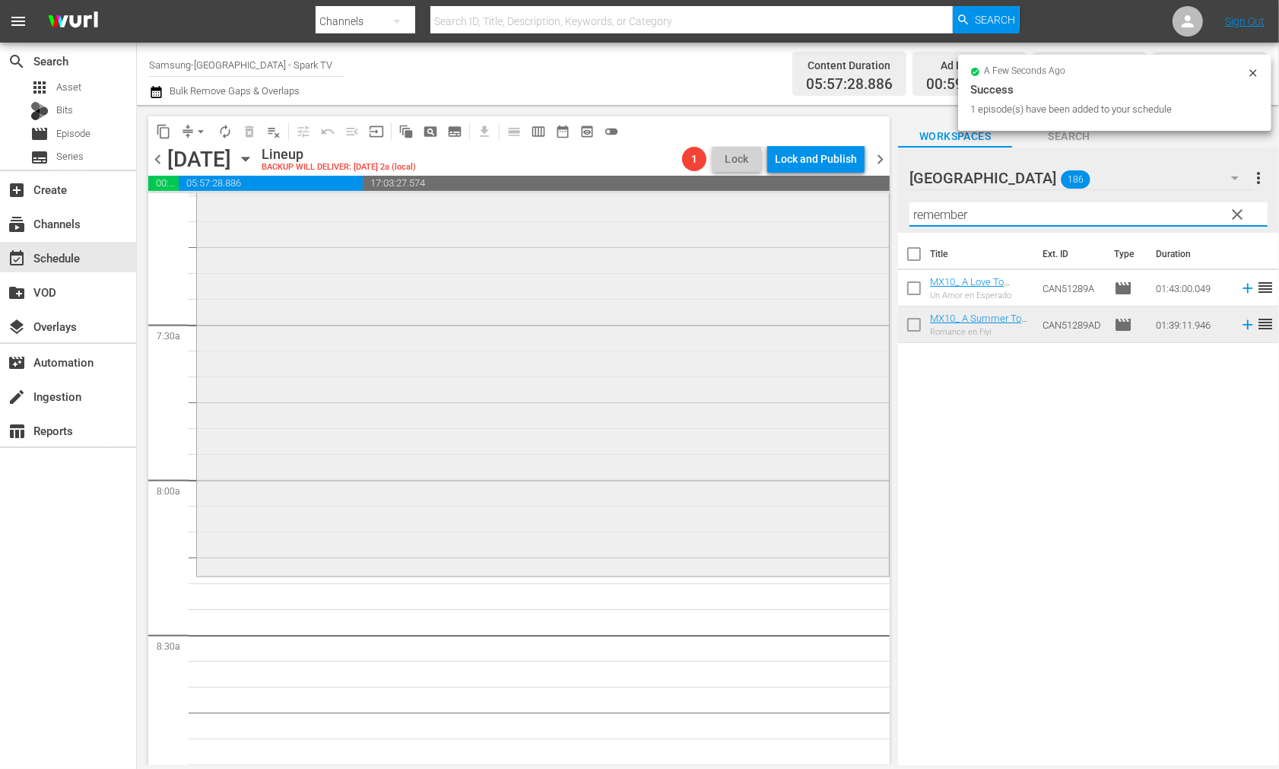
drag, startPoint x: 982, startPoint y: 214, endPoint x: 694, endPoint y: 209, distance: 287.5
click at [697, 209] on div "content_copy compress arrow_drop_down autorenew_outlined delete_forever_outline…" at bounding box center [708, 435] width 1142 height 660
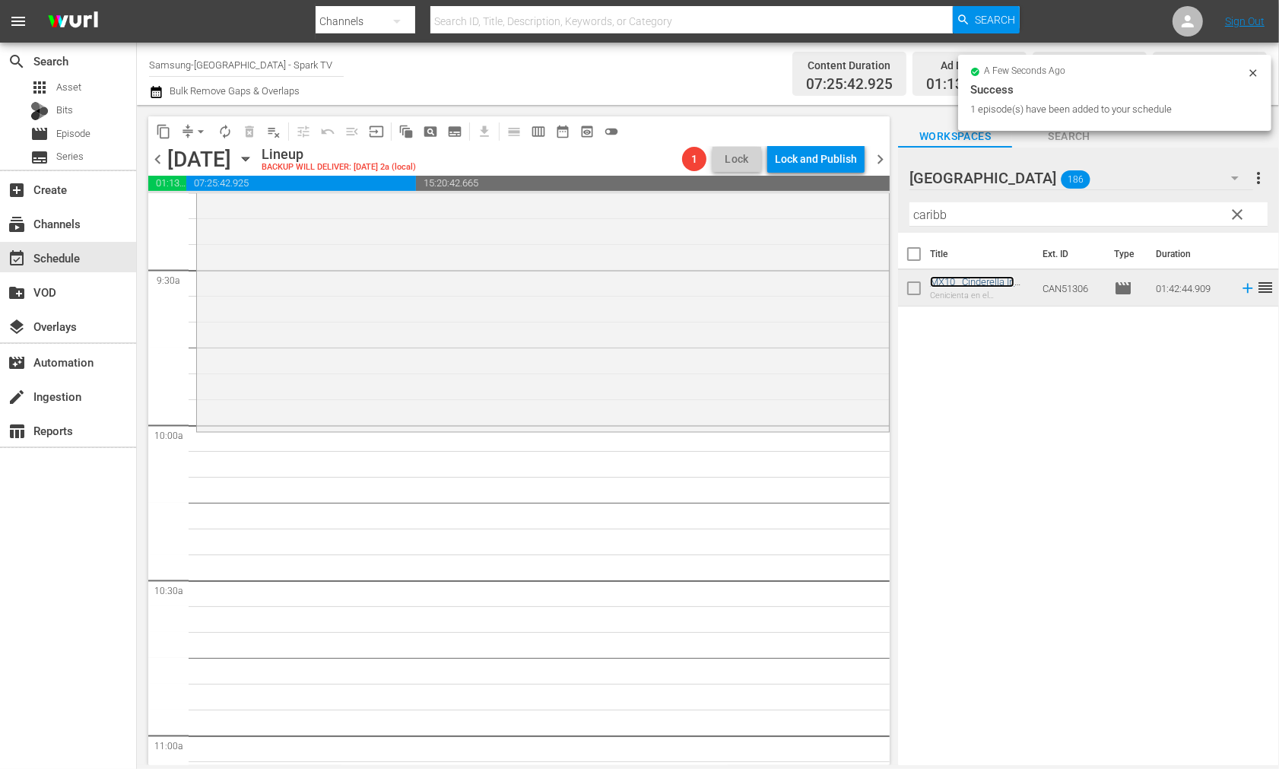
scroll to position [2873, 0]
drag, startPoint x: 1001, startPoint y: 218, endPoint x: 779, endPoint y: 218, distance: 222.1
click at [779, 218] on div "content_copy compress arrow_drop_down autorenew_outlined delete_forever_outline…" at bounding box center [708, 435] width 1142 height 660
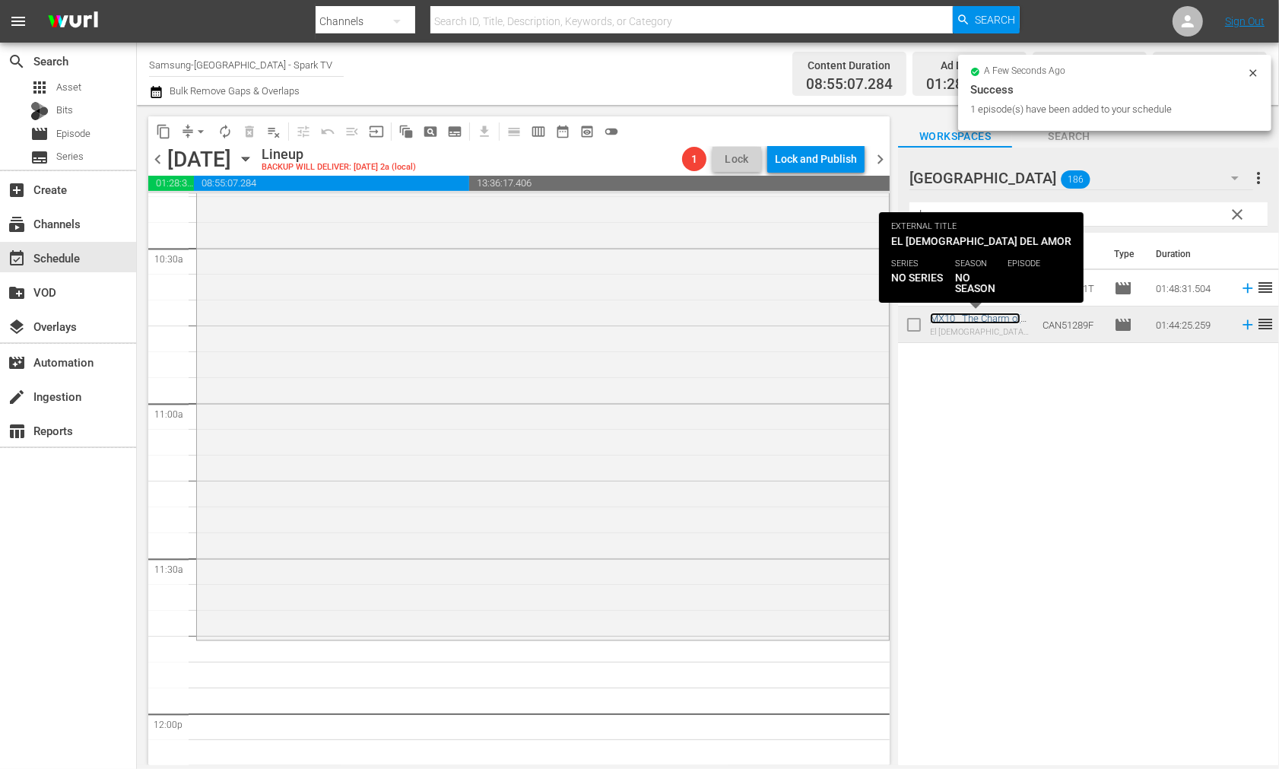
scroll to position [3296, 0]
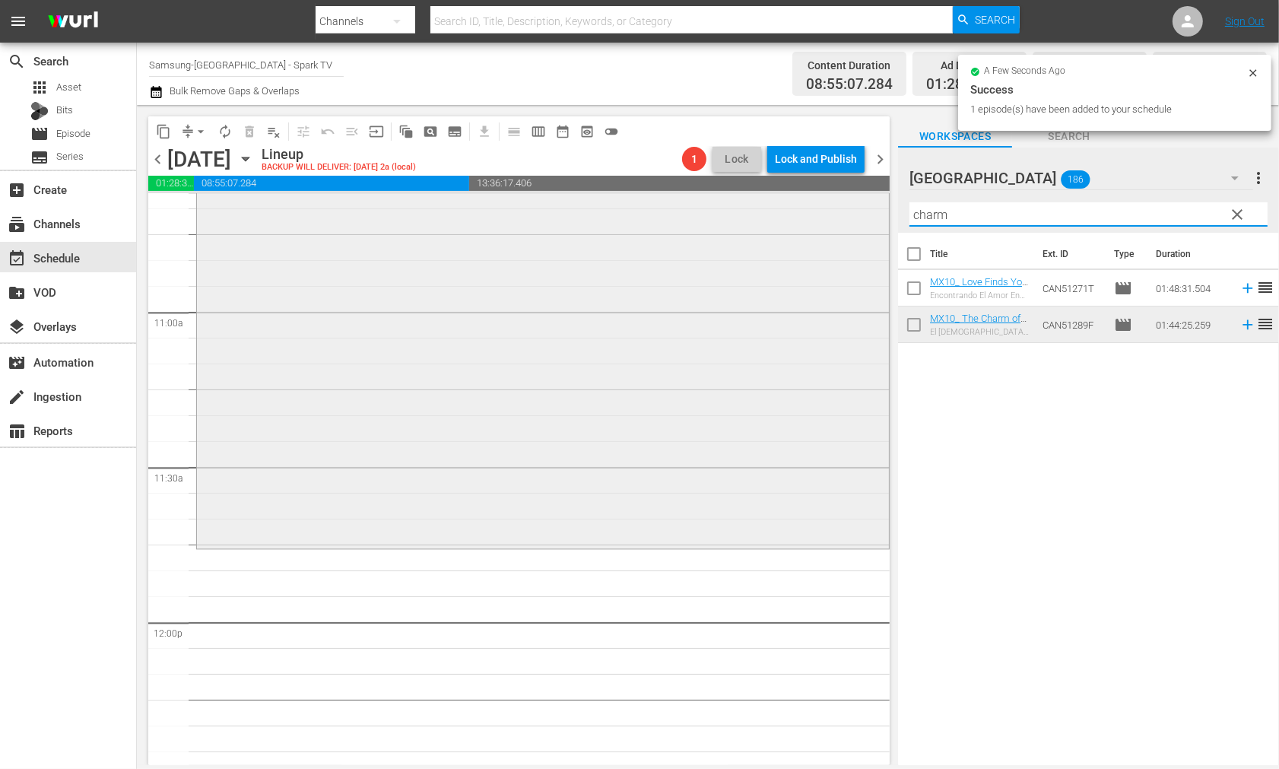
drag, startPoint x: 1000, startPoint y: 223, endPoint x: 746, endPoint y: 218, distance: 254.1
click at [749, 219] on div "content_copy compress arrow_drop_down autorenew_outlined delete_forever_outline…" at bounding box center [708, 435] width 1142 height 660
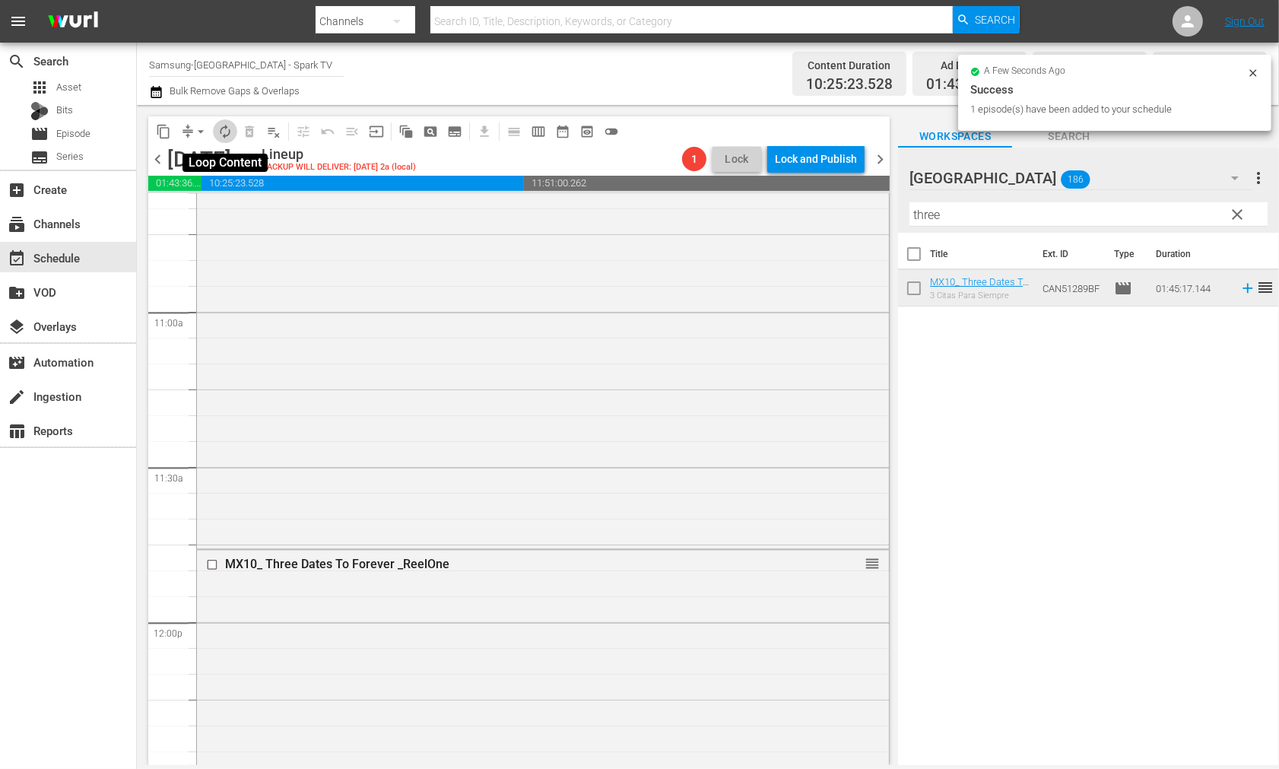
click at [223, 129] on span "autorenew_outlined" at bounding box center [225, 131] width 15 height 15
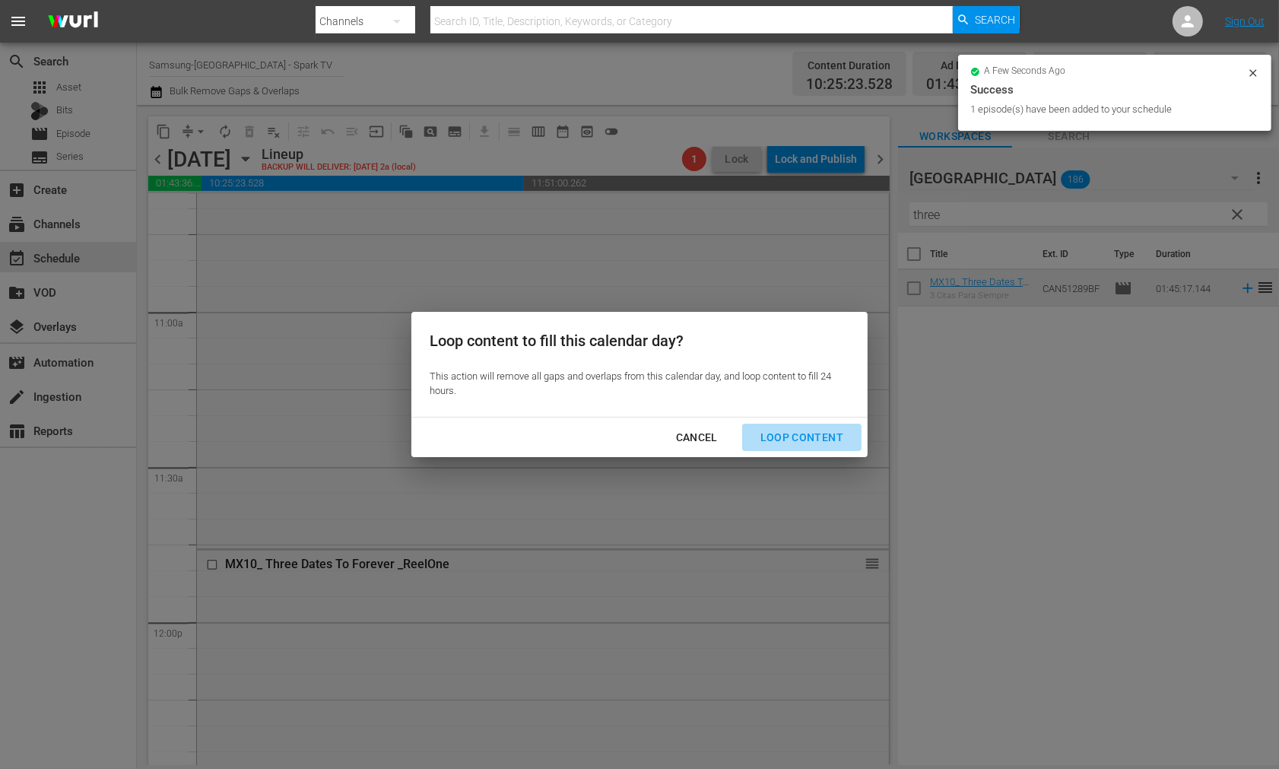
drag, startPoint x: 807, startPoint y: 437, endPoint x: 861, endPoint y: 462, distance: 59.6
click at [807, 437] on div "Loop Content" at bounding box center [801, 437] width 107 height 19
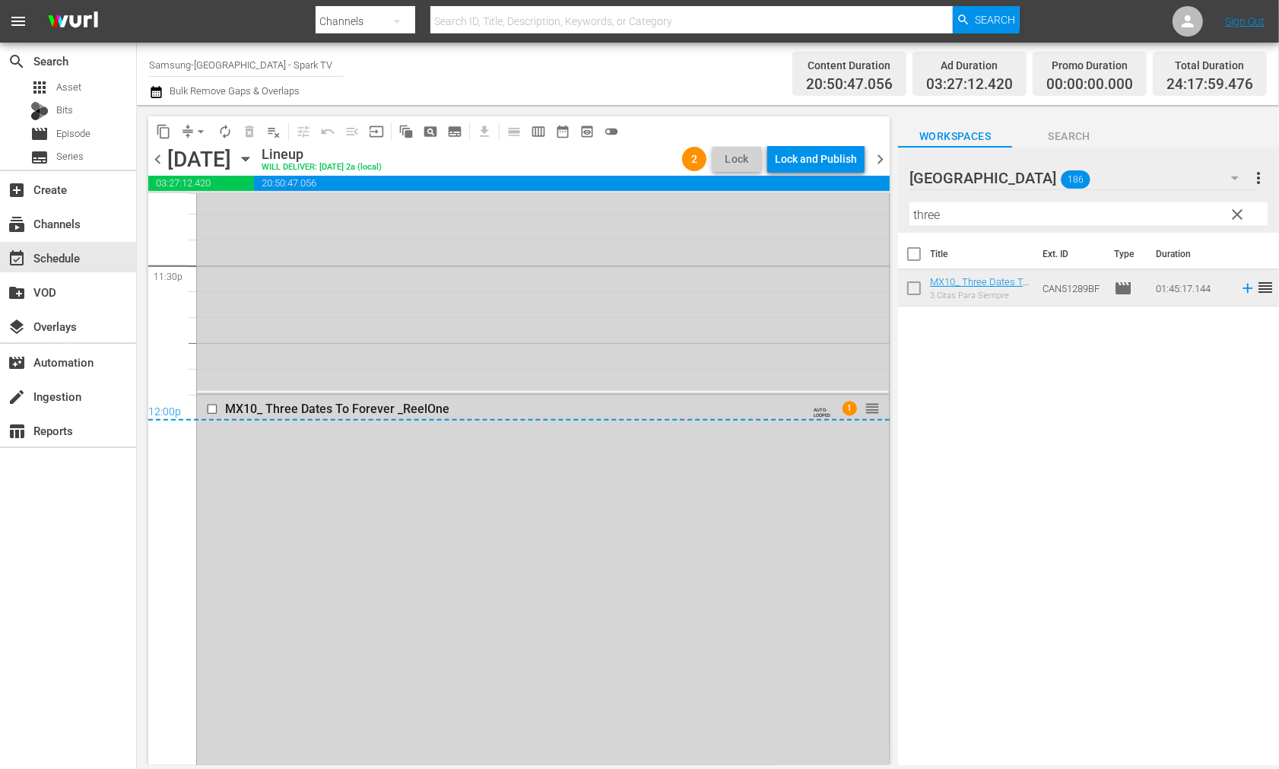
scroll to position [7268, 0]
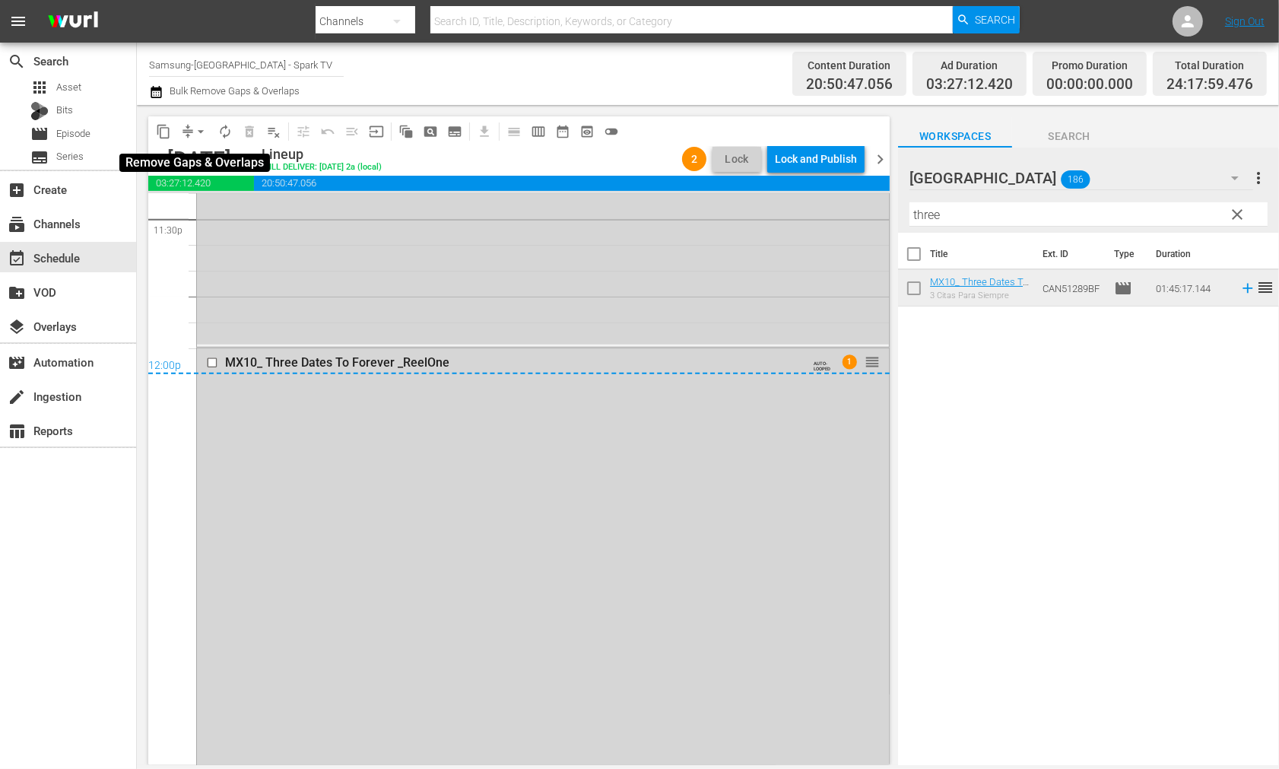
click at [202, 129] on span "arrow_drop_down" at bounding box center [200, 131] width 15 height 15
click at [204, 209] on li "Align to End of Previous Day" at bounding box center [202, 211] width 160 height 25
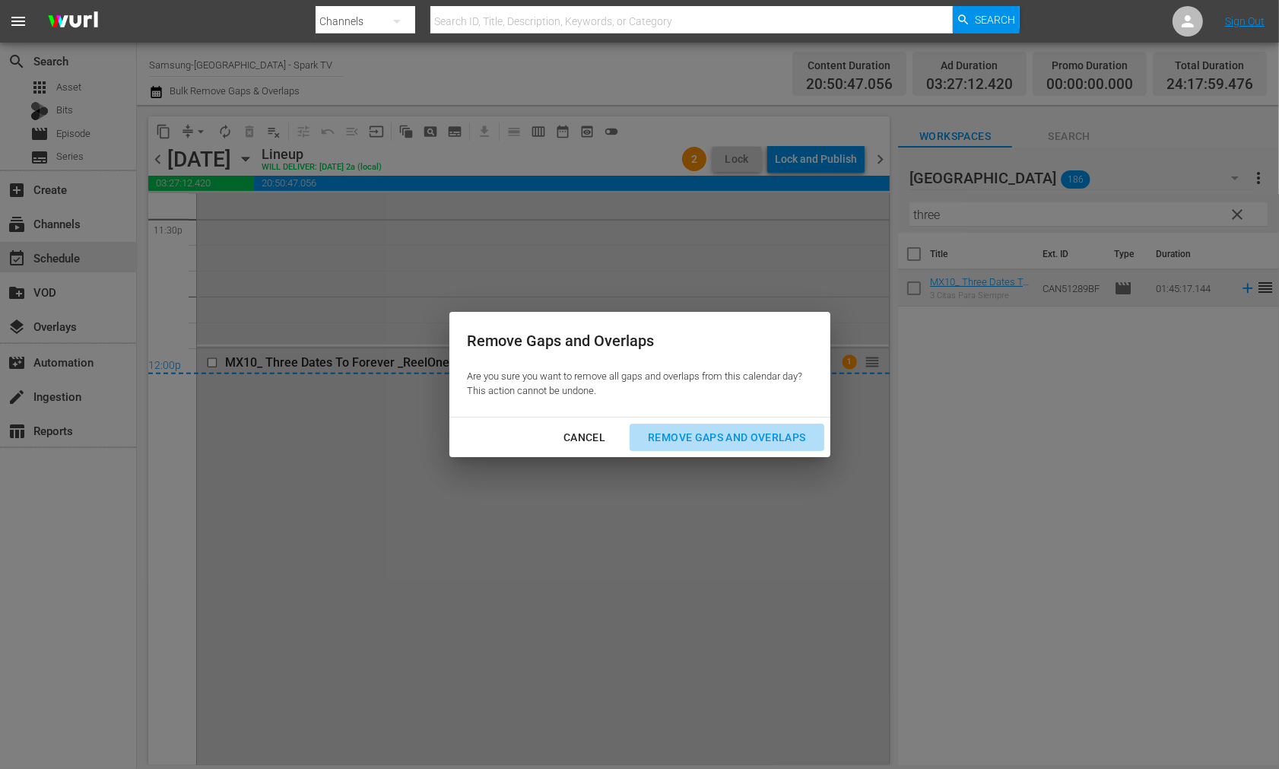
click at [739, 435] on div "Remove Gaps and Overlaps" at bounding box center [727, 437] width 182 height 19
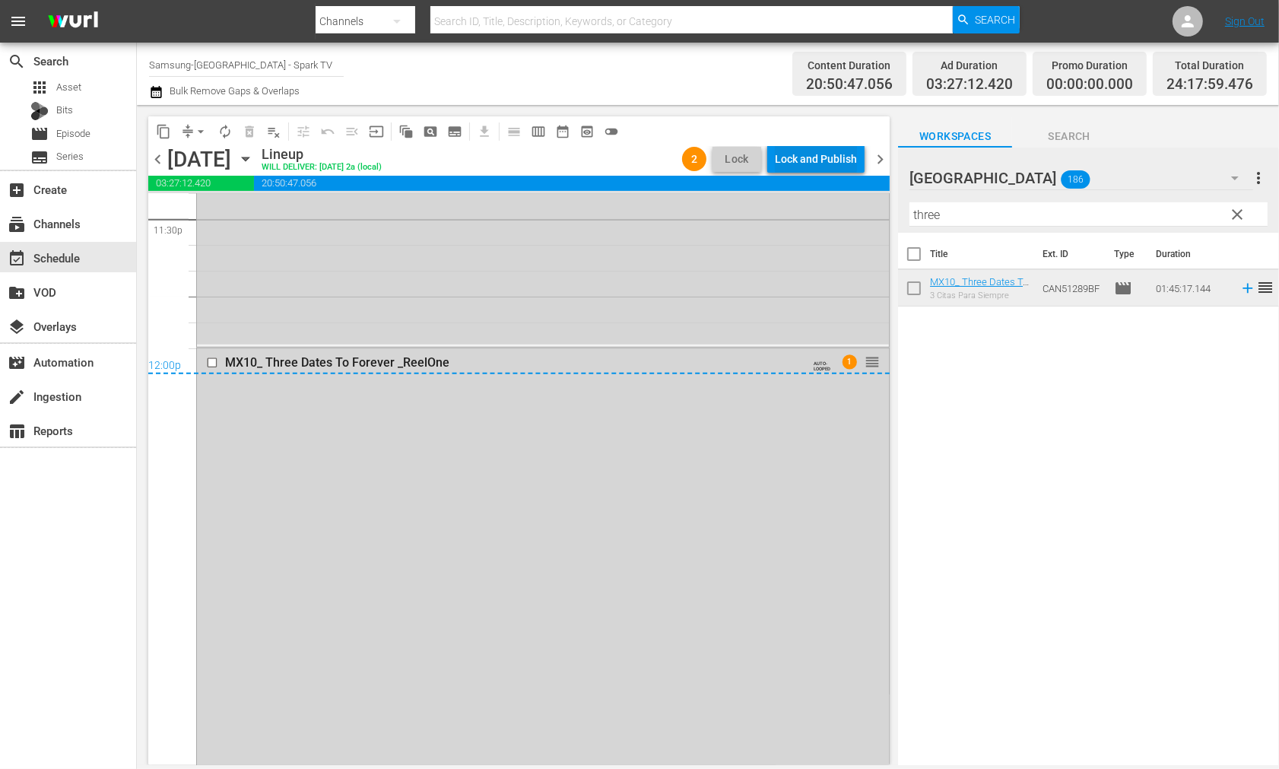
click at [791, 154] on div "Lock and Publish" at bounding box center [816, 158] width 82 height 27
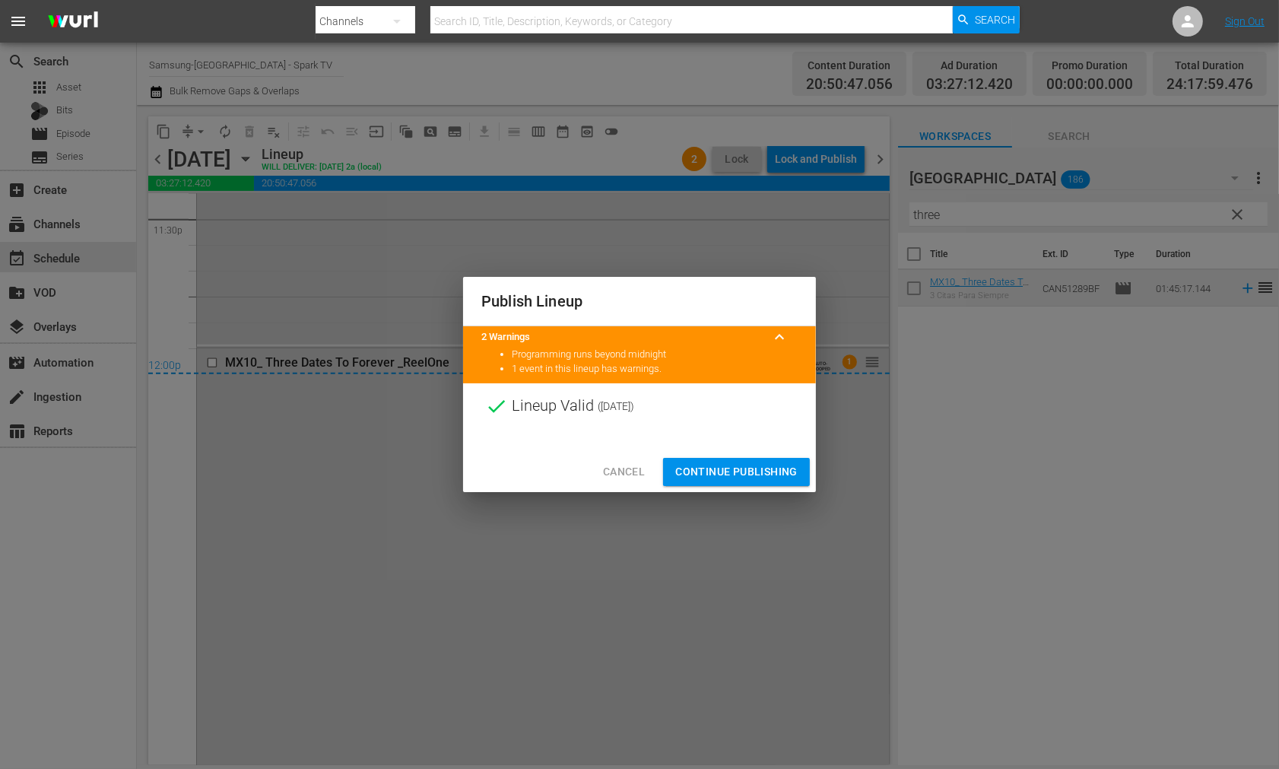
click at [742, 466] on span "Continue Publishing" at bounding box center [736, 471] width 122 height 19
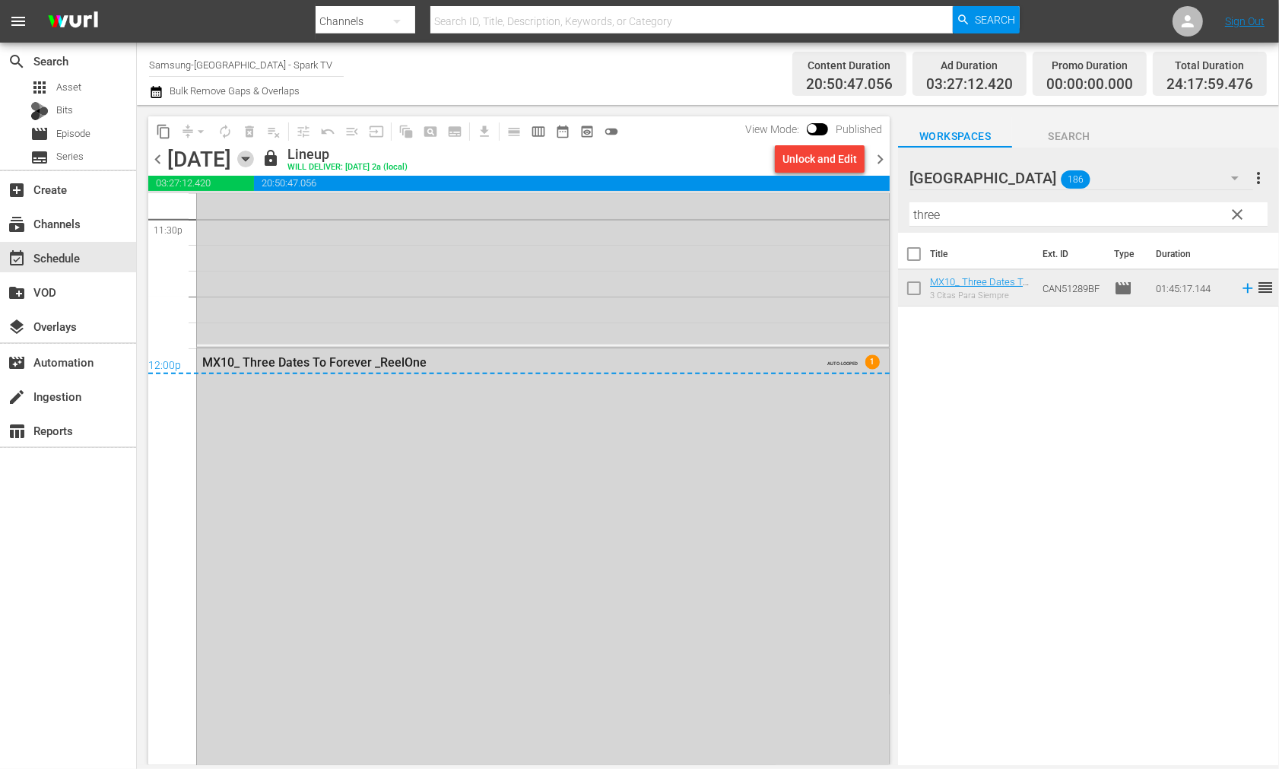
click at [249, 158] on icon "button" at bounding box center [245, 159] width 7 height 4
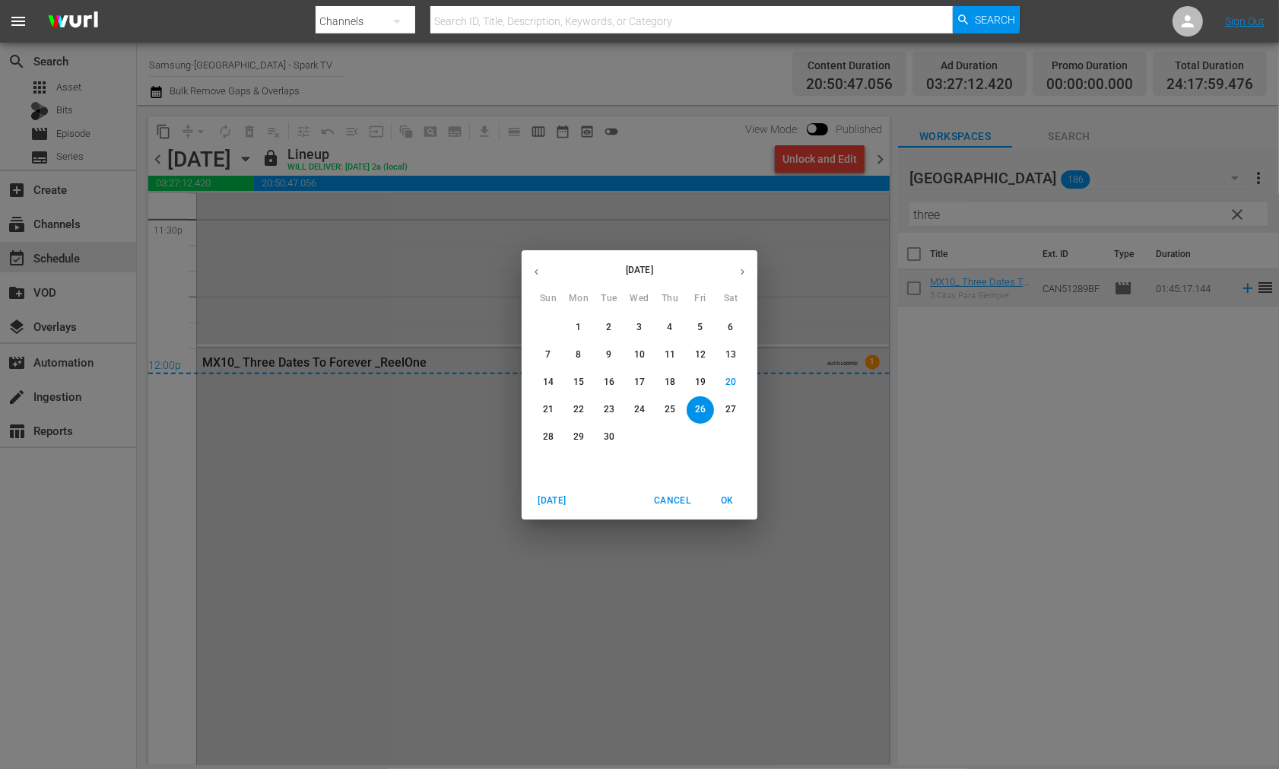
click at [733, 407] on p "27" at bounding box center [731, 409] width 11 height 13
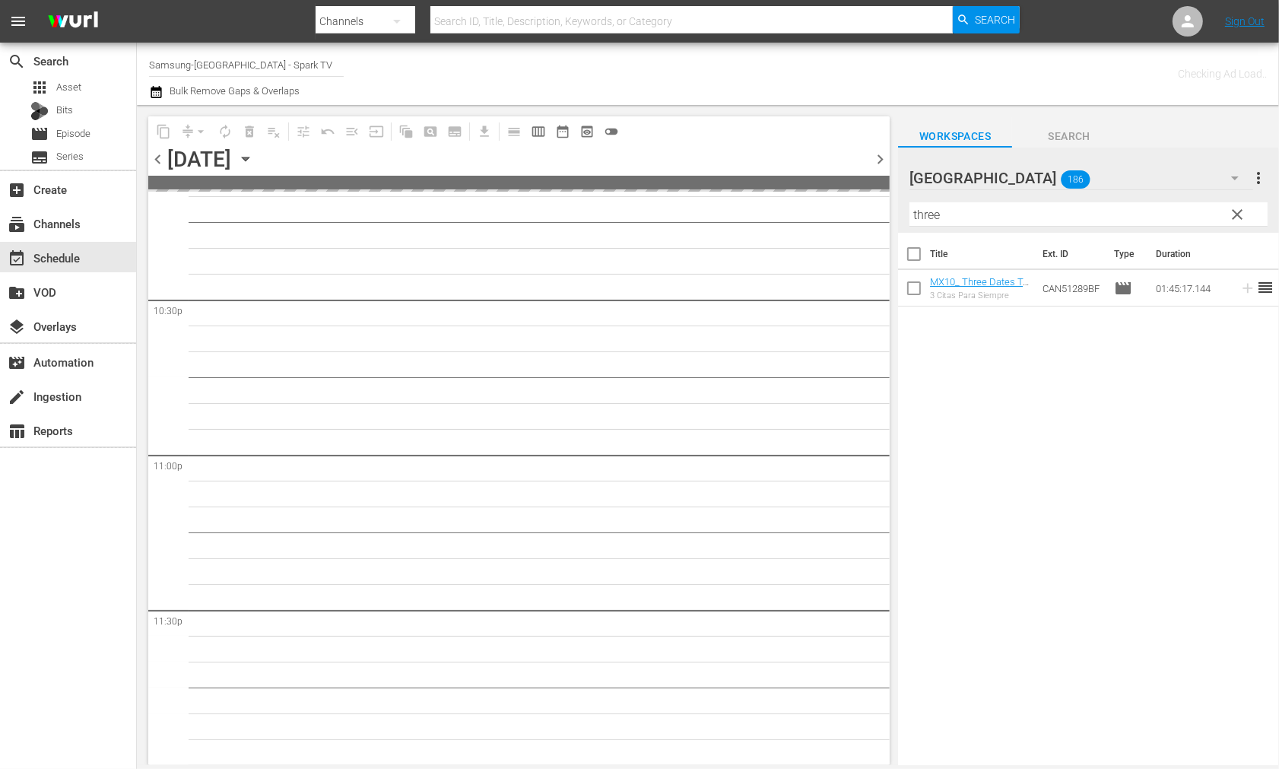
scroll to position [6874, 0]
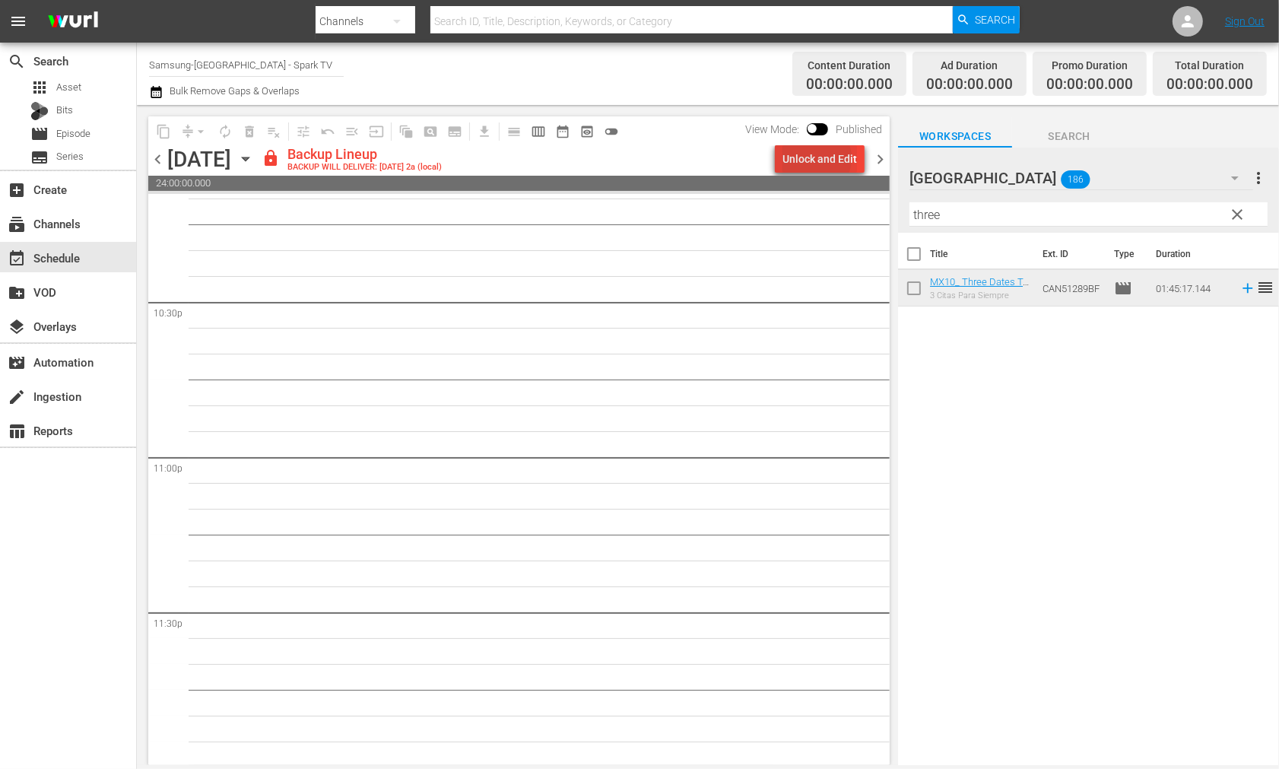
click at [818, 158] on div "Unlock and Edit" at bounding box center [820, 158] width 75 height 27
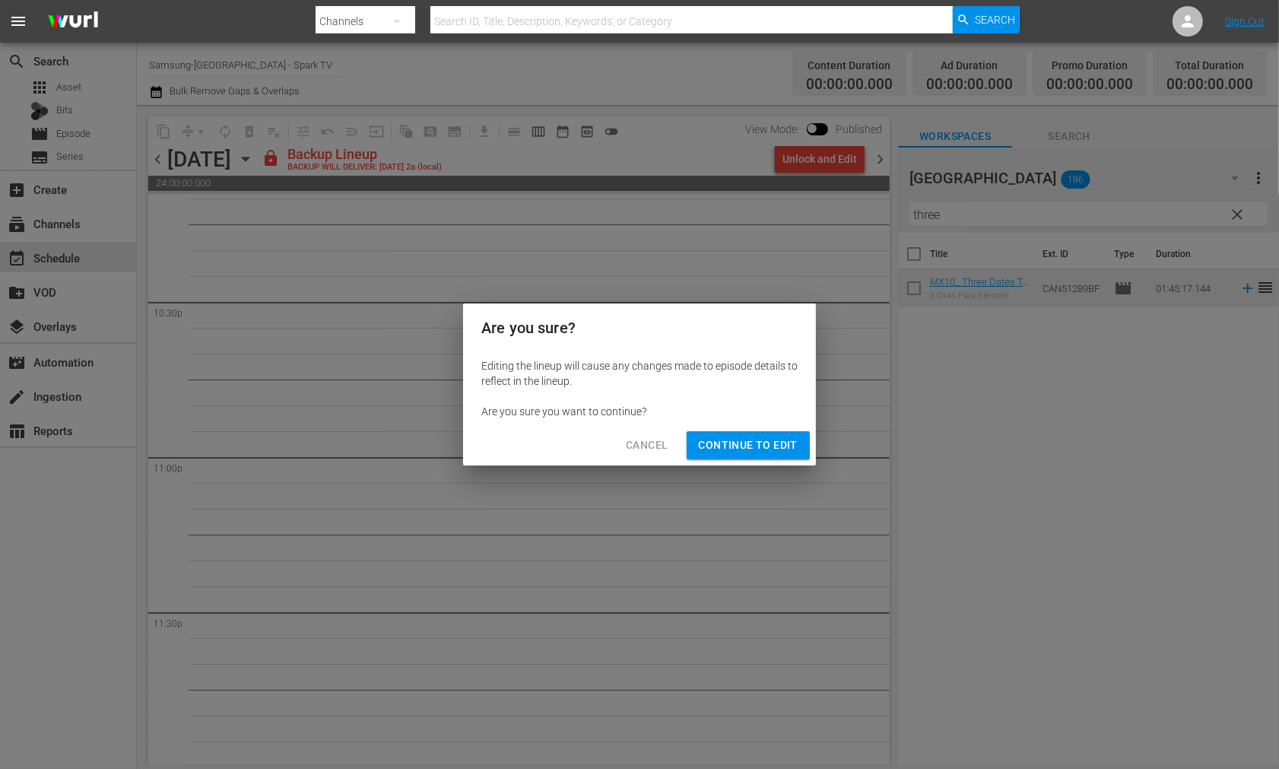
click at [745, 444] on span "Continue to Edit" at bounding box center [748, 445] width 99 height 19
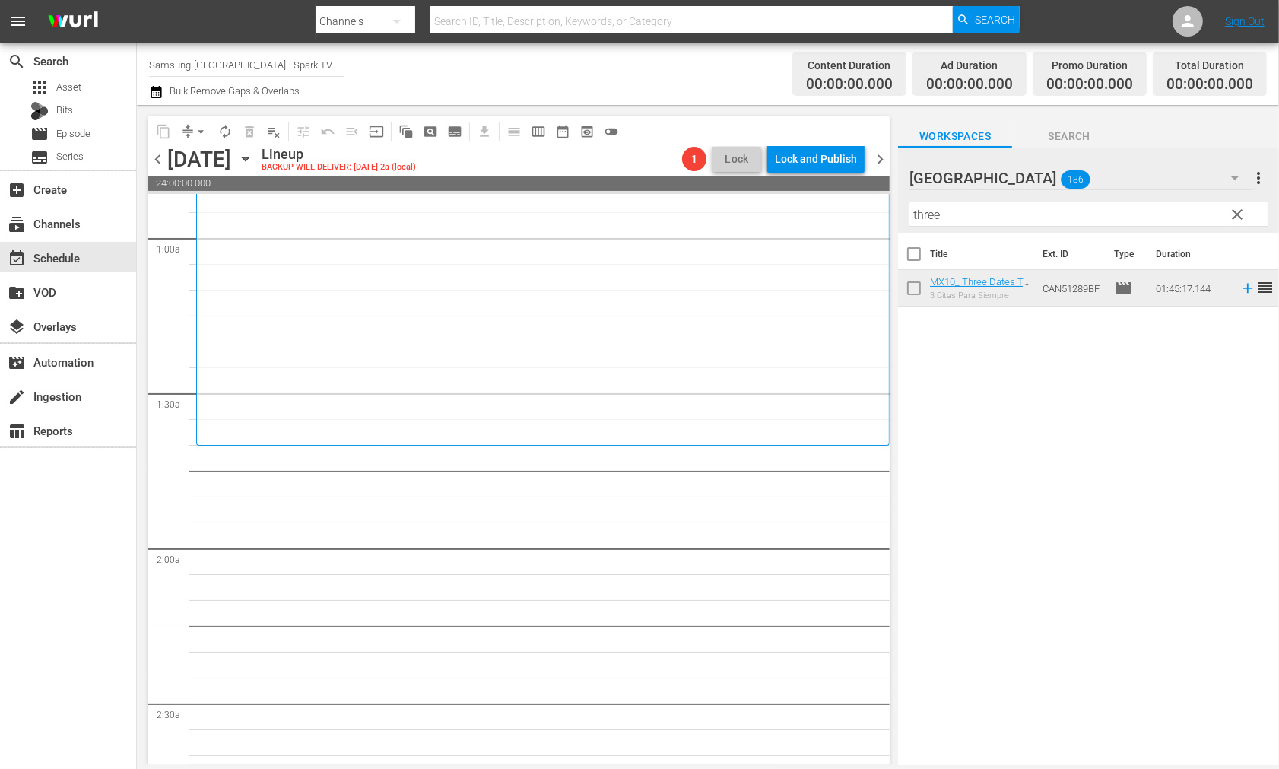
scroll to position [0, 0]
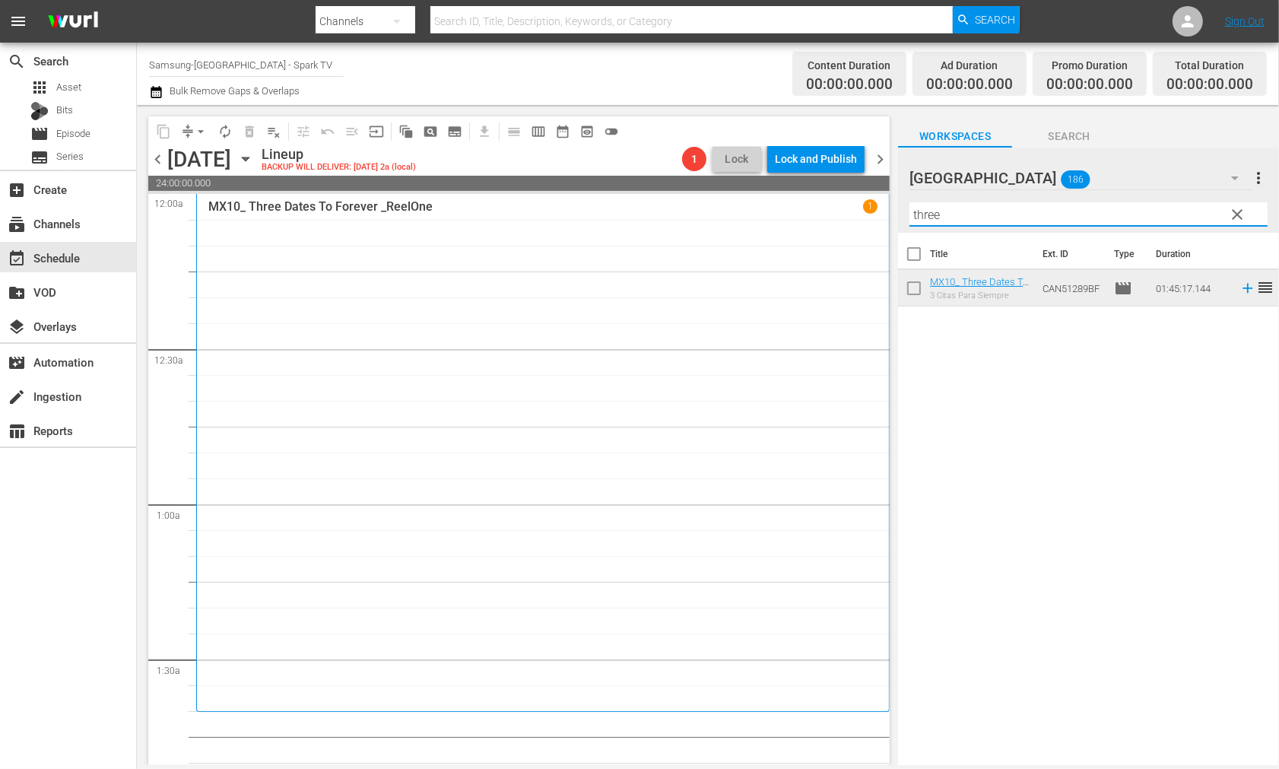
drag, startPoint x: 956, startPoint y: 209, endPoint x: 839, endPoint y: 207, distance: 117.2
click at [839, 207] on div "content_copy compress arrow_drop_down autorenew_outlined delete_forever_outline…" at bounding box center [708, 435] width 1142 height 660
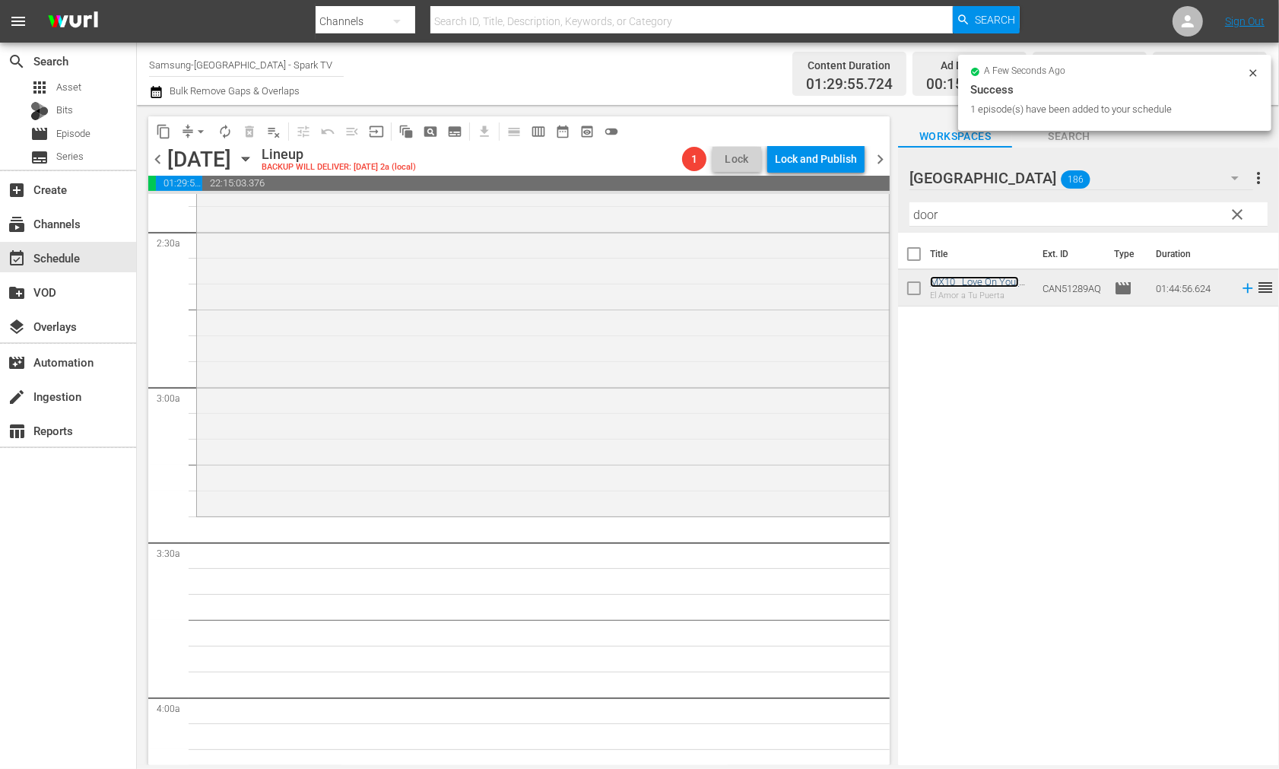
scroll to position [761, 0]
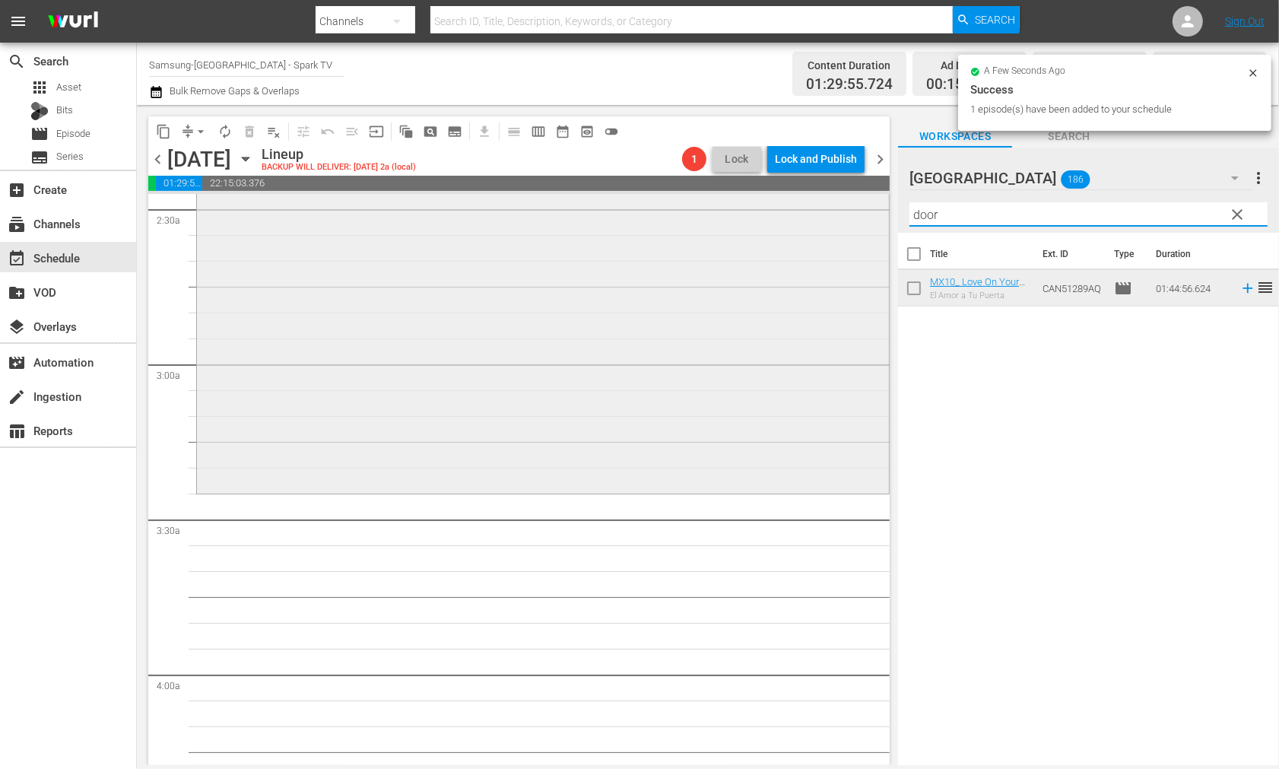
drag, startPoint x: 955, startPoint y: 215, endPoint x: 838, endPoint y: 218, distance: 116.4
click at [842, 217] on div "content_copy compress arrow_drop_down autorenew_outlined delete_forever_outline…" at bounding box center [708, 435] width 1142 height 660
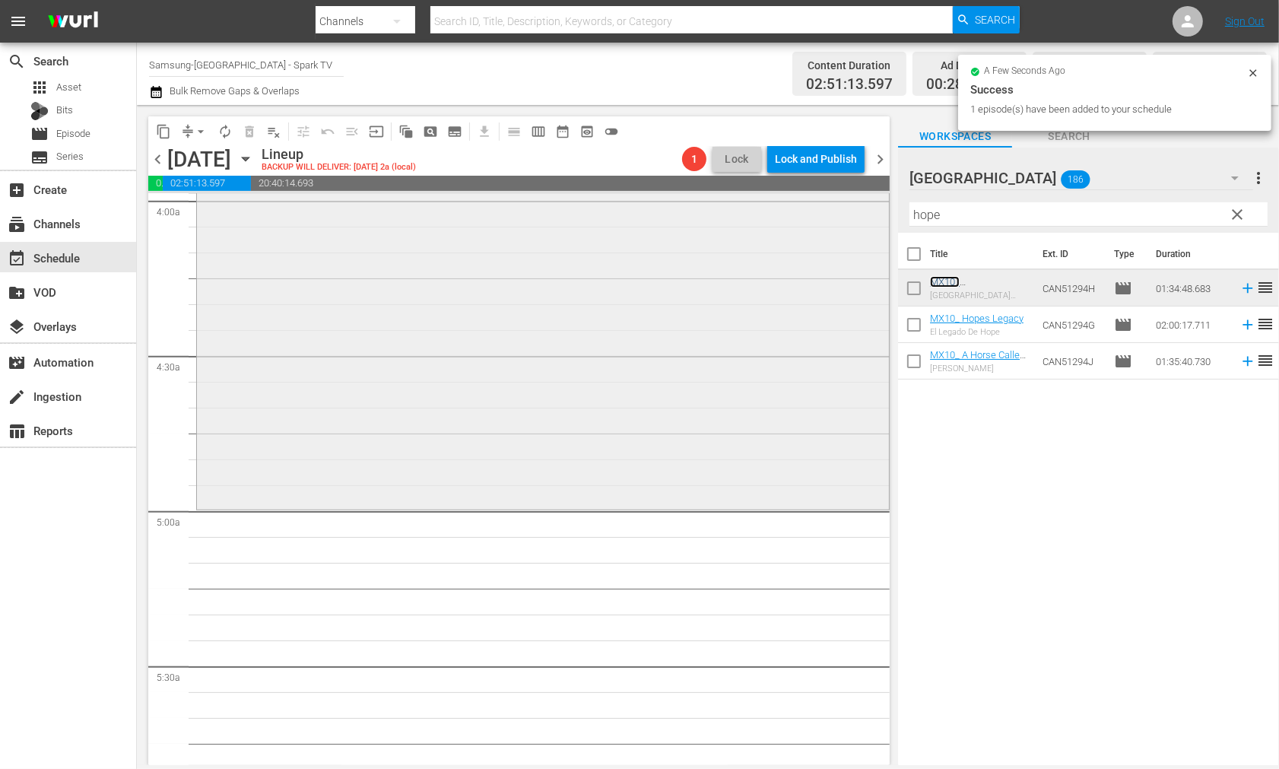
scroll to position [1267, 0]
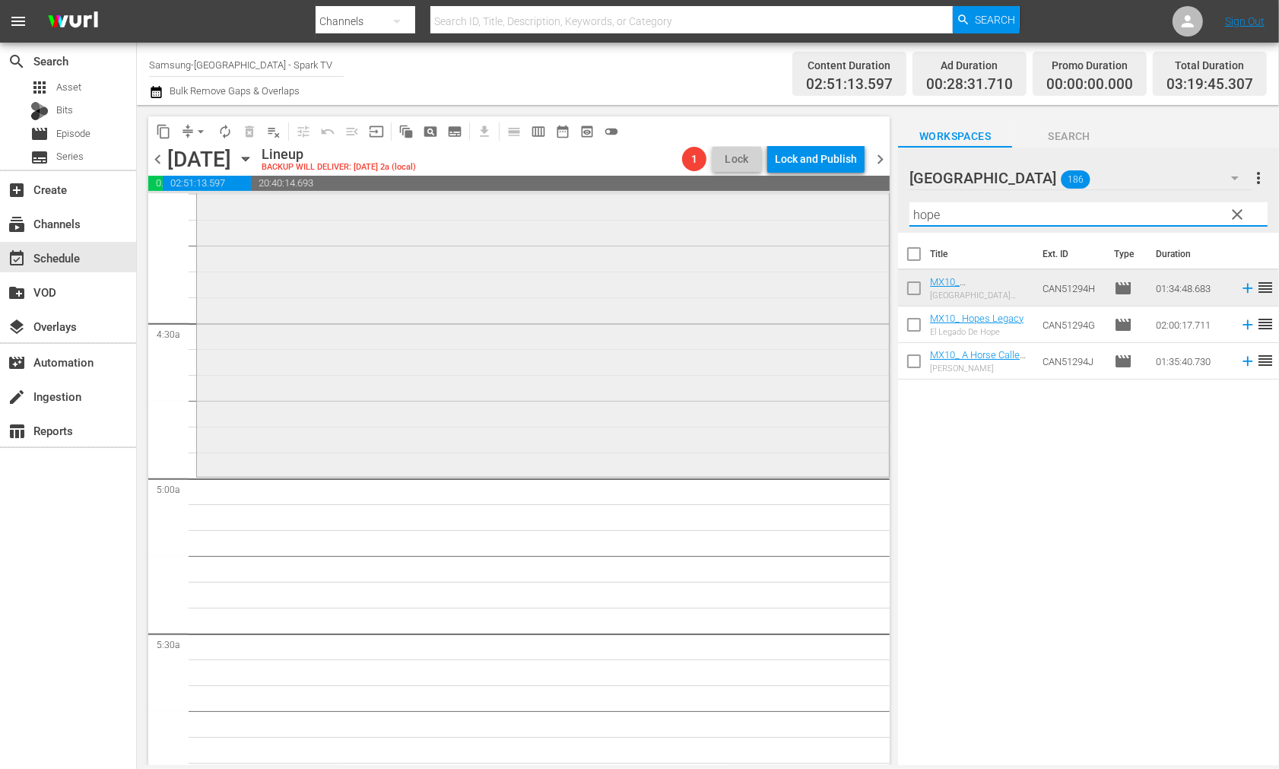
drag, startPoint x: 952, startPoint y: 217, endPoint x: 842, endPoint y: 215, distance: 110.3
click at [847, 213] on div "content_copy compress arrow_drop_down autorenew_outlined delete_forever_outline…" at bounding box center [708, 435] width 1142 height 660
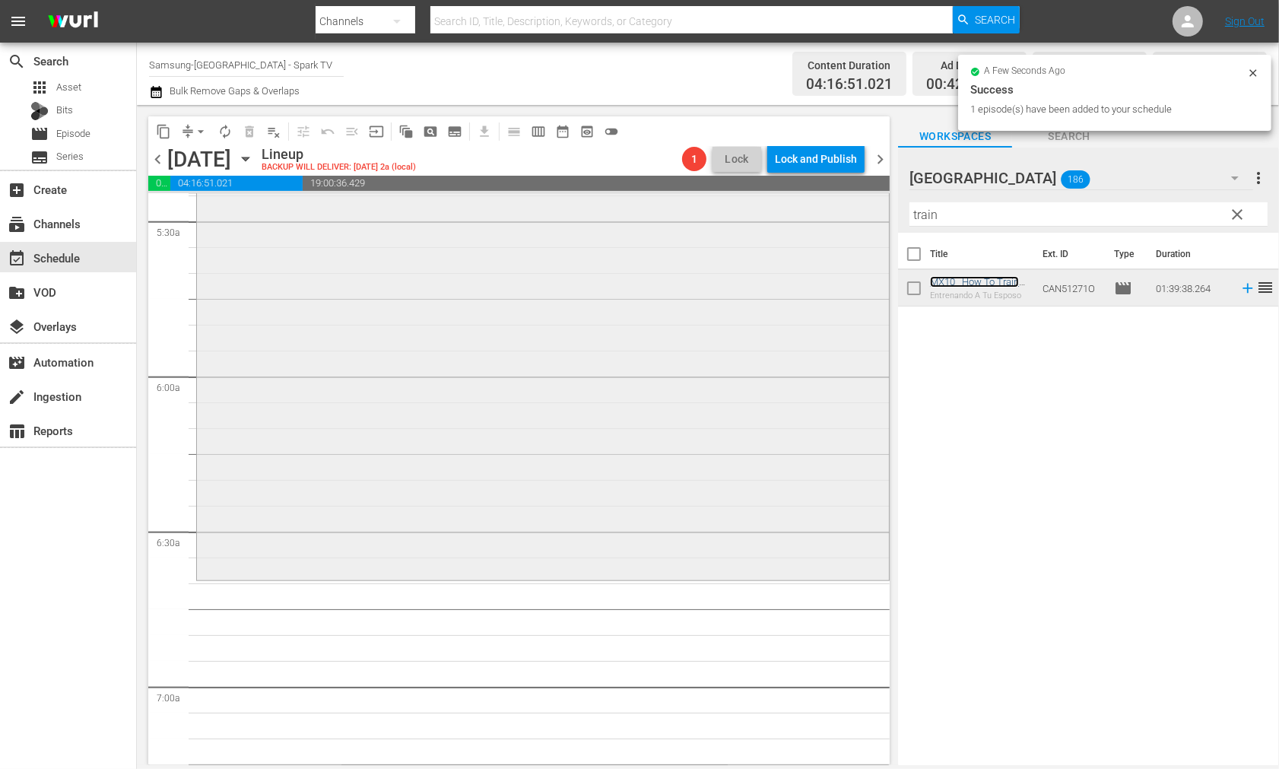
scroll to position [1690, 0]
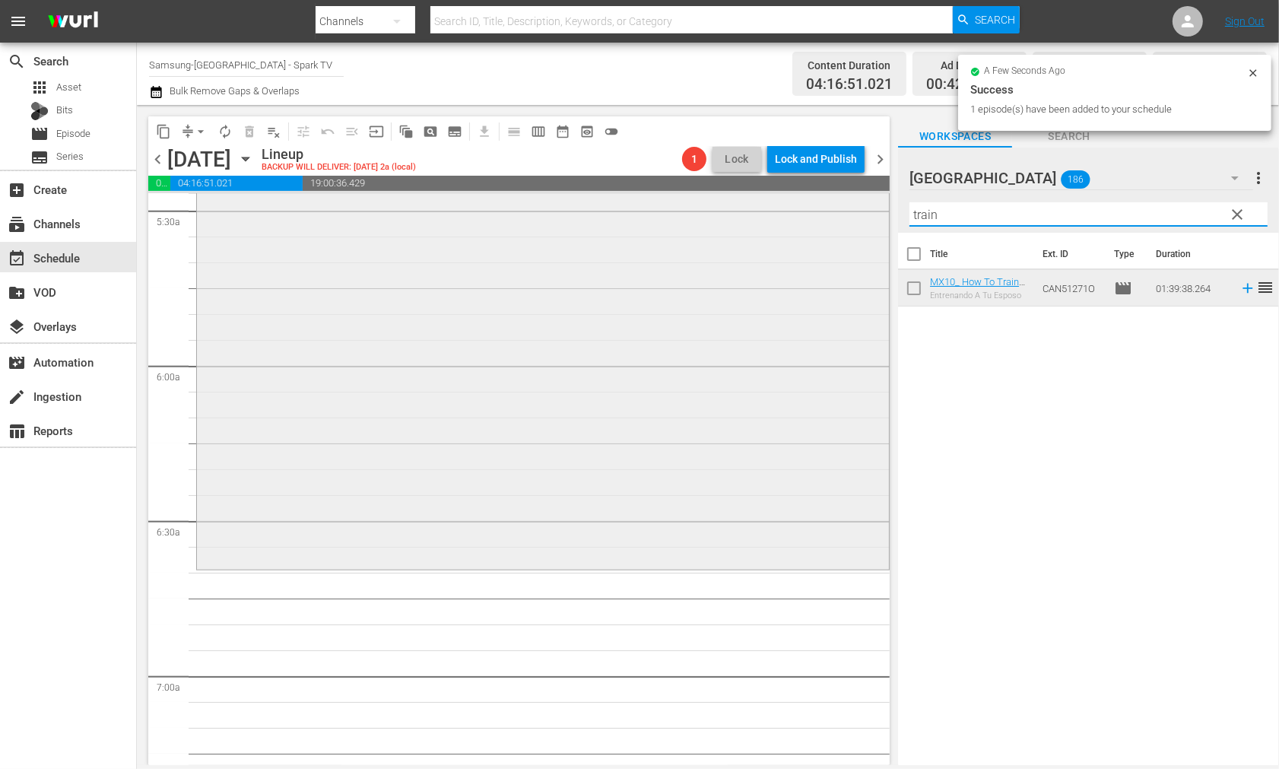
drag, startPoint x: 951, startPoint y: 211, endPoint x: 811, endPoint y: 214, distance: 140.0
click at [816, 211] on div "content_copy compress arrow_drop_down autorenew_outlined delete_forever_outline…" at bounding box center [708, 435] width 1142 height 660
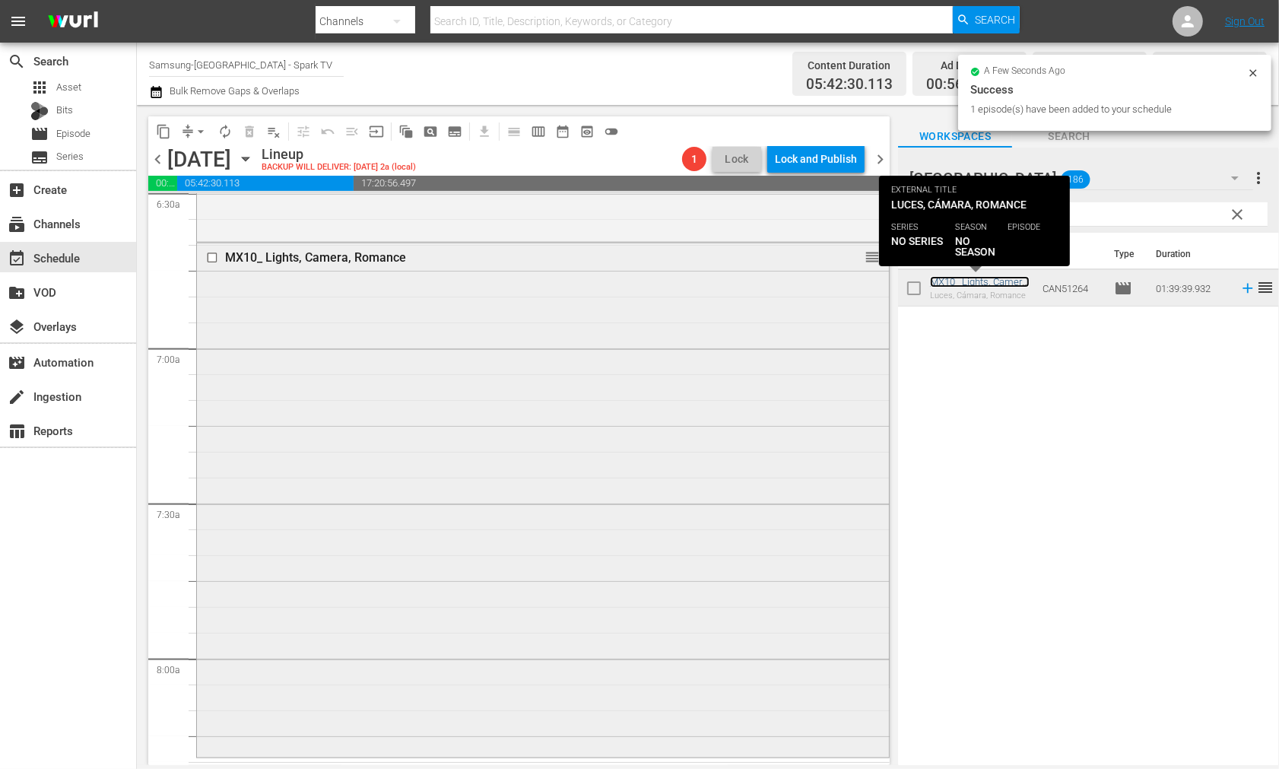
scroll to position [2028, 0]
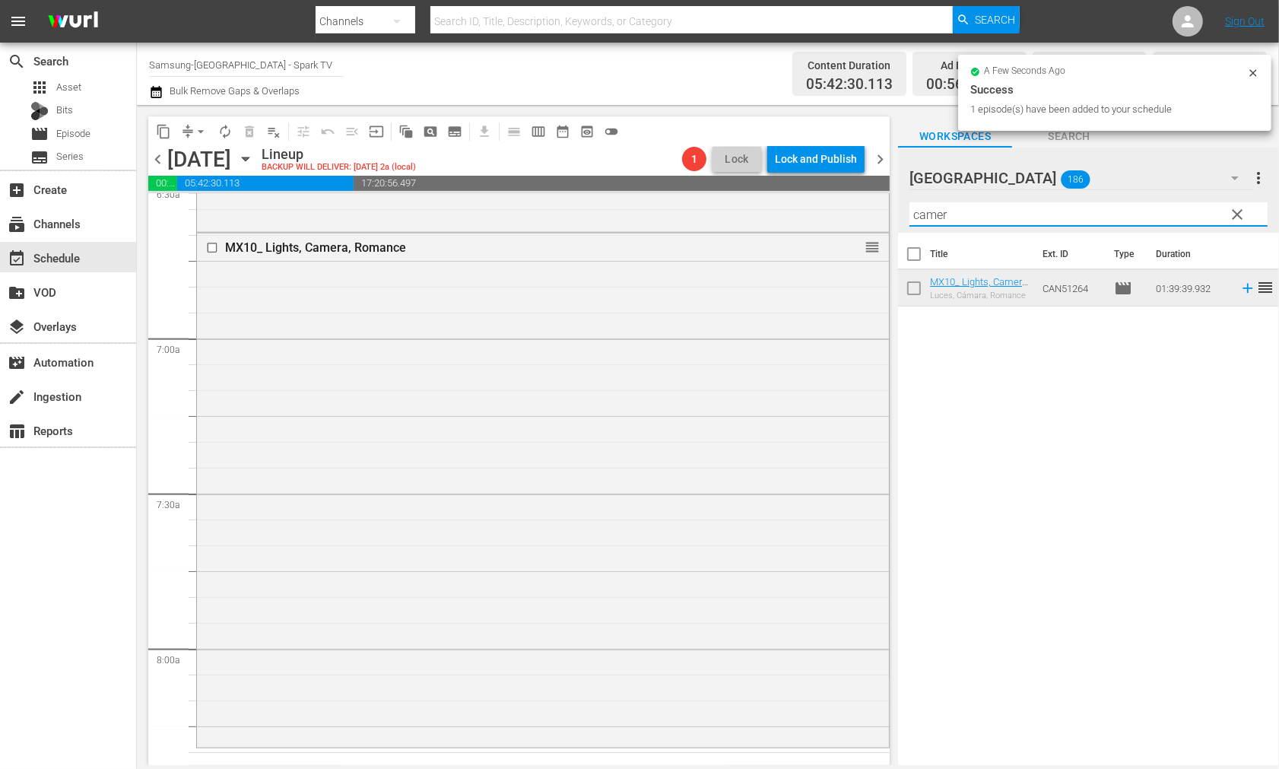
drag, startPoint x: 948, startPoint y: 211, endPoint x: 720, endPoint y: 190, distance: 229.1
click at [726, 189] on div "content_copy compress arrow_drop_down autorenew_outlined delete_forever_outline…" at bounding box center [708, 435] width 1142 height 660
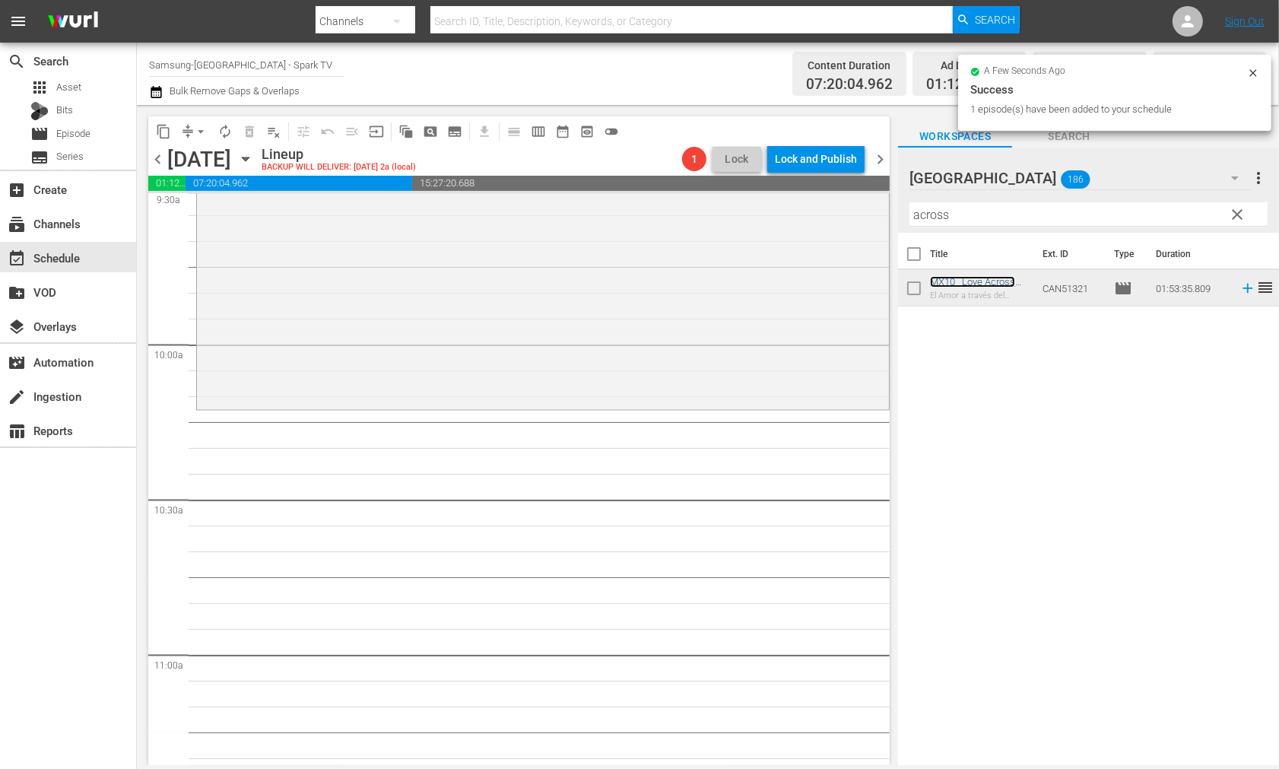
scroll to position [2957, 0]
drag, startPoint x: 977, startPoint y: 219, endPoint x: 803, endPoint y: 216, distance: 173.4
click at [803, 216] on div "content_copy compress arrow_drop_down autorenew_outlined delete_forever_outline…" at bounding box center [708, 435] width 1142 height 660
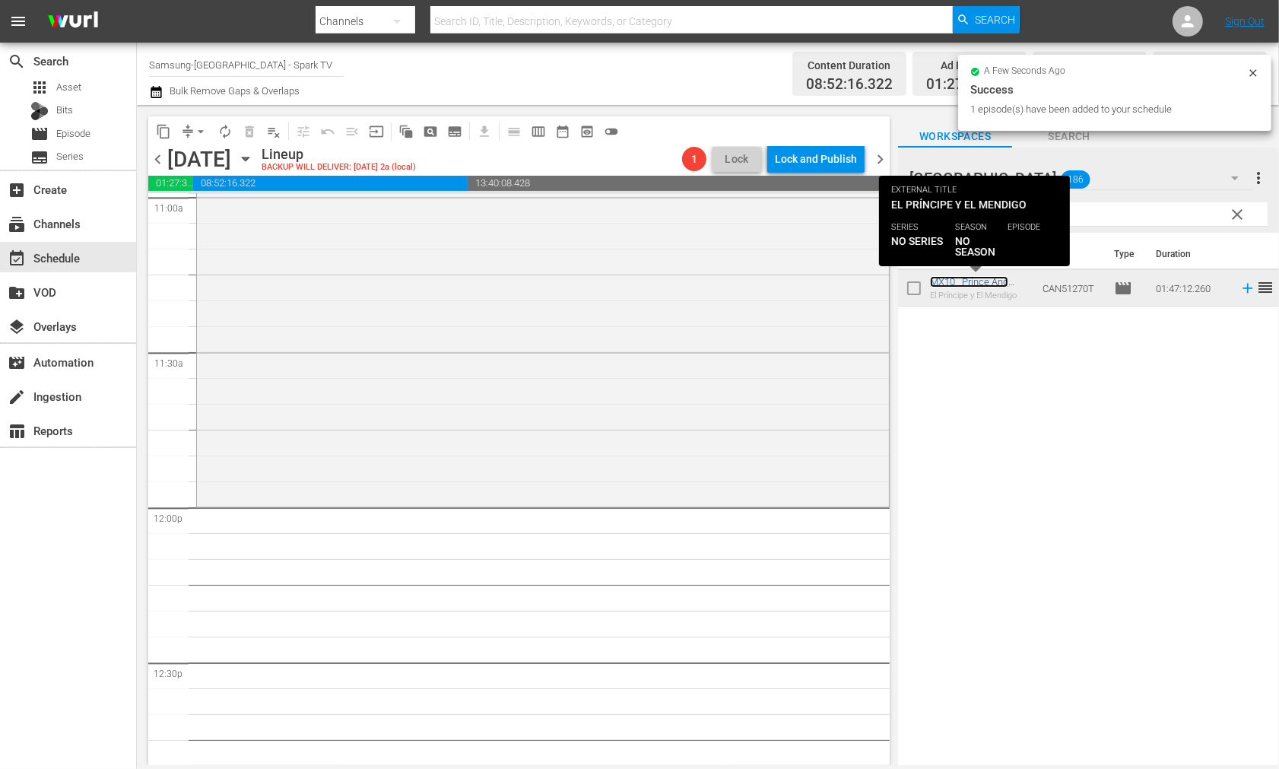
scroll to position [3465, 0]
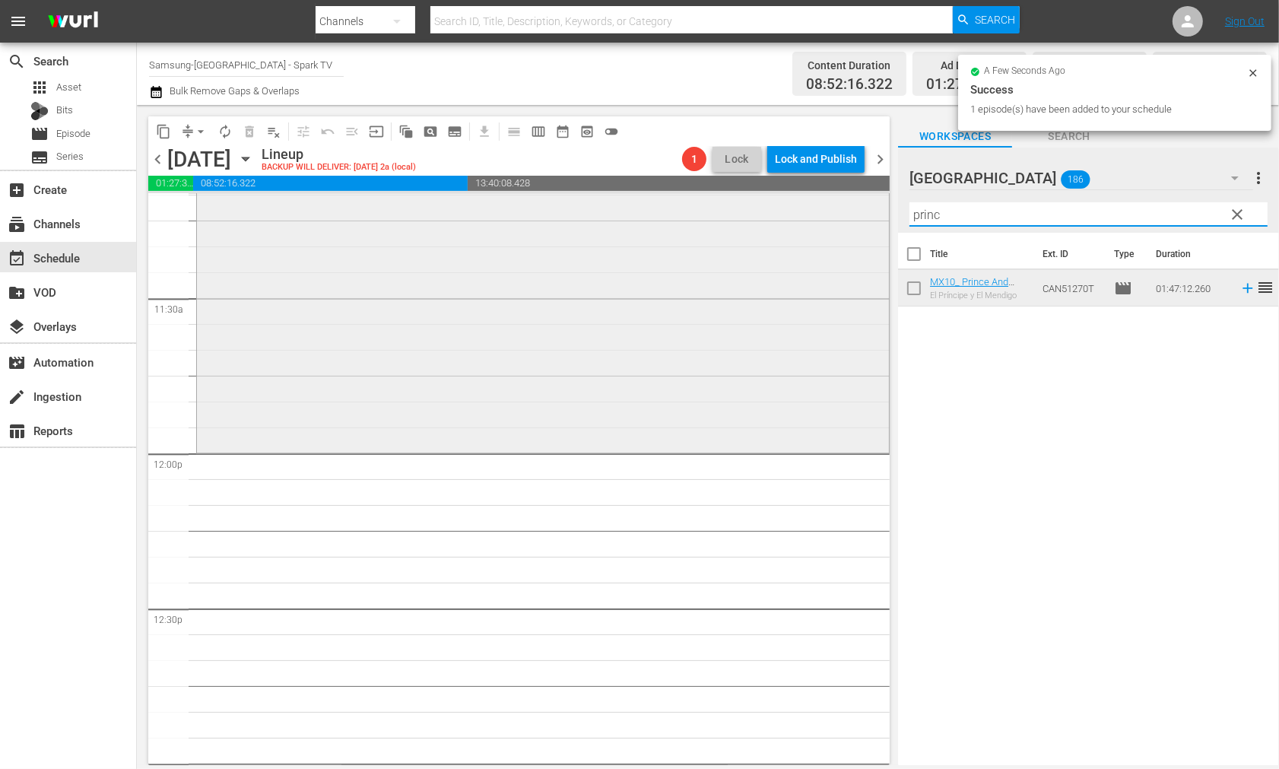
drag, startPoint x: 949, startPoint y: 215, endPoint x: 764, endPoint y: 215, distance: 185.6
click at [764, 215] on div "content_copy compress arrow_drop_down autorenew_outlined delete_forever_outline…" at bounding box center [708, 435] width 1142 height 660
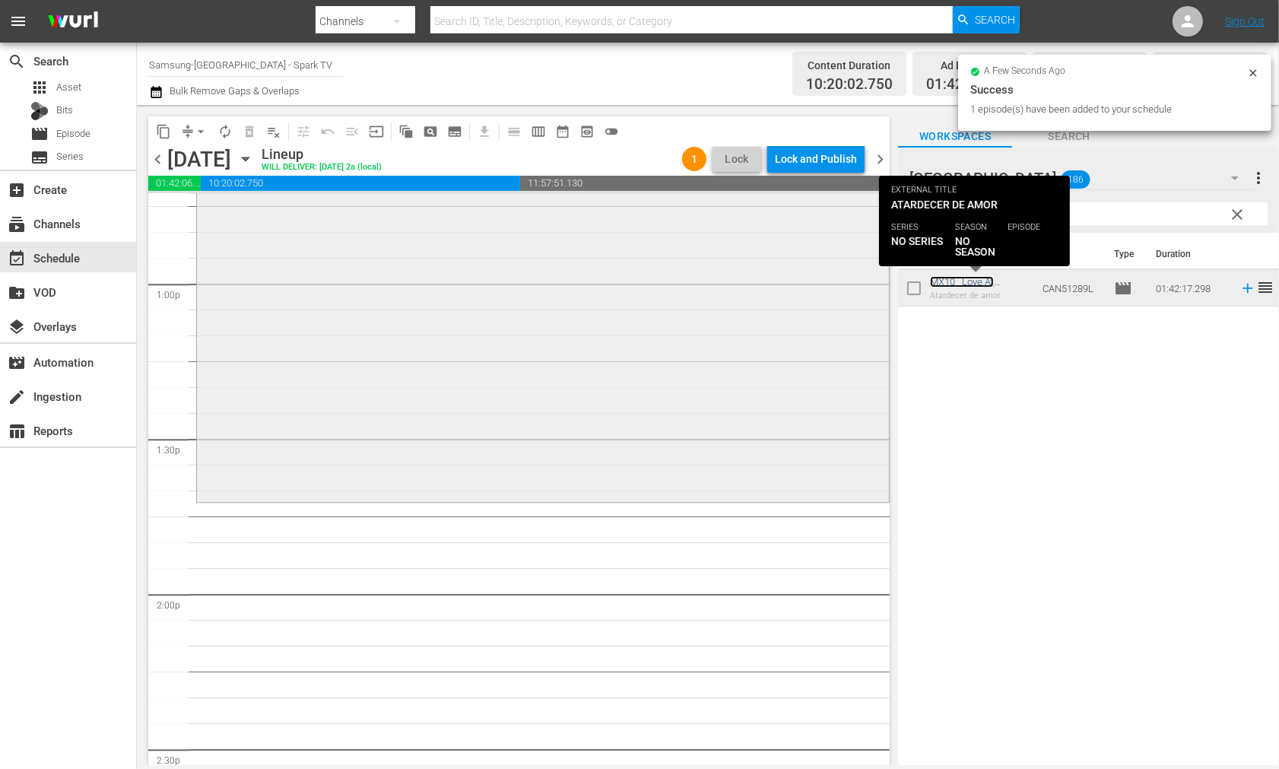
scroll to position [3972, 0]
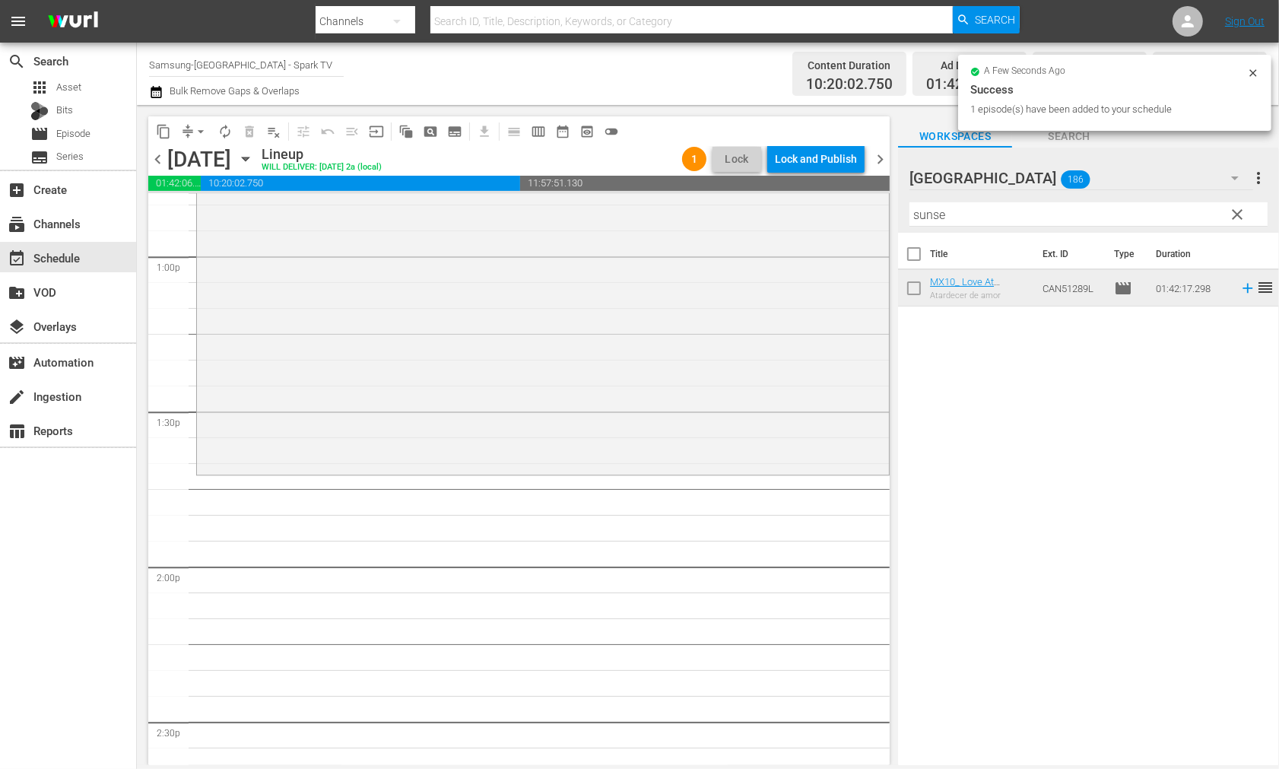
click at [736, 195] on div "content_copy compress arrow_drop_down autorenew_outlined delete_forever_outline…" at bounding box center [708, 435] width 1142 height 660
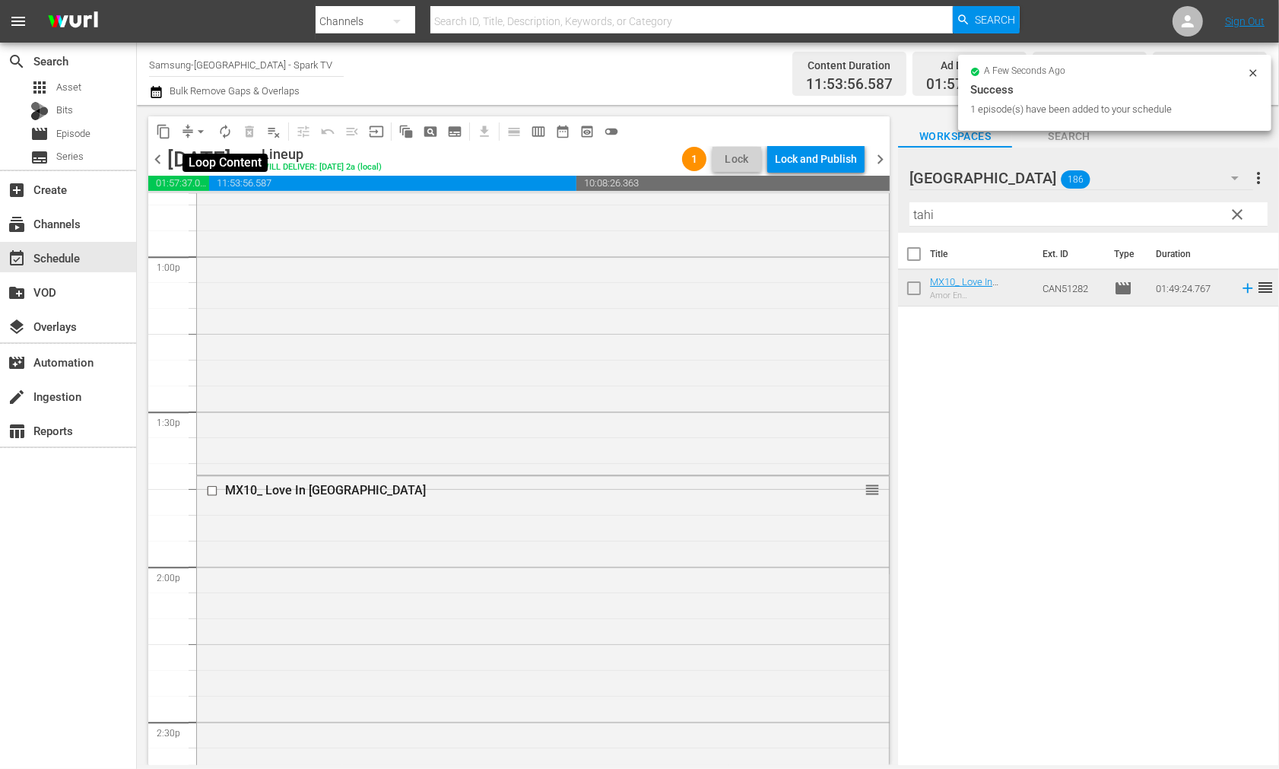
click at [230, 133] on span "autorenew_outlined" at bounding box center [225, 131] width 15 height 15
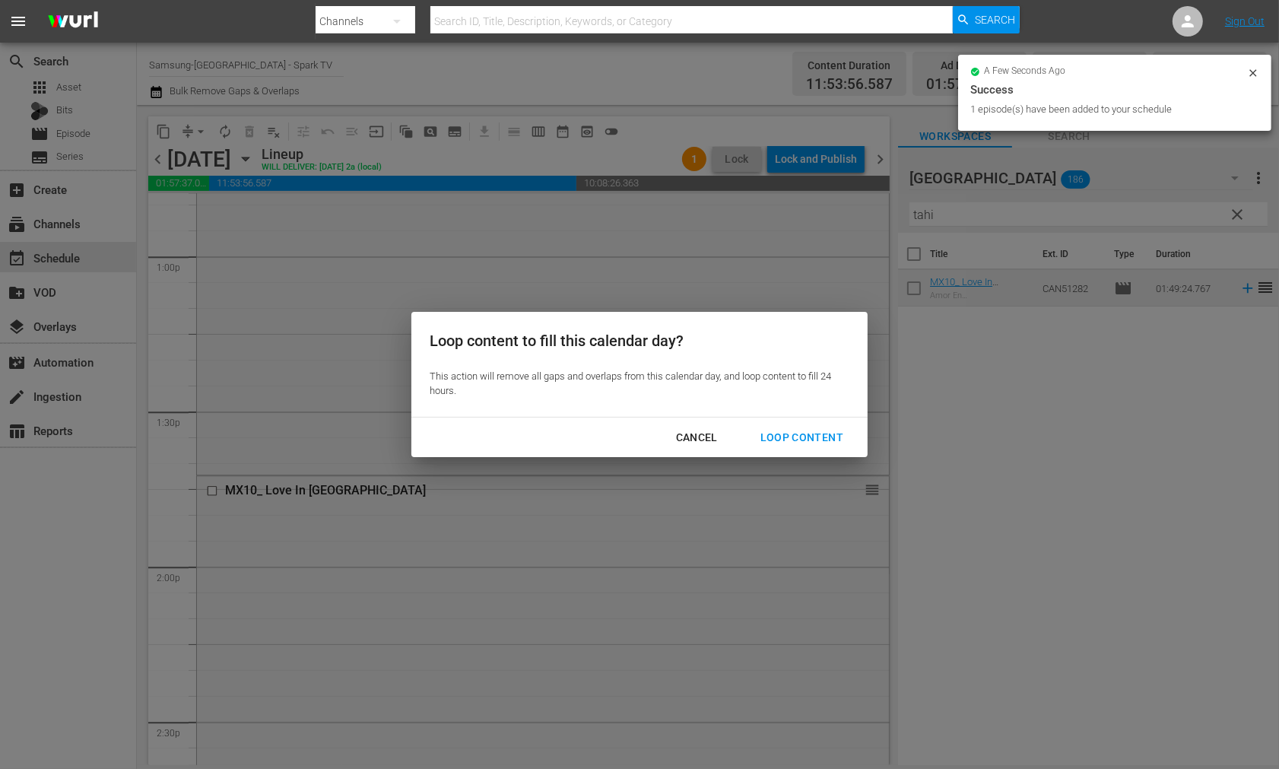
click at [809, 426] on button "Loop Content" at bounding box center [801, 438] width 119 height 28
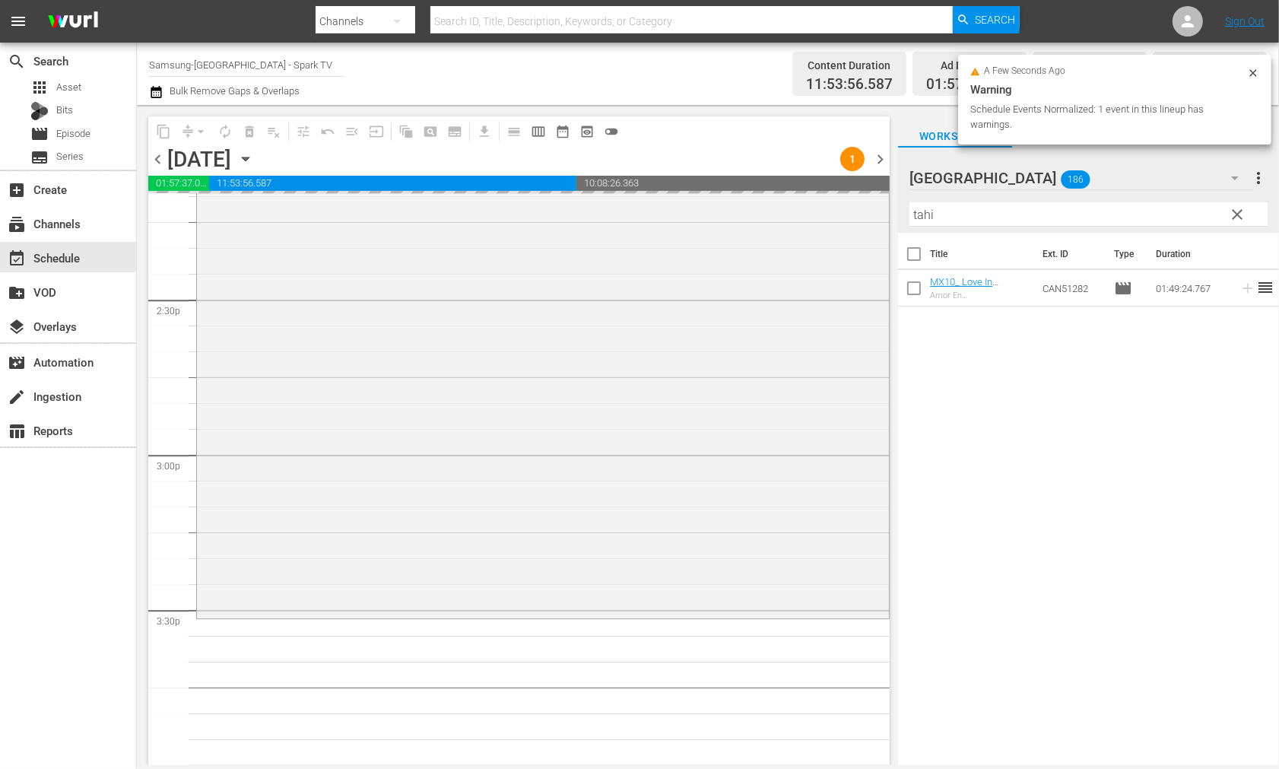
scroll to position [4648, 0]
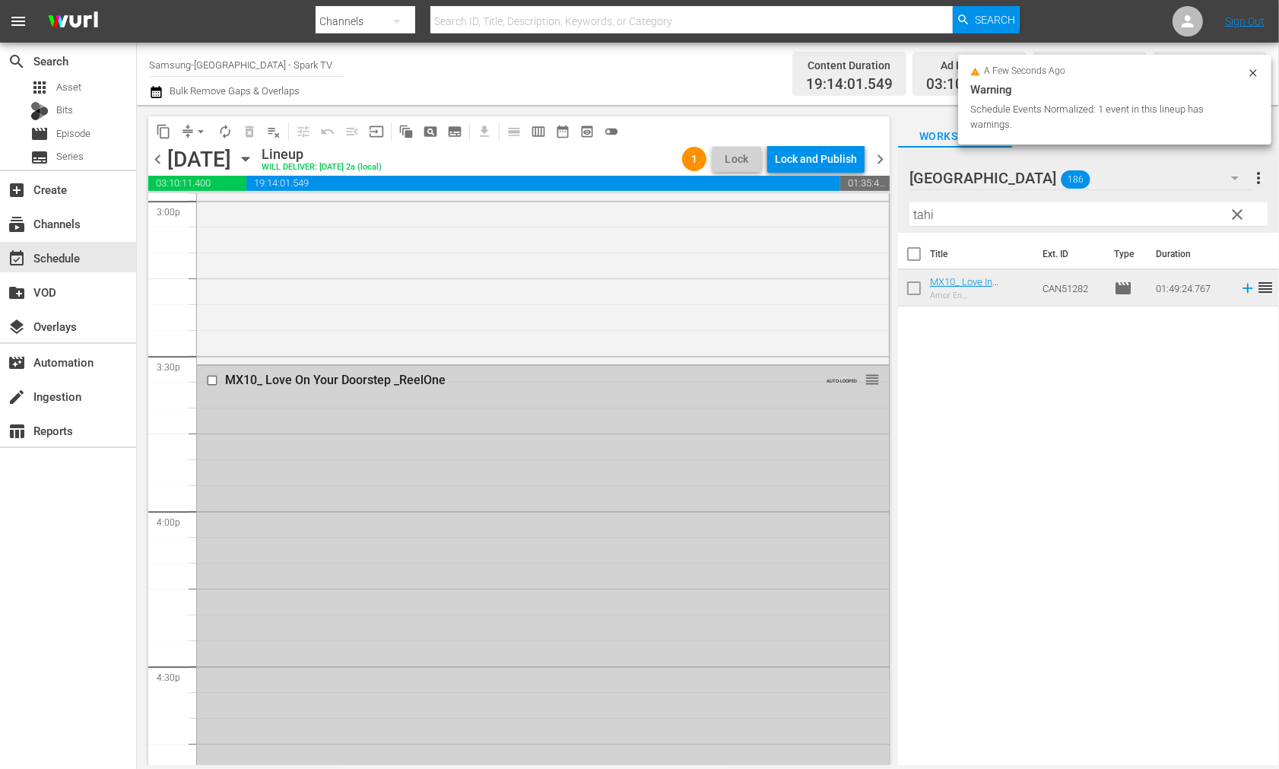
click at [211, 380] on input "checkbox" at bounding box center [214, 380] width 16 height 13
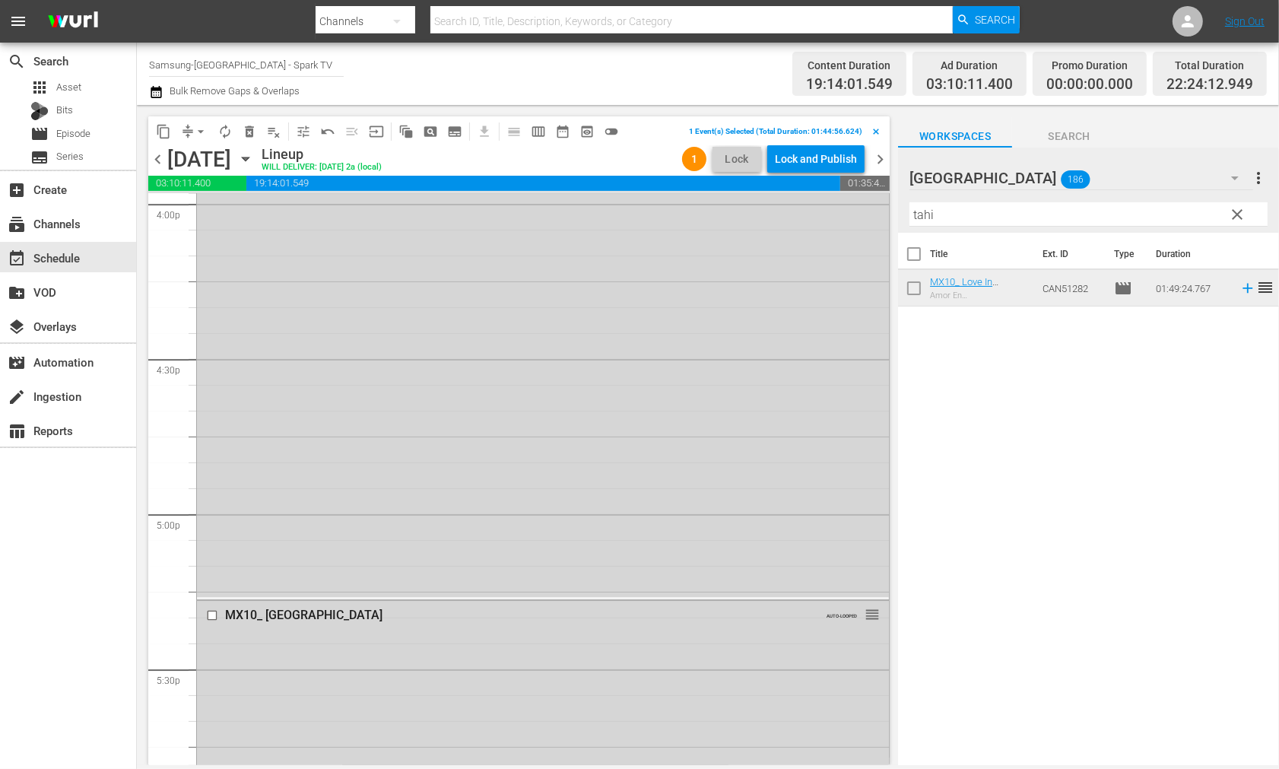
scroll to position [4448, 0]
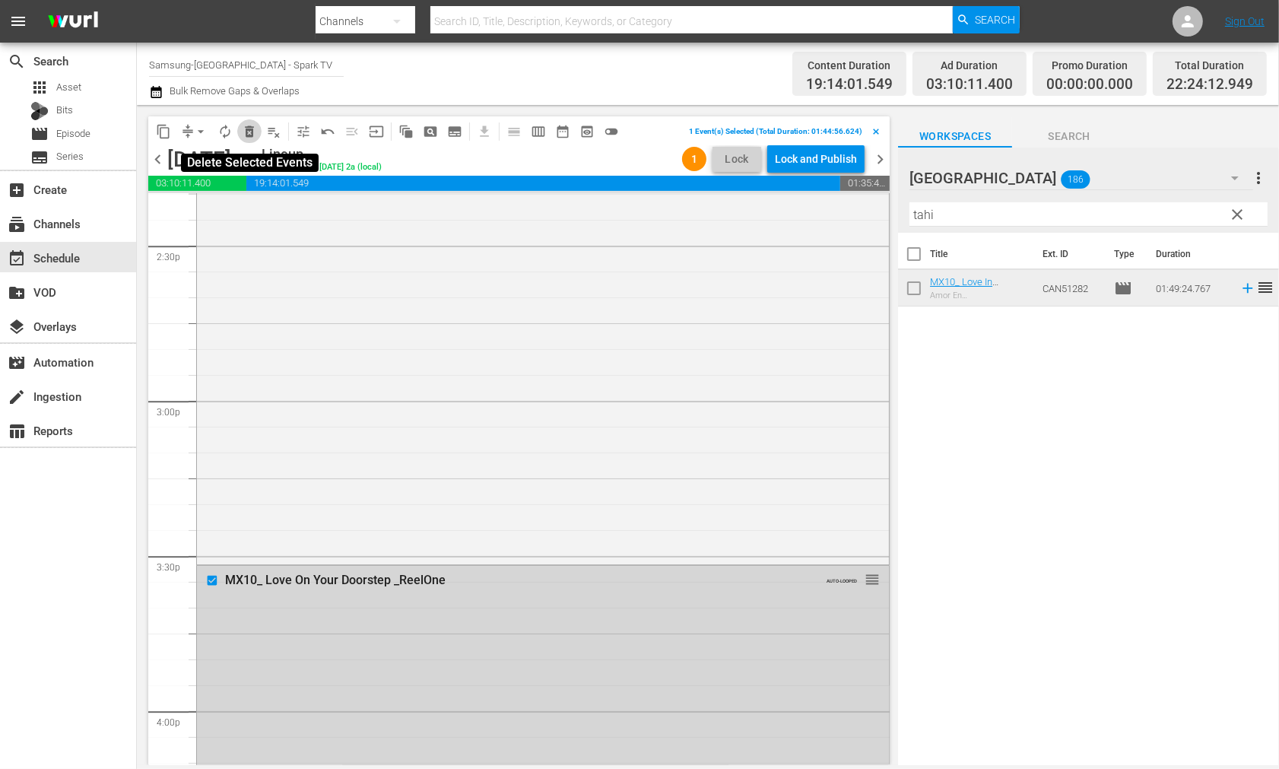
click at [248, 128] on span "delete_forever_outlined" at bounding box center [249, 131] width 15 height 15
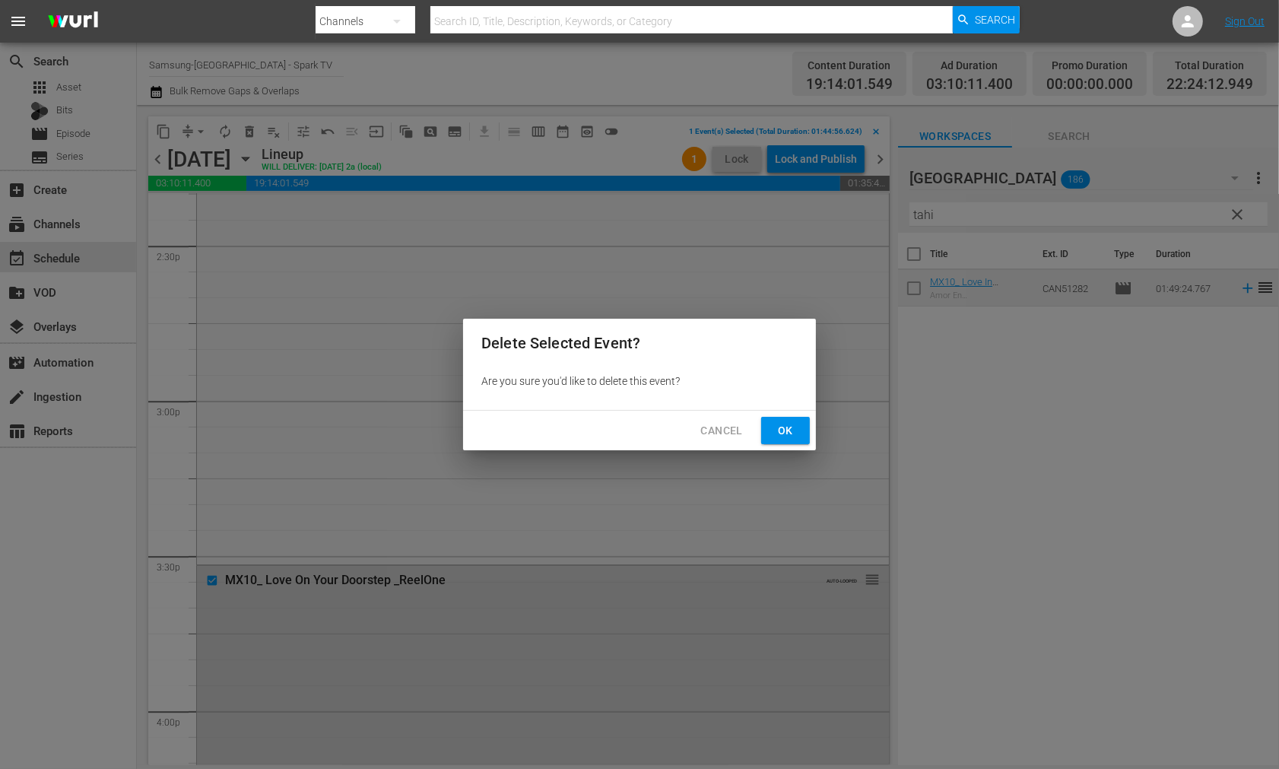
click at [782, 423] on span "Ok" at bounding box center [786, 430] width 24 height 19
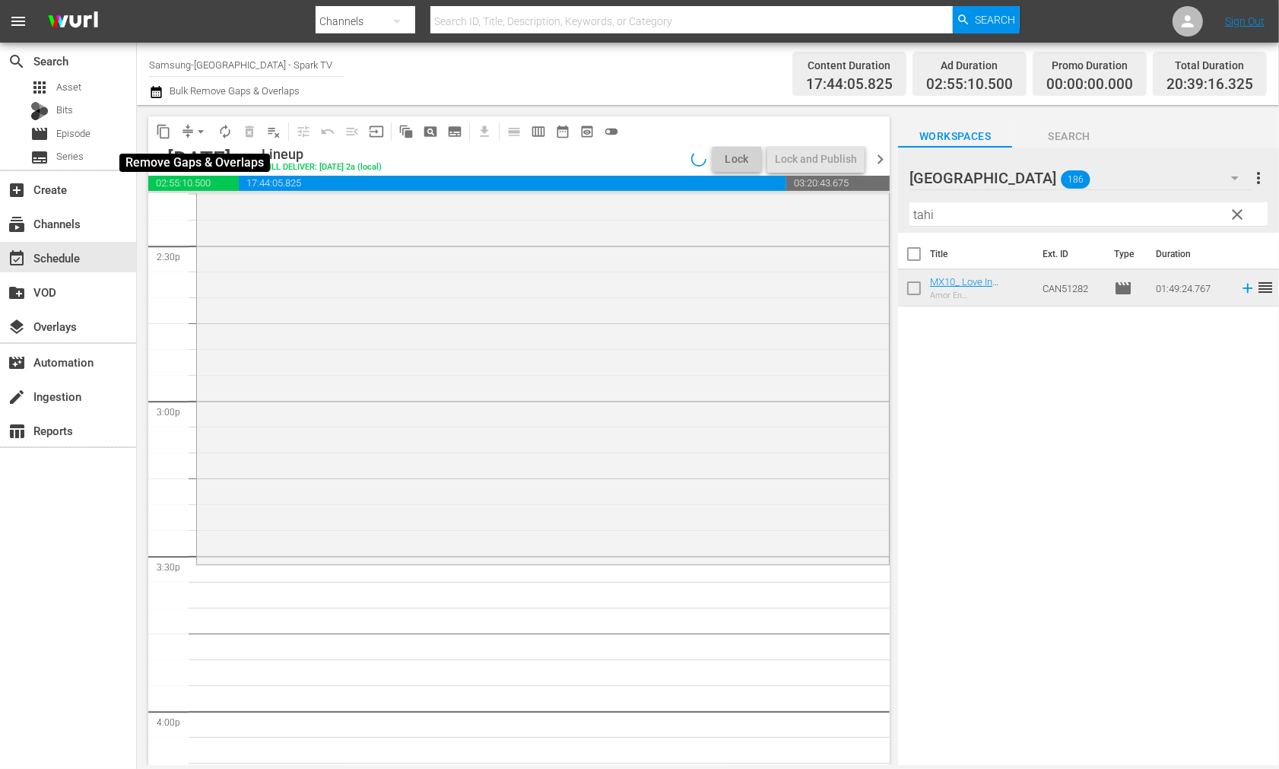
click at [200, 130] on span "arrow_drop_down" at bounding box center [200, 131] width 15 height 15
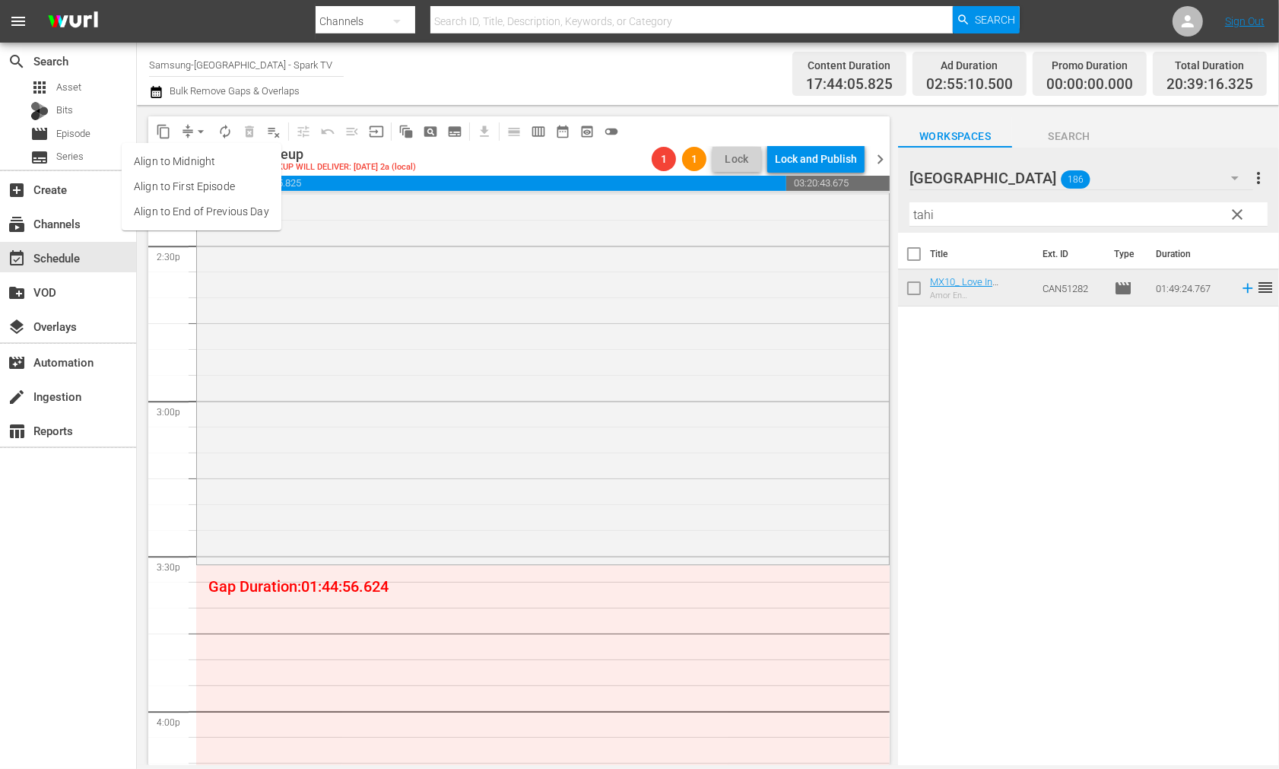
click at [218, 209] on li "Align to End of Previous Day" at bounding box center [202, 211] width 160 height 25
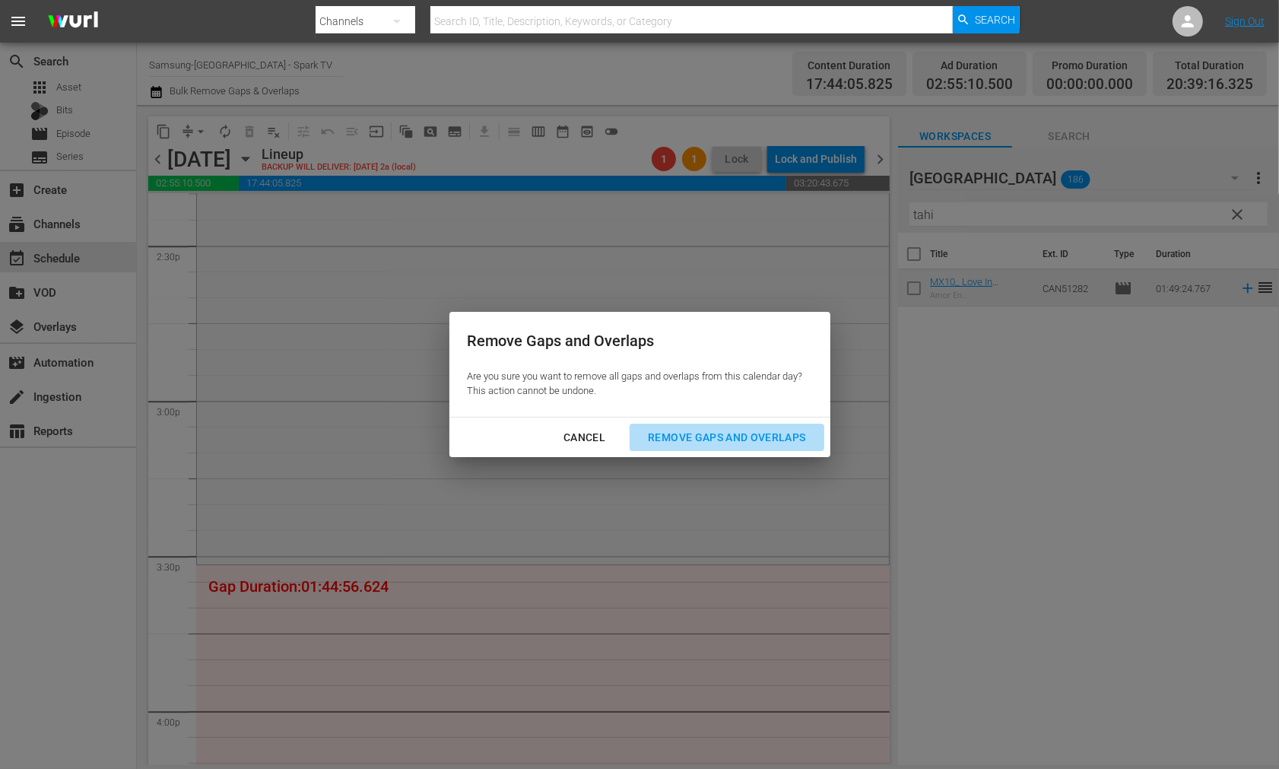
click at [762, 434] on div "Remove Gaps and Overlaps" at bounding box center [727, 437] width 182 height 19
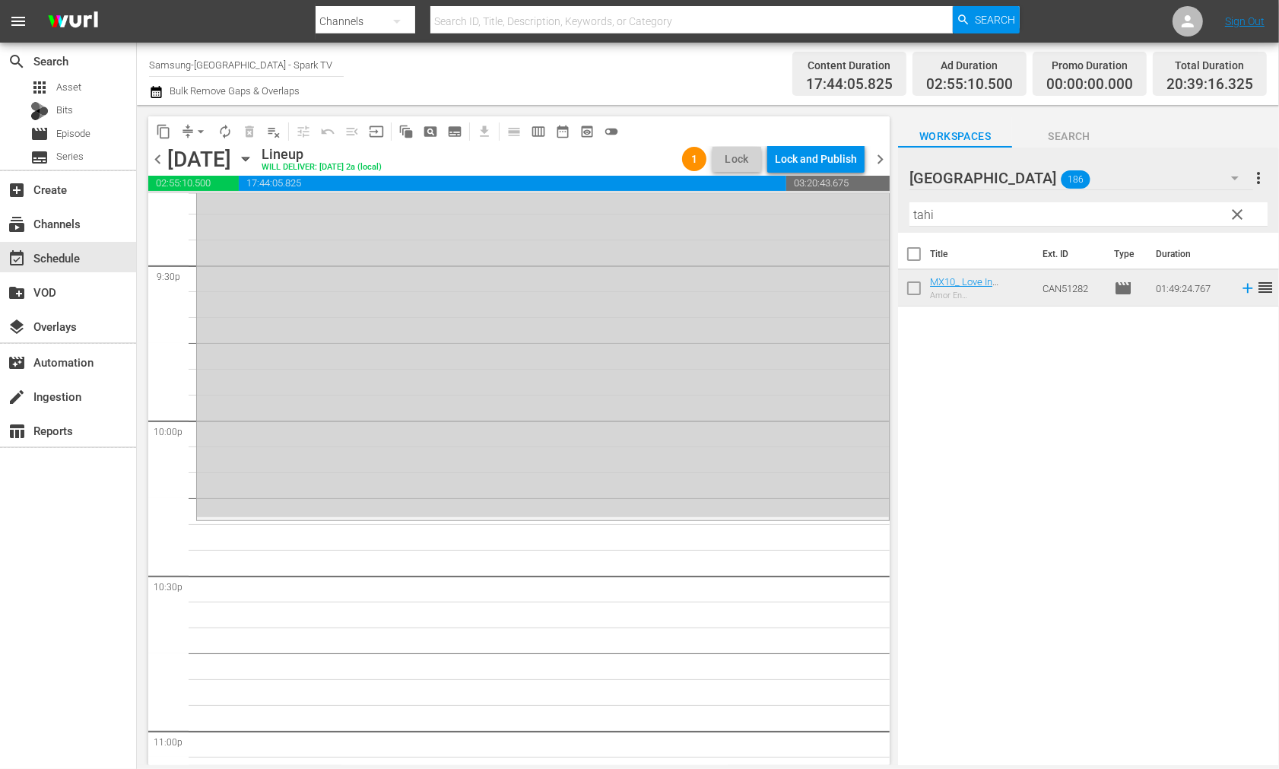
scroll to position [6846, 0]
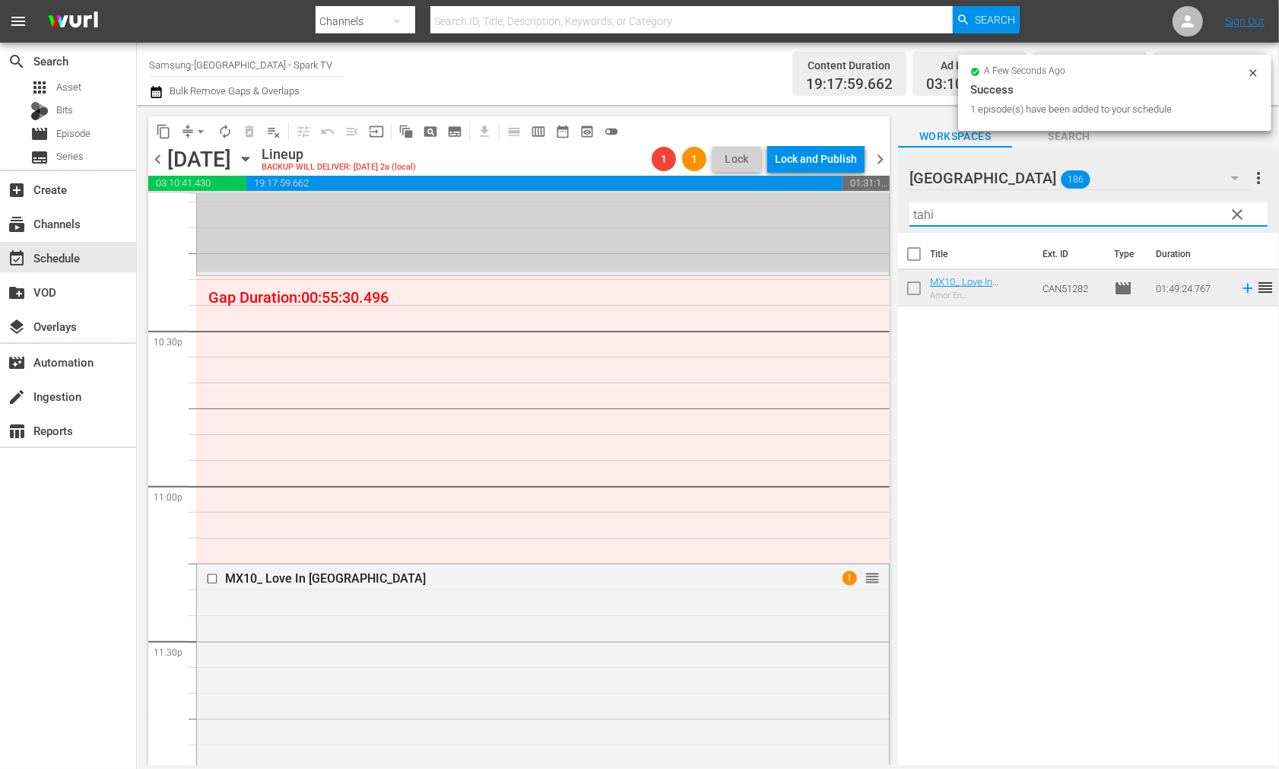
drag, startPoint x: 971, startPoint y: 204, endPoint x: 846, endPoint y: 205, distance: 125.5
click at [846, 205] on div "content_copy compress arrow_drop_down autorenew_outlined delete_forever_outline…" at bounding box center [708, 435] width 1142 height 660
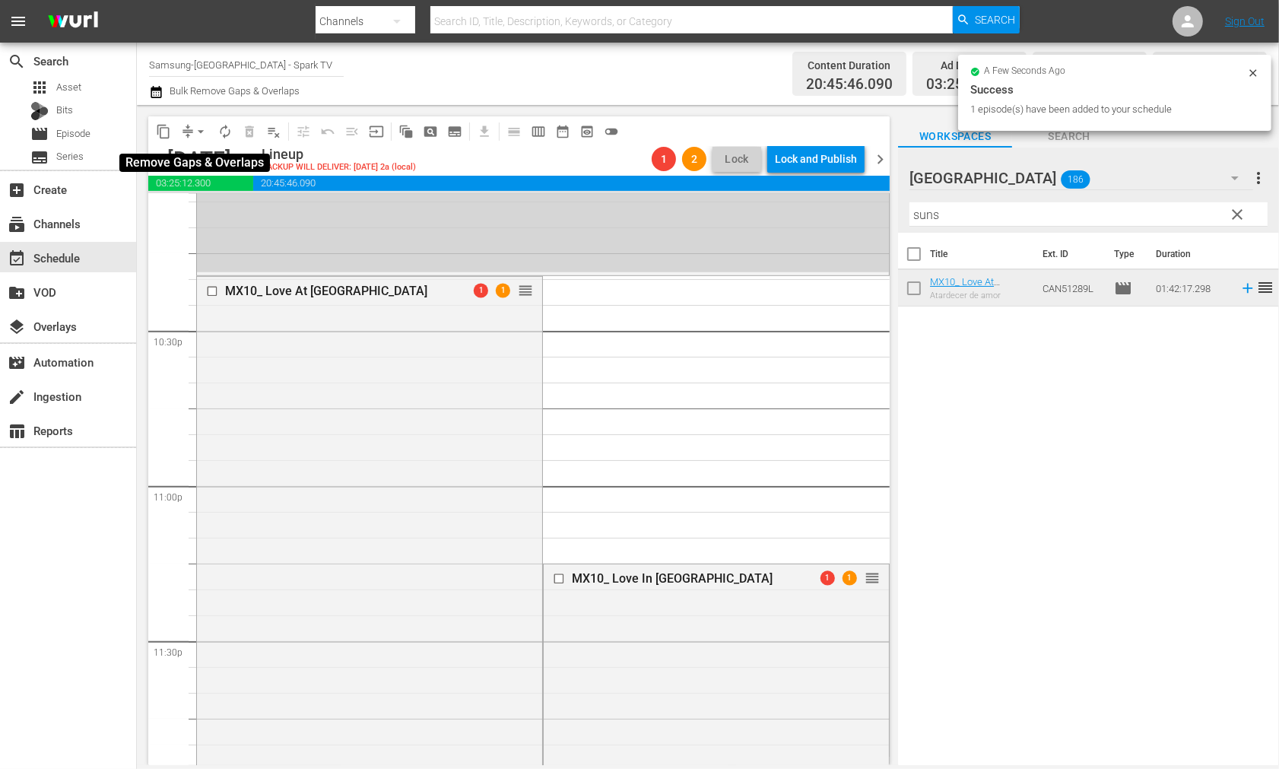
click at [198, 132] on span "arrow_drop_down" at bounding box center [200, 131] width 15 height 15
click at [203, 210] on li "Align to End of Previous Day" at bounding box center [202, 211] width 160 height 25
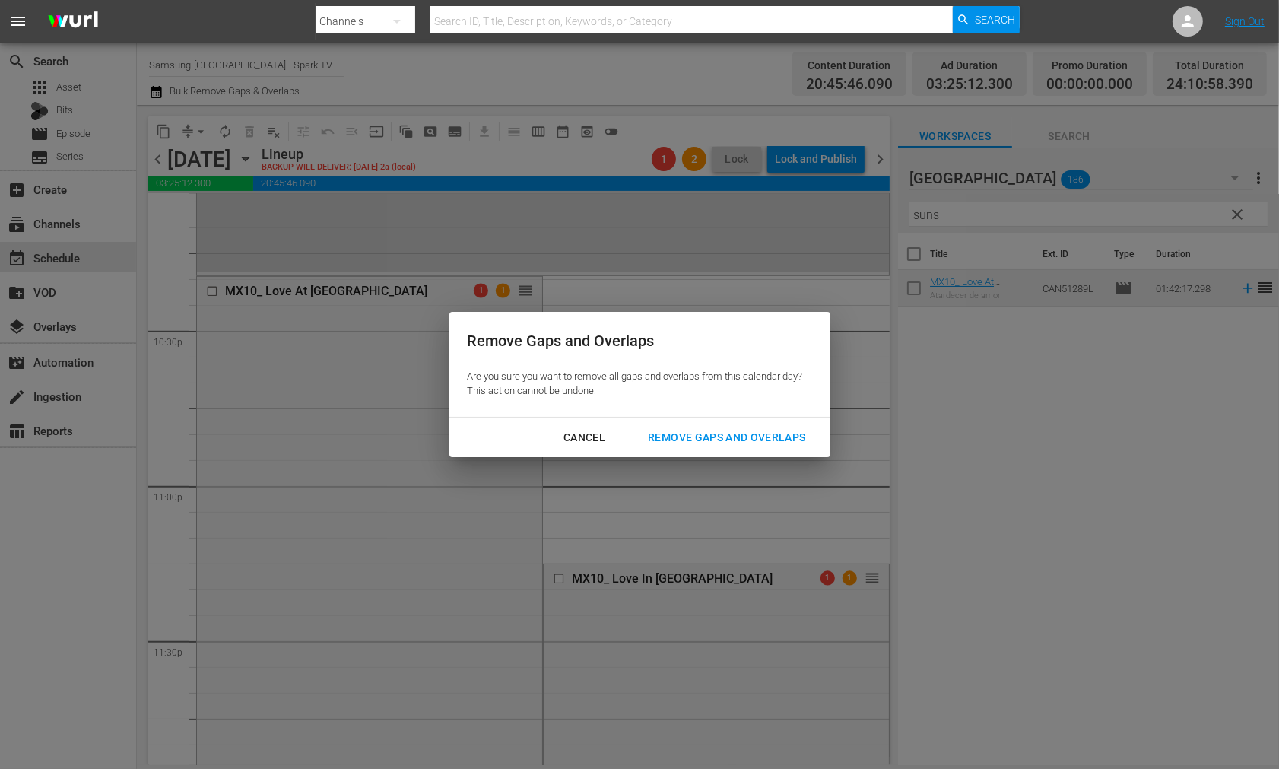
click at [764, 434] on div "Remove Gaps and Overlaps" at bounding box center [727, 437] width 182 height 19
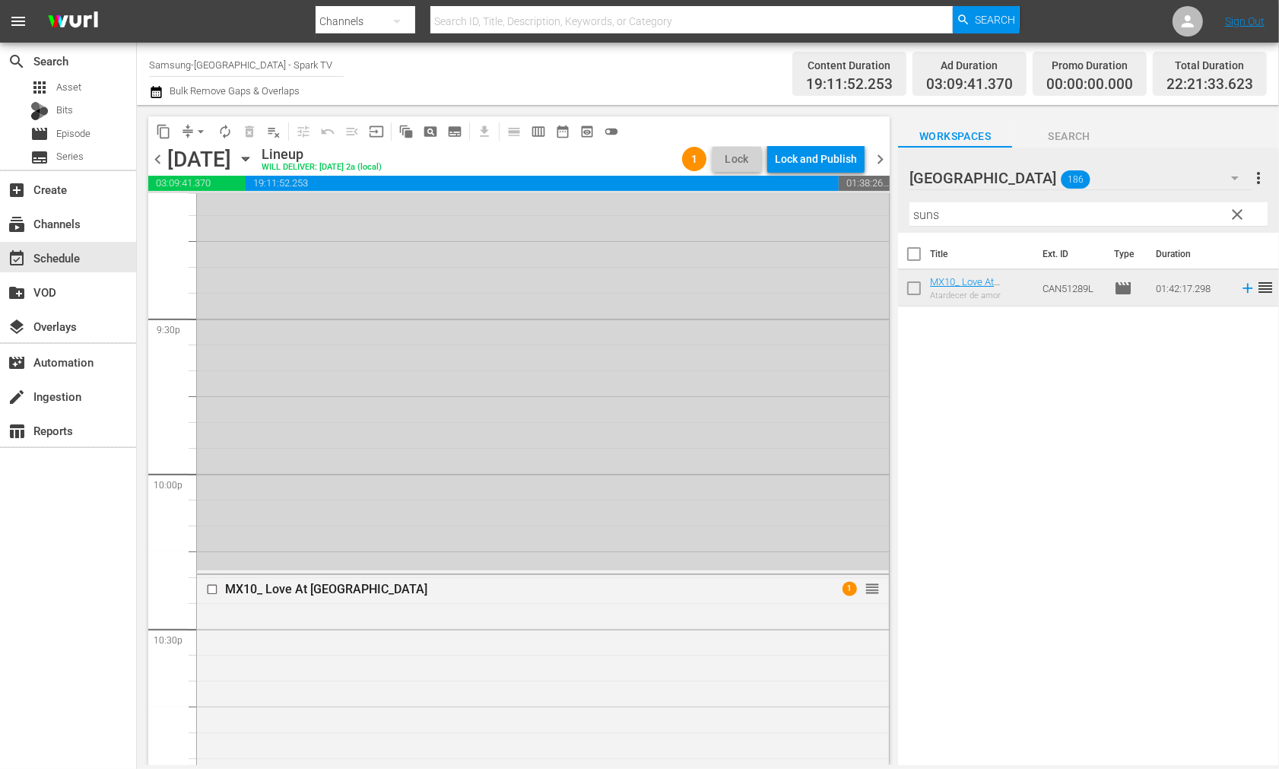
scroll to position [6885, 0]
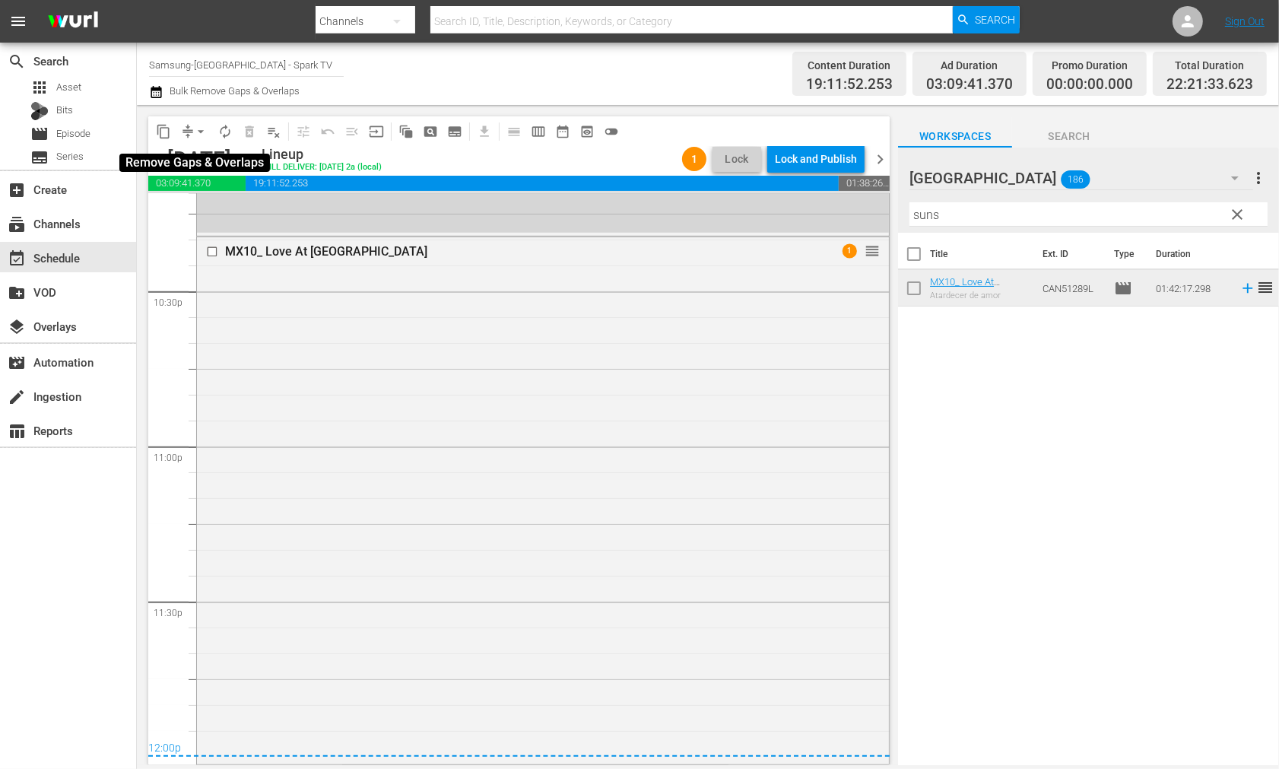
click at [199, 132] on span "arrow_drop_down" at bounding box center [200, 131] width 15 height 15
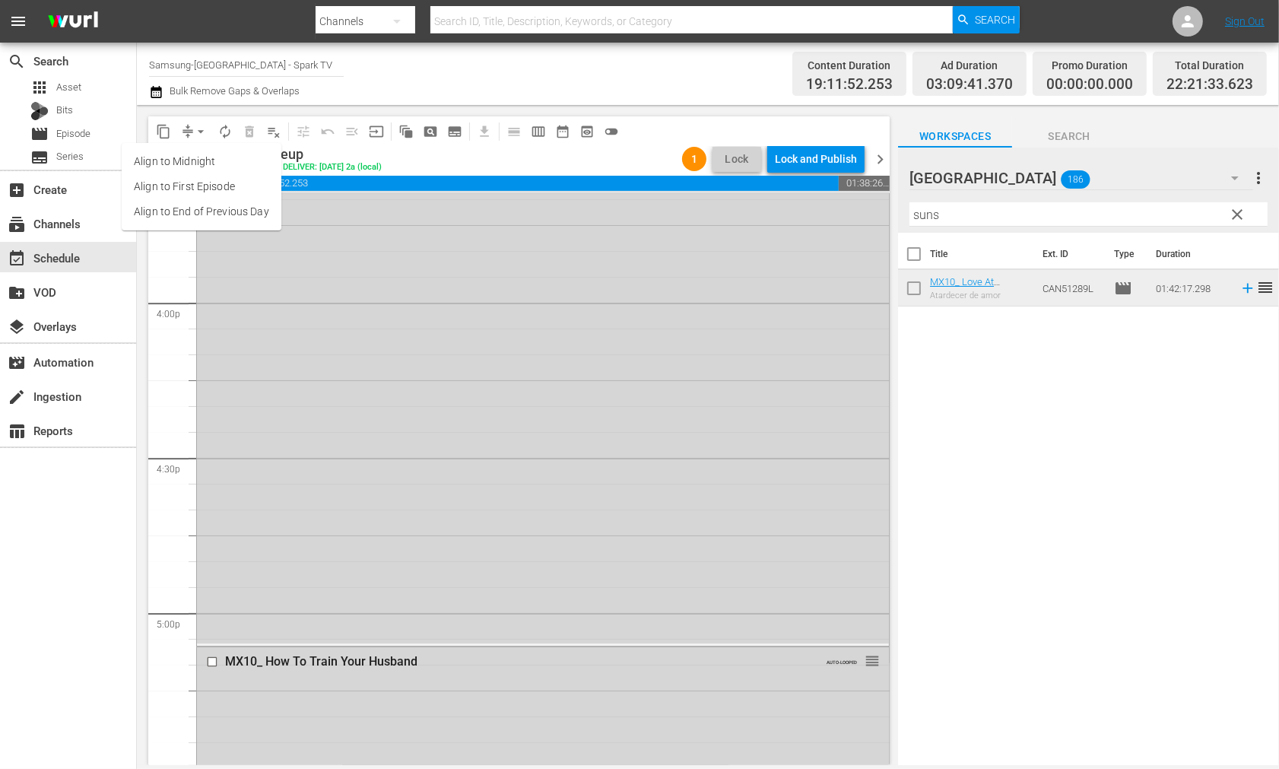
scroll to position [4519, 0]
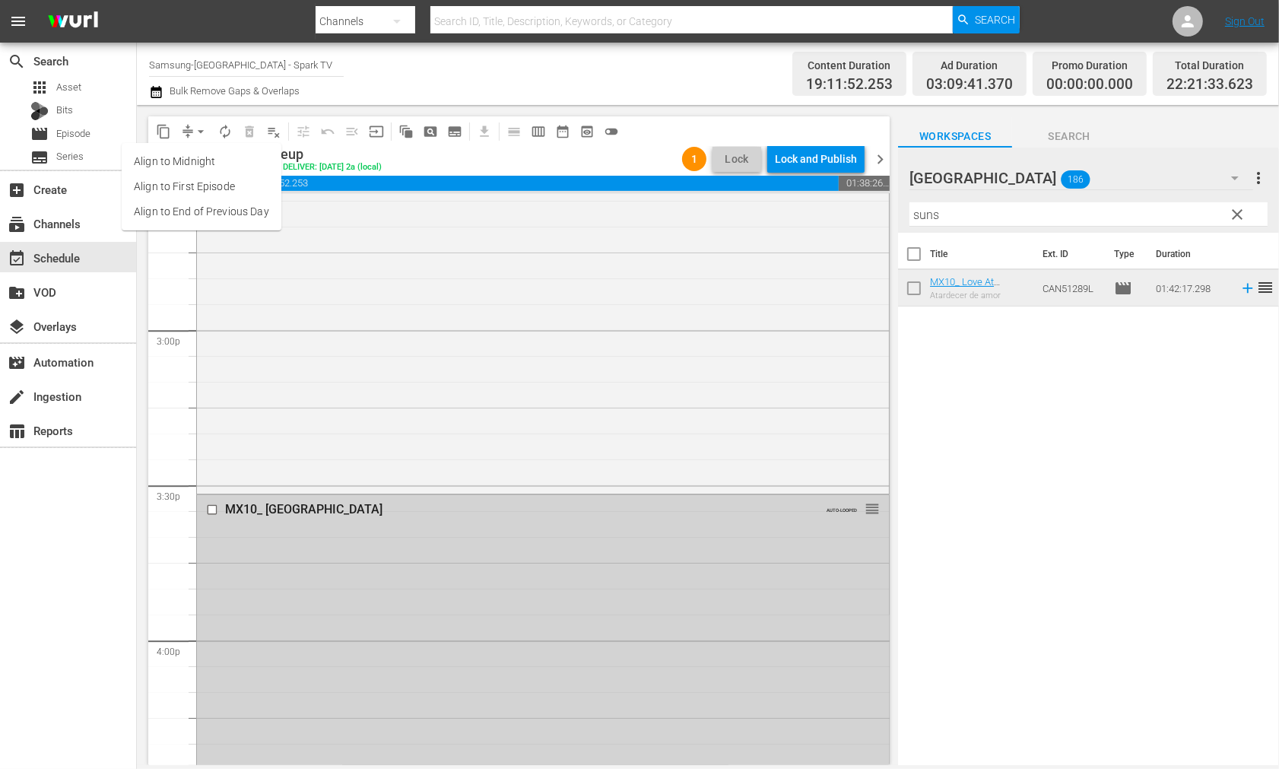
click at [209, 511] on input "checkbox" at bounding box center [214, 510] width 16 height 13
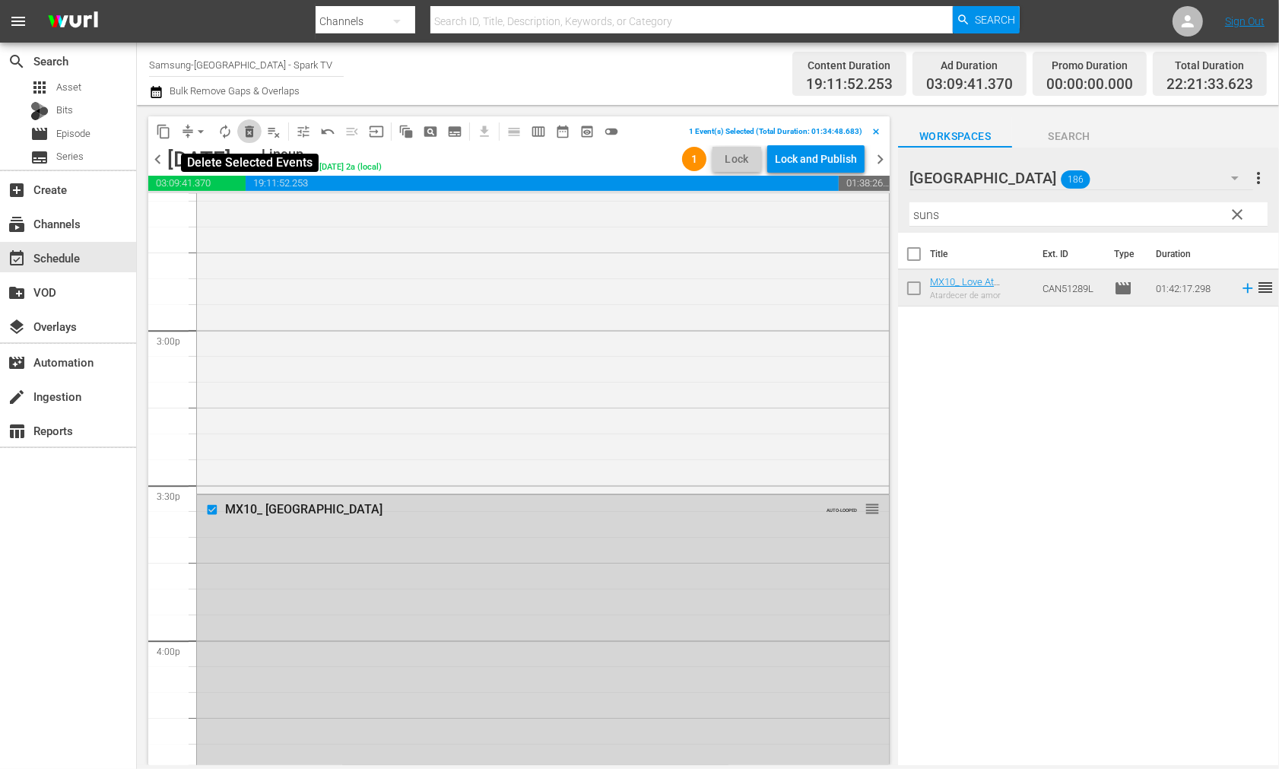
click at [247, 130] on span "delete_forever_outlined" at bounding box center [249, 131] width 15 height 15
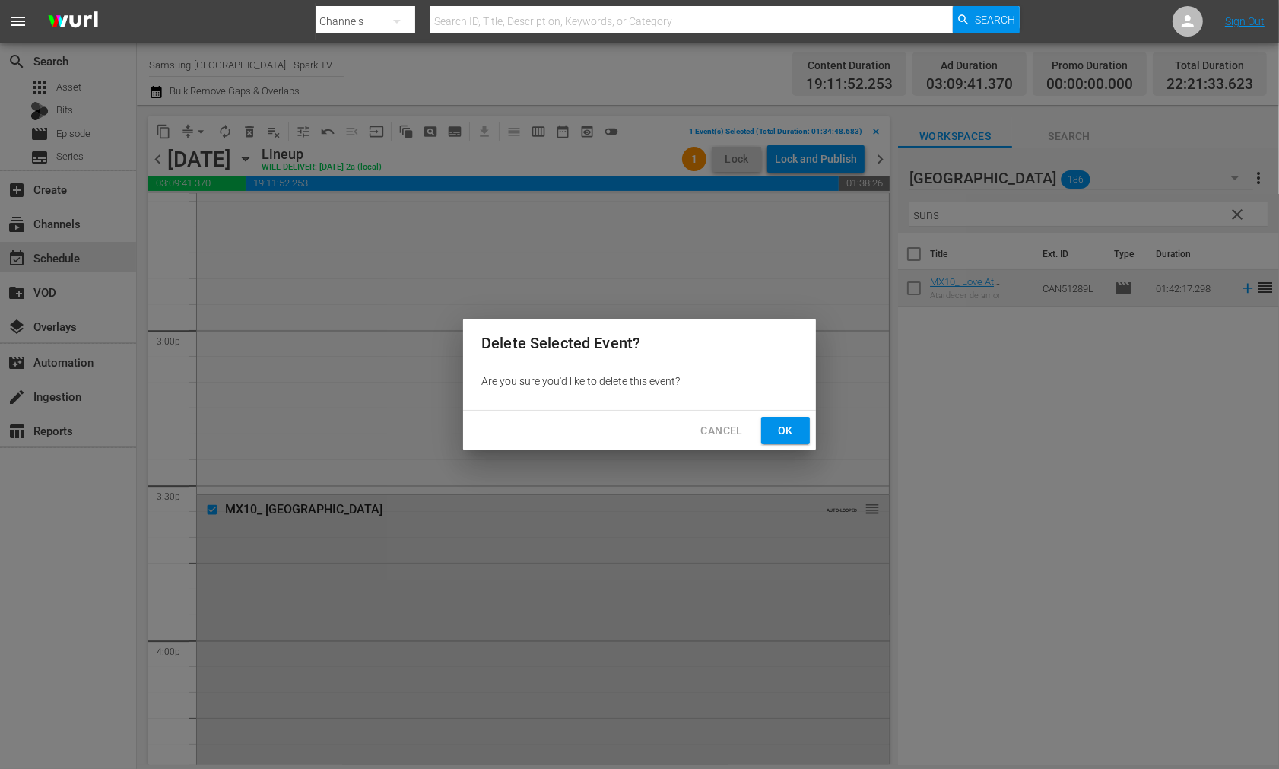
click at [786, 422] on span "Ok" at bounding box center [786, 430] width 24 height 19
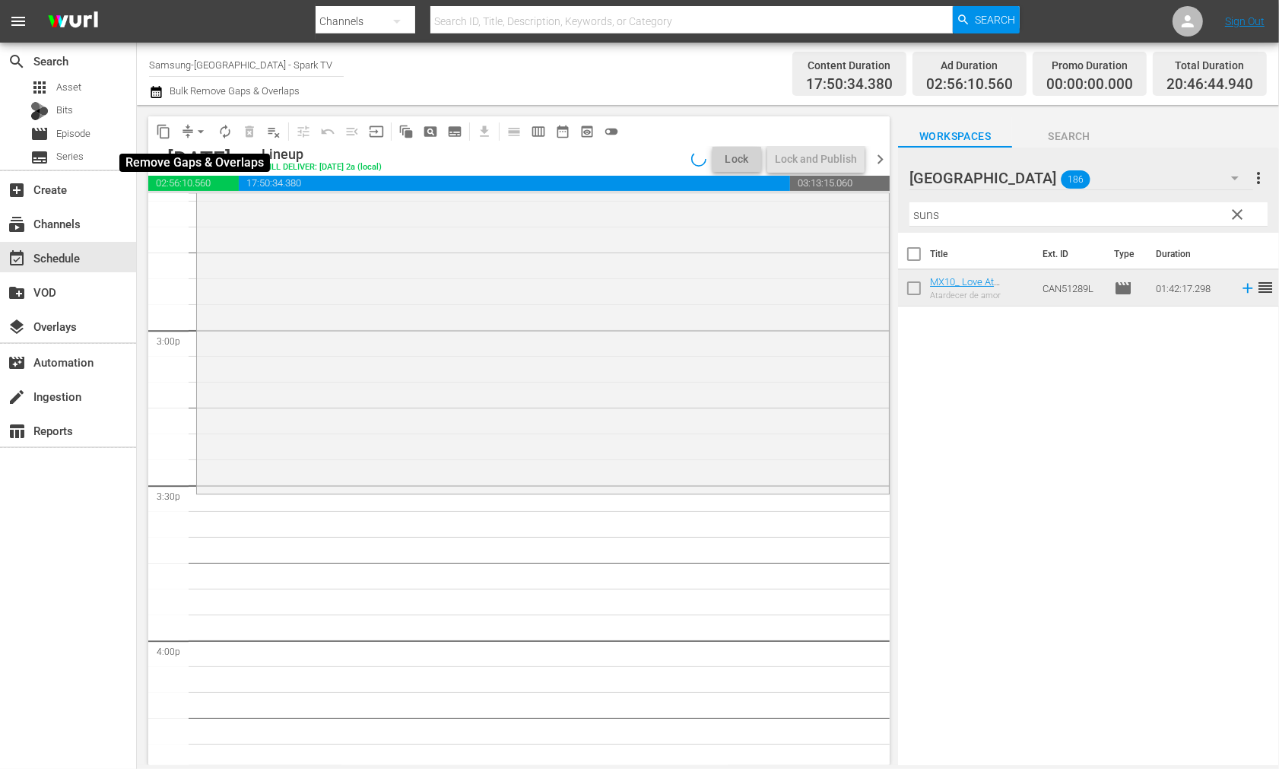
click at [200, 133] on span "arrow_drop_down" at bounding box center [200, 131] width 15 height 15
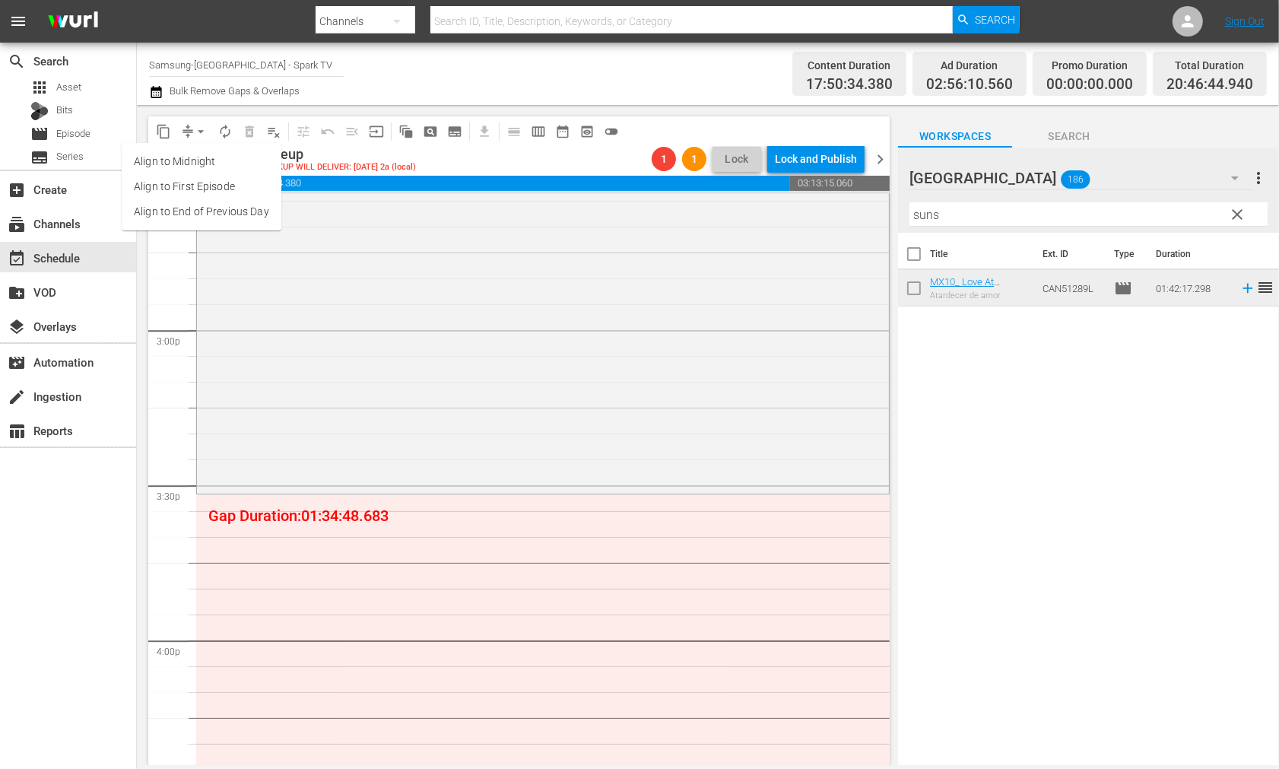
click at [207, 214] on li "Align to End of Previous Day" at bounding box center [202, 211] width 160 height 25
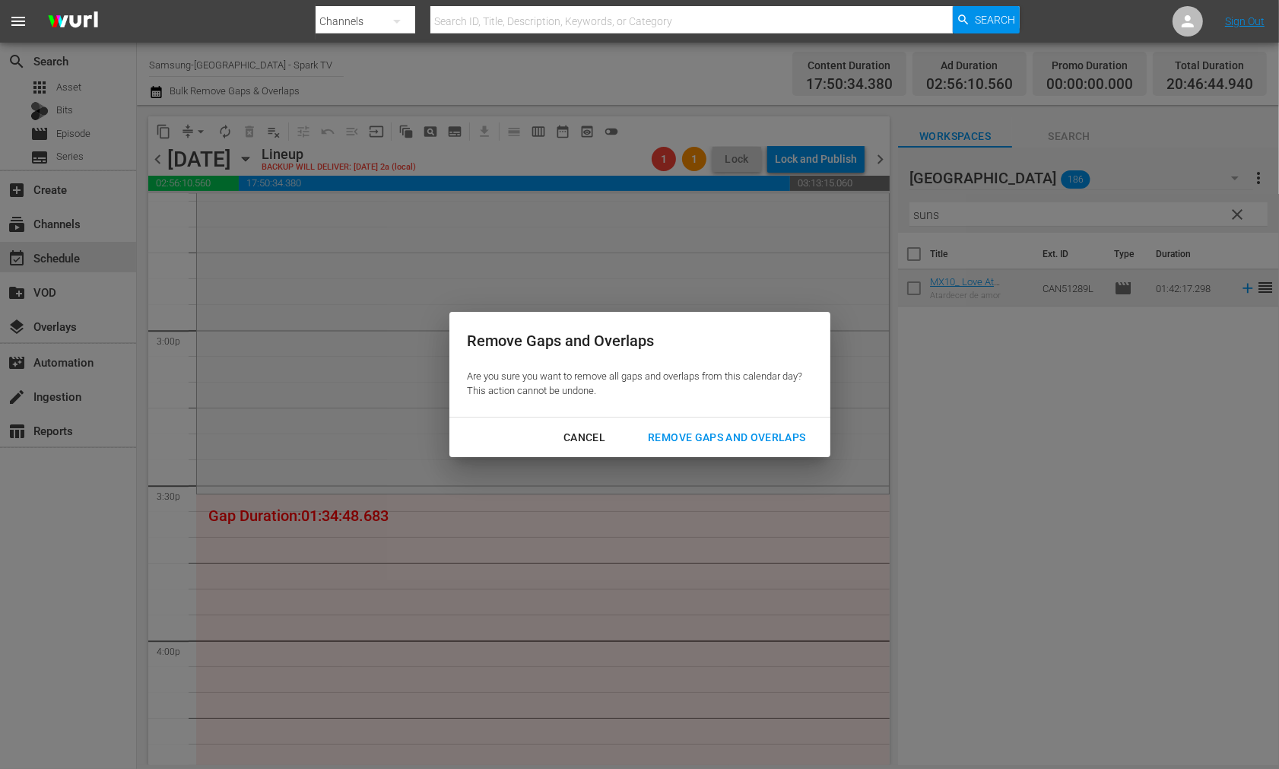
click at [731, 431] on div "Remove Gaps and Overlaps" at bounding box center [727, 437] width 182 height 19
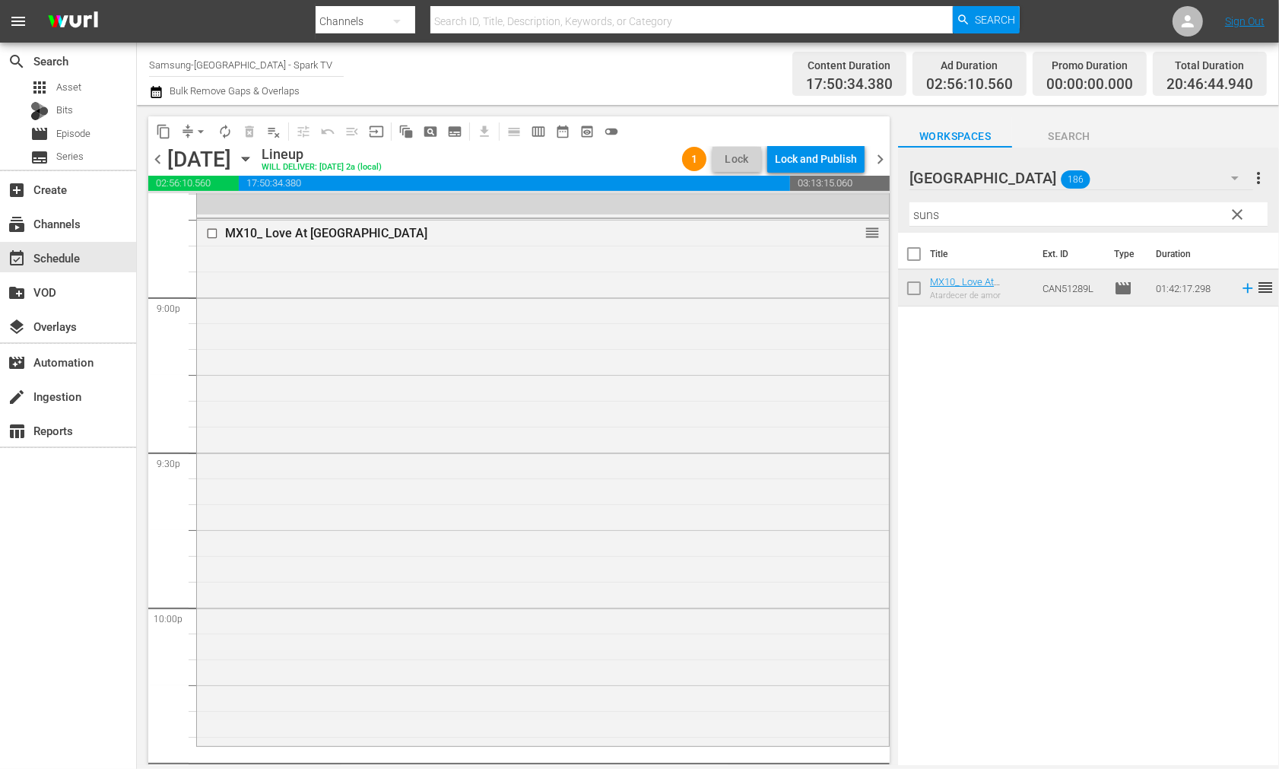
scroll to position [6716, 0]
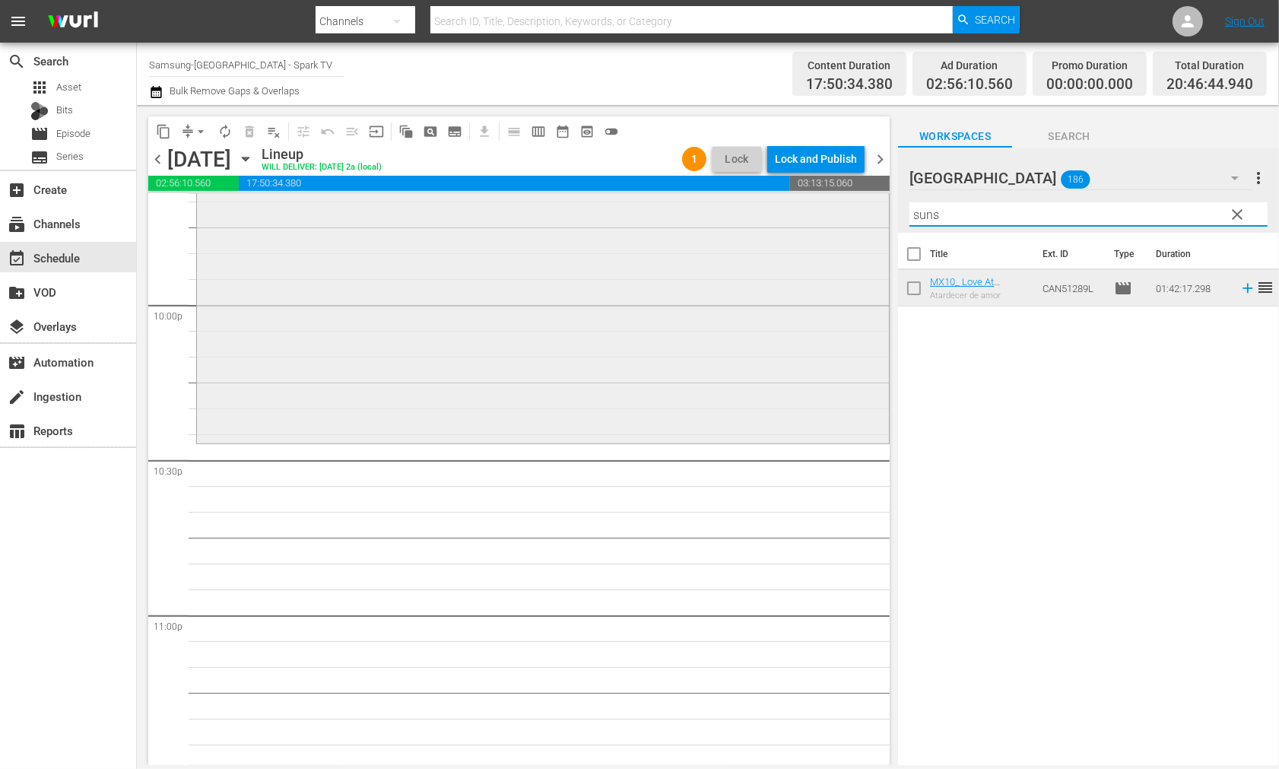
drag, startPoint x: 940, startPoint y: 216, endPoint x: 835, endPoint y: 214, distance: 105.0
click at [835, 214] on div "content_copy compress arrow_drop_down autorenew_outlined delete_forever_outline…" at bounding box center [708, 435] width 1142 height 660
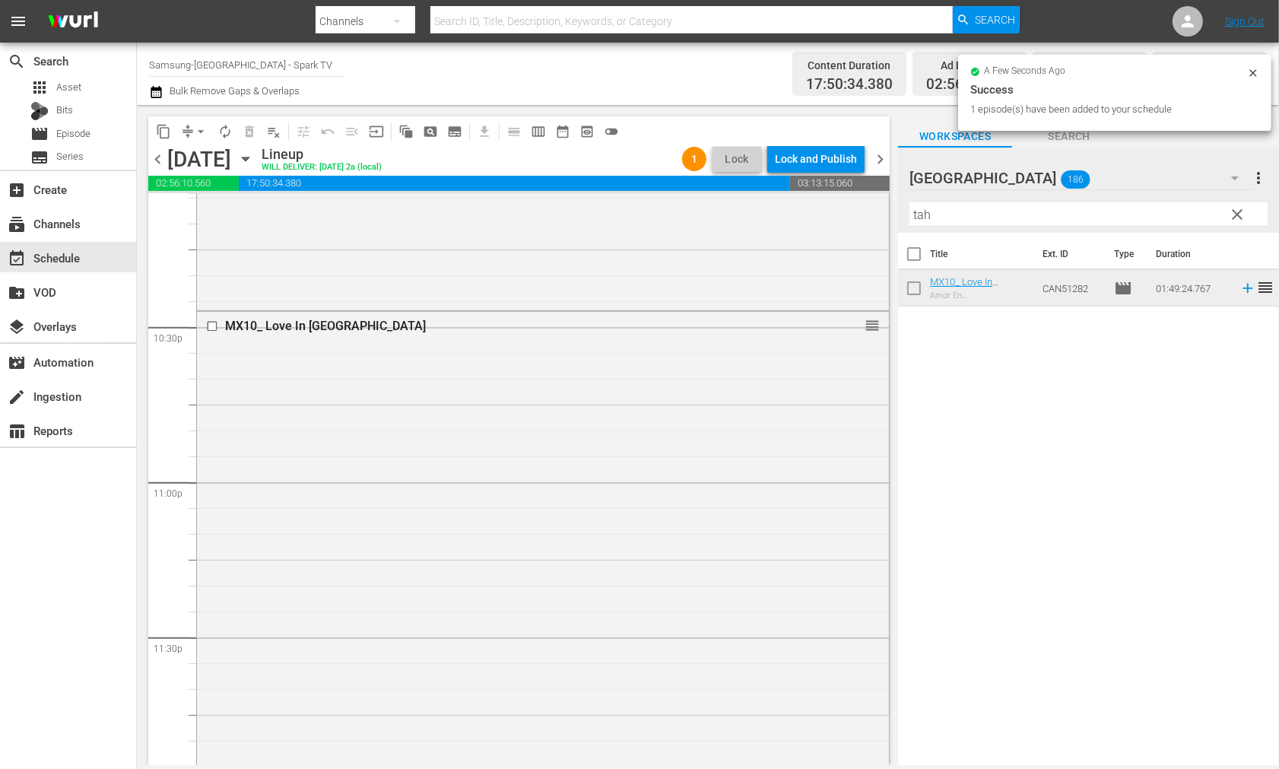
scroll to position [6961, 0]
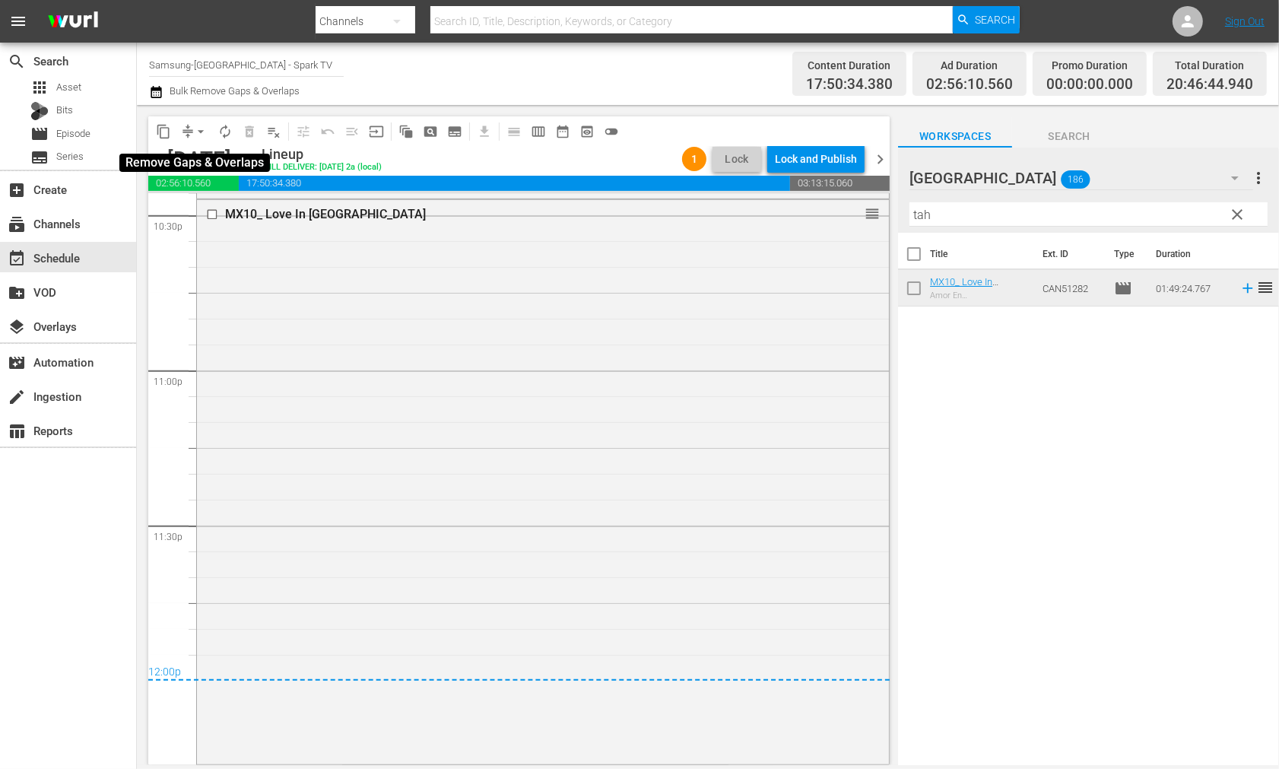
click at [195, 129] on span "arrow_drop_down" at bounding box center [200, 131] width 15 height 15
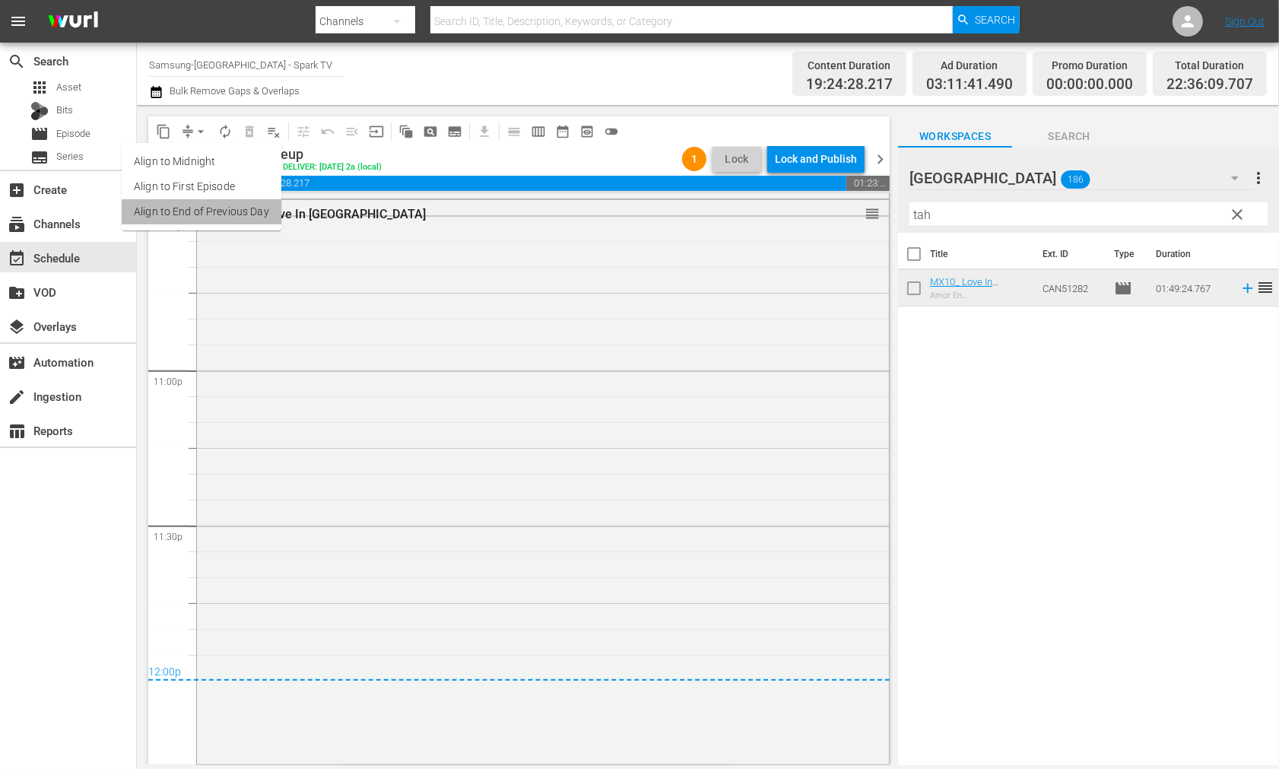
click at [214, 211] on li "Align to End of Previous Day" at bounding box center [202, 211] width 160 height 25
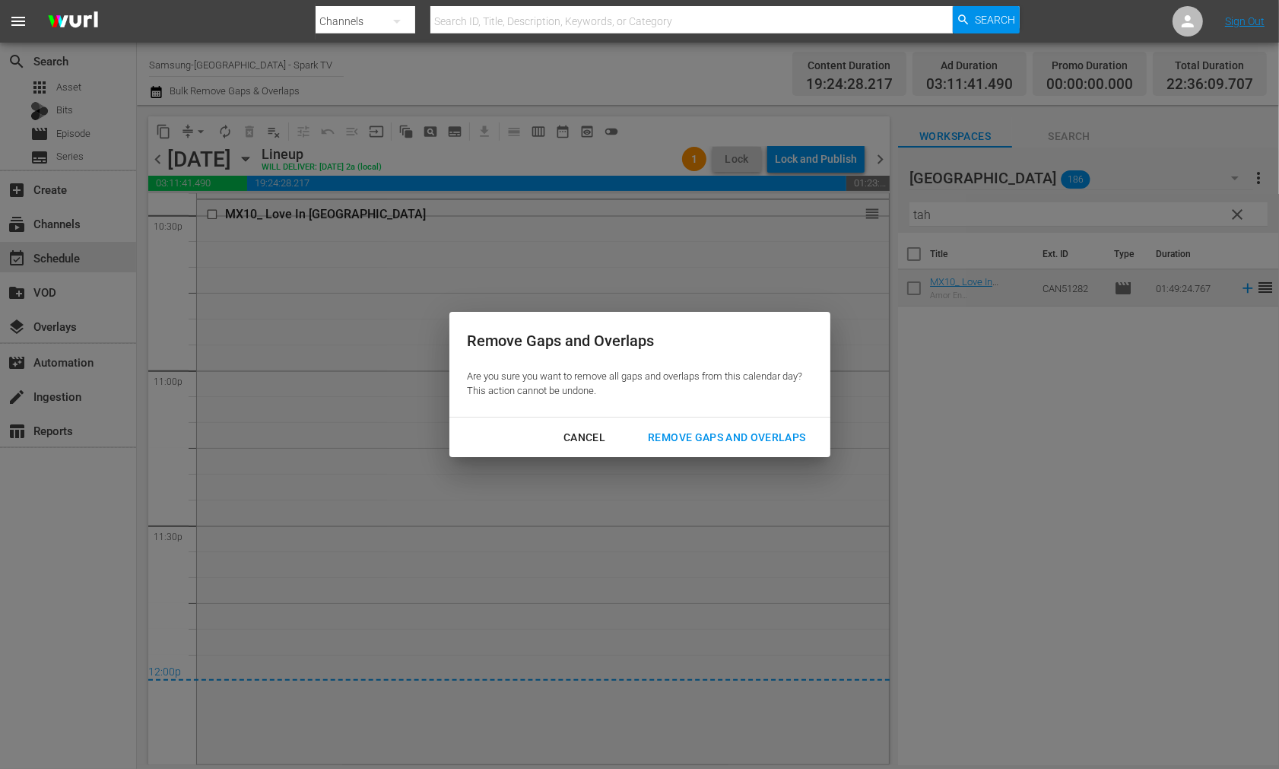
click at [736, 437] on div "Remove Gaps and Overlaps" at bounding box center [727, 437] width 182 height 19
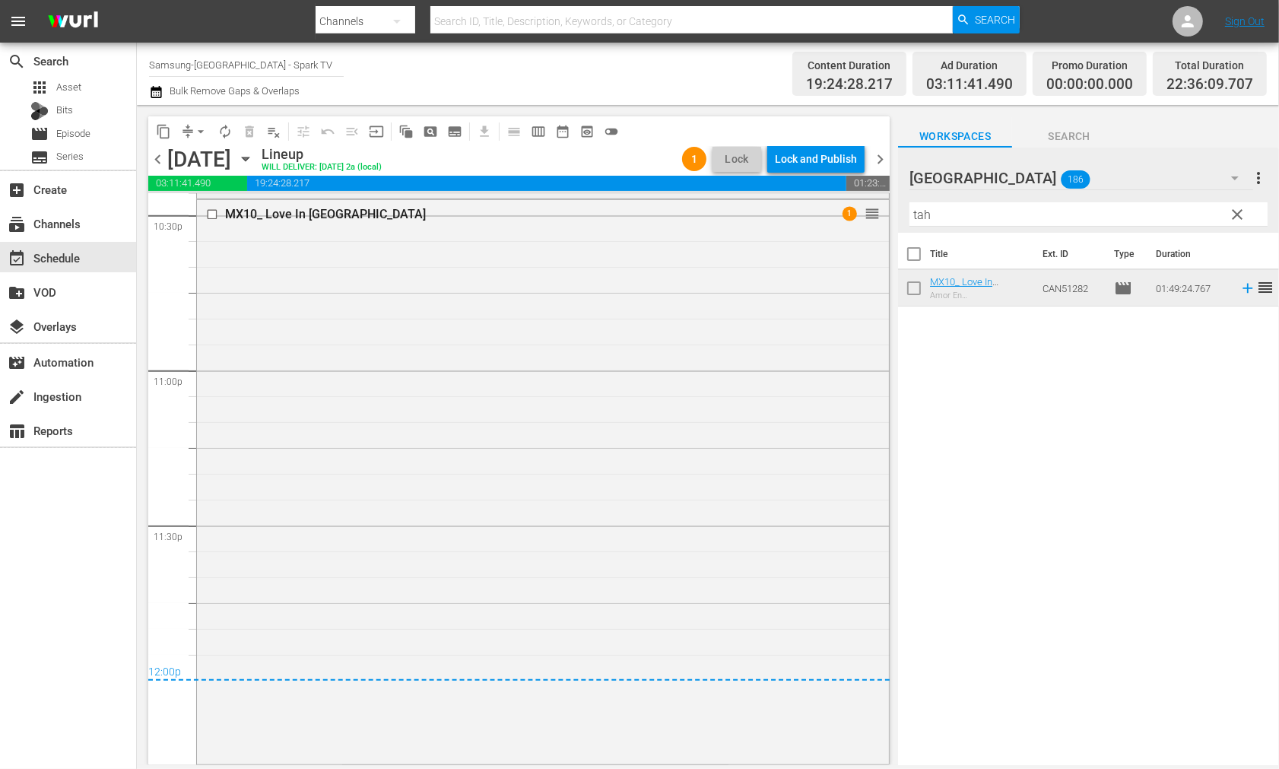
scroll to position [6454, 0]
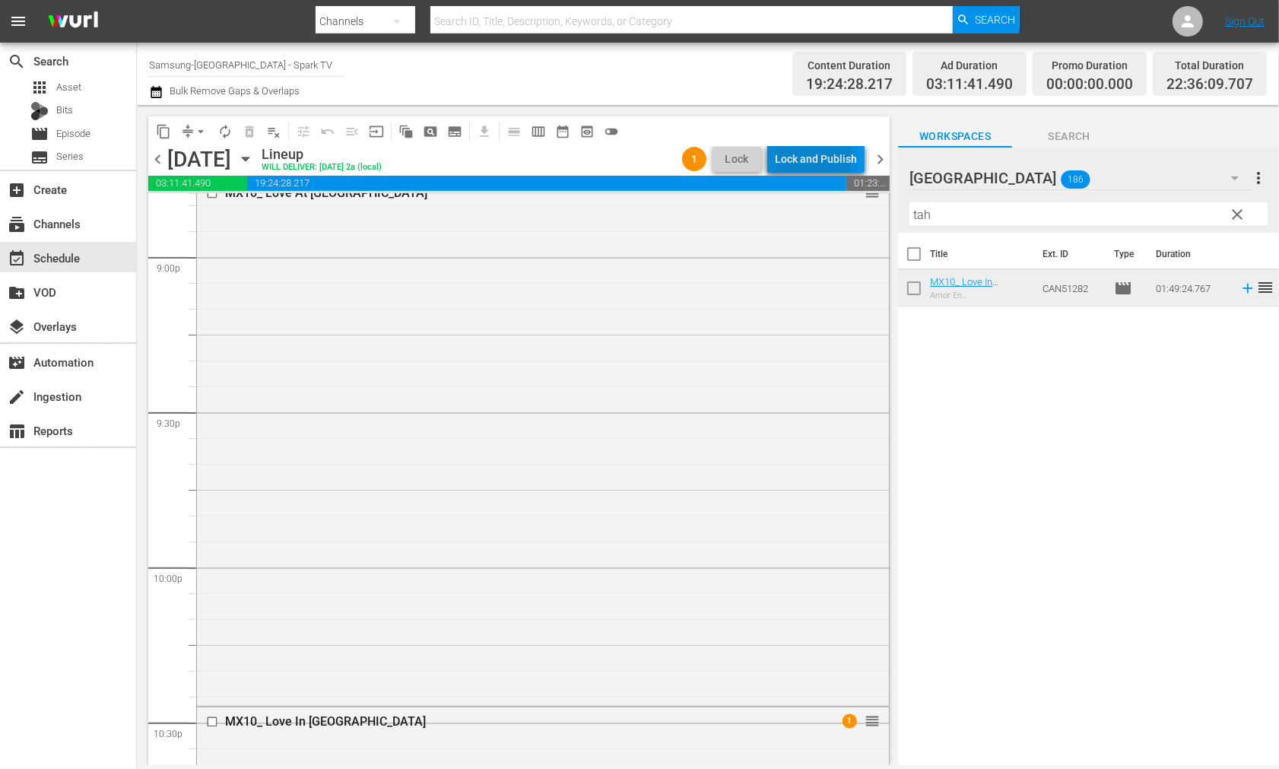
click at [803, 154] on div "Lock and Publish" at bounding box center [816, 158] width 82 height 27
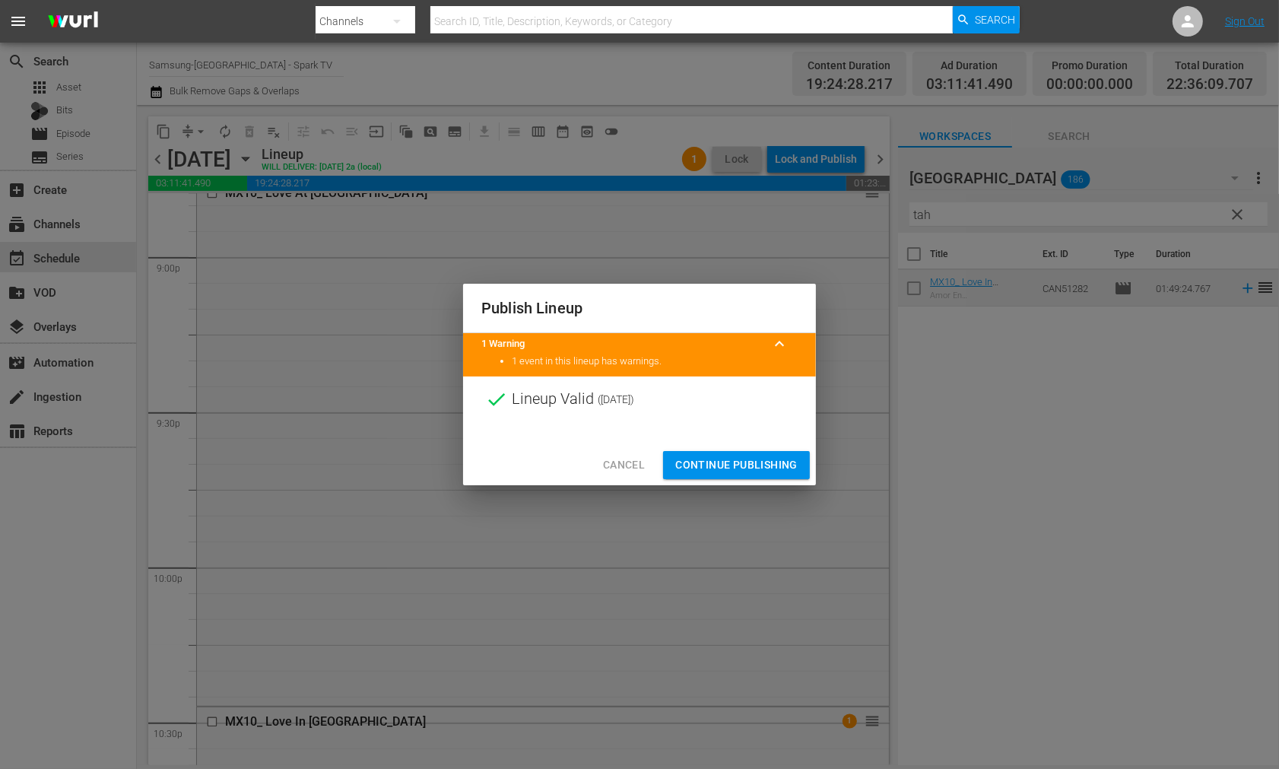
click at [727, 461] on span "Continue Publishing" at bounding box center [736, 465] width 122 height 19
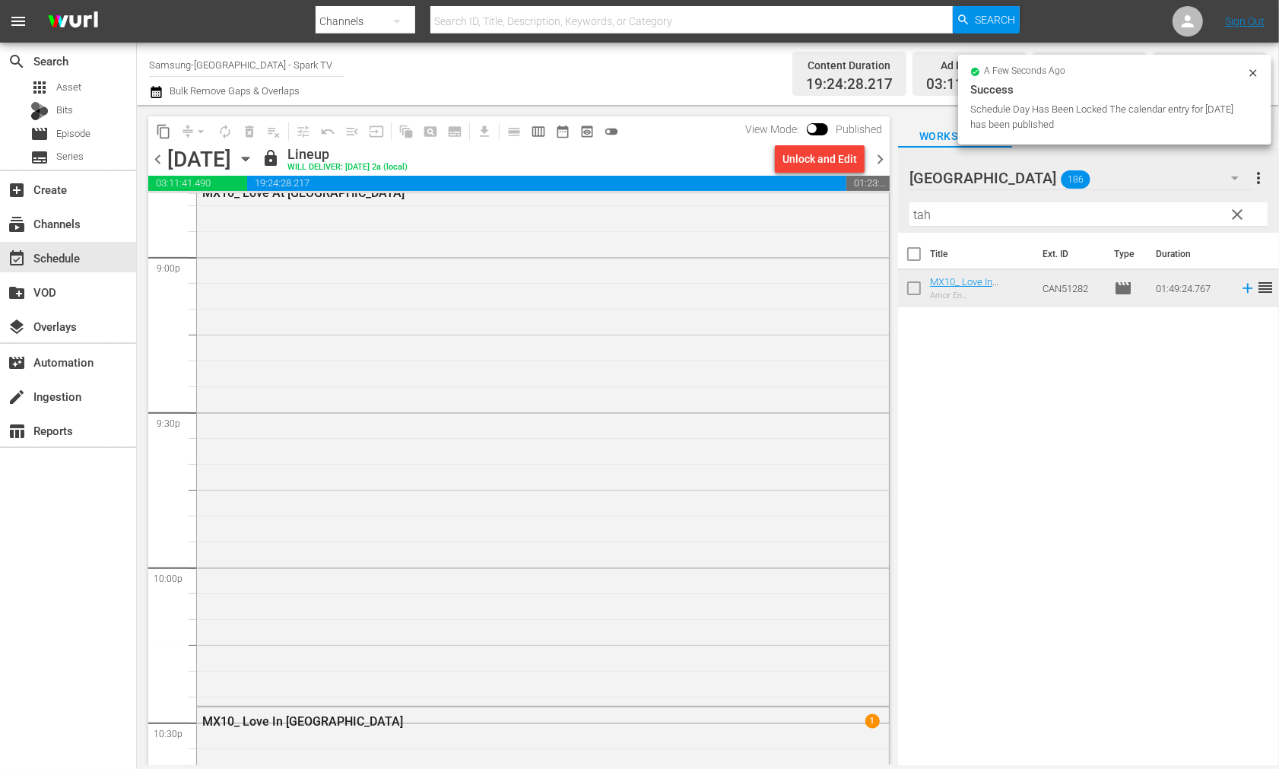
click at [254, 162] on icon "button" at bounding box center [245, 159] width 17 height 17
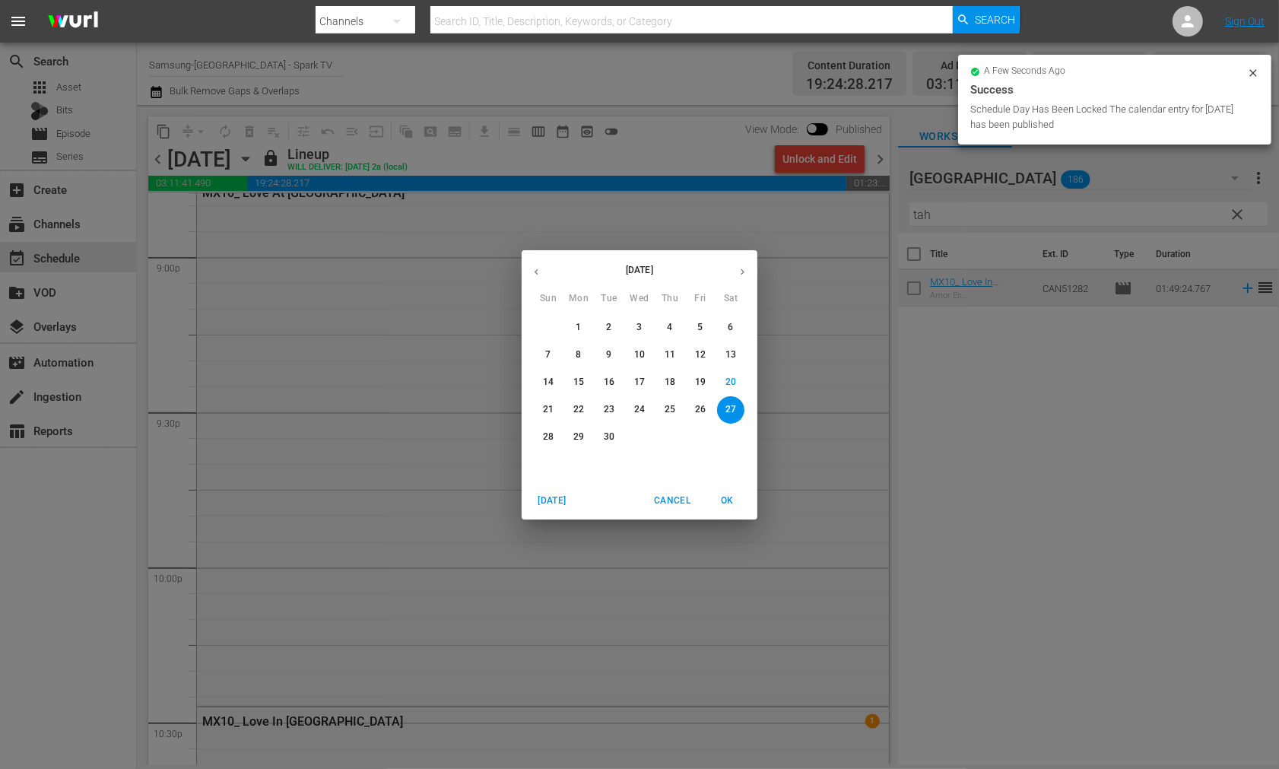
click at [550, 437] on p "28" at bounding box center [548, 437] width 11 height 13
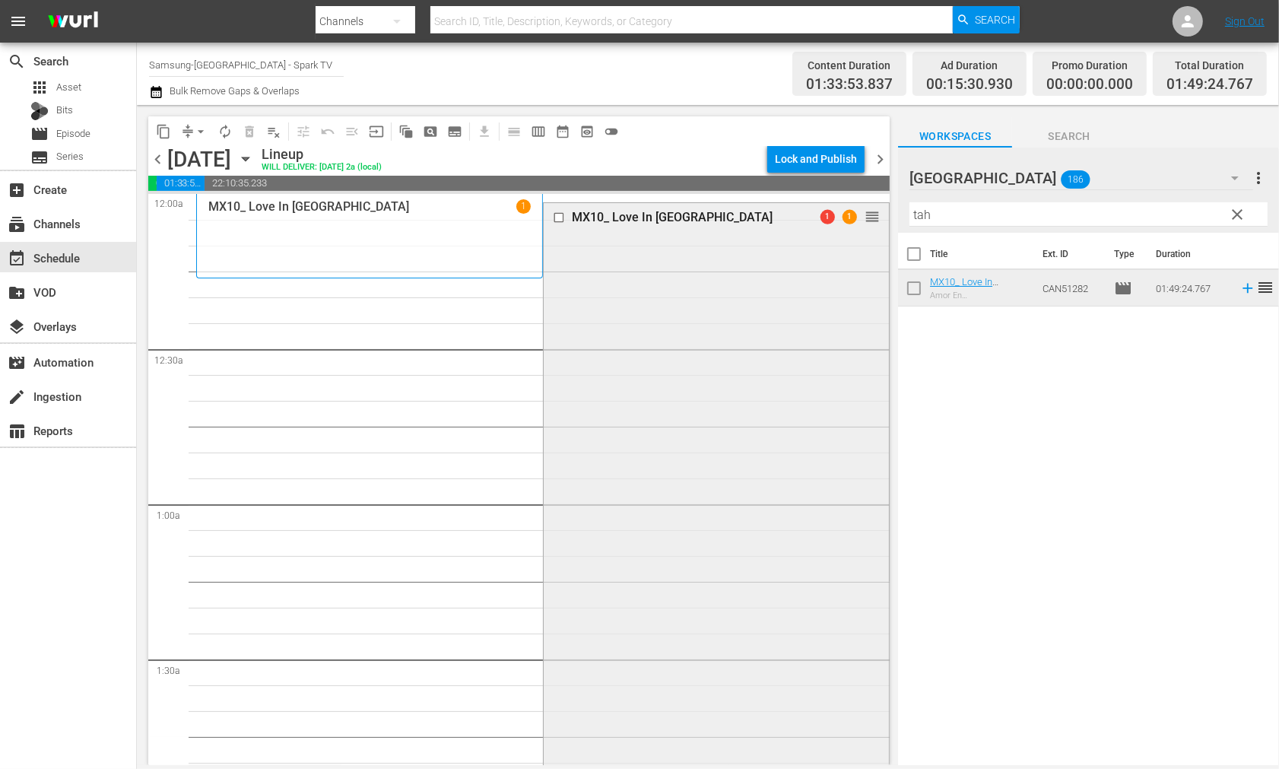
click at [553, 218] on input "checkbox" at bounding box center [561, 217] width 16 height 13
click at [246, 124] on span "delete_forever_outlined" at bounding box center [249, 131] width 15 height 15
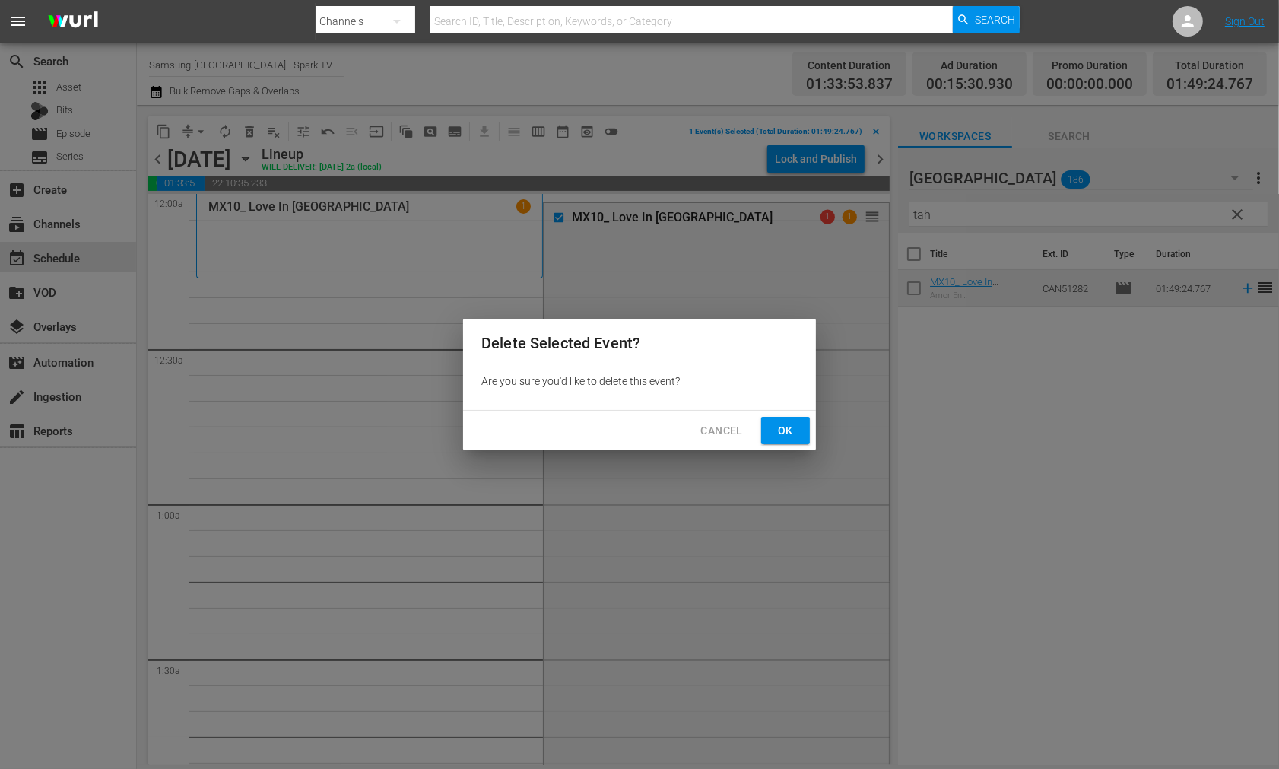
click at [794, 434] on span "Ok" at bounding box center [786, 430] width 24 height 19
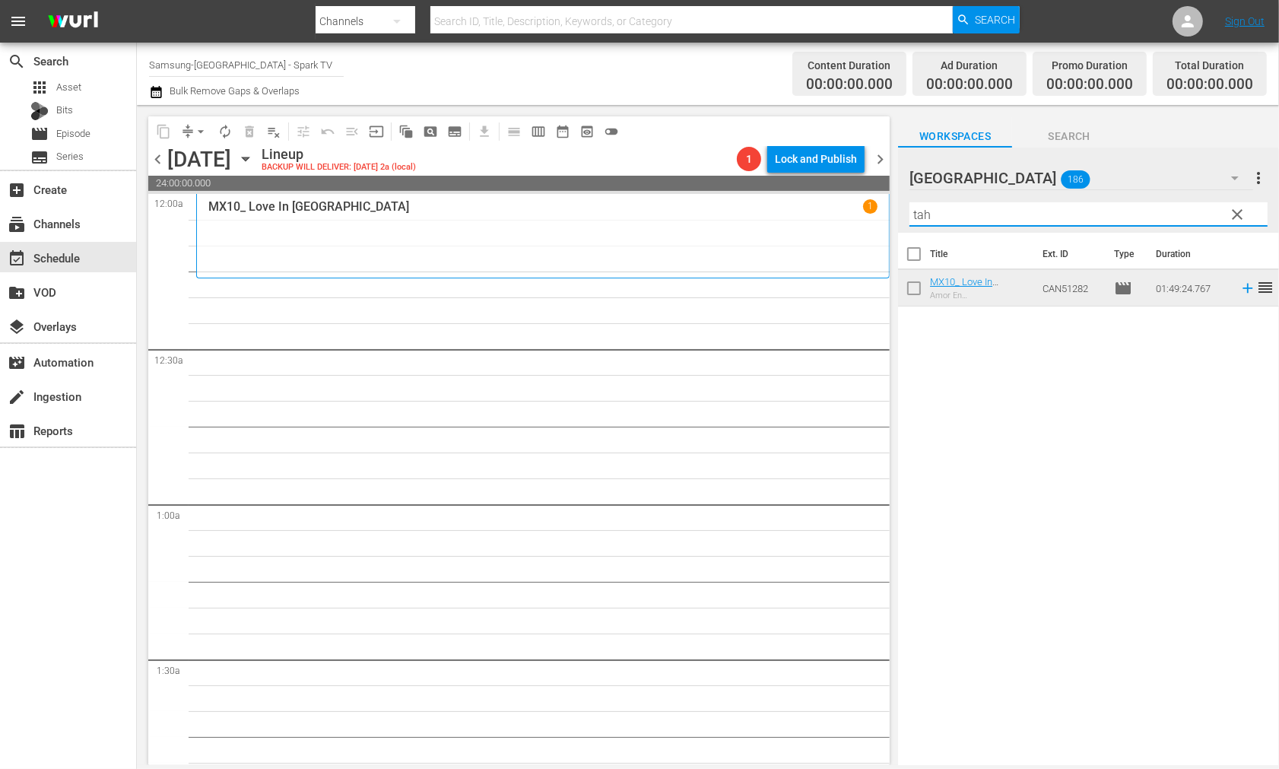
drag, startPoint x: 959, startPoint y: 222, endPoint x: 849, endPoint y: 208, distance: 111.2
click at [849, 208] on div "content_copy compress arrow_drop_down autorenew_outlined delete_forever_outline…" at bounding box center [708, 435] width 1142 height 660
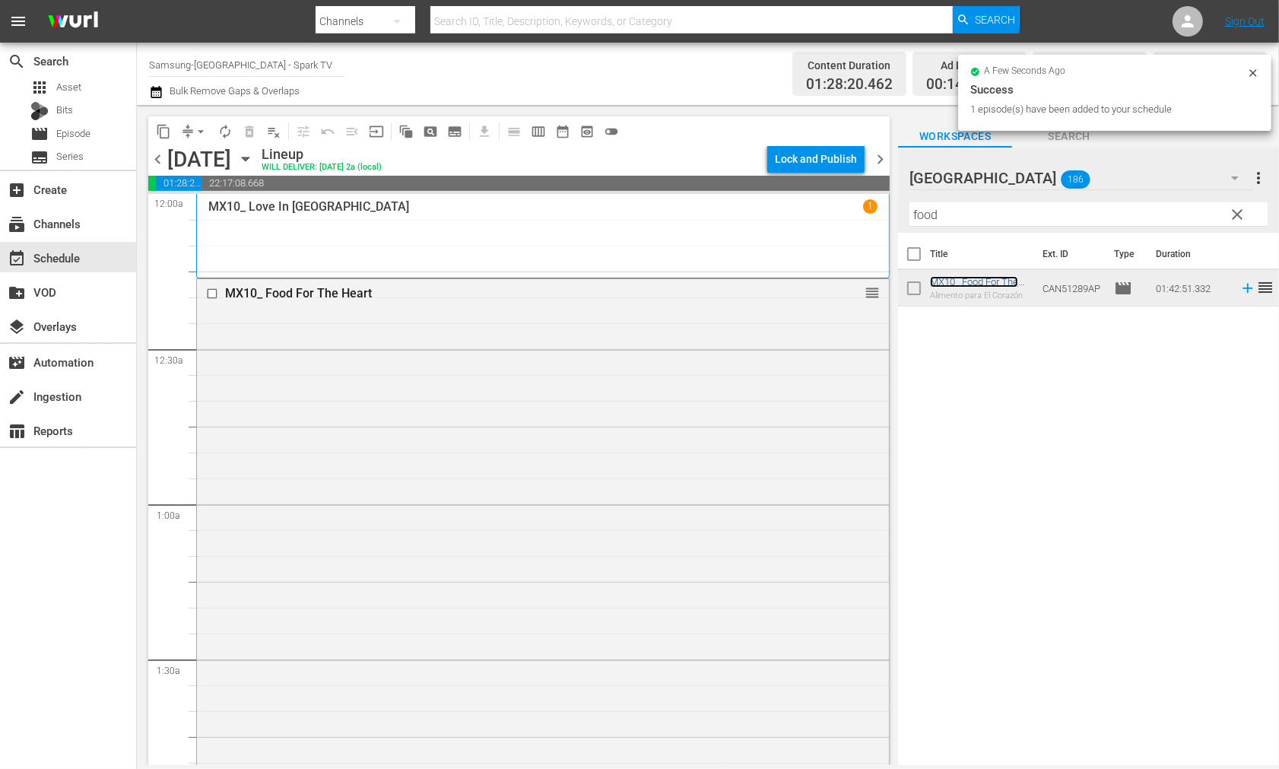
scroll to position [338, 0]
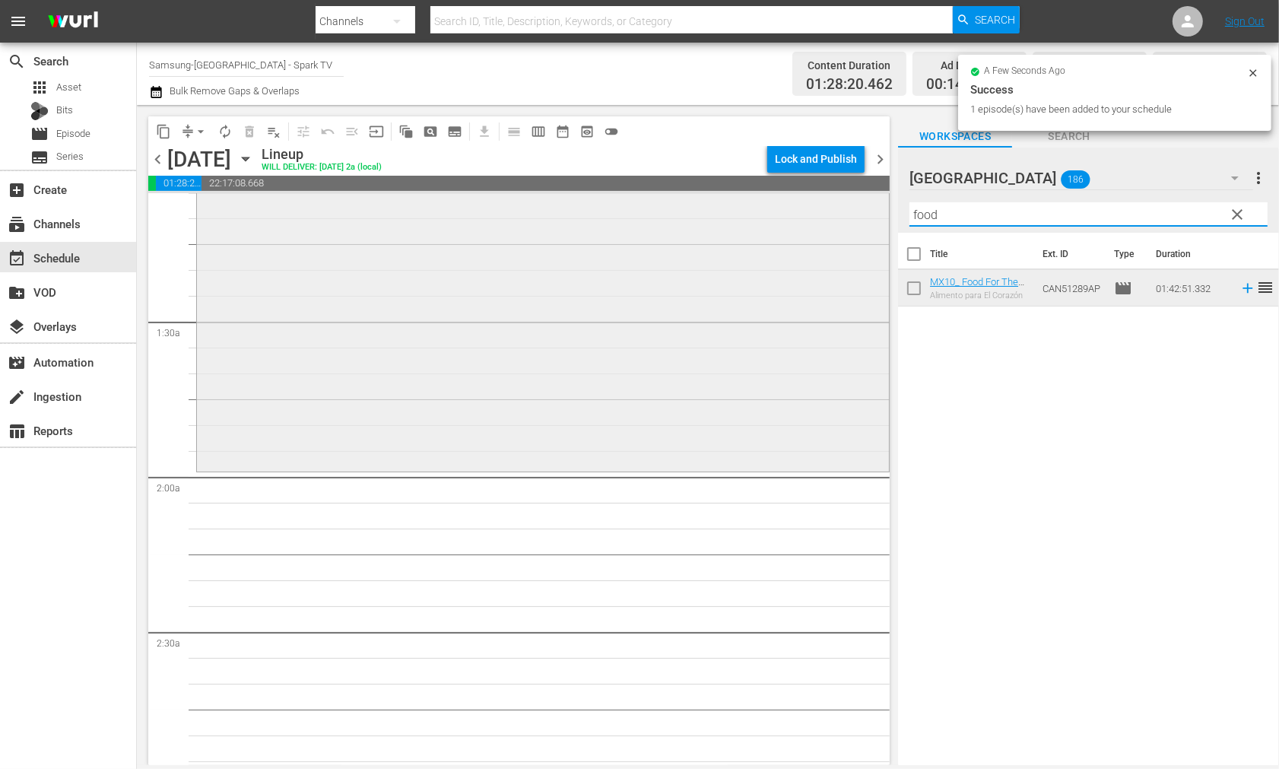
drag, startPoint x: 976, startPoint y: 222, endPoint x: 780, endPoint y: 200, distance: 197.5
click at [780, 200] on div "content_copy compress arrow_drop_down autorenew_outlined delete_forever_outline…" at bounding box center [708, 435] width 1142 height 660
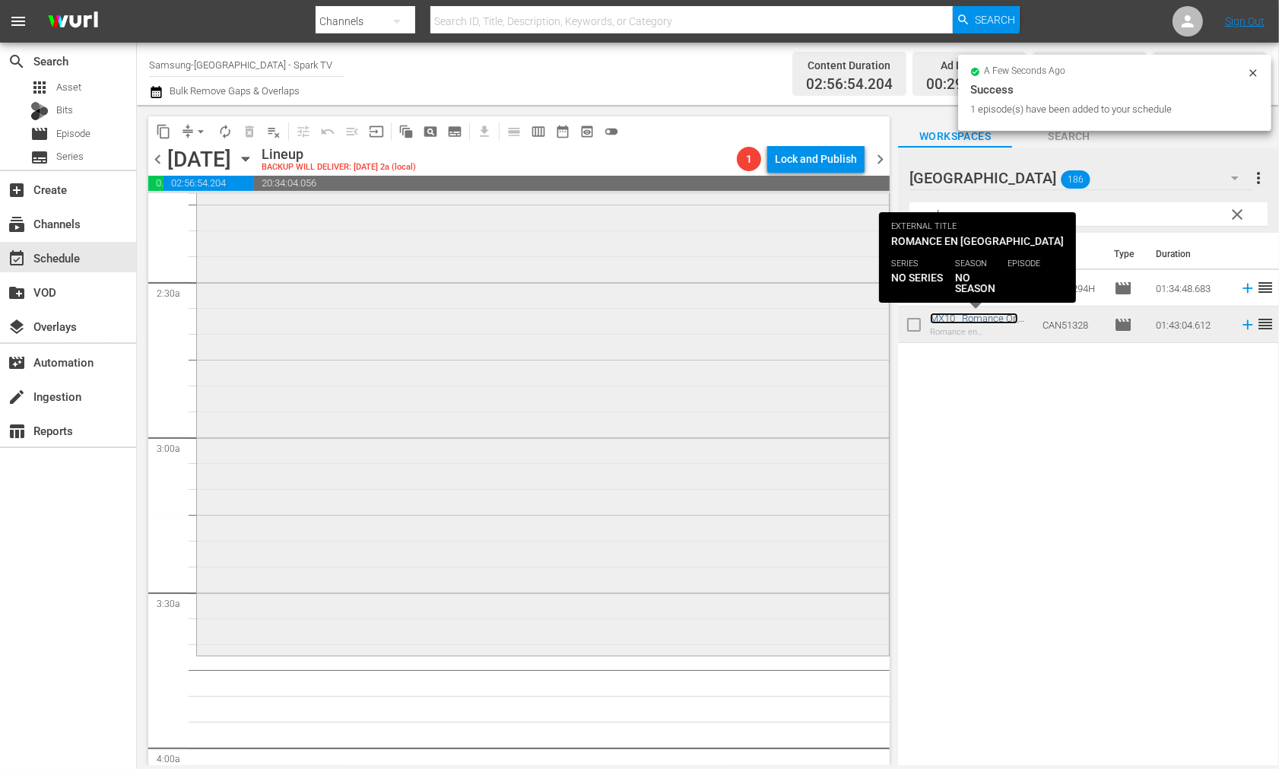
scroll to position [761, 0]
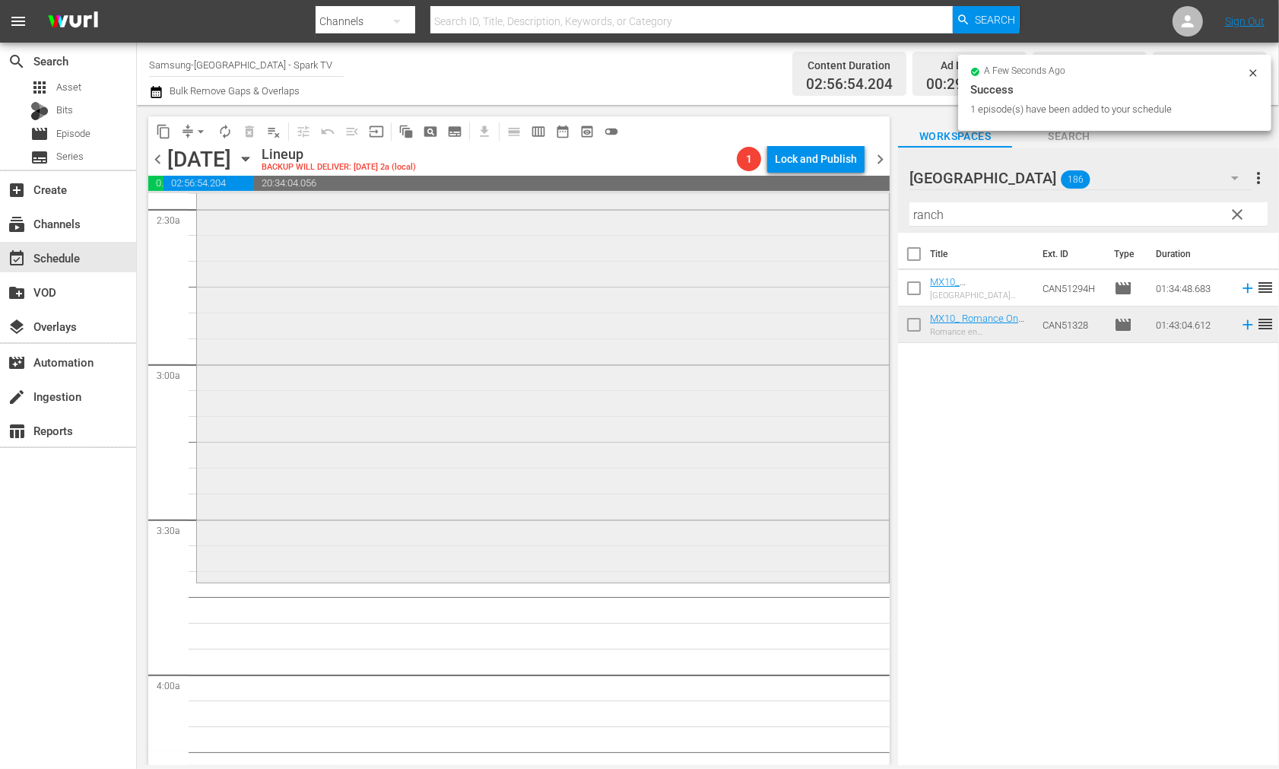
drag, startPoint x: 956, startPoint y: 215, endPoint x: 822, endPoint y: 210, distance: 134.0
click at [822, 210] on div "content_copy compress arrow_drop_down autorenew_outlined delete_forever_outline…" at bounding box center [708, 435] width 1142 height 660
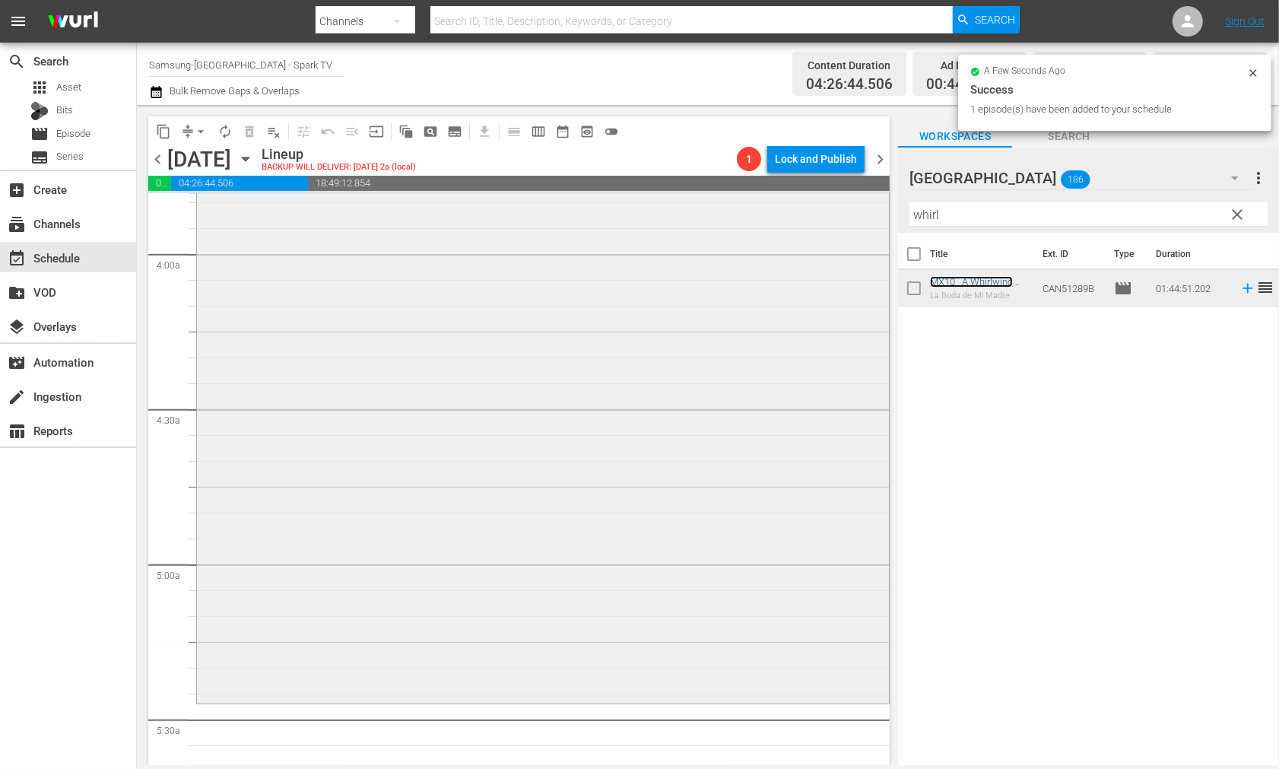
scroll to position [1352, 0]
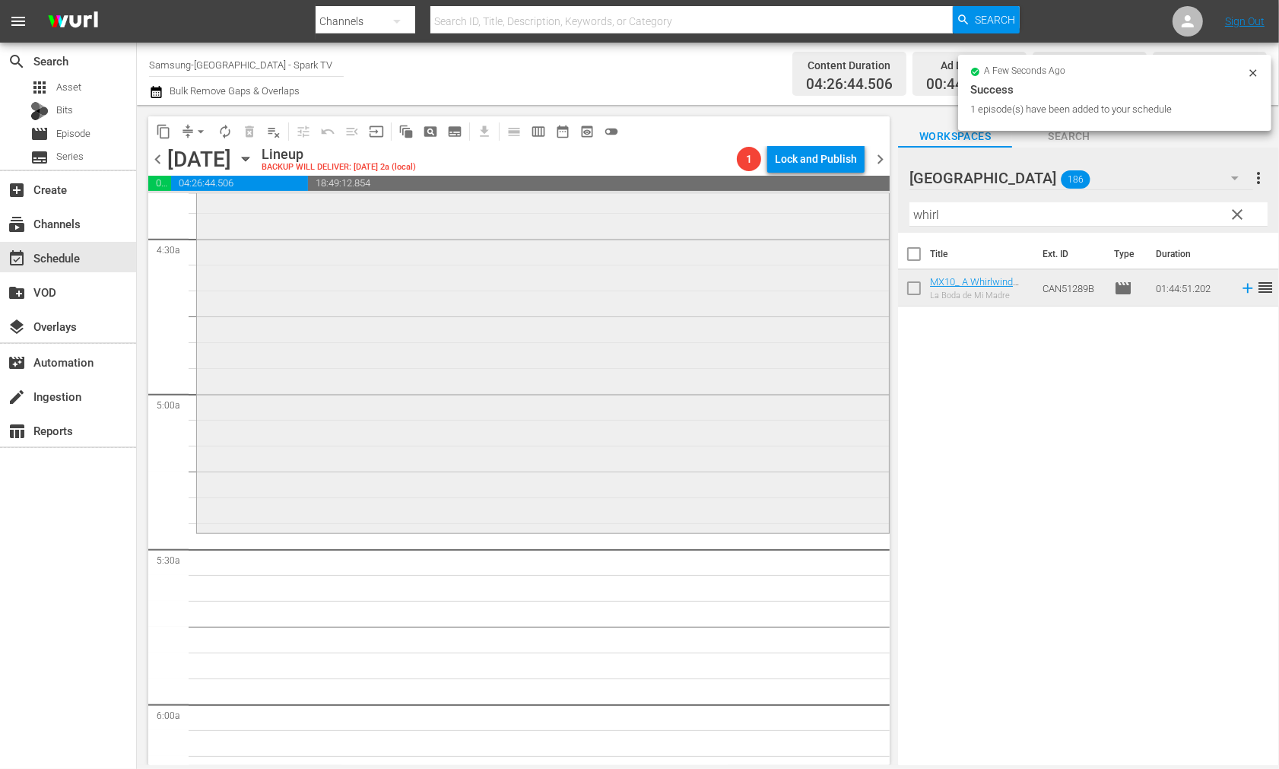
drag, startPoint x: 823, startPoint y: 199, endPoint x: 748, endPoint y: 199, distance: 74.5
click at [758, 198] on div "content_copy compress arrow_drop_down autorenew_outlined delete_forever_outline…" at bounding box center [708, 435] width 1142 height 660
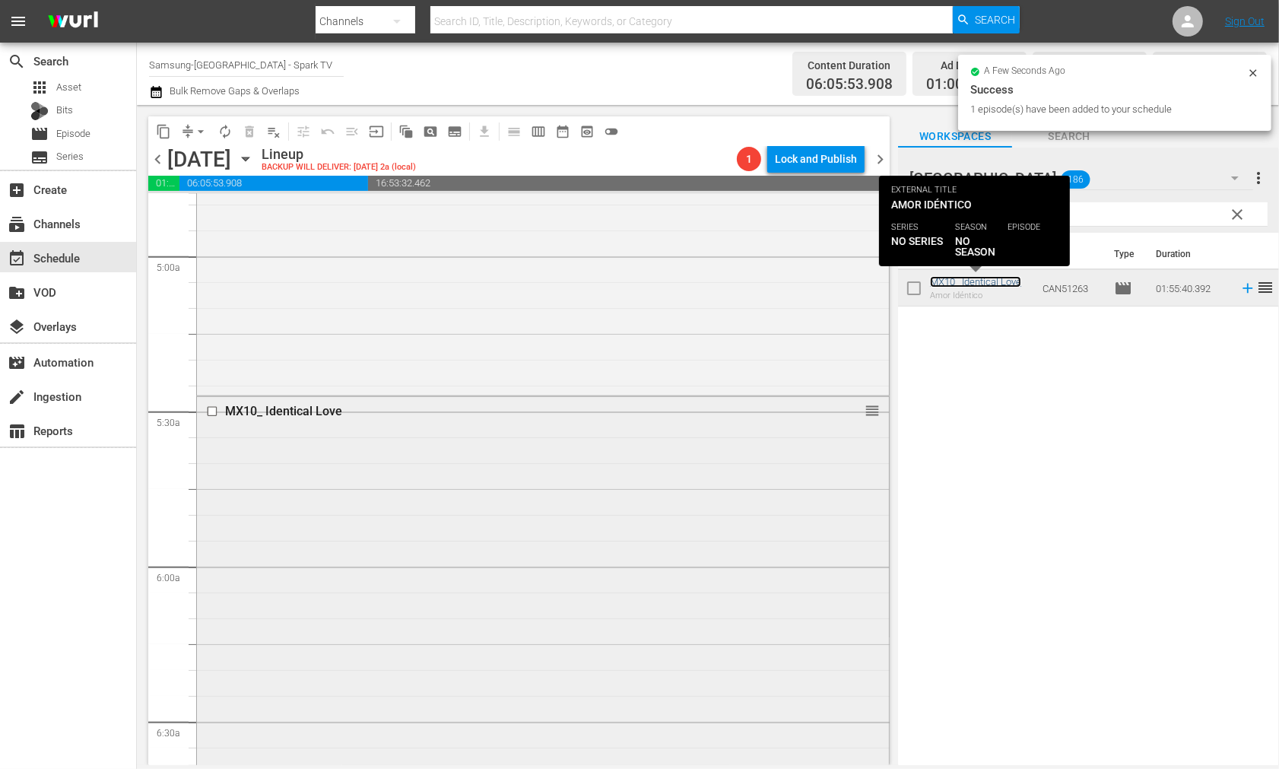
scroll to position [1859, 0]
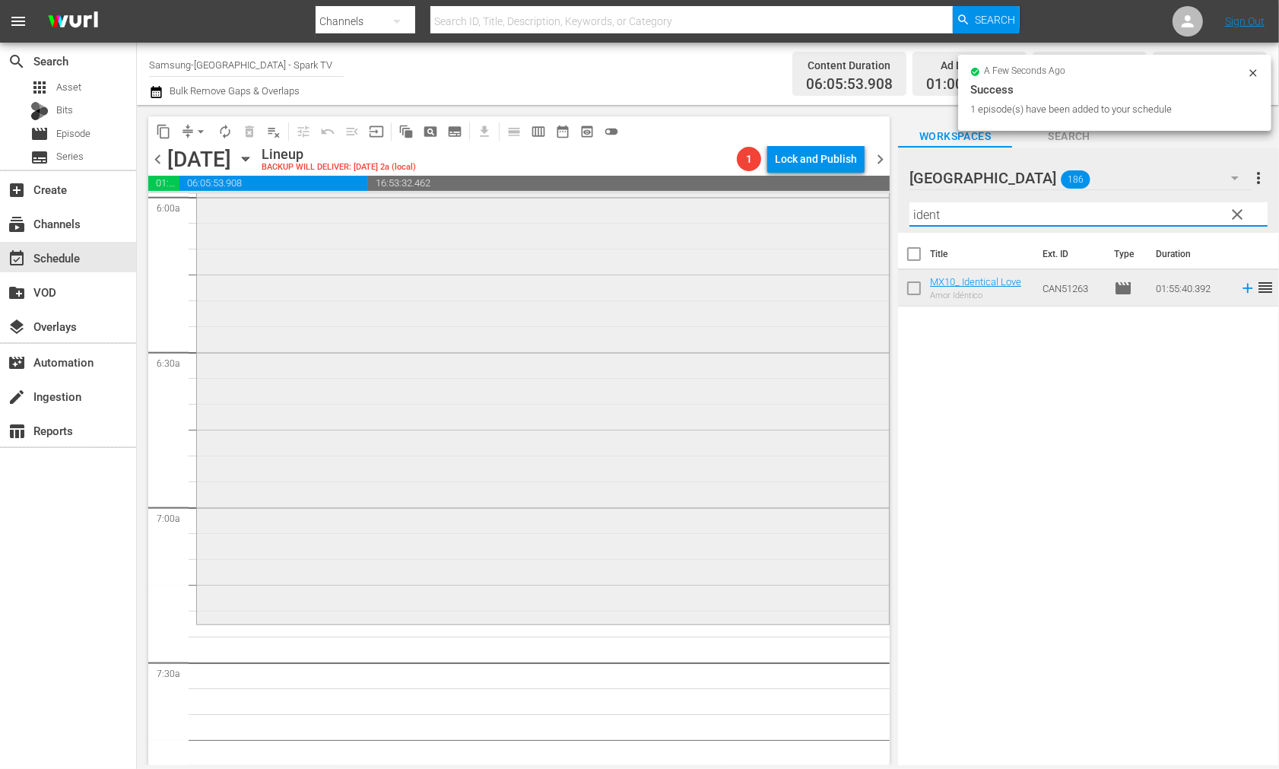
drag, startPoint x: 952, startPoint y: 214, endPoint x: 797, endPoint y: 215, distance: 155.2
click at [799, 214] on div "content_copy compress arrow_drop_down autorenew_outlined delete_forever_outline…" at bounding box center [708, 435] width 1142 height 660
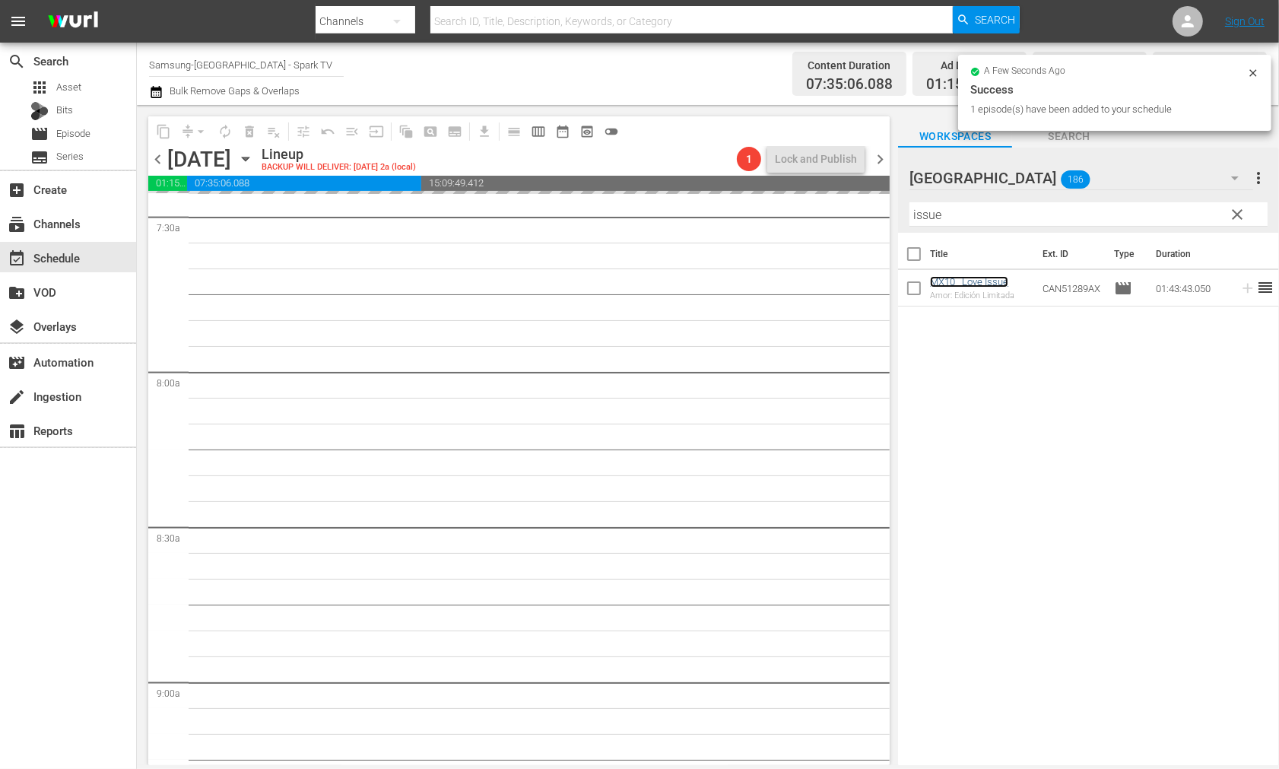
scroll to position [2620, 0]
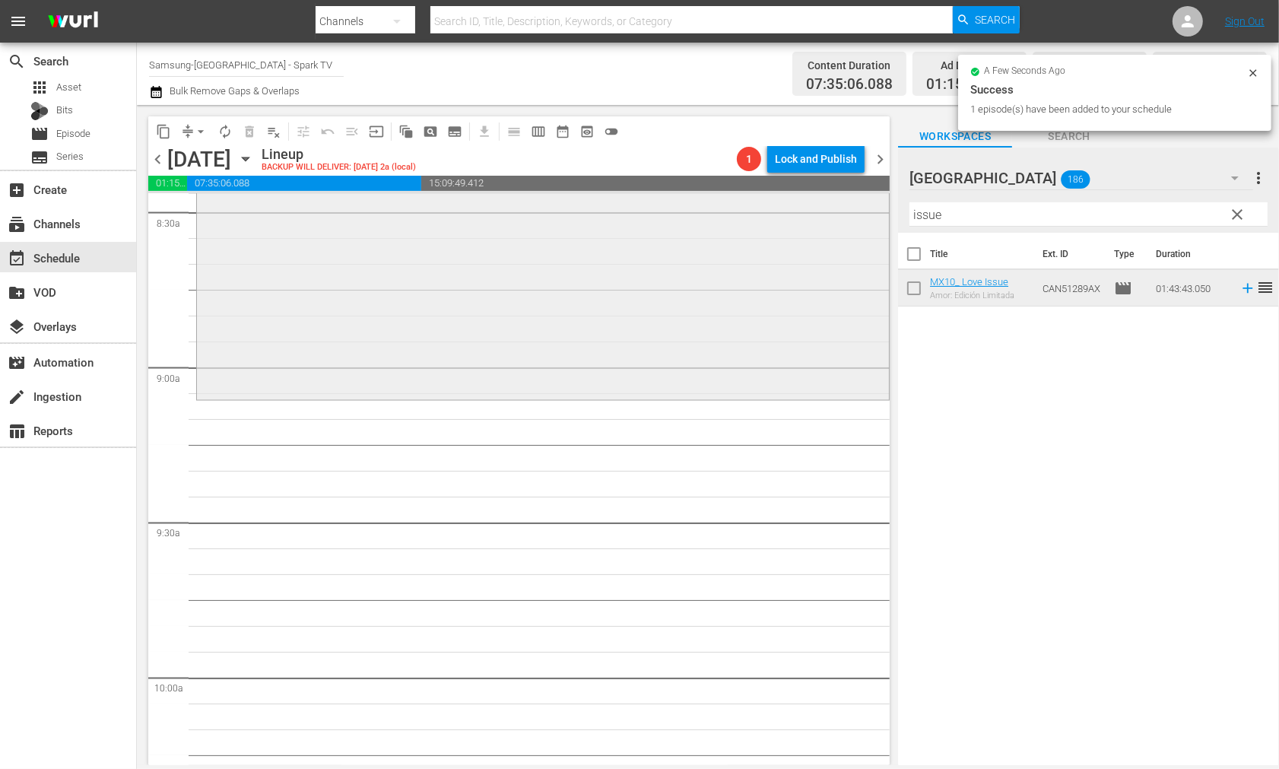
click at [800, 213] on div "content_copy compress arrow_drop_down autorenew_outlined delete_forever_outline…" at bounding box center [708, 435] width 1142 height 660
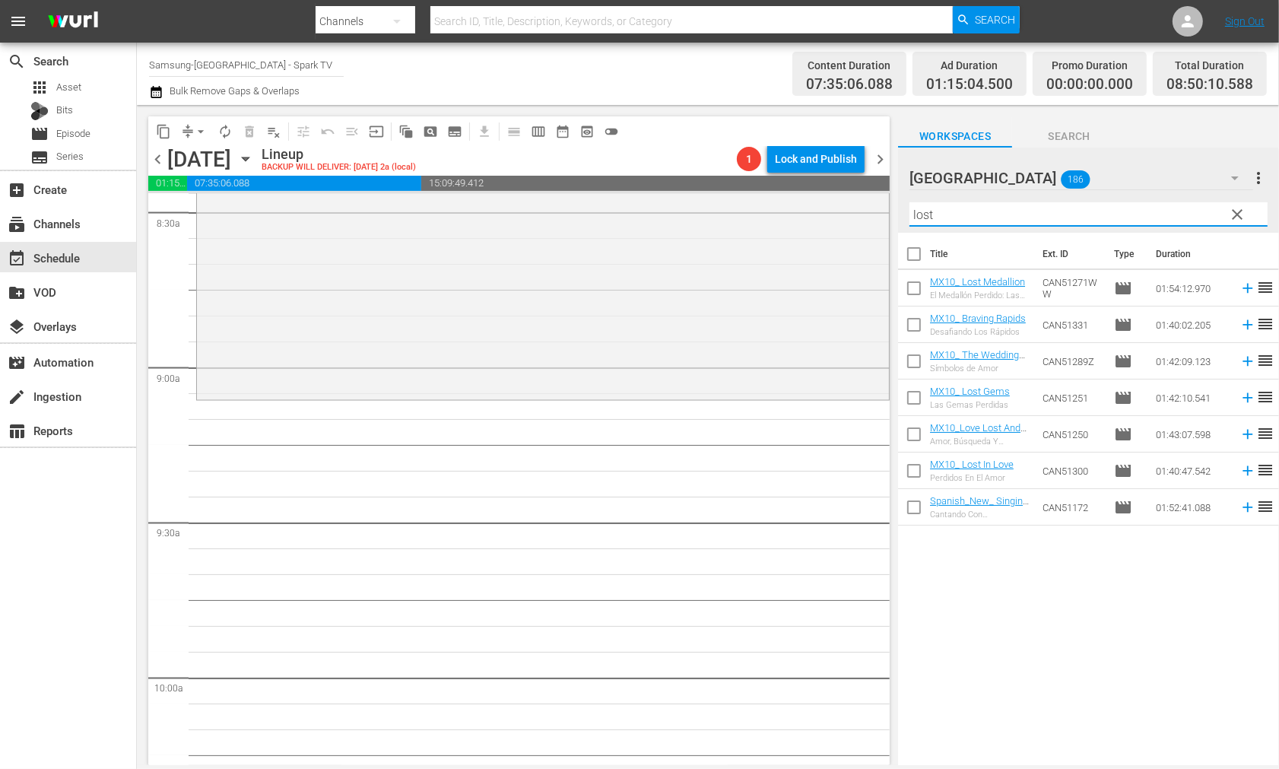
type input "lost"
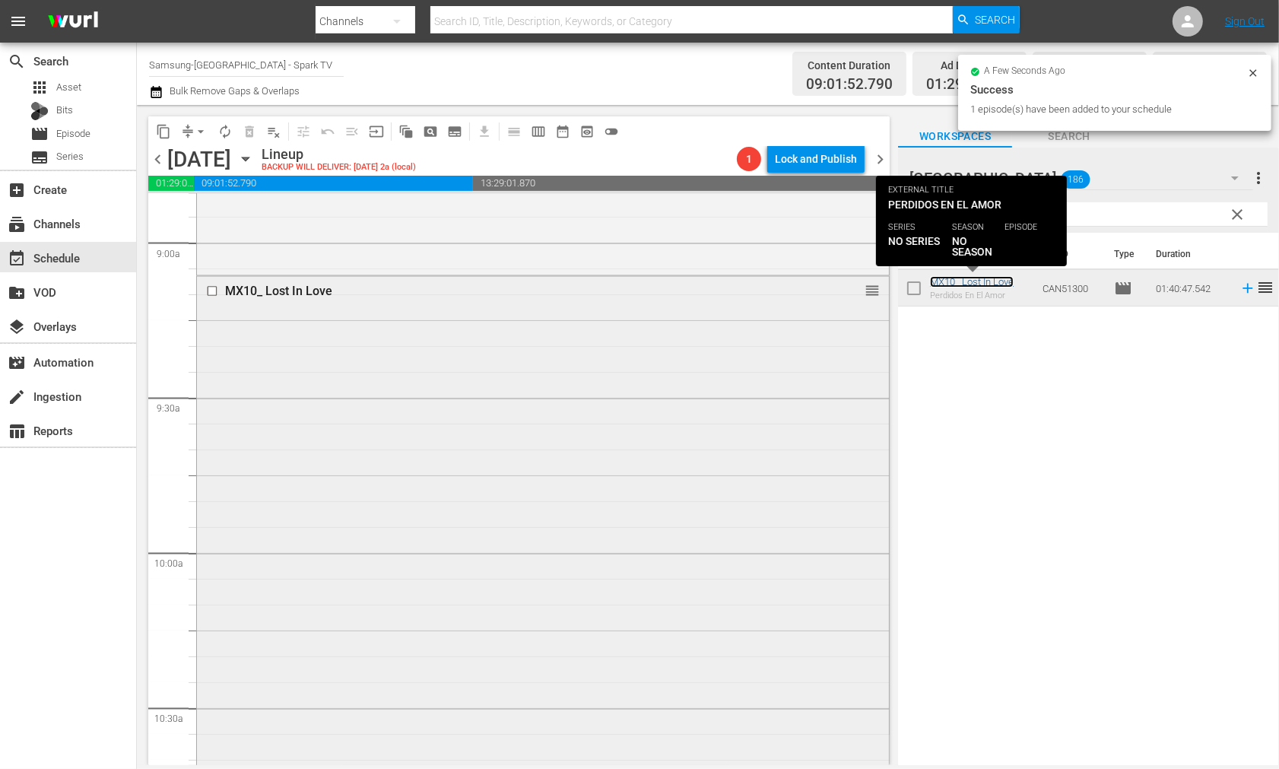
scroll to position [3042, 0]
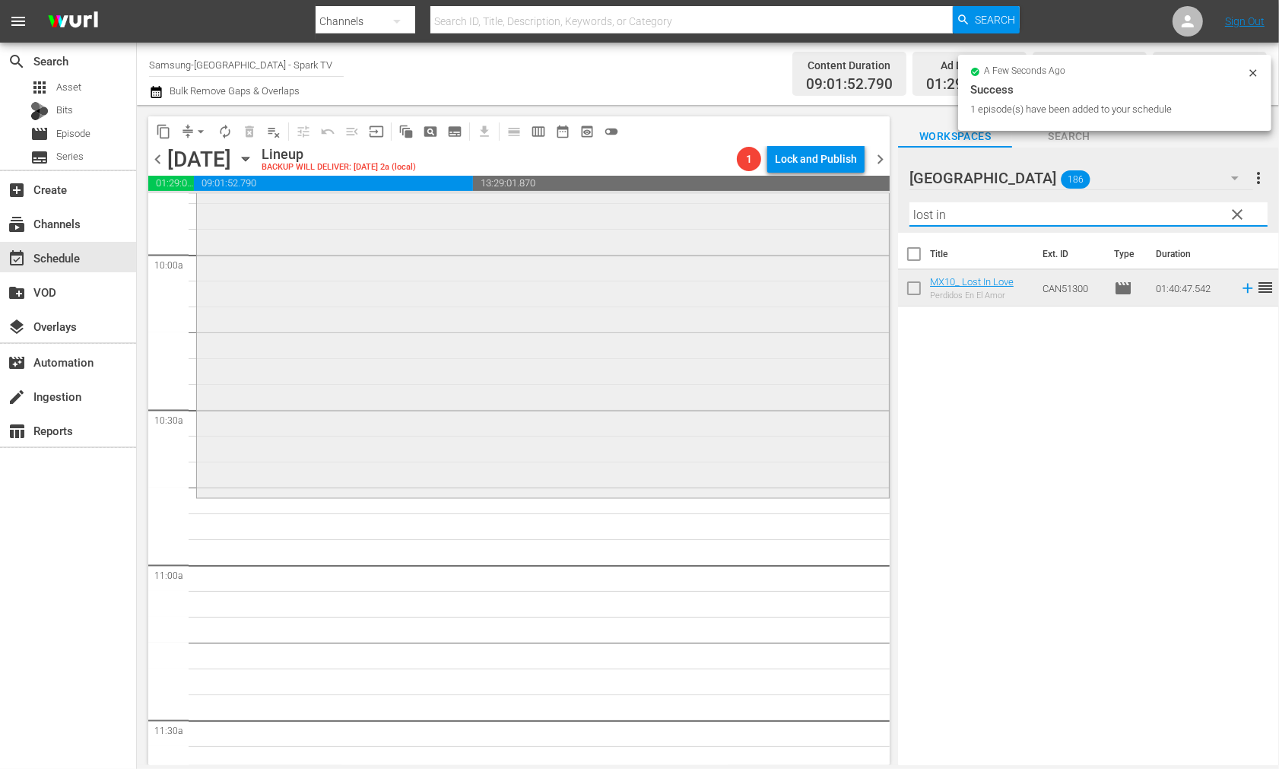
drag, startPoint x: 817, startPoint y: 213, endPoint x: 762, endPoint y: 217, distance: 54.9
click at [767, 215] on div "content_copy compress arrow_drop_down autorenew_outlined delete_forever_outline…" at bounding box center [708, 435] width 1142 height 660
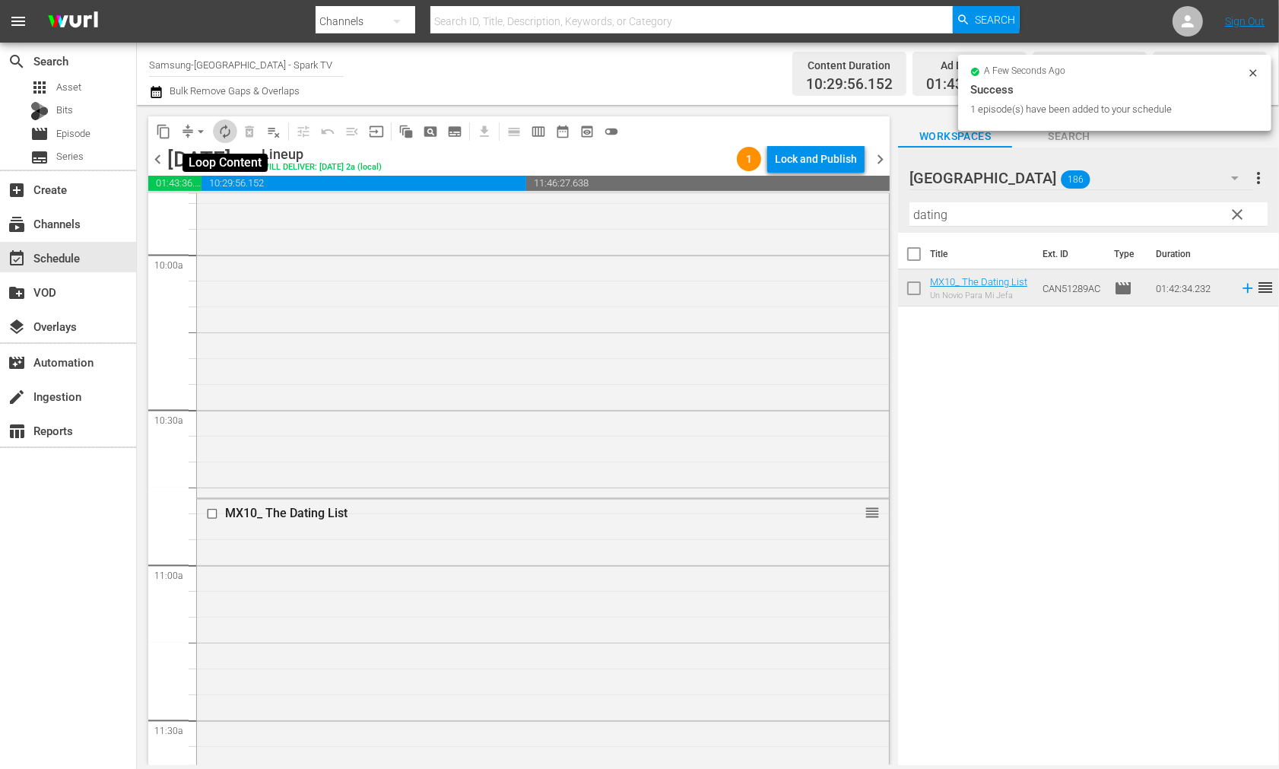
click at [226, 128] on span "autorenew_outlined" at bounding box center [225, 131] width 15 height 15
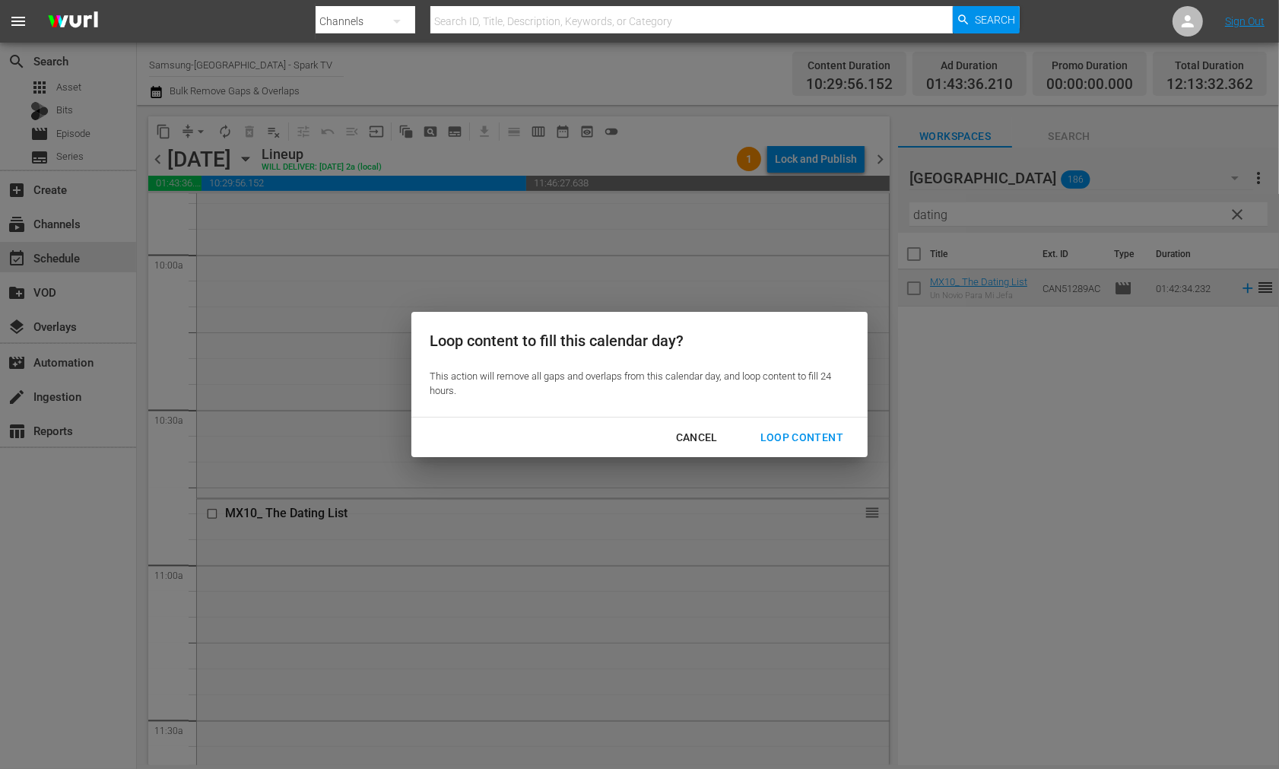
click at [803, 429] on div "Loop Content" at bounding box center [801, 437] width 107 height 19
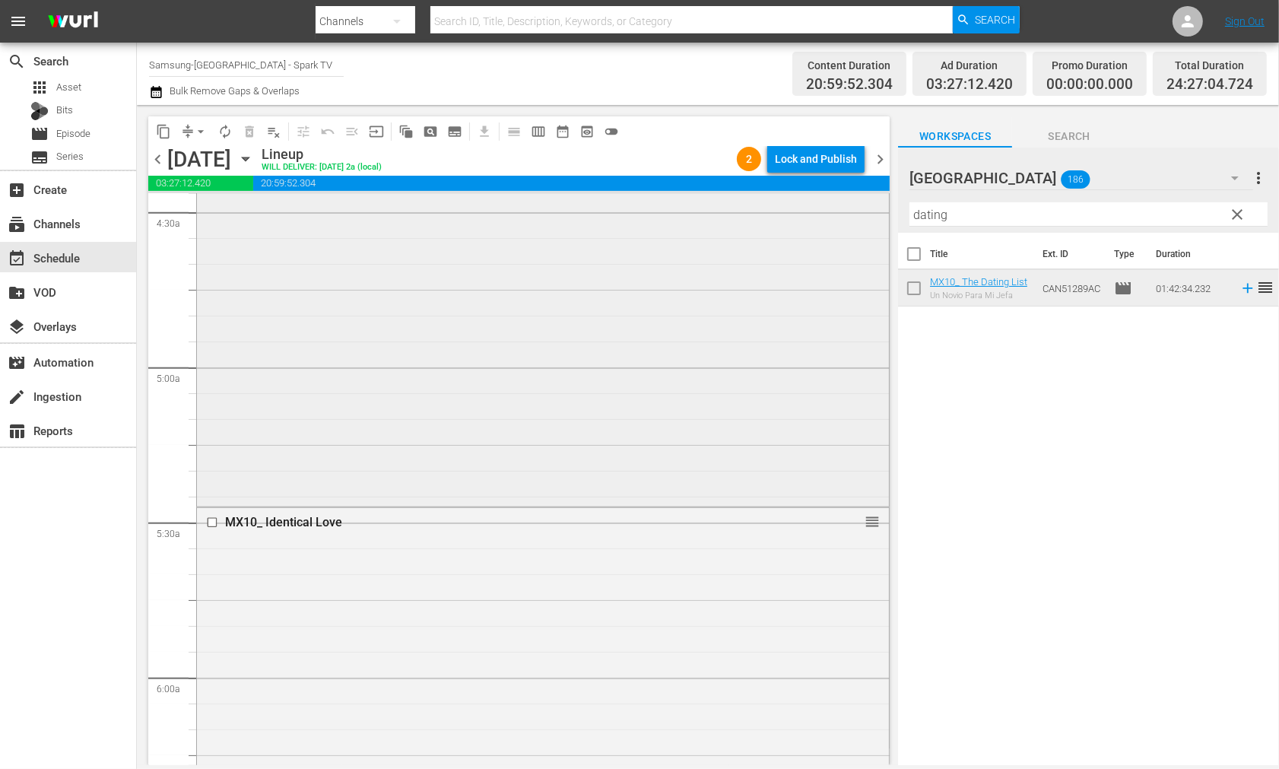
scroll to position [1355, 0]
drag, startPoint x: 861, startPoint y: 545, endPoint x: 860, endPoint y: 634, distance: 89.0
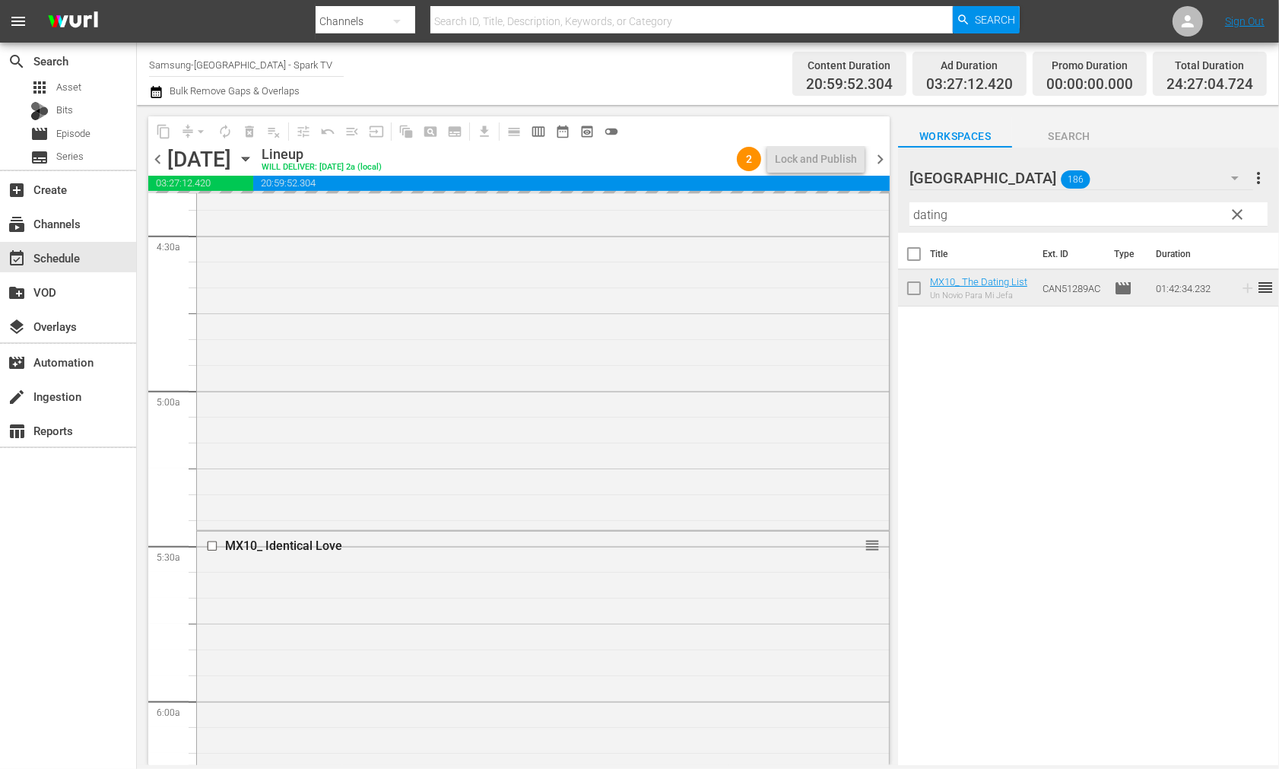
drag, startPoint x: 986, startPoint y: 218, endPoint x: 779, endPoint y: 186, distance: 209.2
click at [779, 186] on div "content_copy compress arrow_drop_down autorenew_outlined delete_forever_outline…" at bounding box center [708, 435] width 1142 height 660
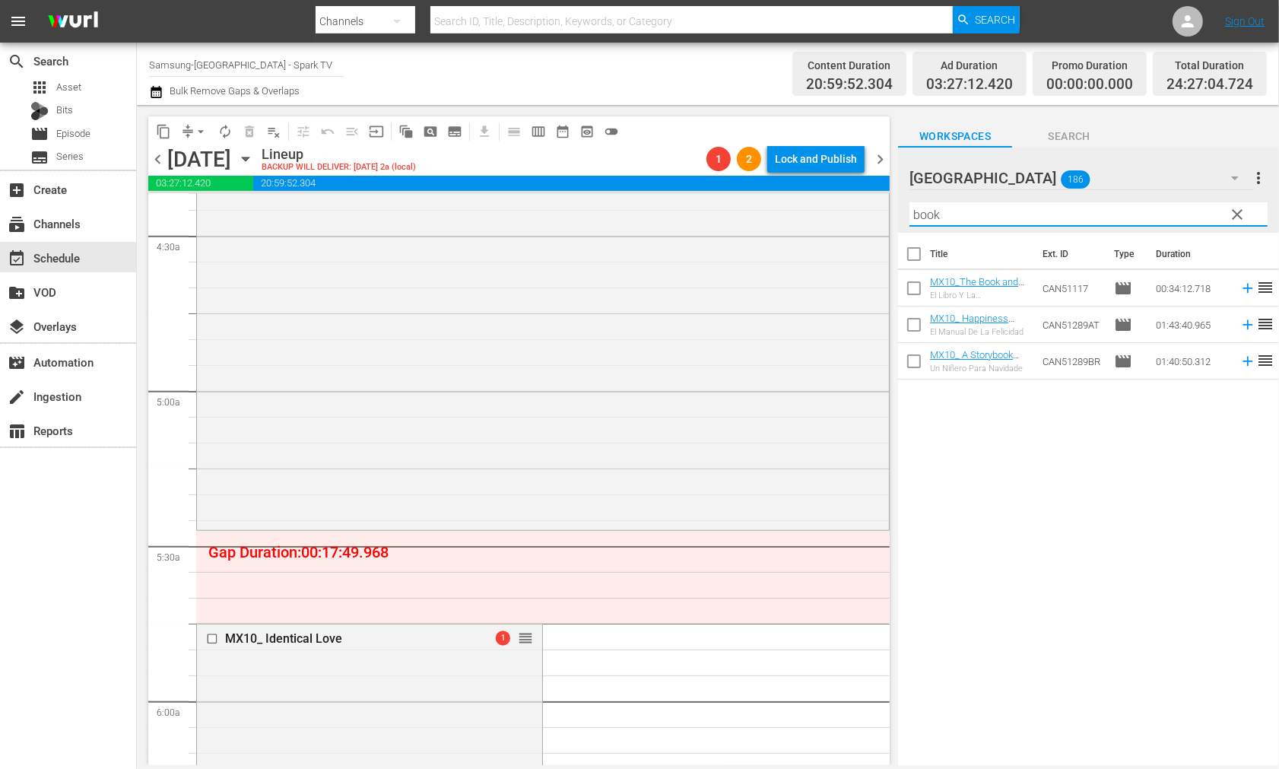
type input "book"
click at [1068, 444] on div "Title Ext. ID Type Duration MX10_The Book and The Rose El Libro Y La Rosa CAN51…" at bounding box center [1088, 500] width 381 height 535
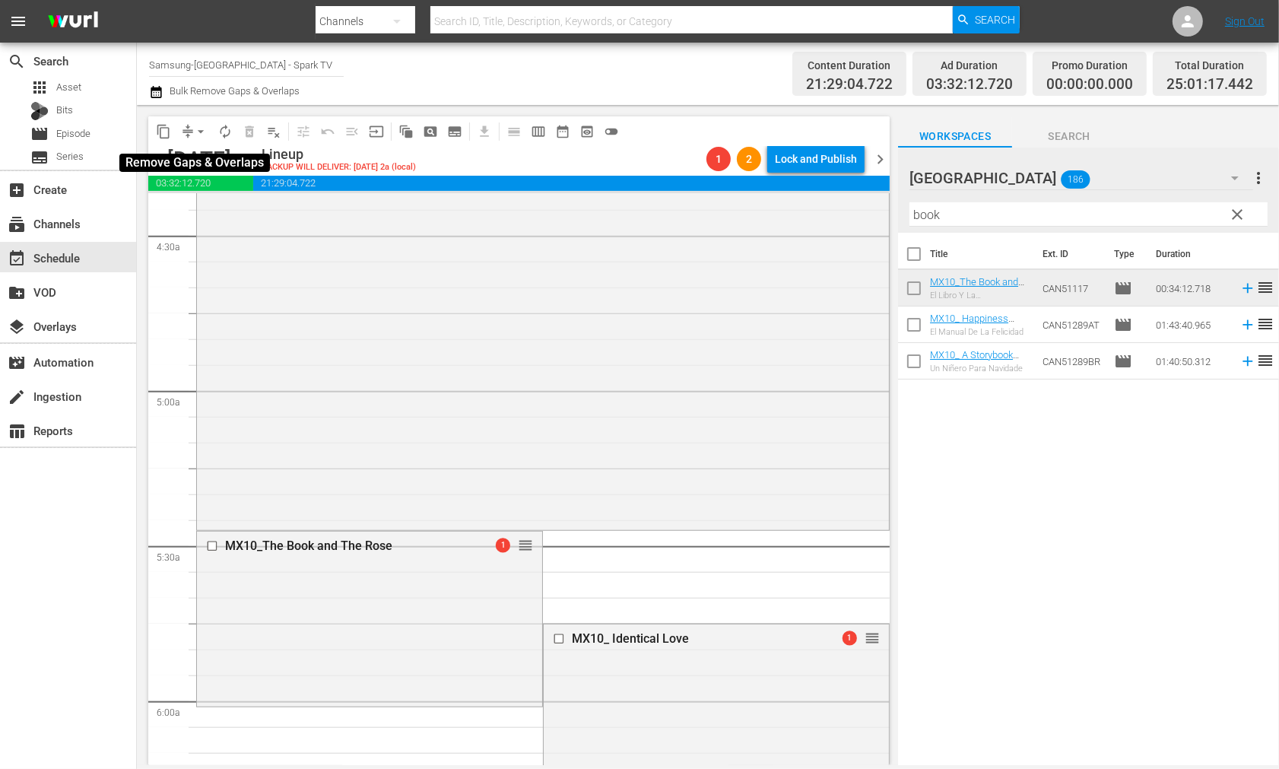
click at [195, 127] on span "arrow_drop_down" at bounding box center [200, 131] width 15 height 15
click at [237, 209] on li "Align to End of Previous Day" at bounding box center [202, 211] width 160 height 25
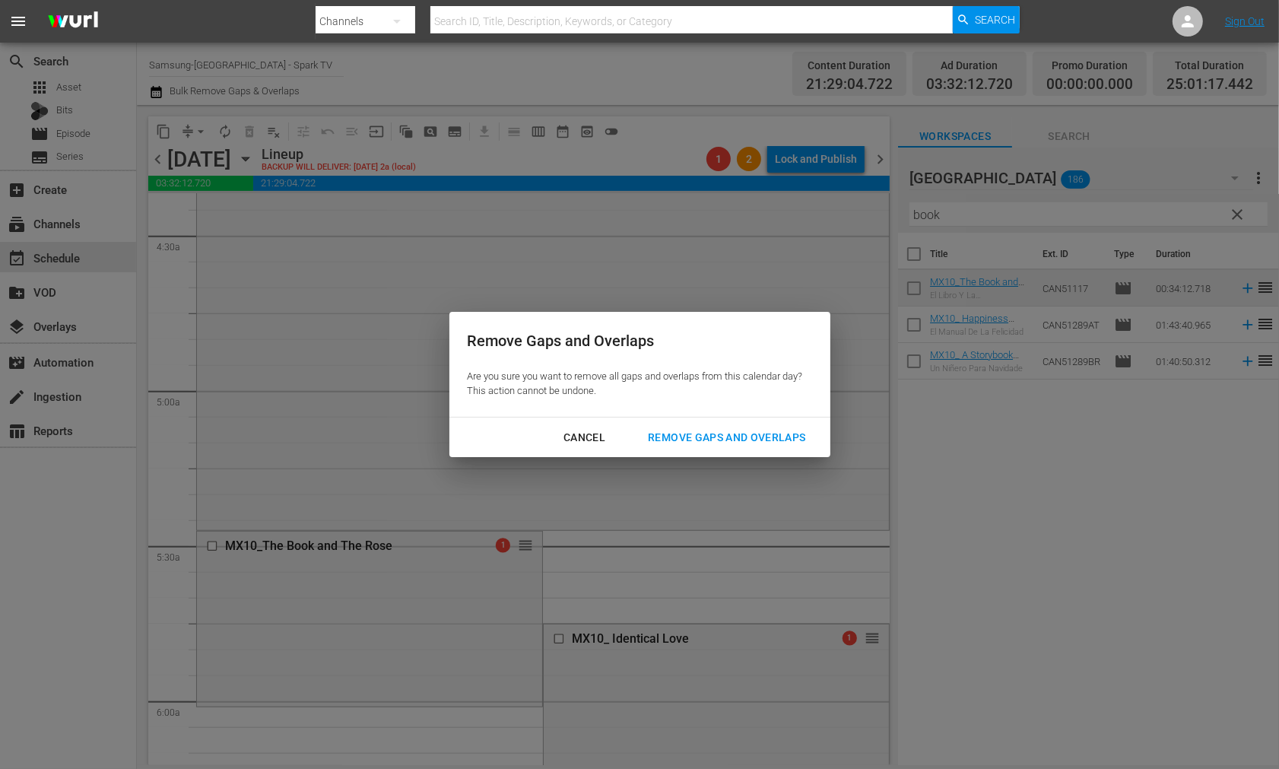
click at [783, 437] on div "Remove Gaps and Overlaps" at bounding box center [727, 437] width 182 height 19
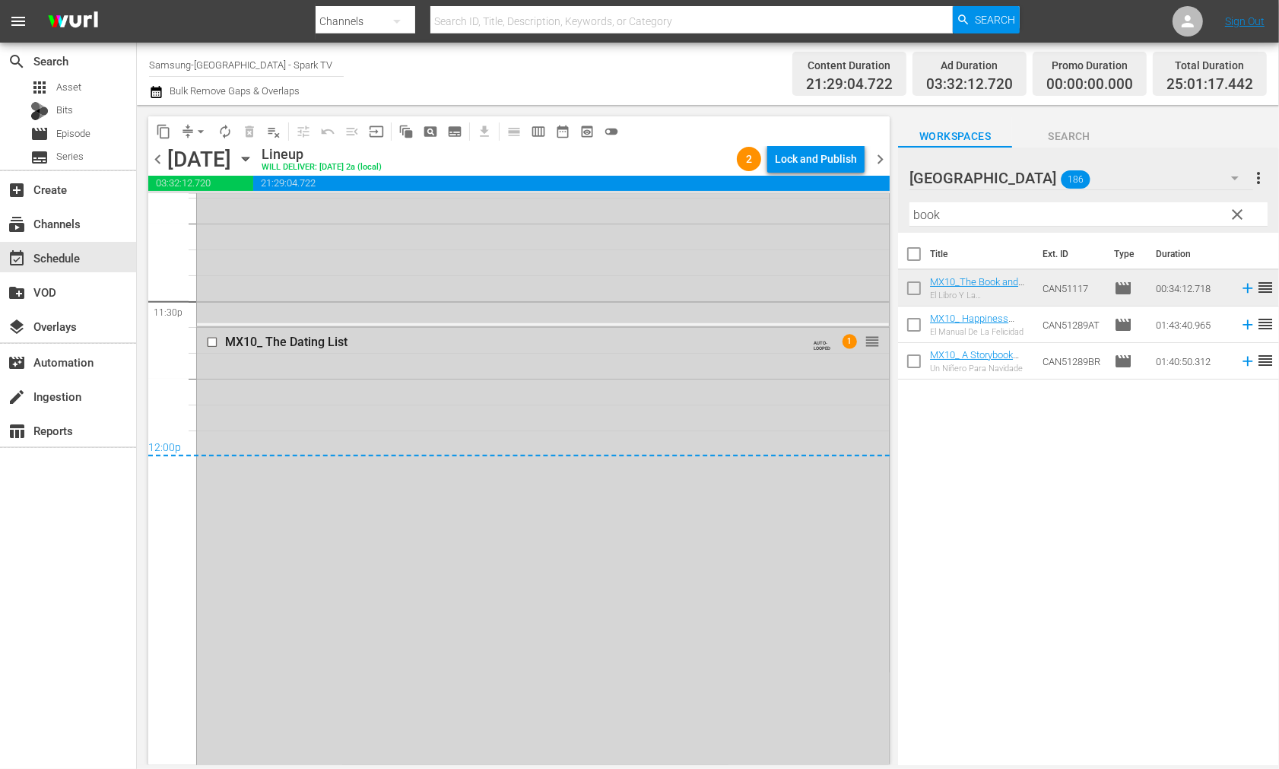
scroll to position [7278, 0]
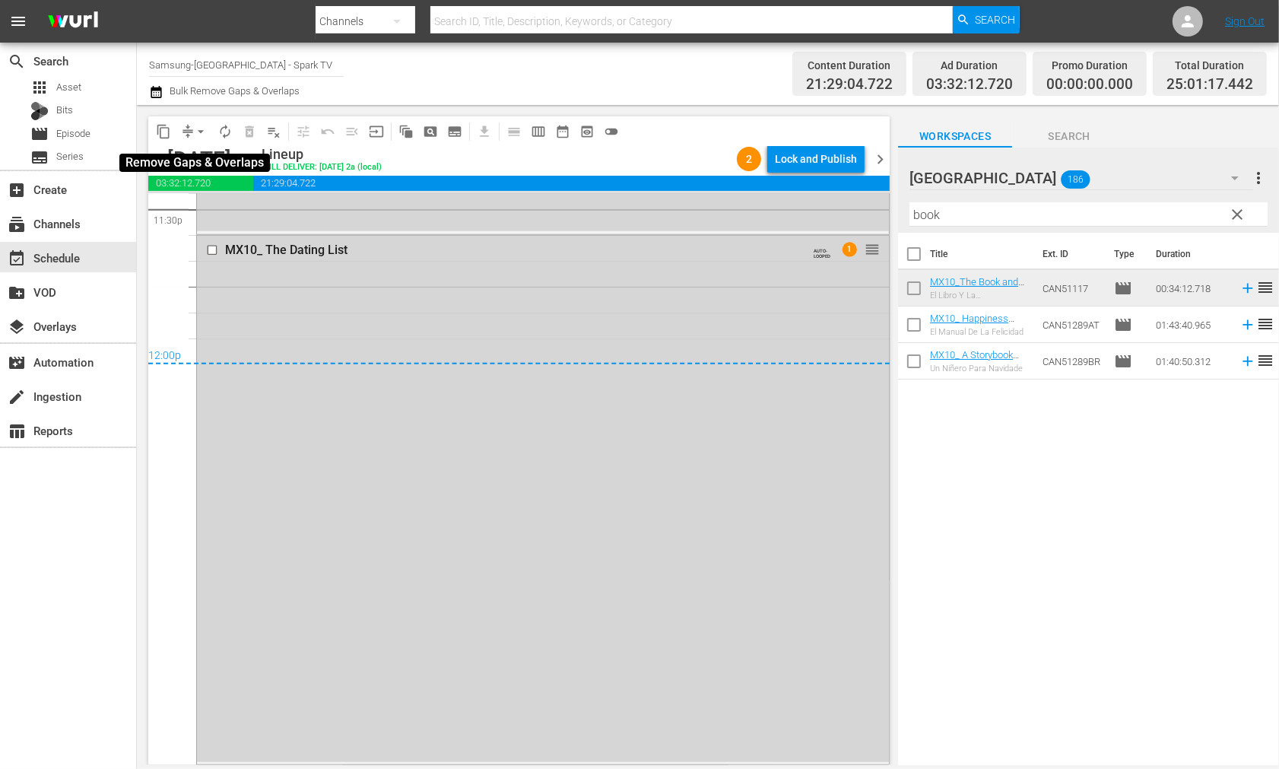
click at [199, 135] on span "arrow_drop_down" at bounding box center [200, 131] width 15 height 15
click at [206, 209] on li "Align to End of Previous Day" at bounding box center [202, 211] width 160 height 25
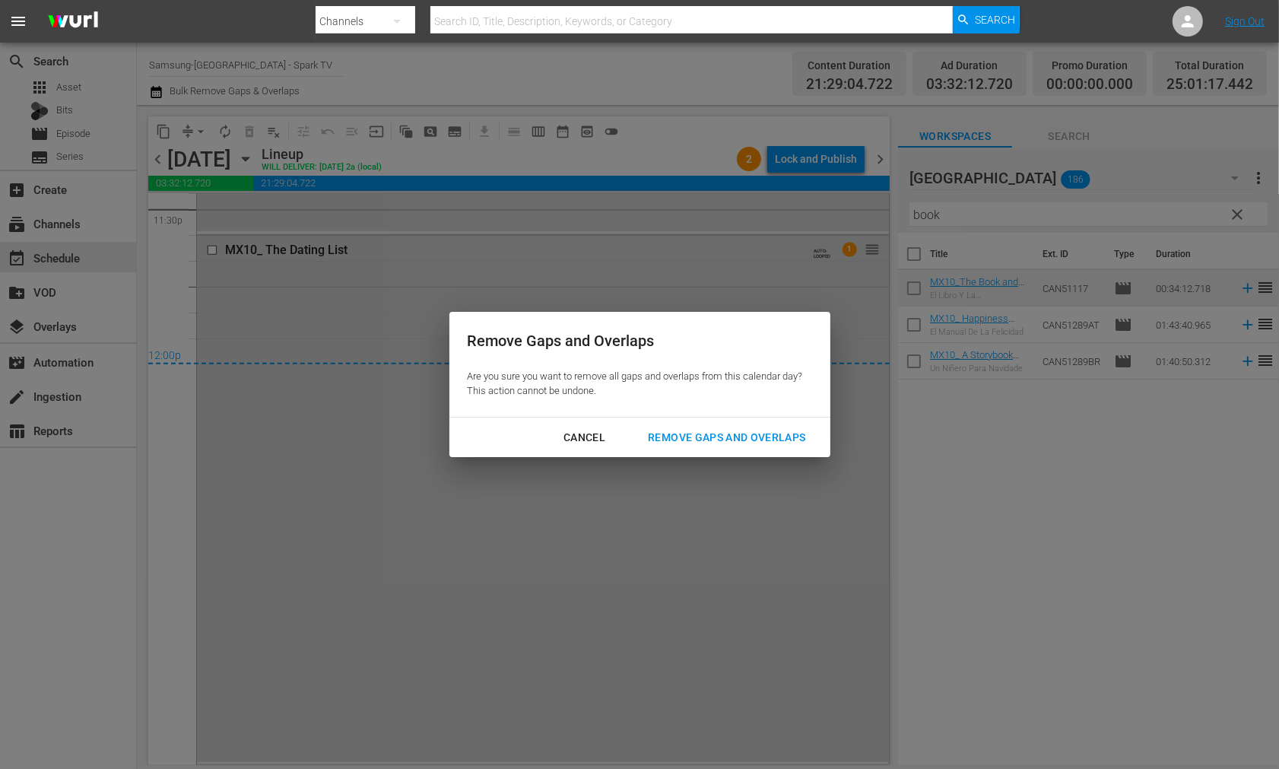
click at [732, 434] on div "Remove Gaps and Overlaps" at bounding box center [727, 437] width 182 height 19
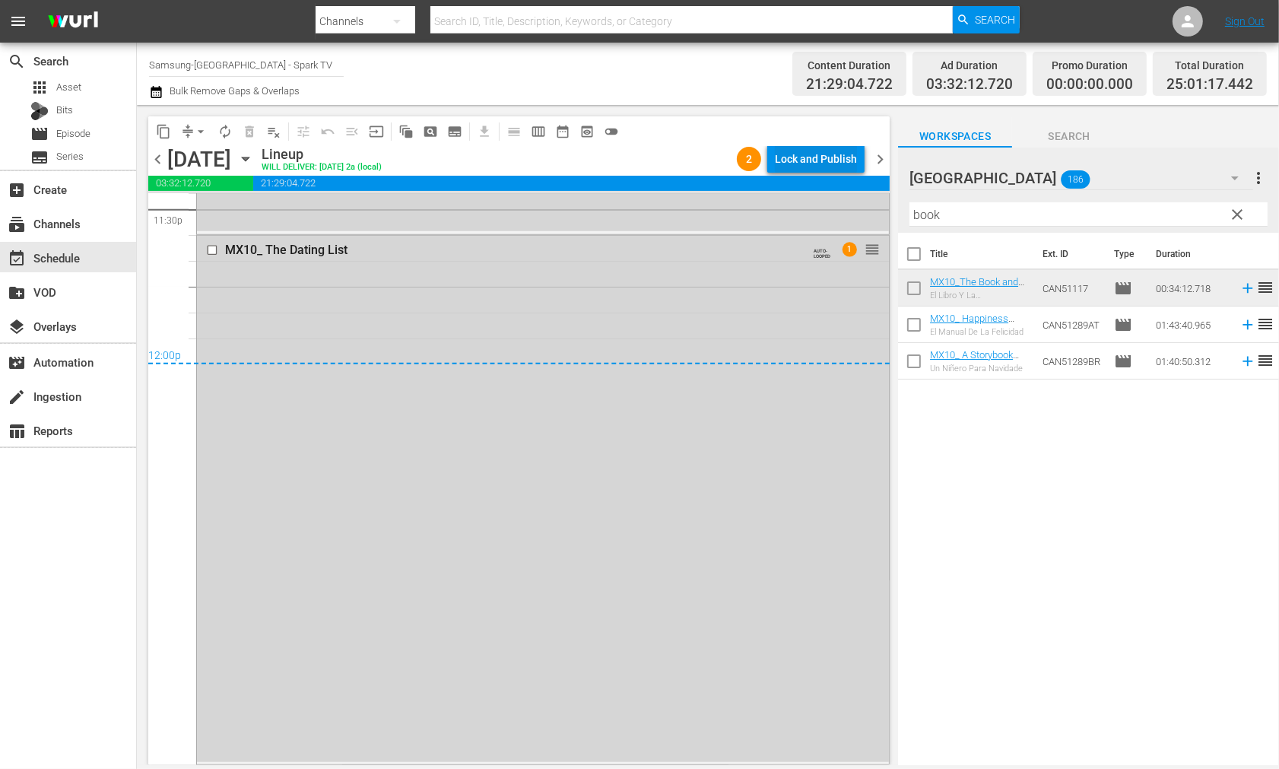
click at [805, 155] on div "Lock and Publish" at bounding box center [816, 158] width 82 height 27
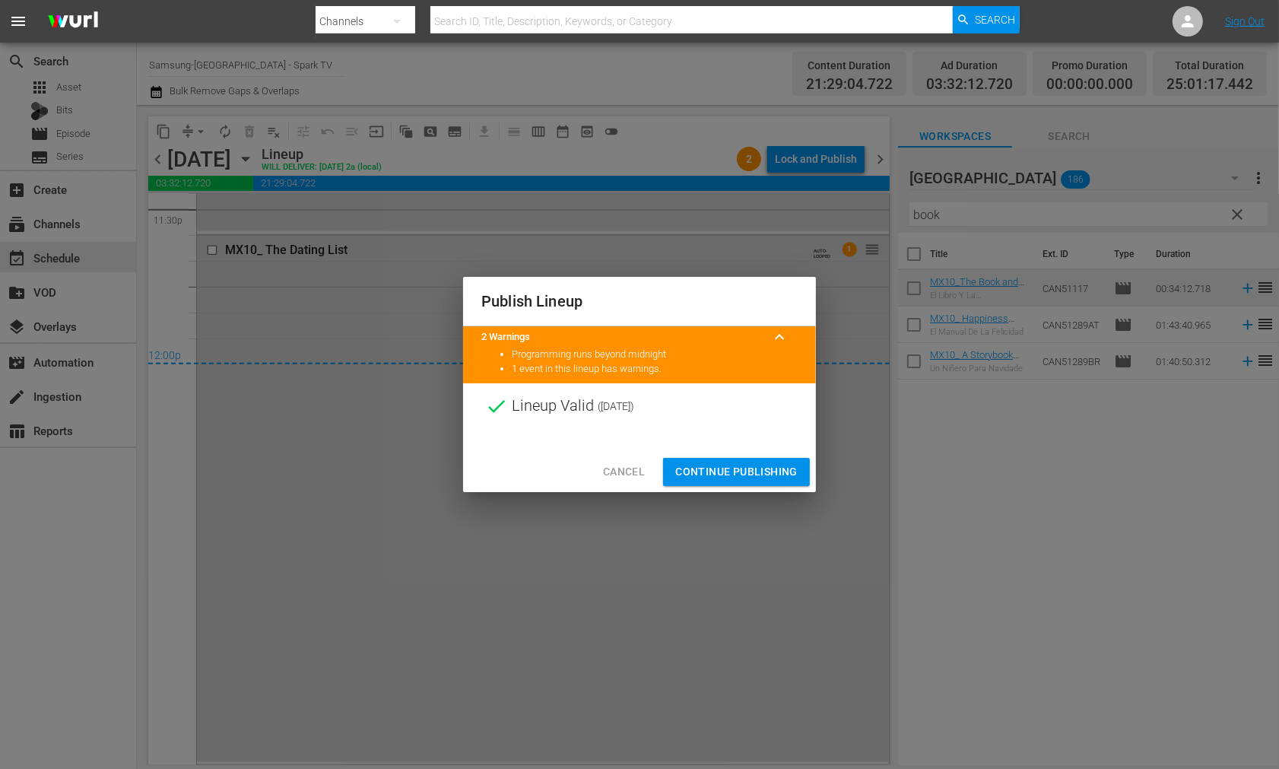
click at [755, 469] on span "Continue Publishing" at bounding box center [736, 471] width 122 height 19
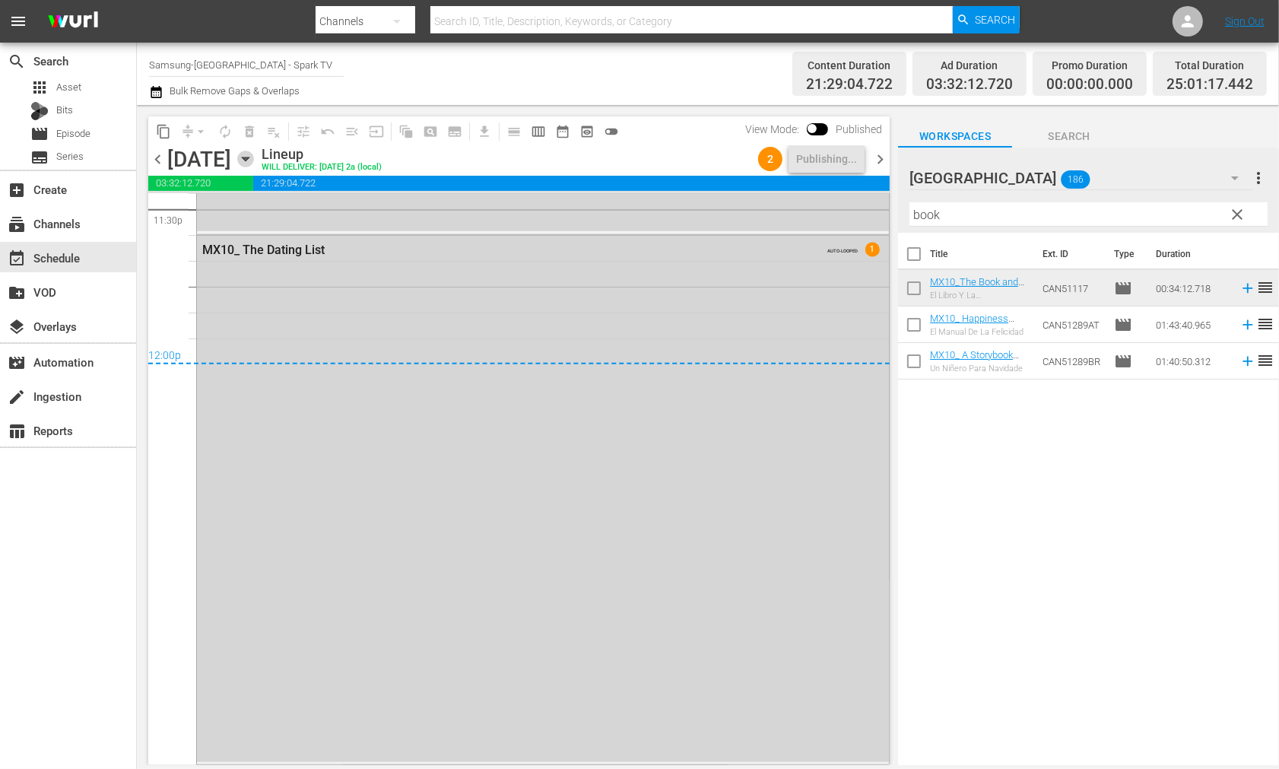
click at [254, 162] on icon "button" at bounding box center [245, 159] width 17 height 17
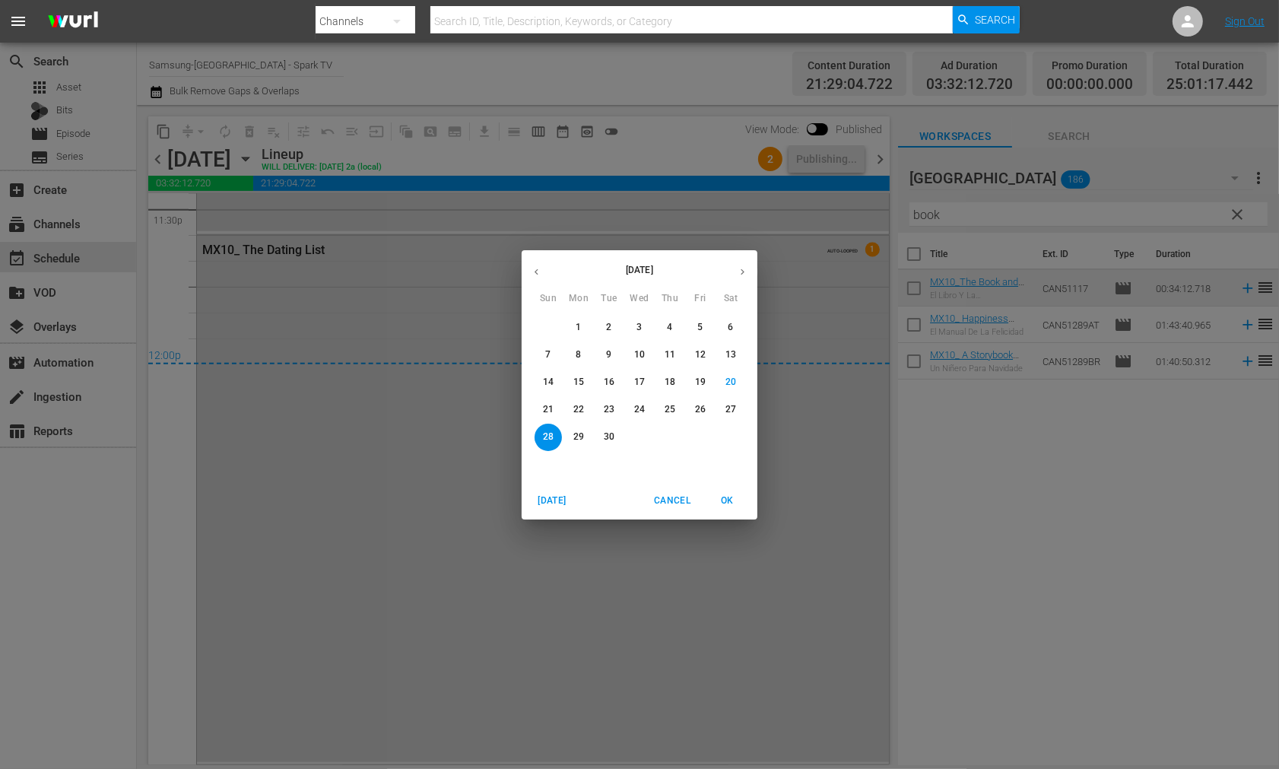
click at [580, 405] on p "22" at bounding box center [579, 409] width 11 height 13
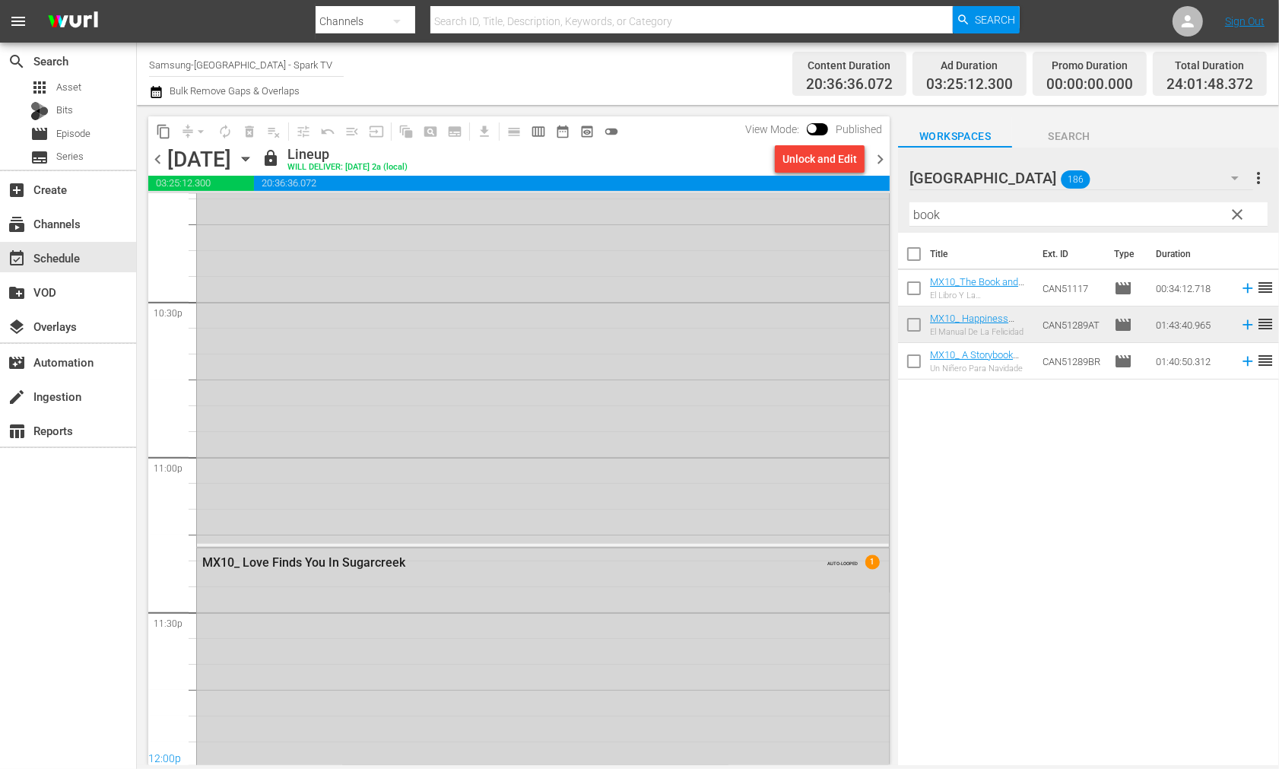
scroll to position [7205, 0]
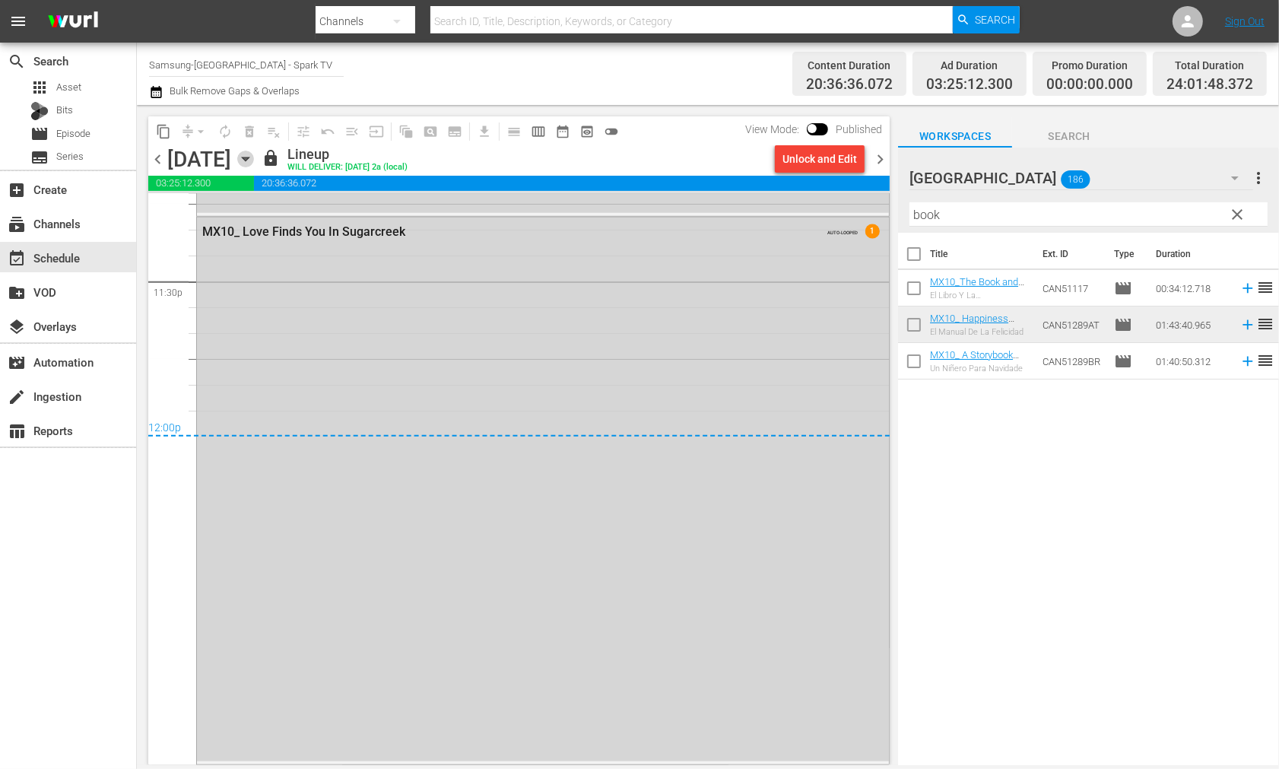
click at [254, 162] on icon "button" at bounding box center [245, 159] width 17 height 17
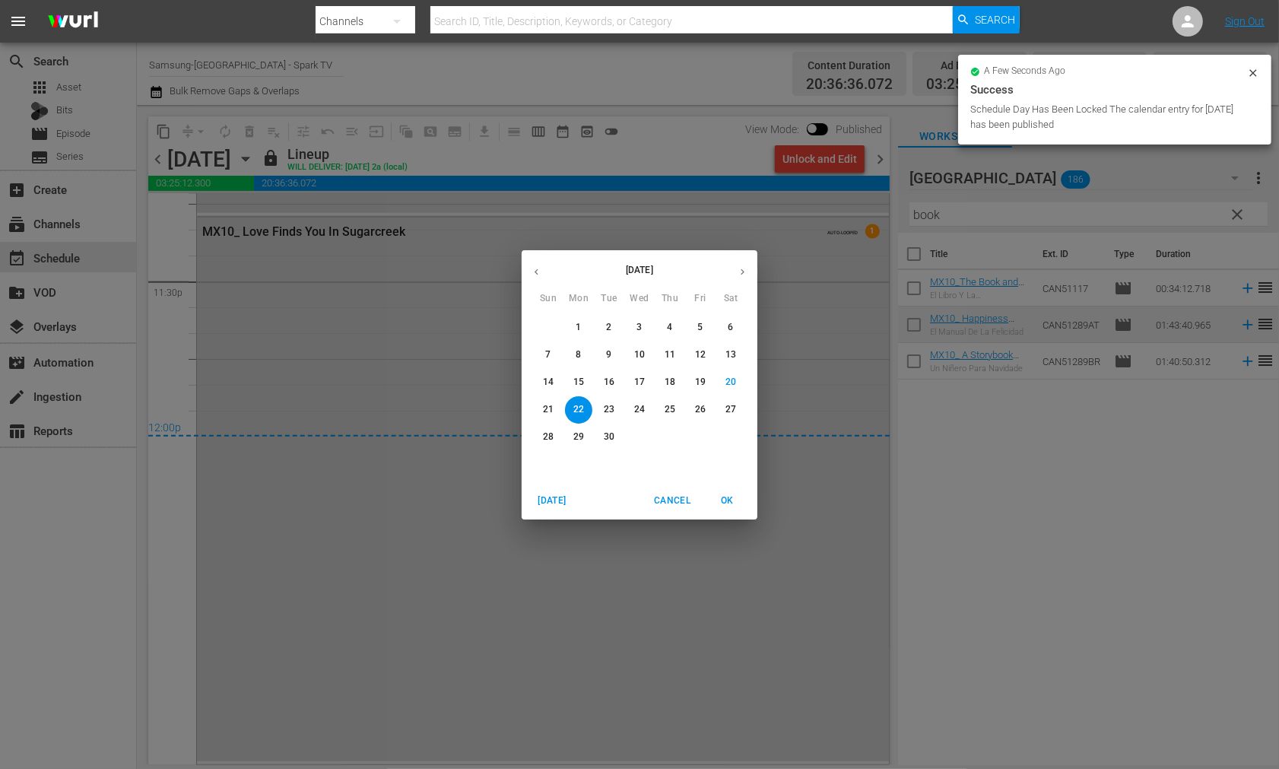
click at [607, 408] on p "23" at bounding box center [609, 409] width 11 height 13
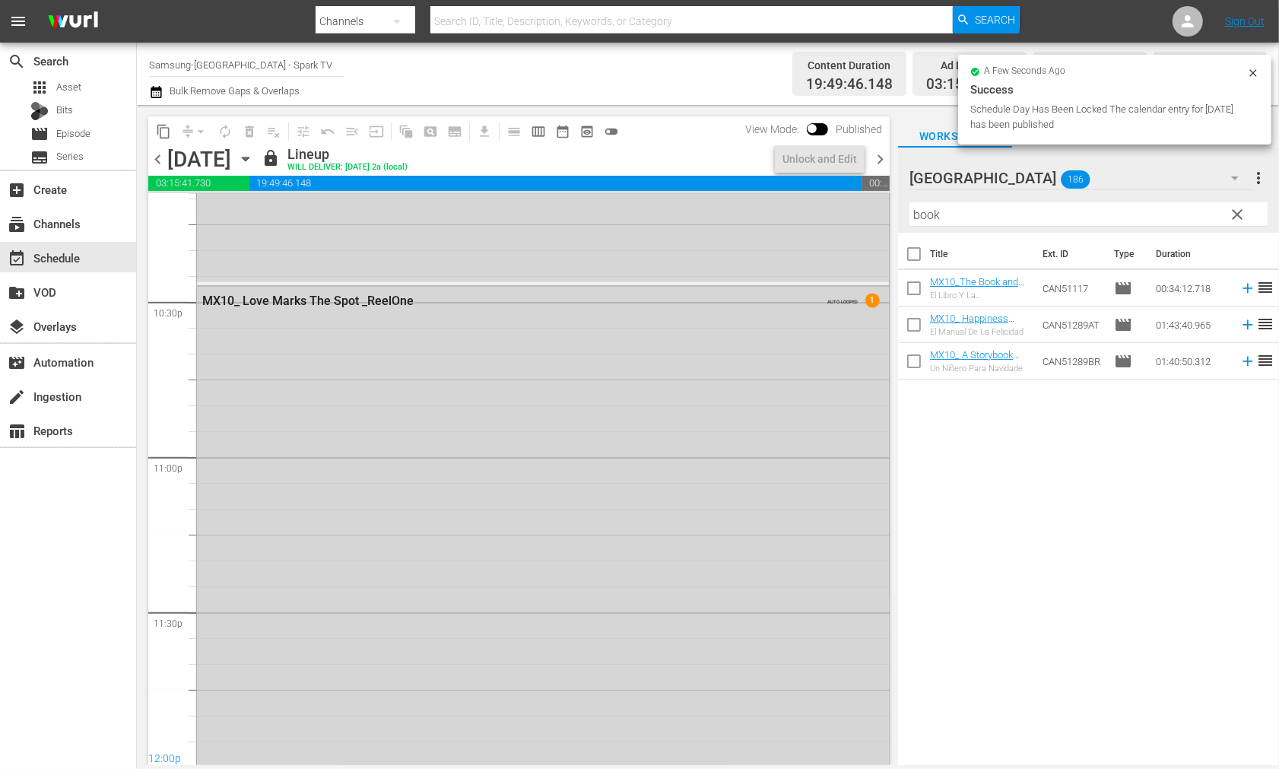
scroll to position [6923, 0]
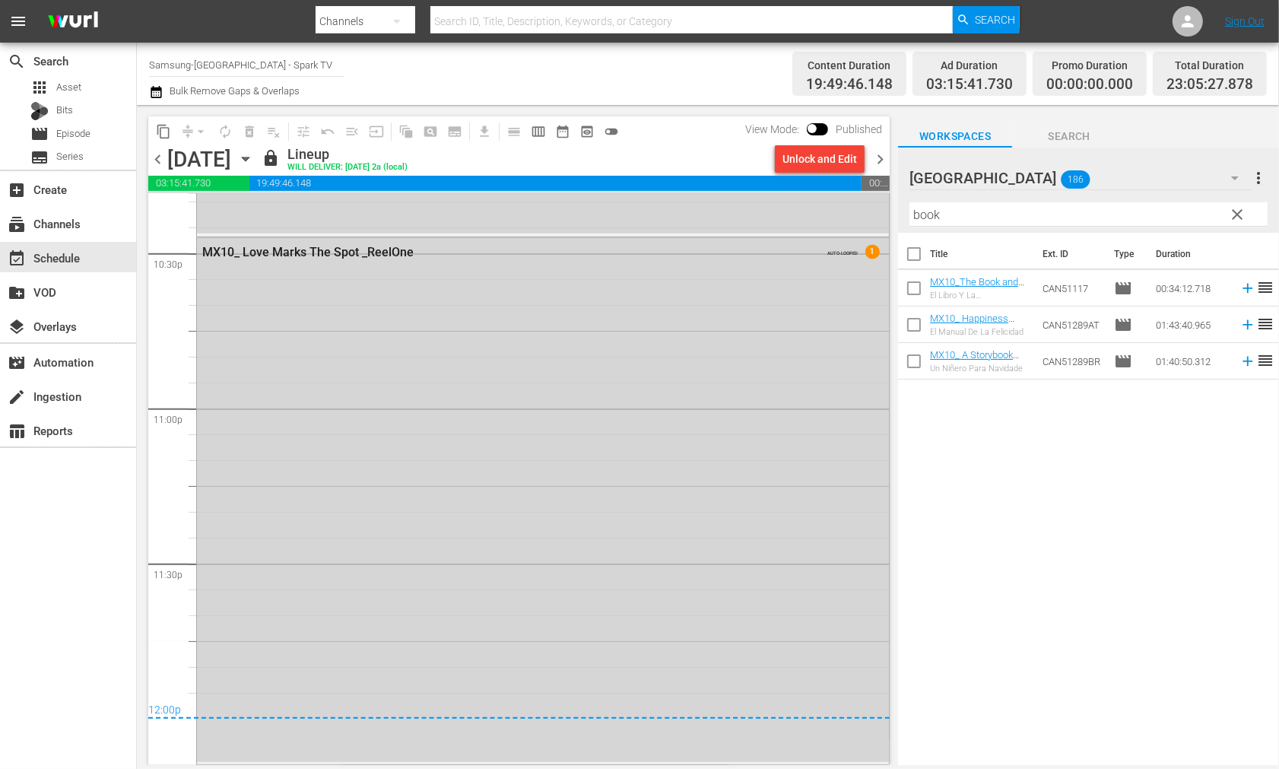
click at [249, 160] on icon "button" at bounding box center [245, 159] width 7 height 4
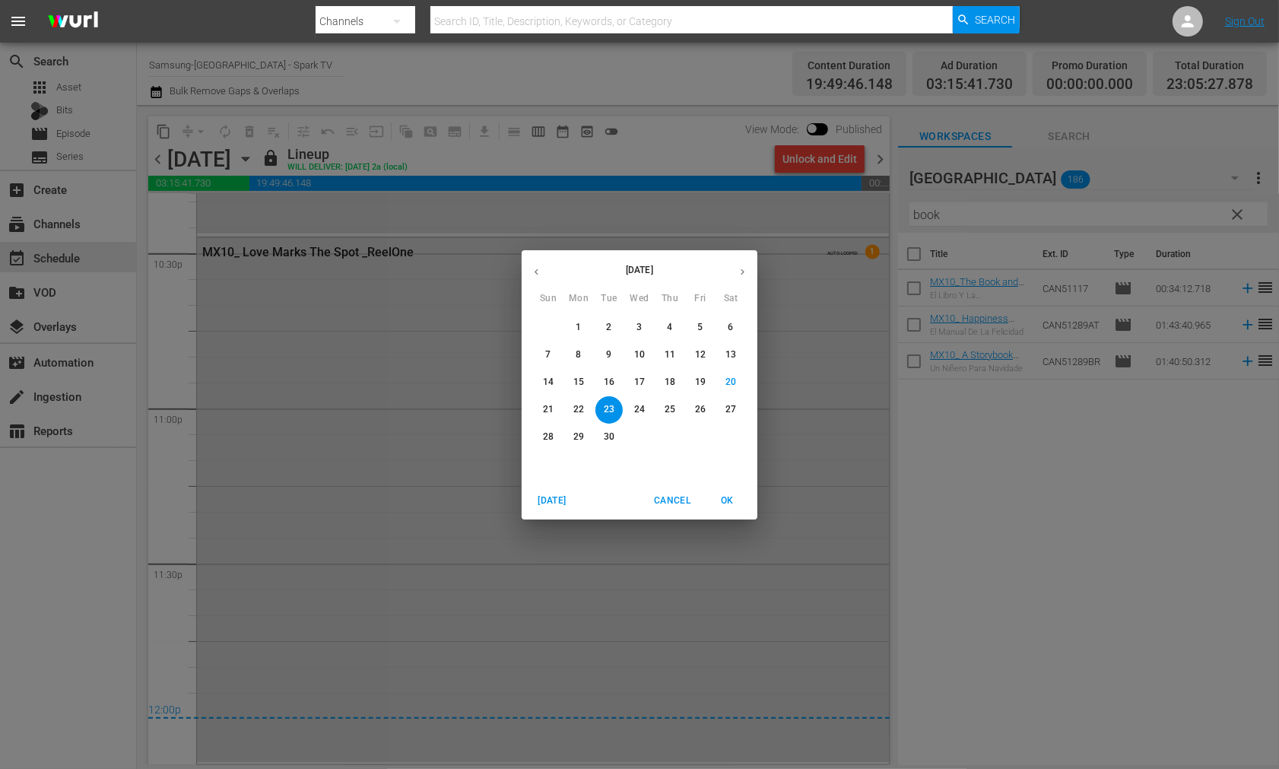
click at [640, 407] on p "24" at bounding box center [639, 409] width 11 height 13
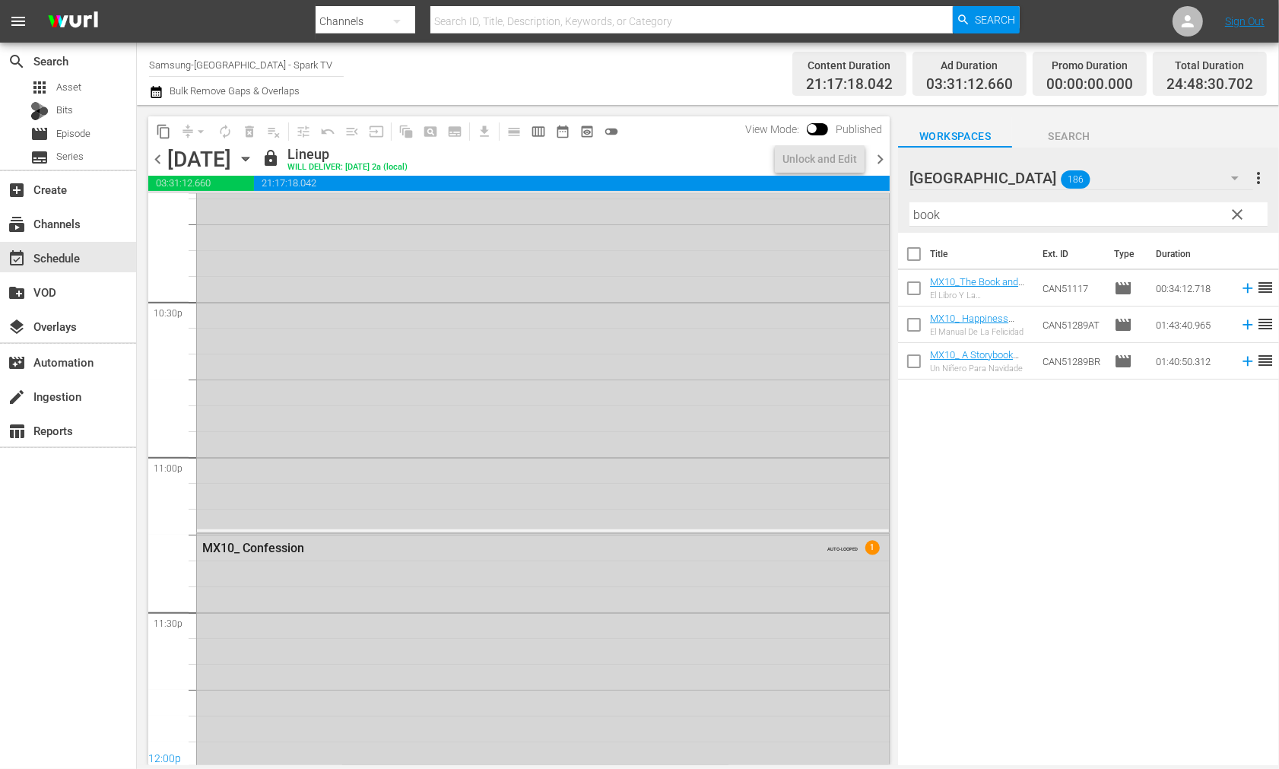
scroll to position [7174, 0]
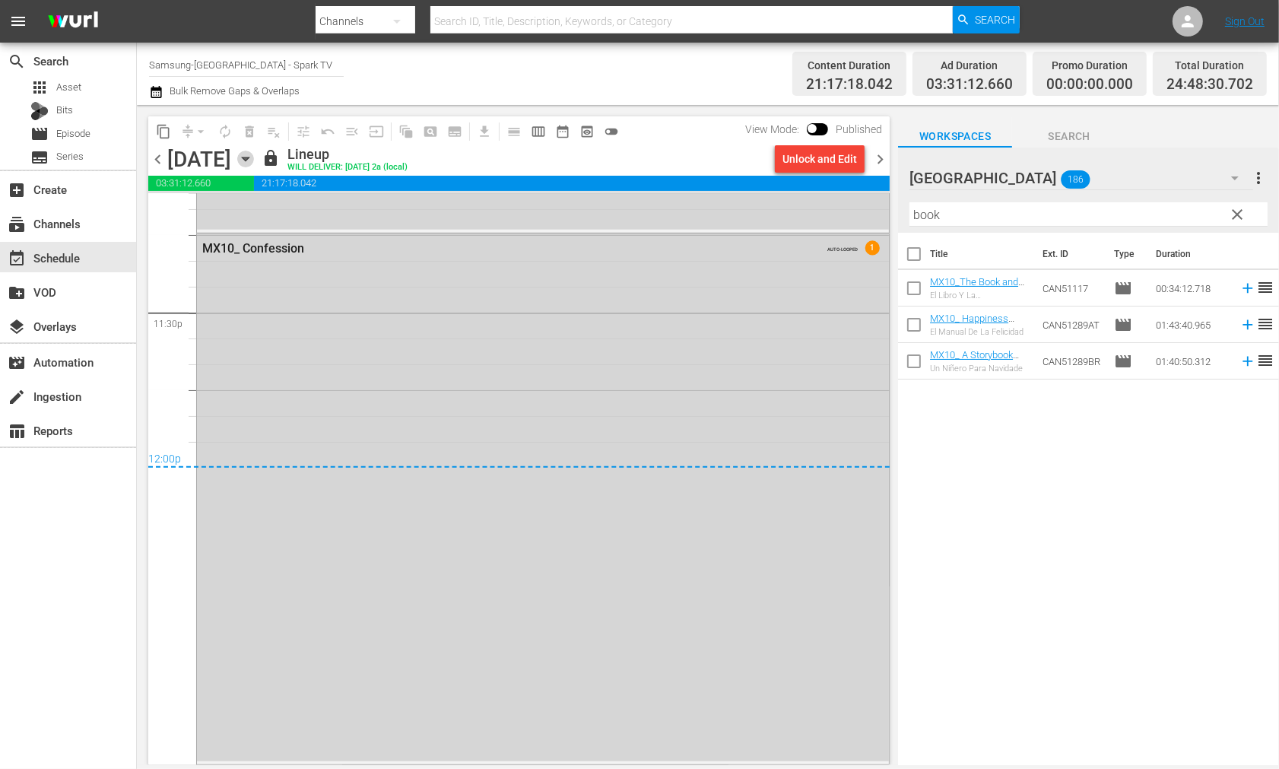
click at [254, 158] on icon "button" at bounding box center [245, 159] width 17 height 17
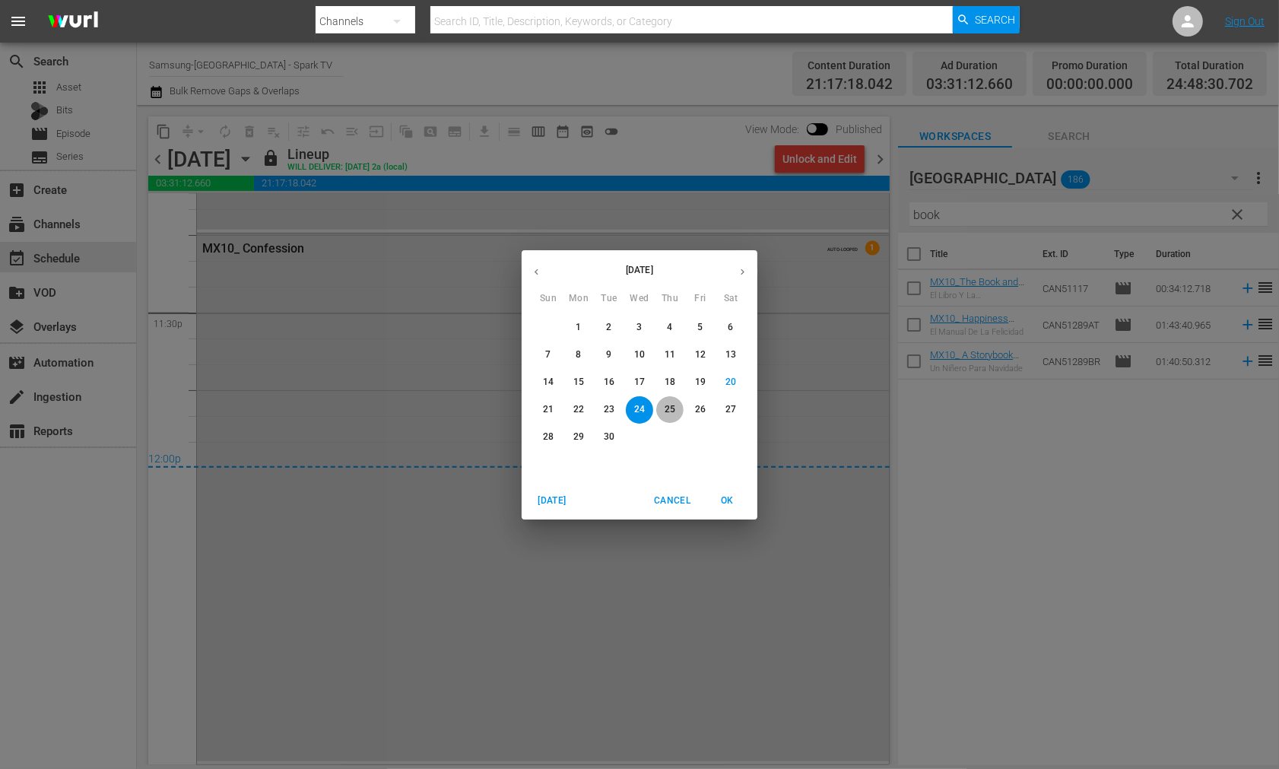
click at [673, 408] on p "25" at bounding box center [670, 409] width 11 height 13
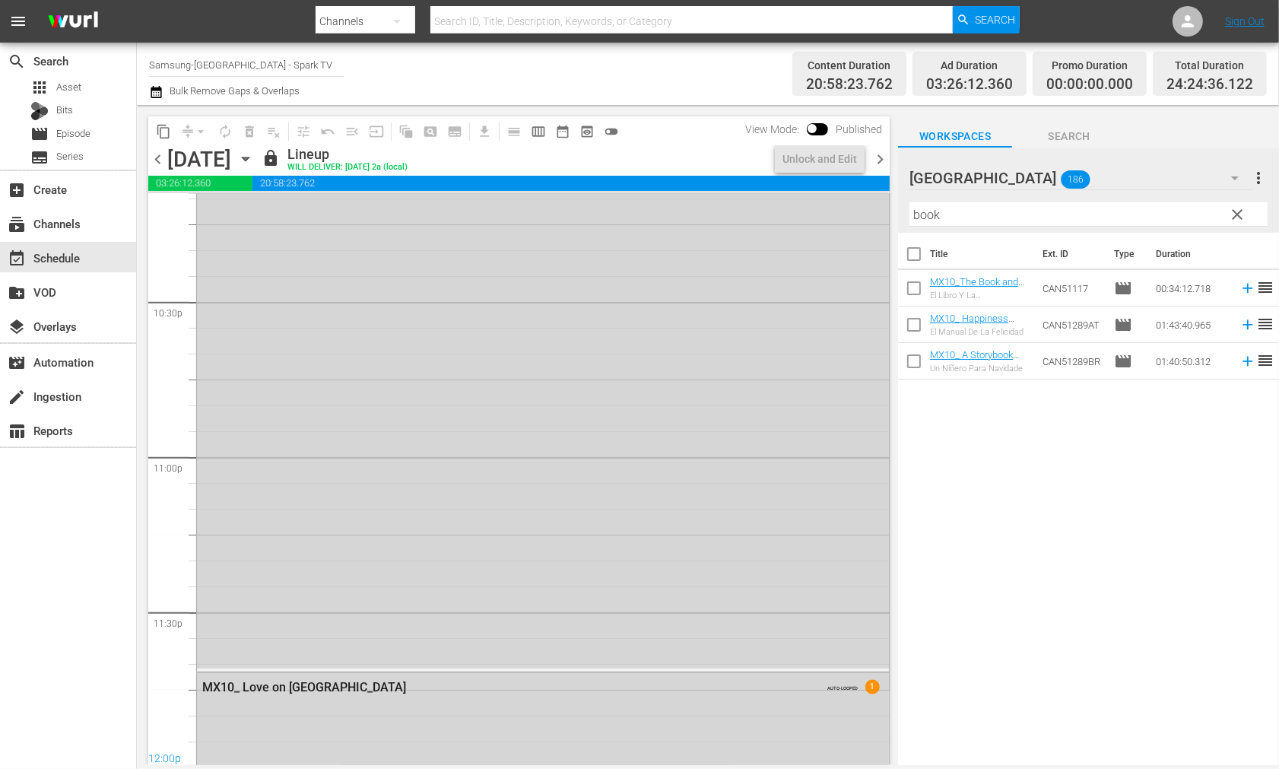
scroll to position [7278, 0]
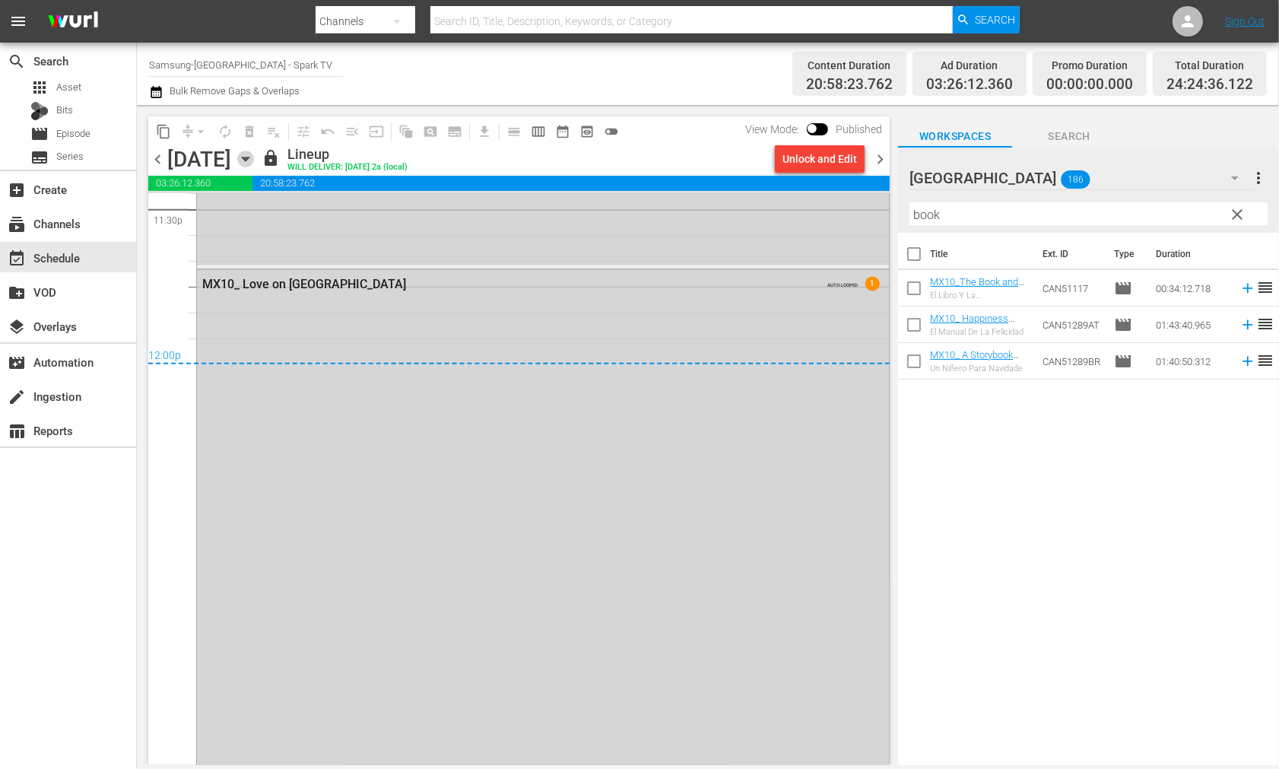
click at [254, 157] on icon "button" at bounding box center [245, 159] width 17 height 17
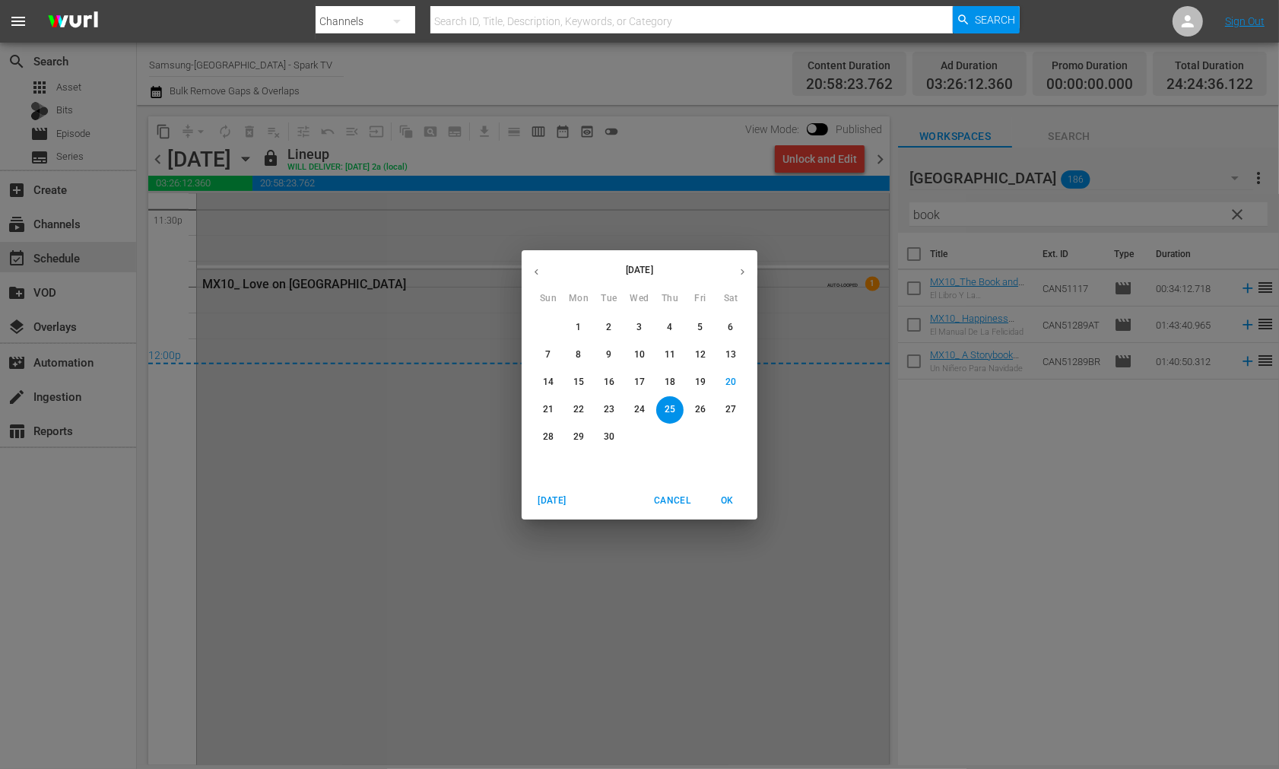
click at [700, 411] on p "26" at bounding box center [700, 409] width 11 height 13
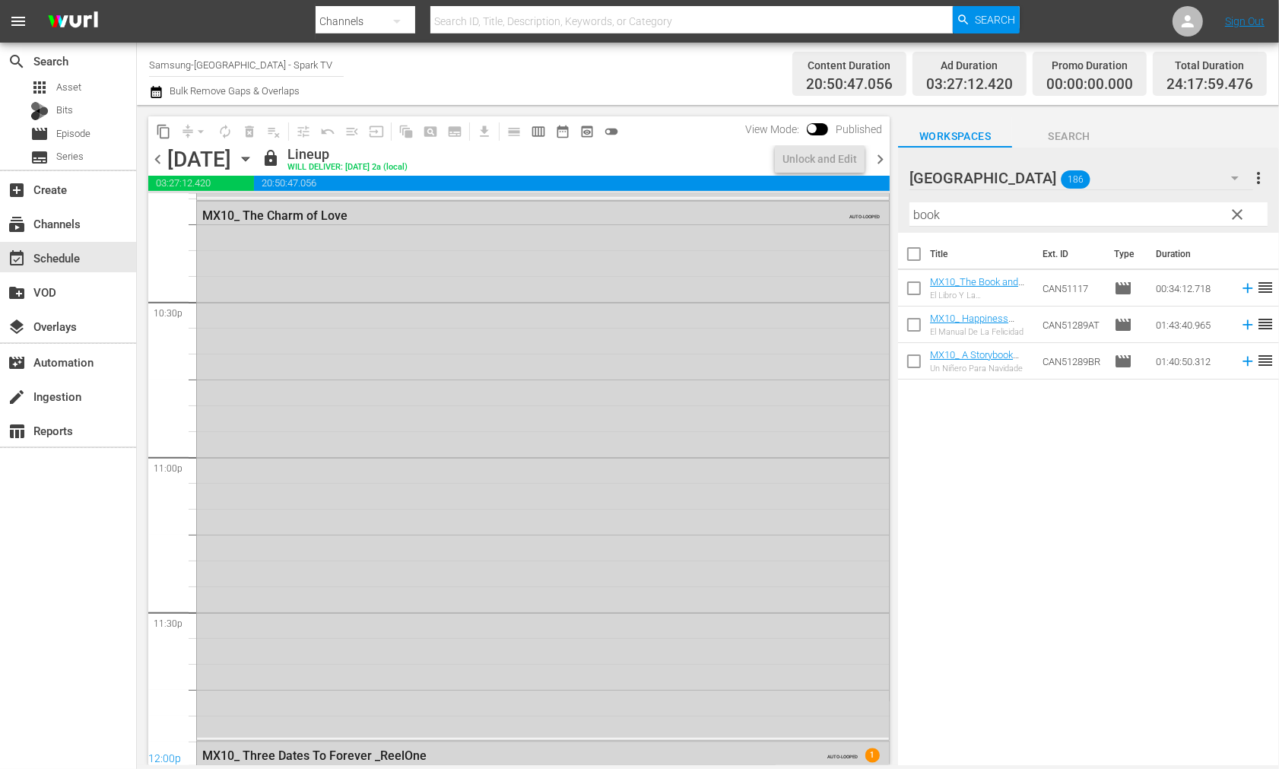
scroll to position [7278, 0]
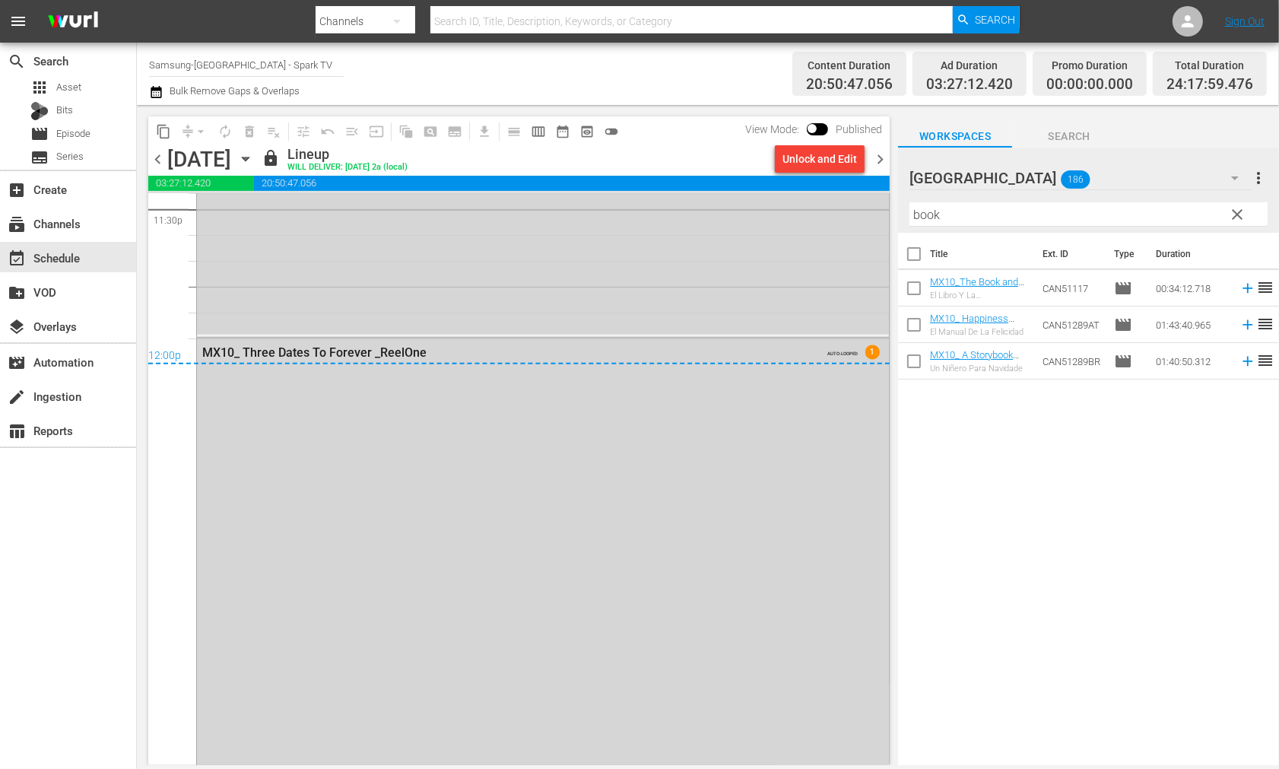
click at [254, 160] on icon "button" at bounding box center [245, 159] width 17 height 17
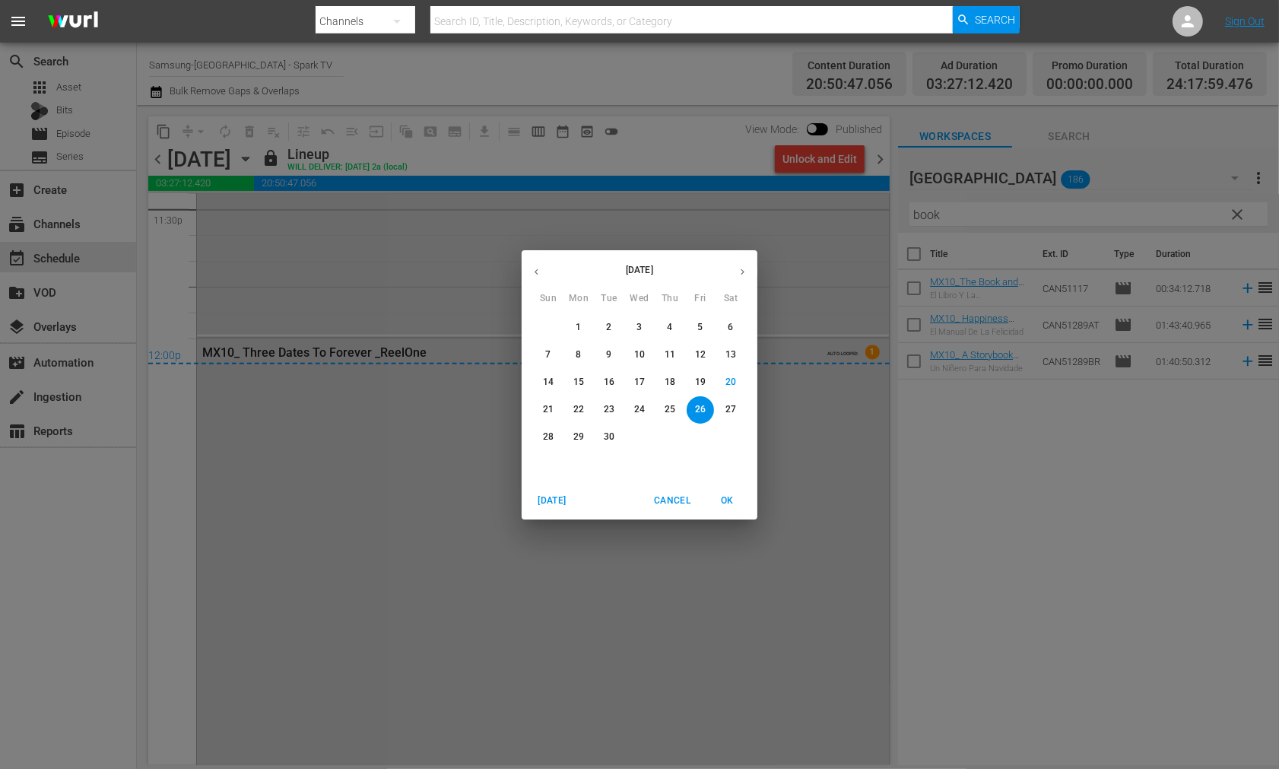
click at [730, 408] on p "27" at bounding box center [731, 409] width 11 height 13
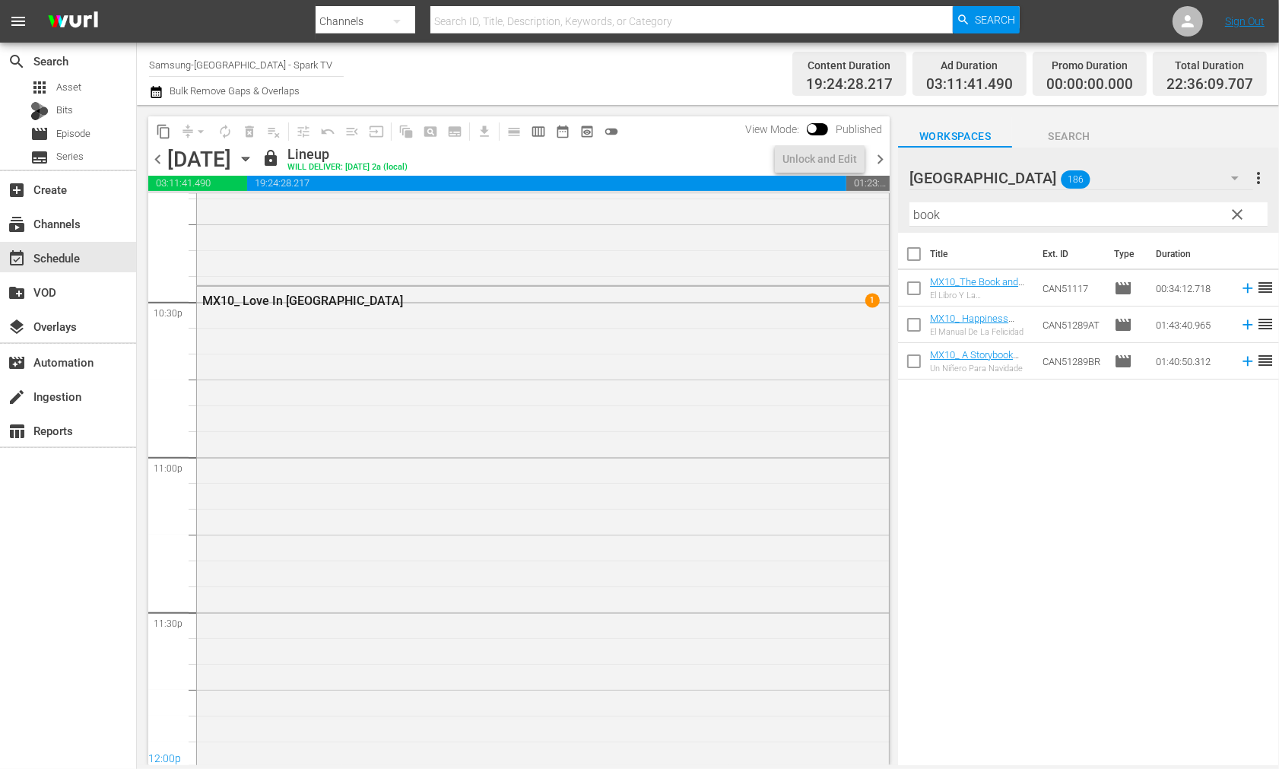
scroll to position [6961, 0]
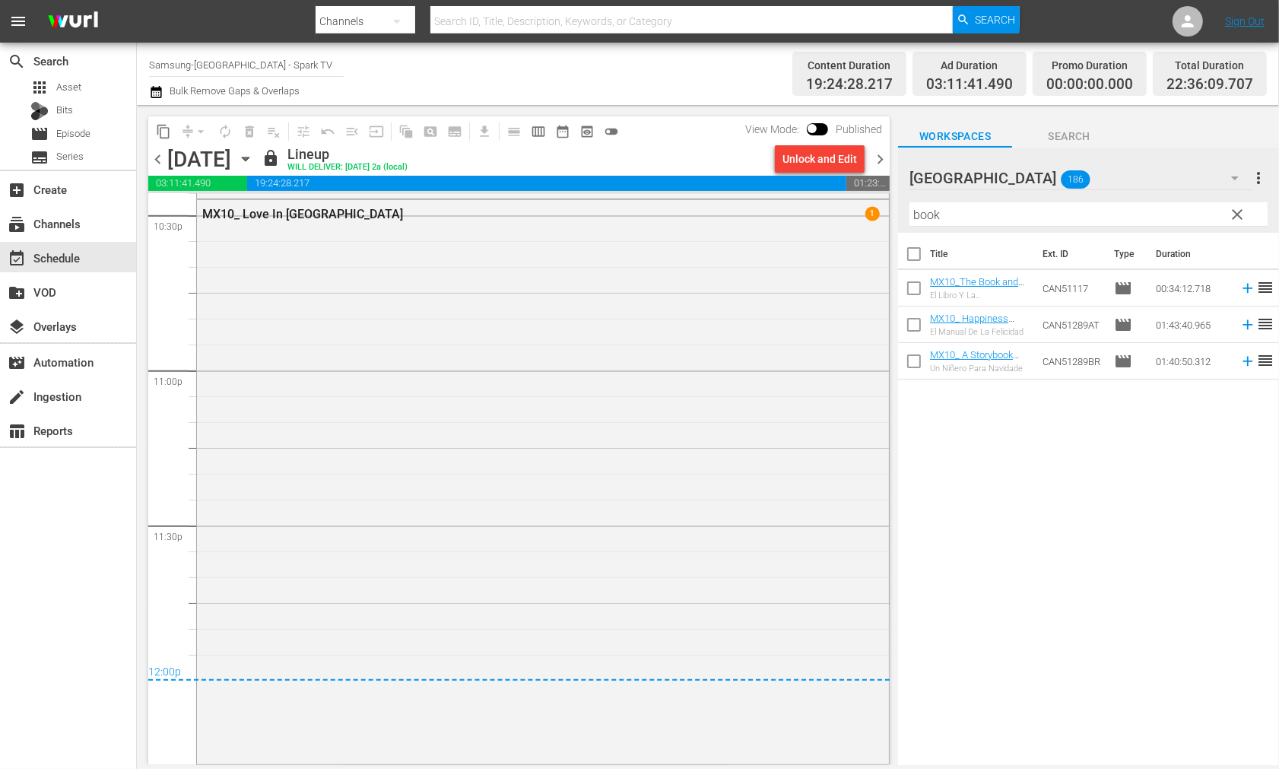
click at [249, 157] on icon "button" at bounding box center [245, 159] width 7 height 4
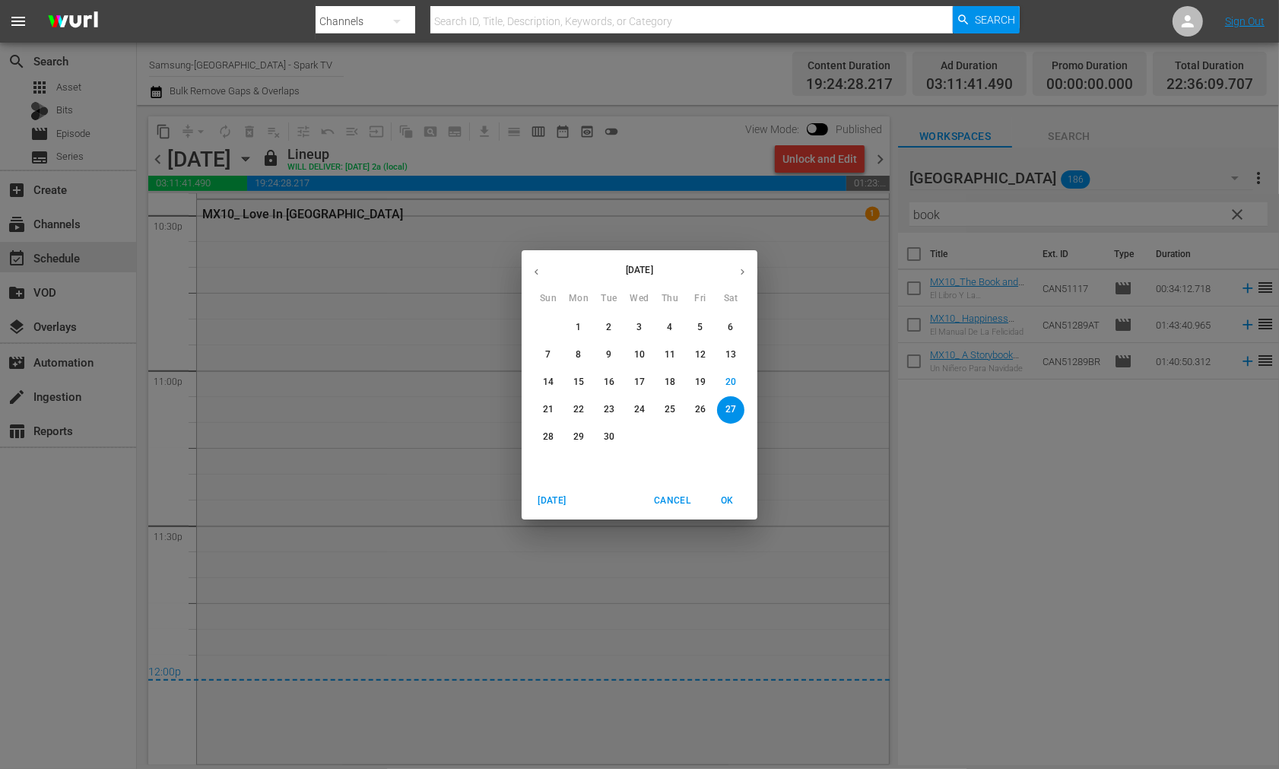
click at [550, 431] on p "28" at bounding box center [548, 437] width 11 height 13
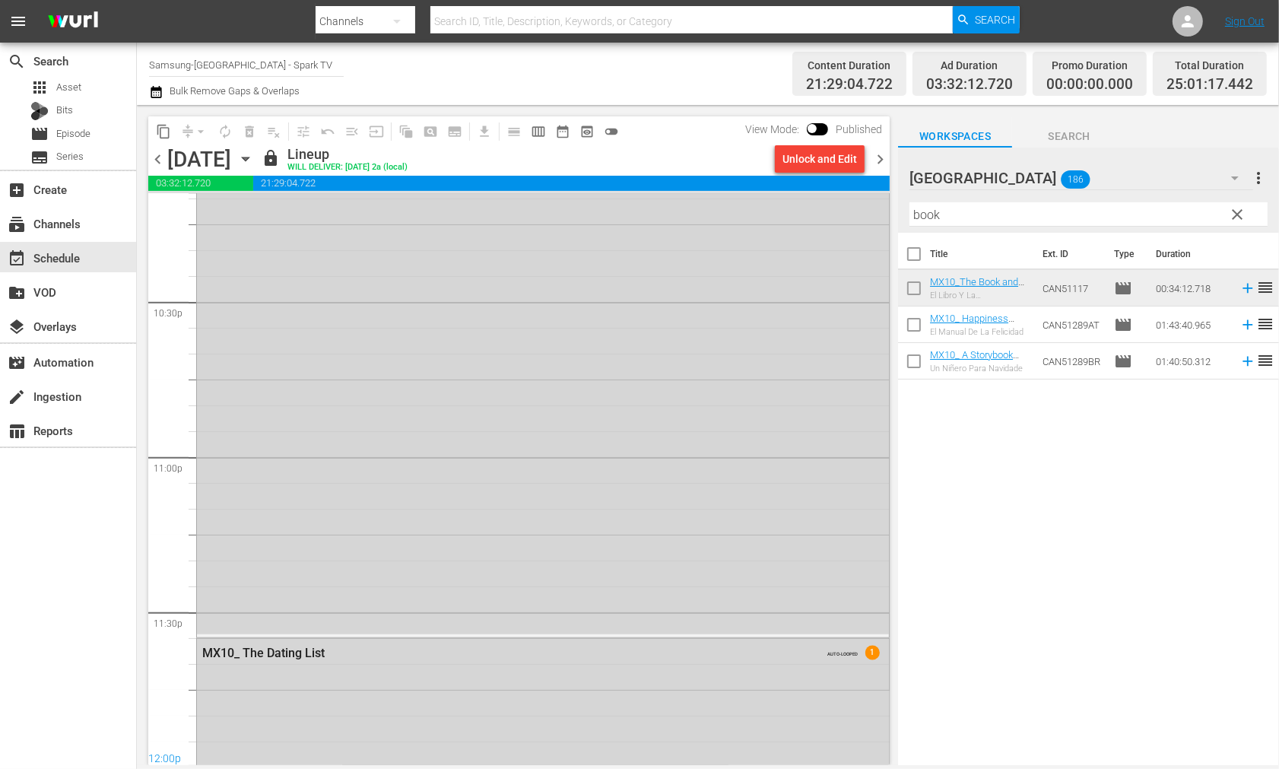
scroll to position [7278, 0]
